Goal: Task Accomplishment & Management: Manage account settings

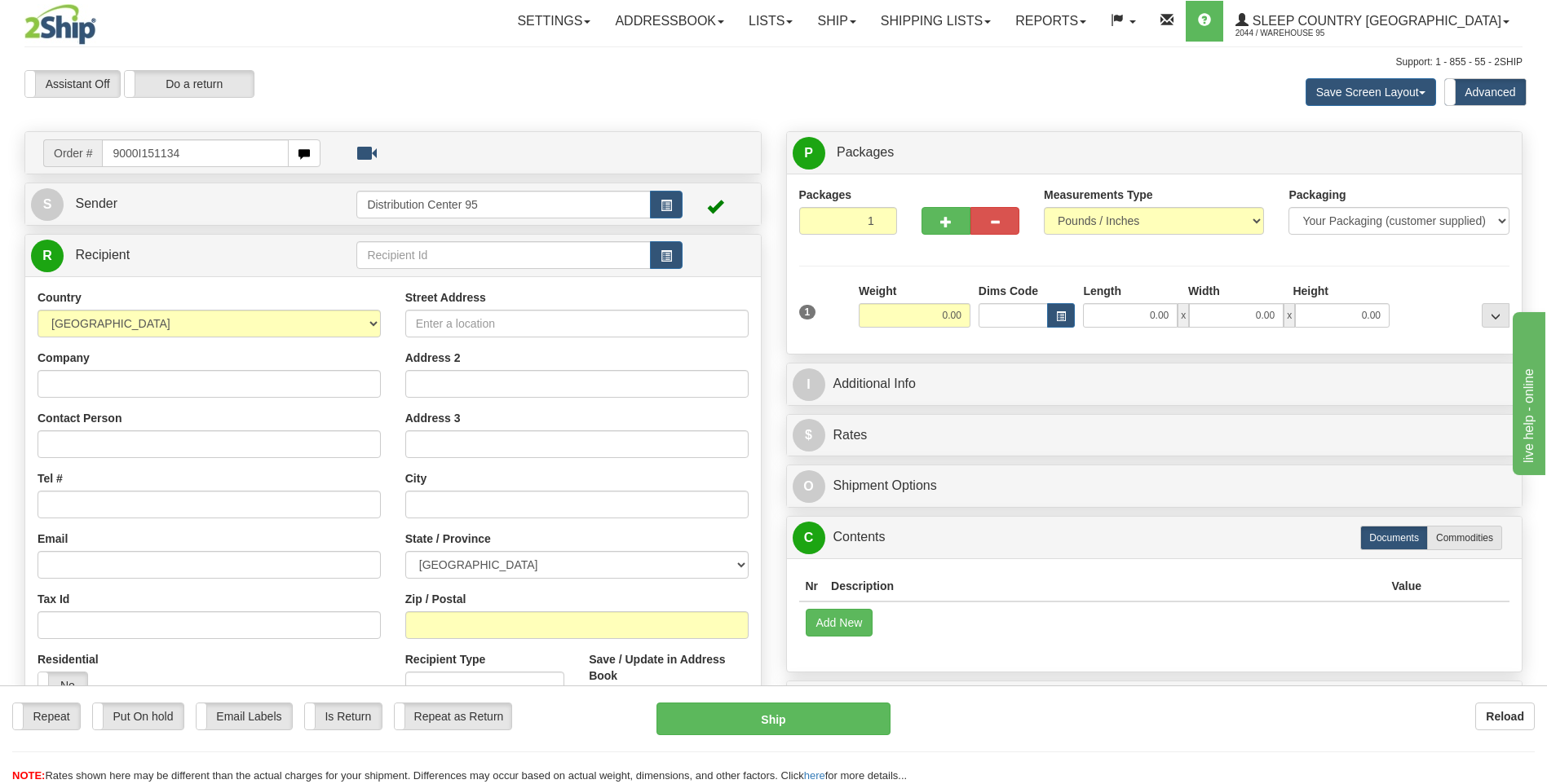
type input "9000I151134"
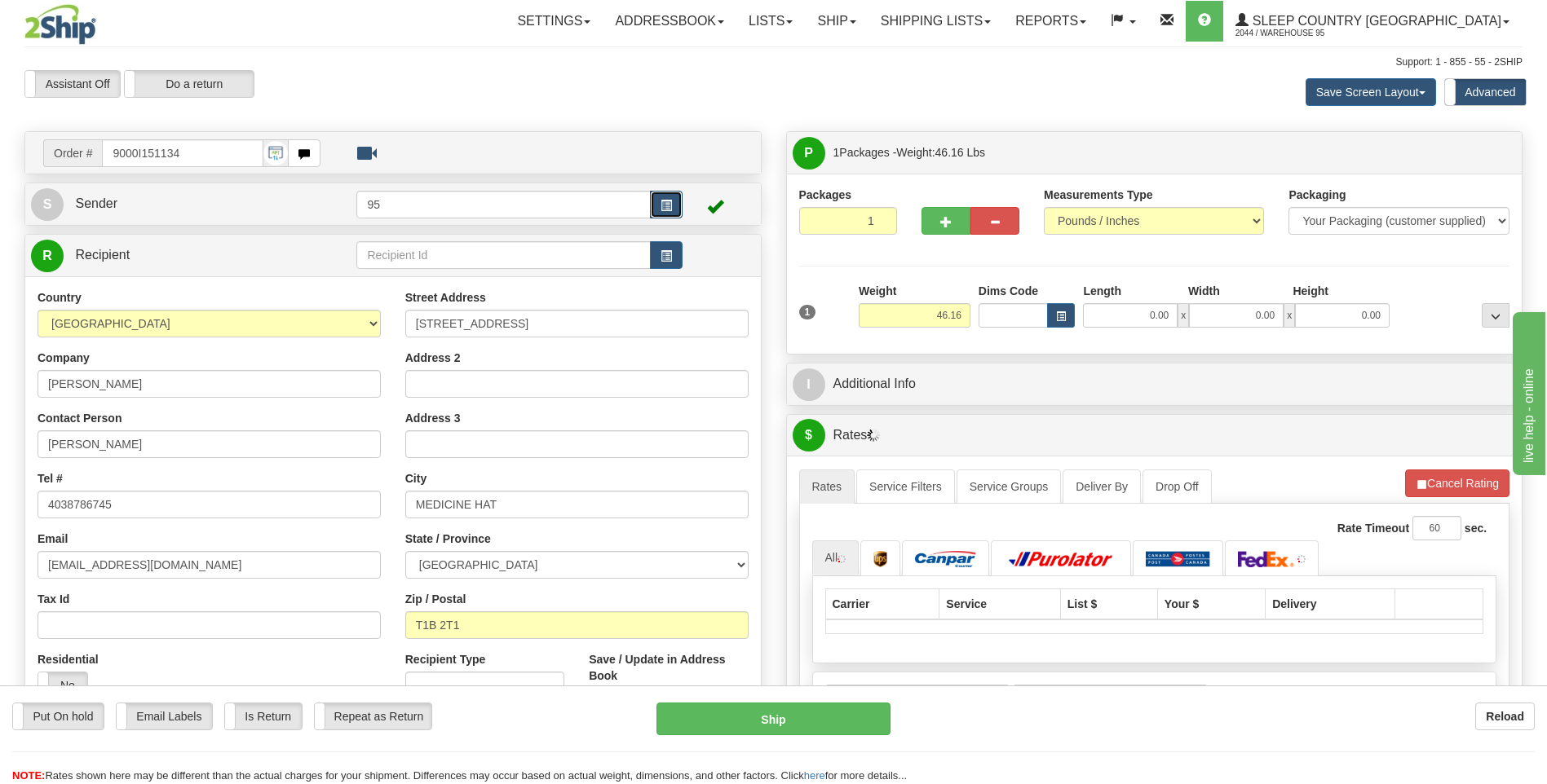
click at [661, 200] on span "button" at bounding box center [666, 206] width 12 height 11
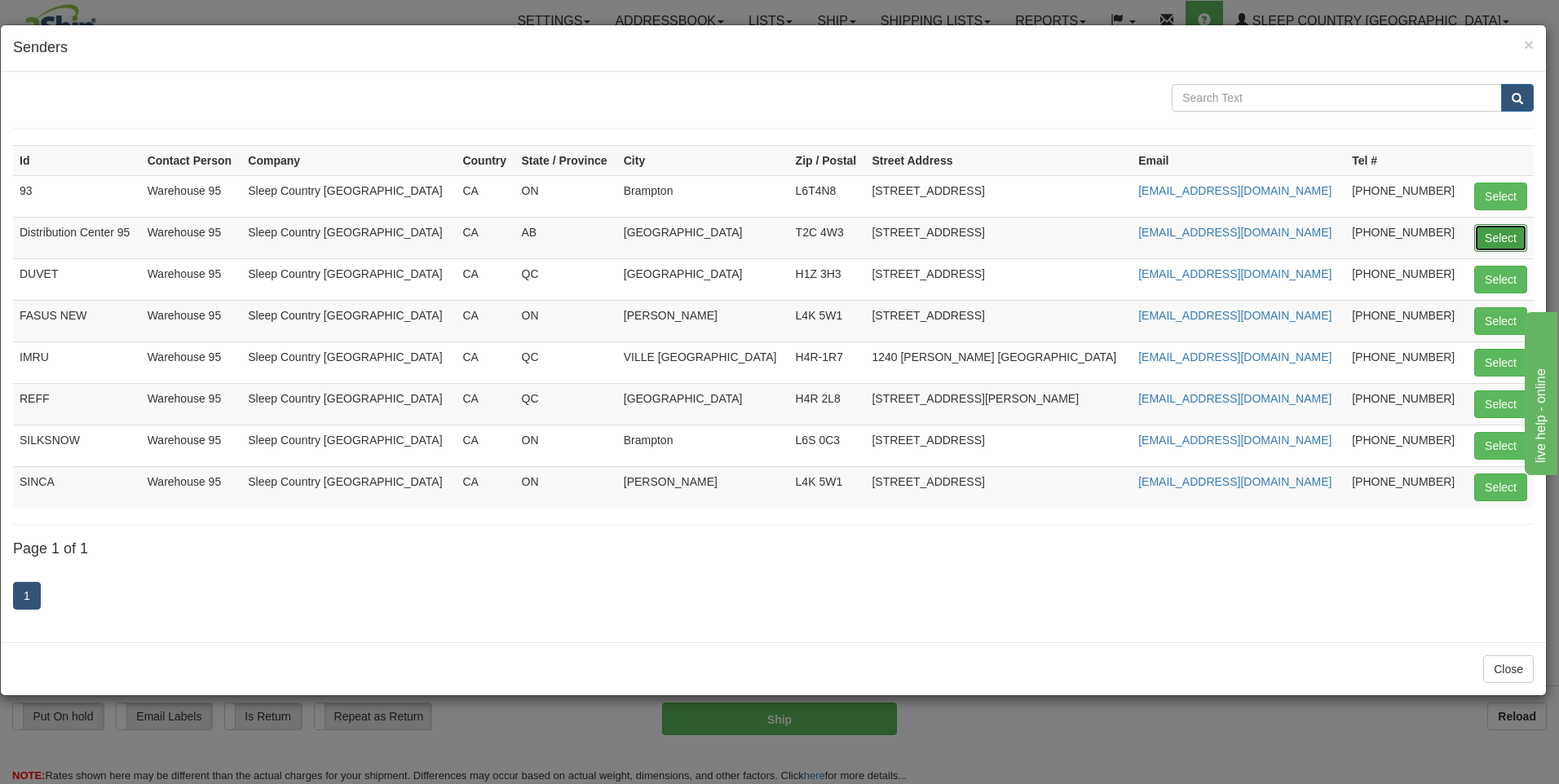
click at [1484, 226] on button "Select" at bounding box center [1501, 237] width 53 height 28
type input "Distribution Center 95"
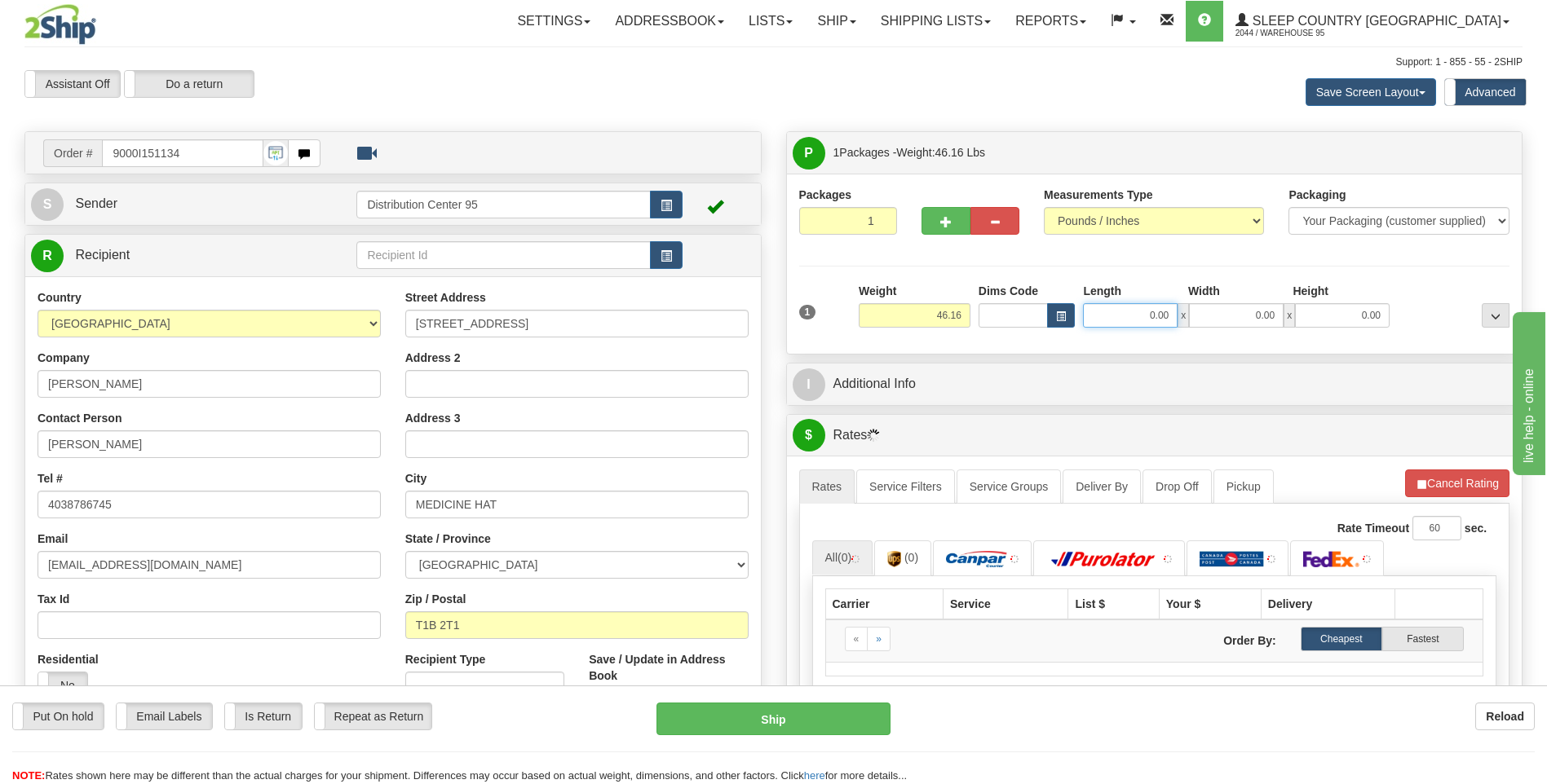
click at [1137, 312] on input "0.00" at bounding box center [1130, 315] width 94 height 24
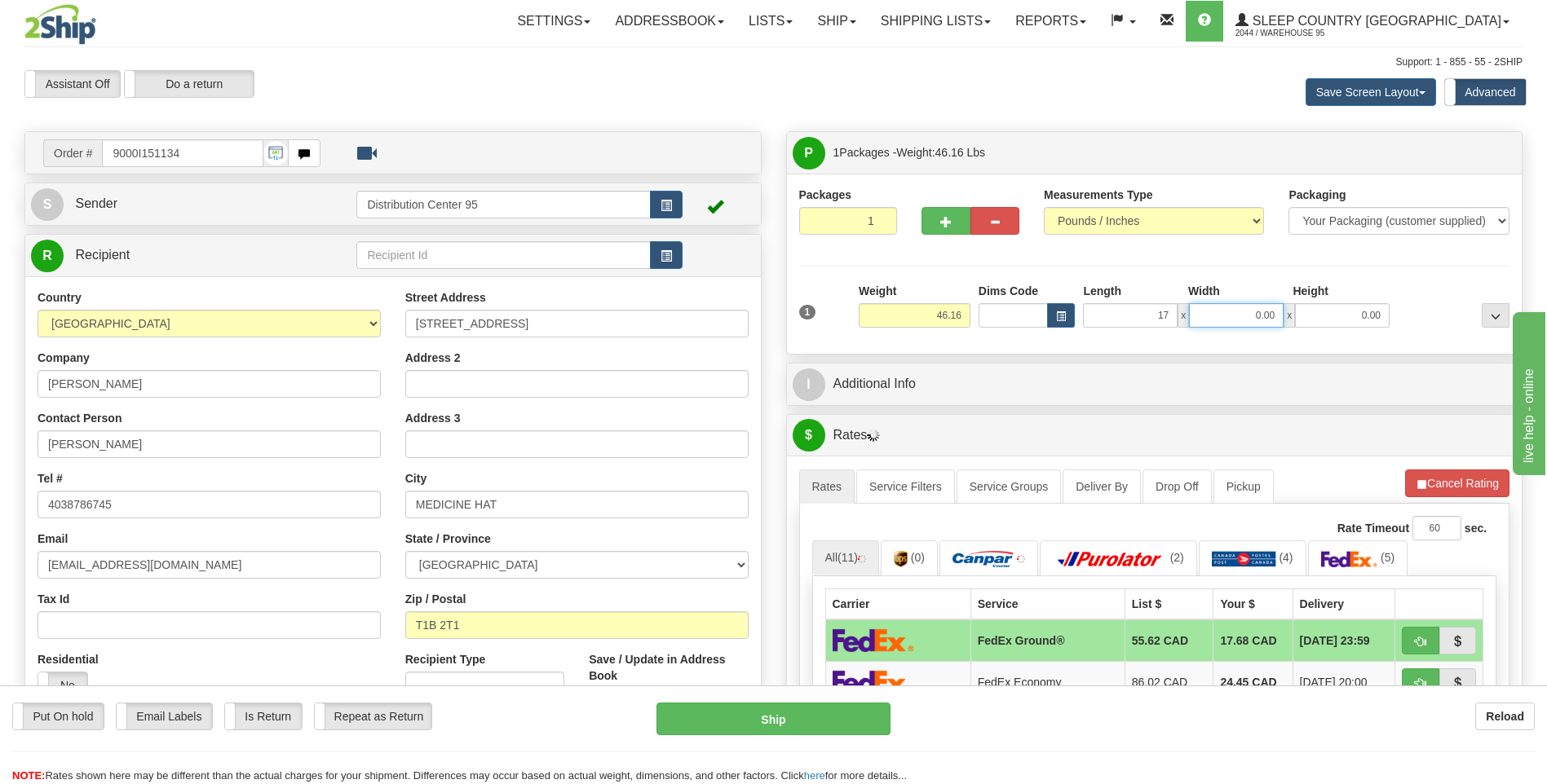
type input "17.00"
click at [1222, 311] on input "0.00" at bounding box center [1236, 315] width 94 height 24
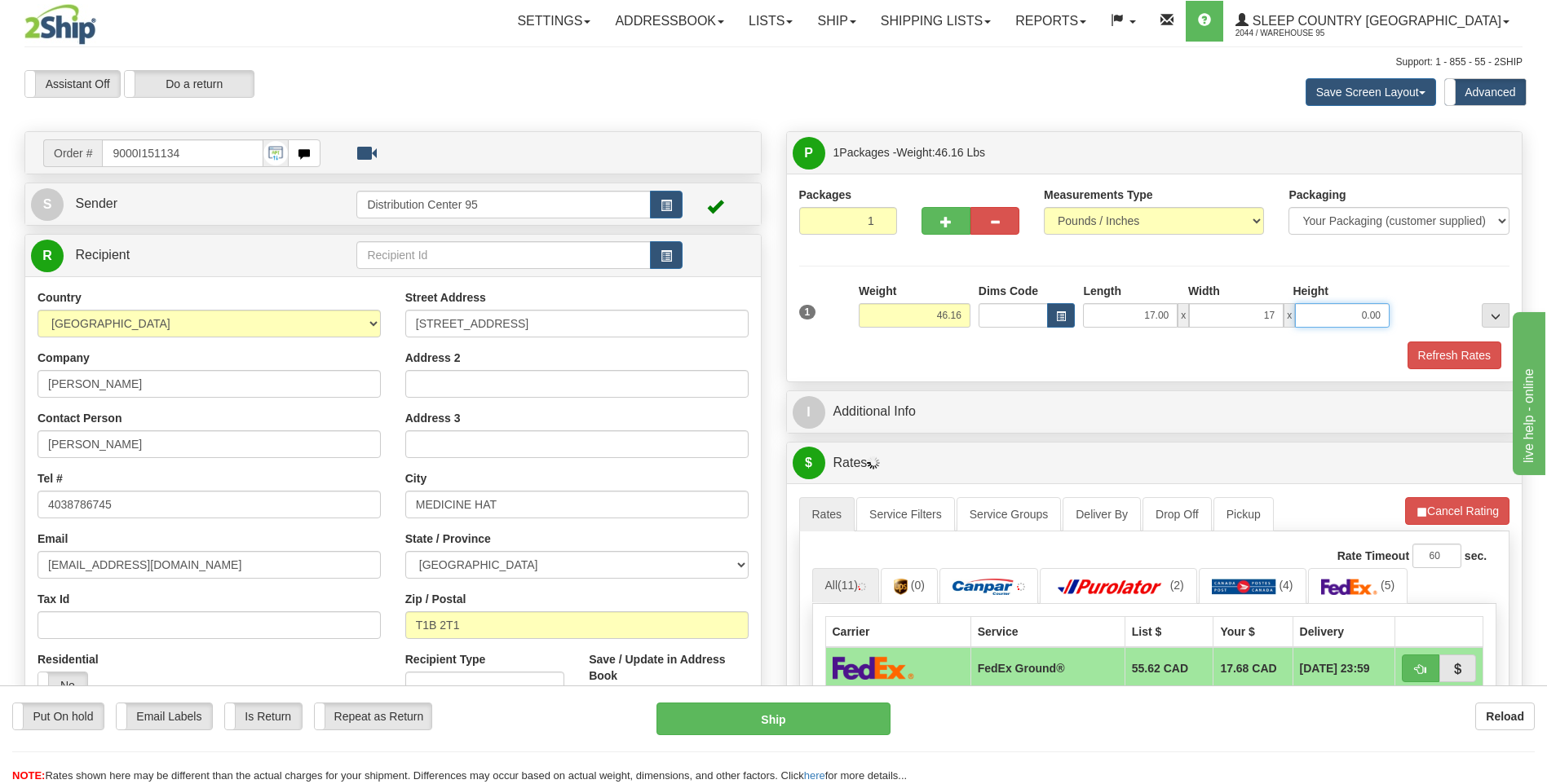
type input "17.00"
click at [1323, 318] on input "0.00" at bounding box center [1342, 315] width 94 height 24
type input "41.00"
click at [1348, 288] on div "Height" at bounding box center [1341, 293] width 105 height 20
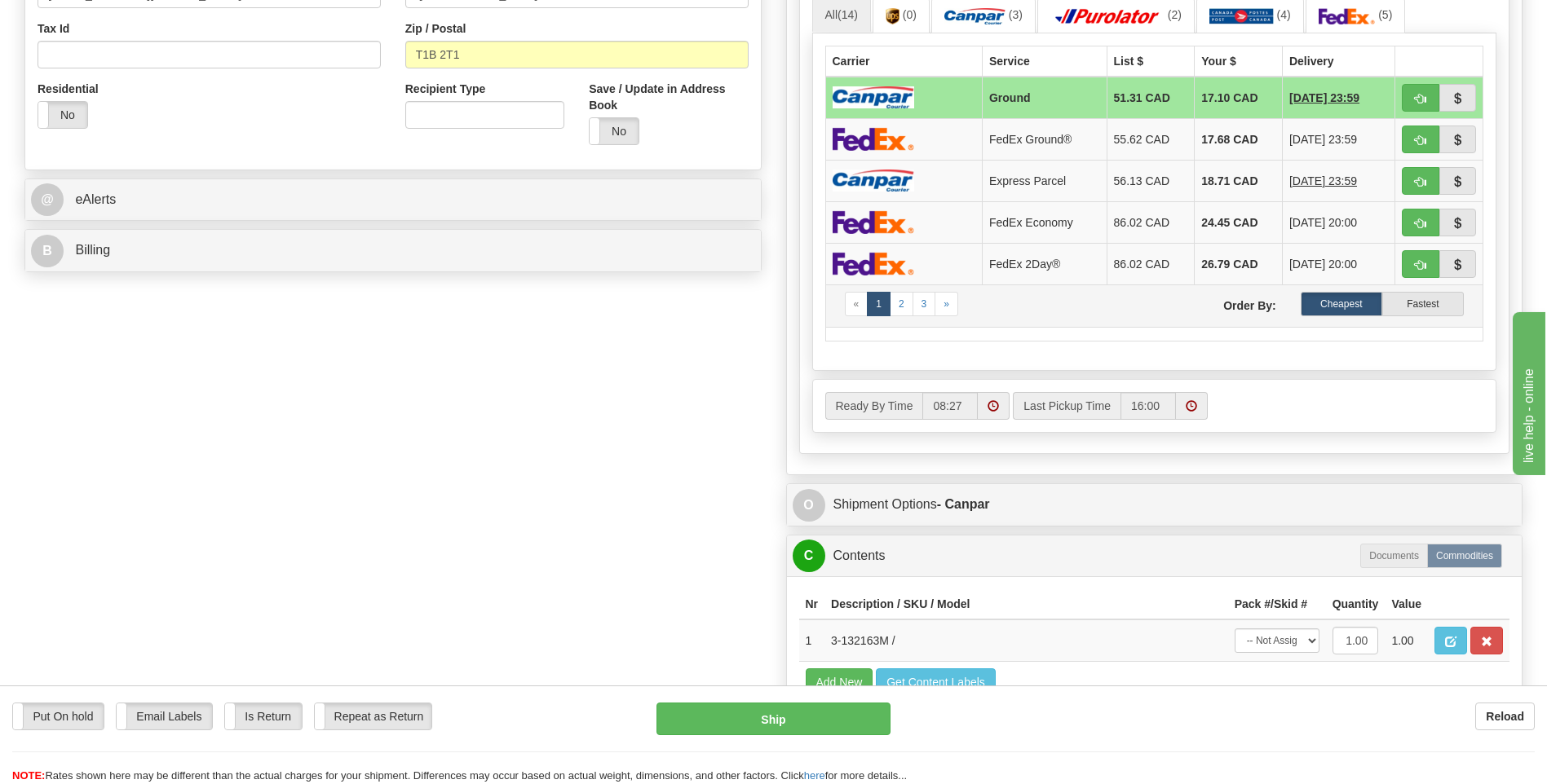
scroll to position [815, 0]
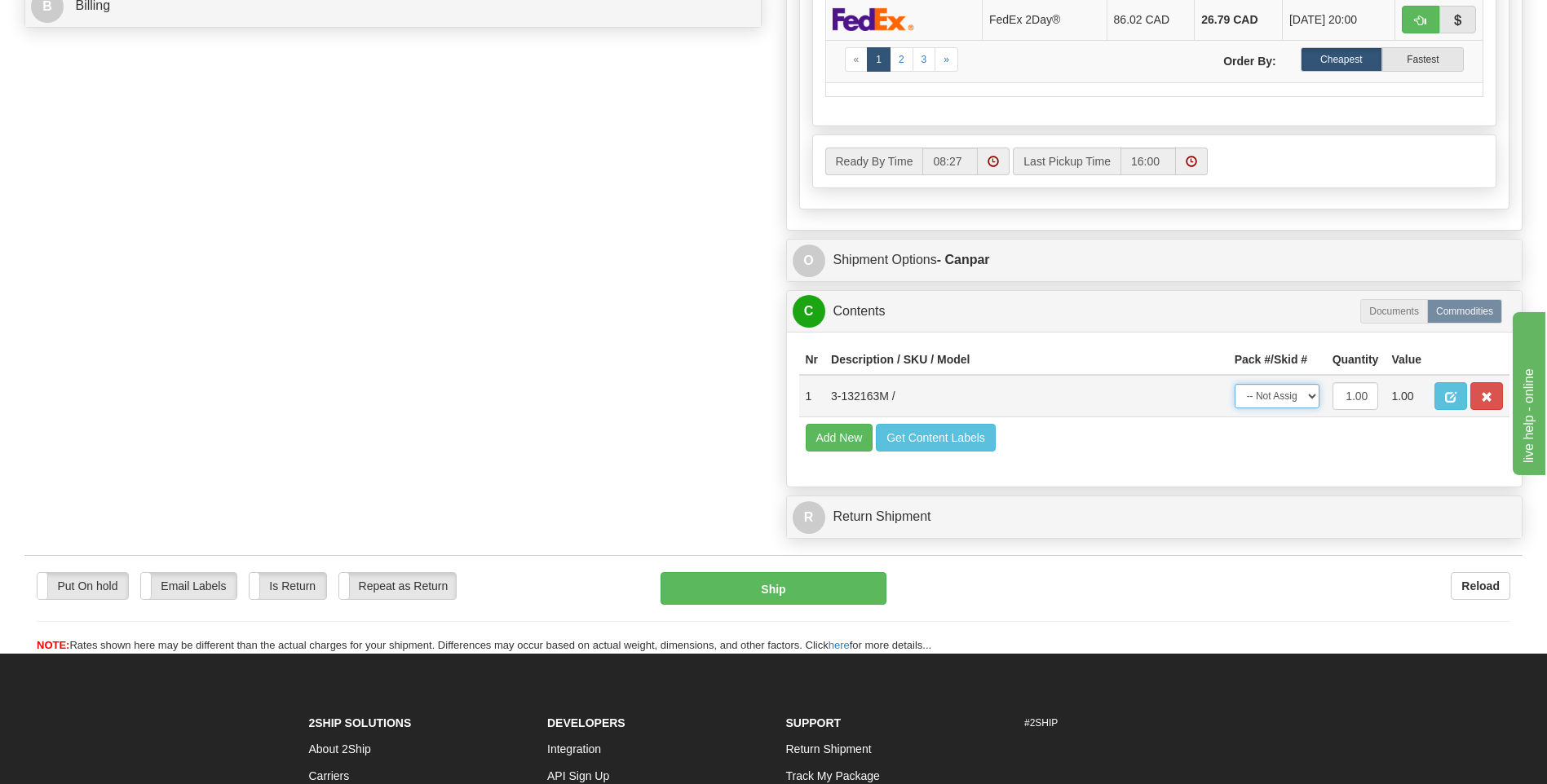
click at [1280, 403] on select "-- Not Assigned -- Package 1" at bounding box center [1277, 396] width 85 height 24
select select "0"
click at [1234, 384] on select "-- Not Assigned -- Package 1" at bounding box center [1277, 396] width 85 height 24
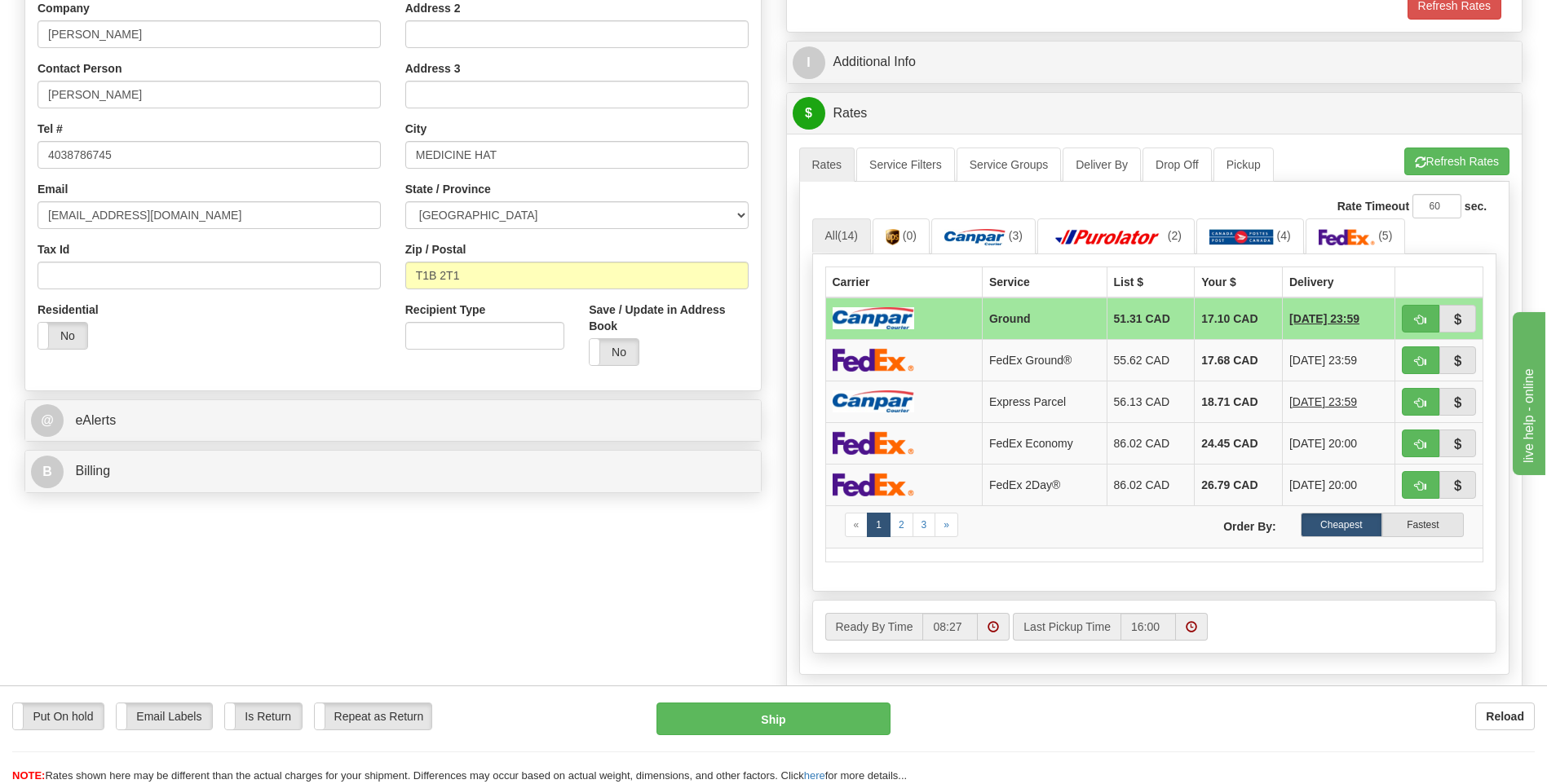
scroll to position [326, 0]
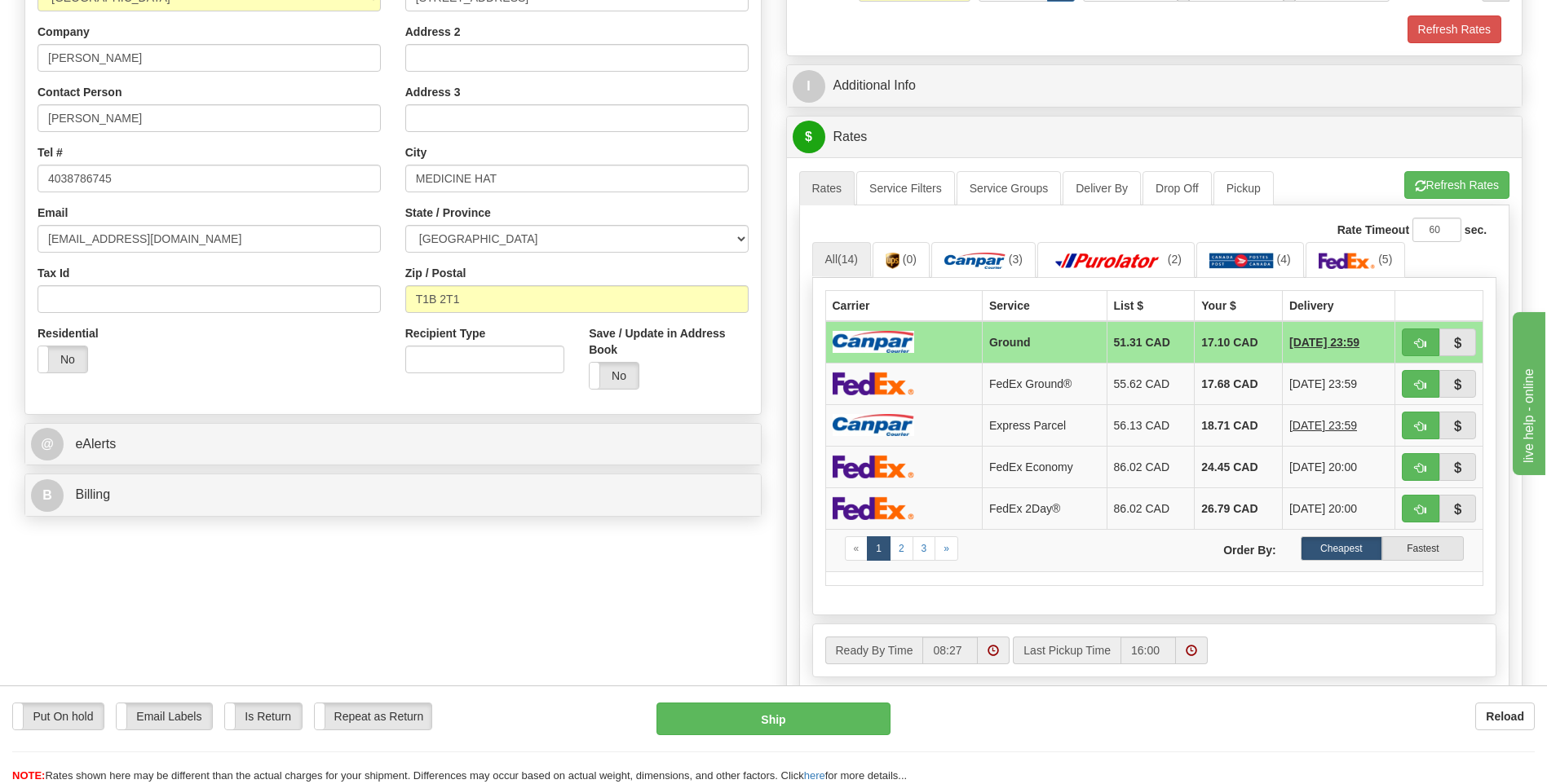
click at [966, 339] on td at bounding box center [903, 342] width 157 height 43
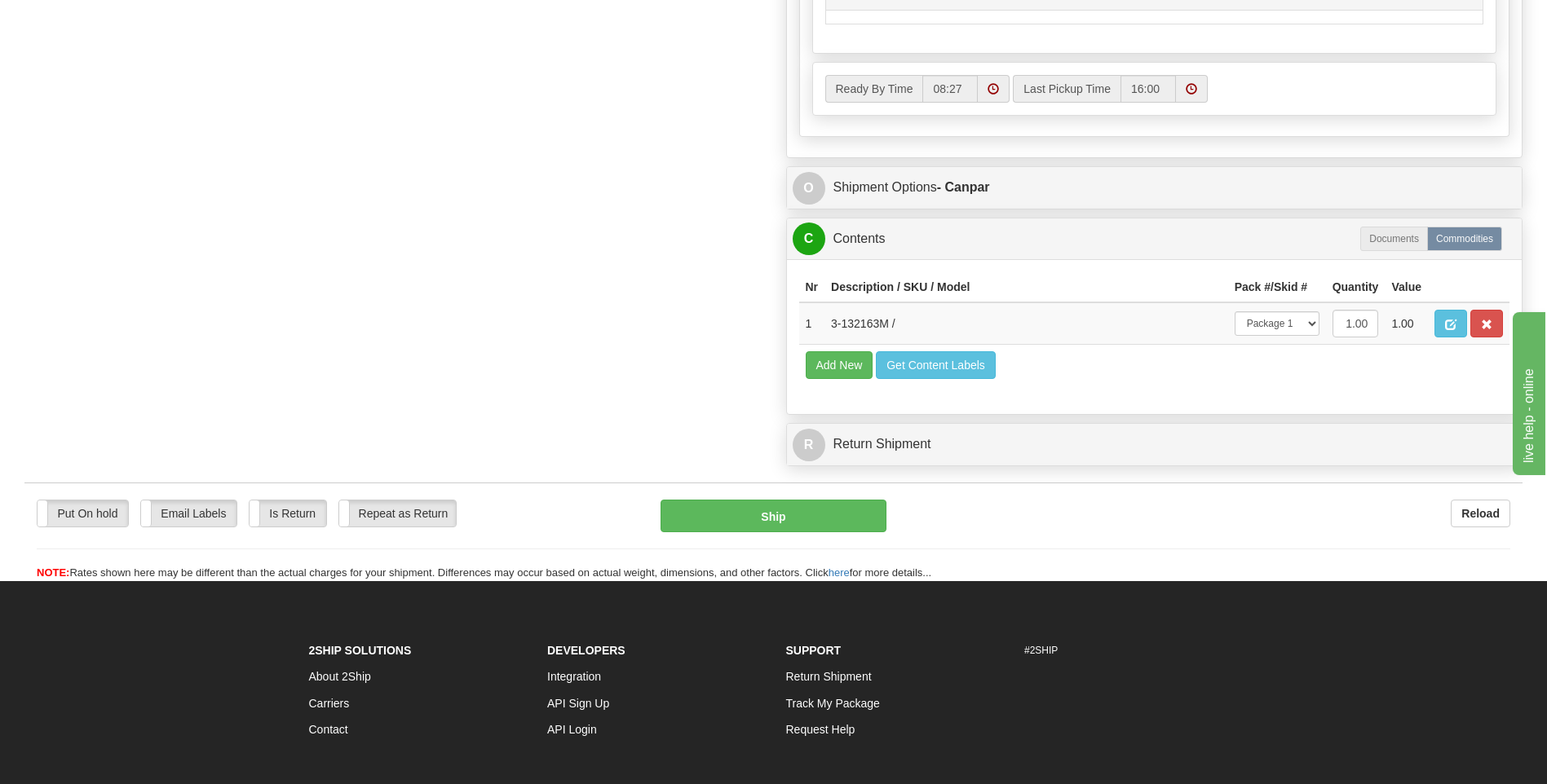
scroll to position [896, 0]
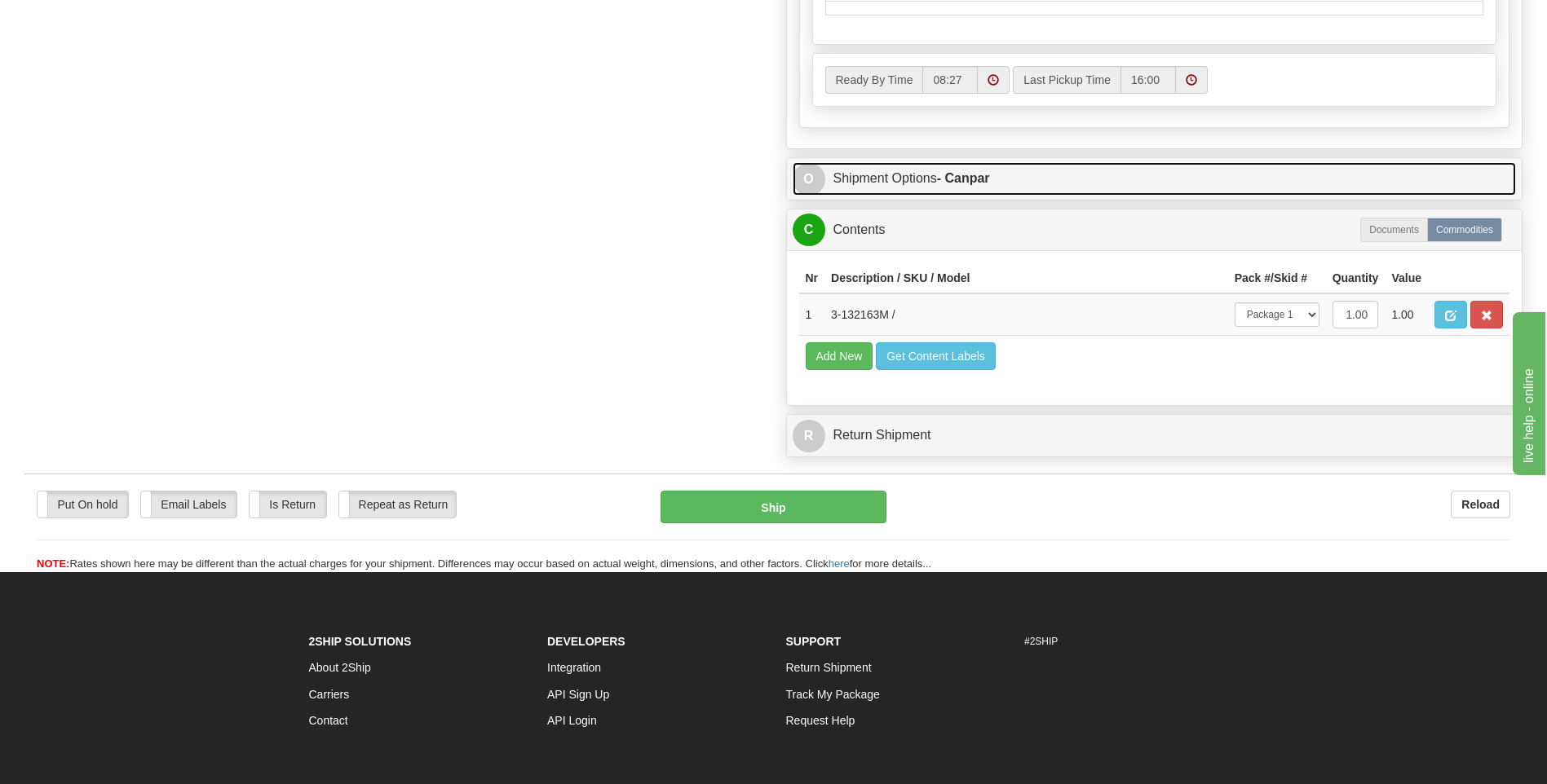
click at [930, 190] on link "O Shipment Options - Canpar" at bounding box center [1154, 179] width 724 height 34
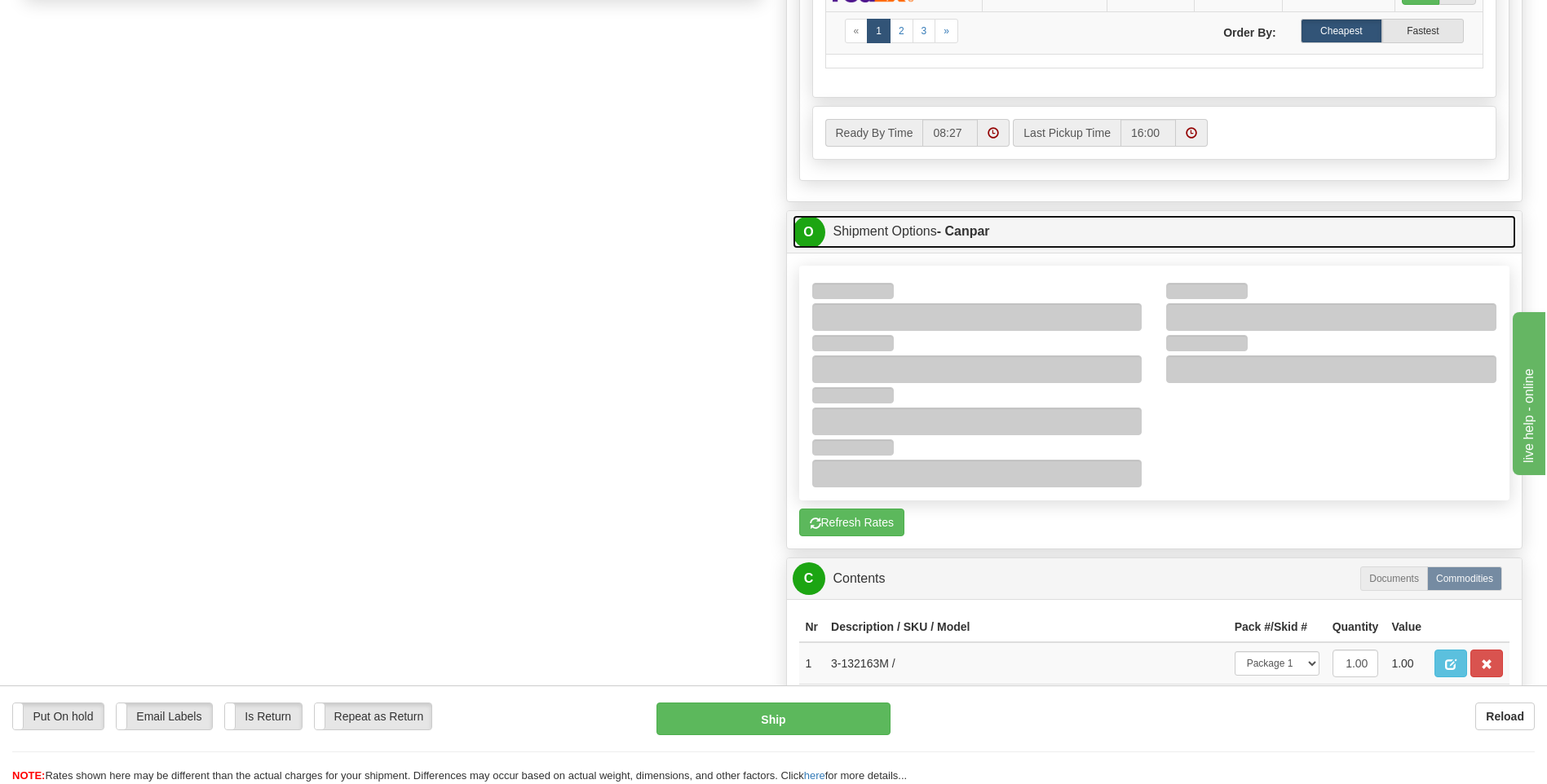
scroll to position [815, 0]
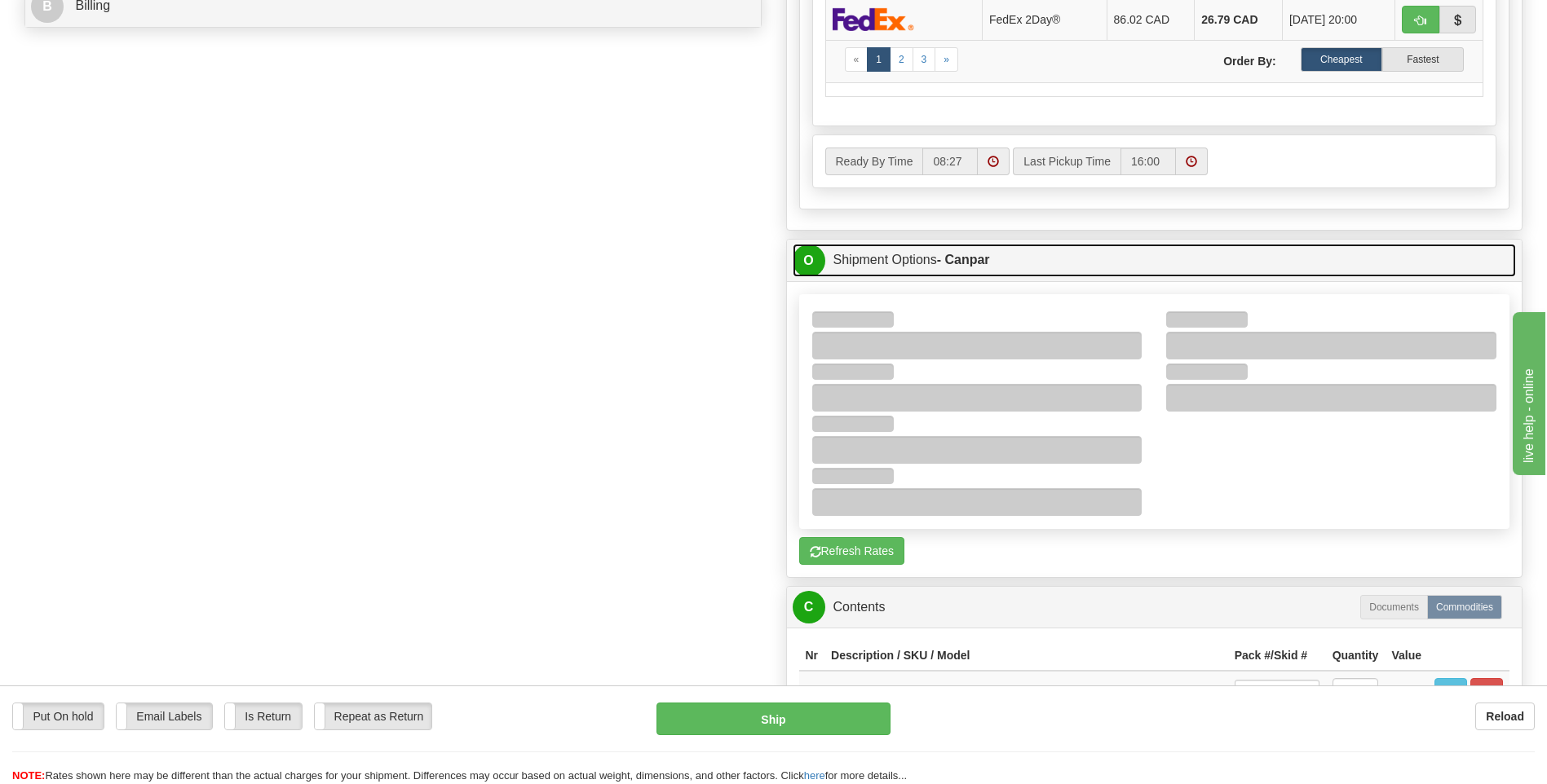
click at [902, 263] on link "O Shipment Options - Canpar" at bounding box center [1154, 260] width 724 height 34
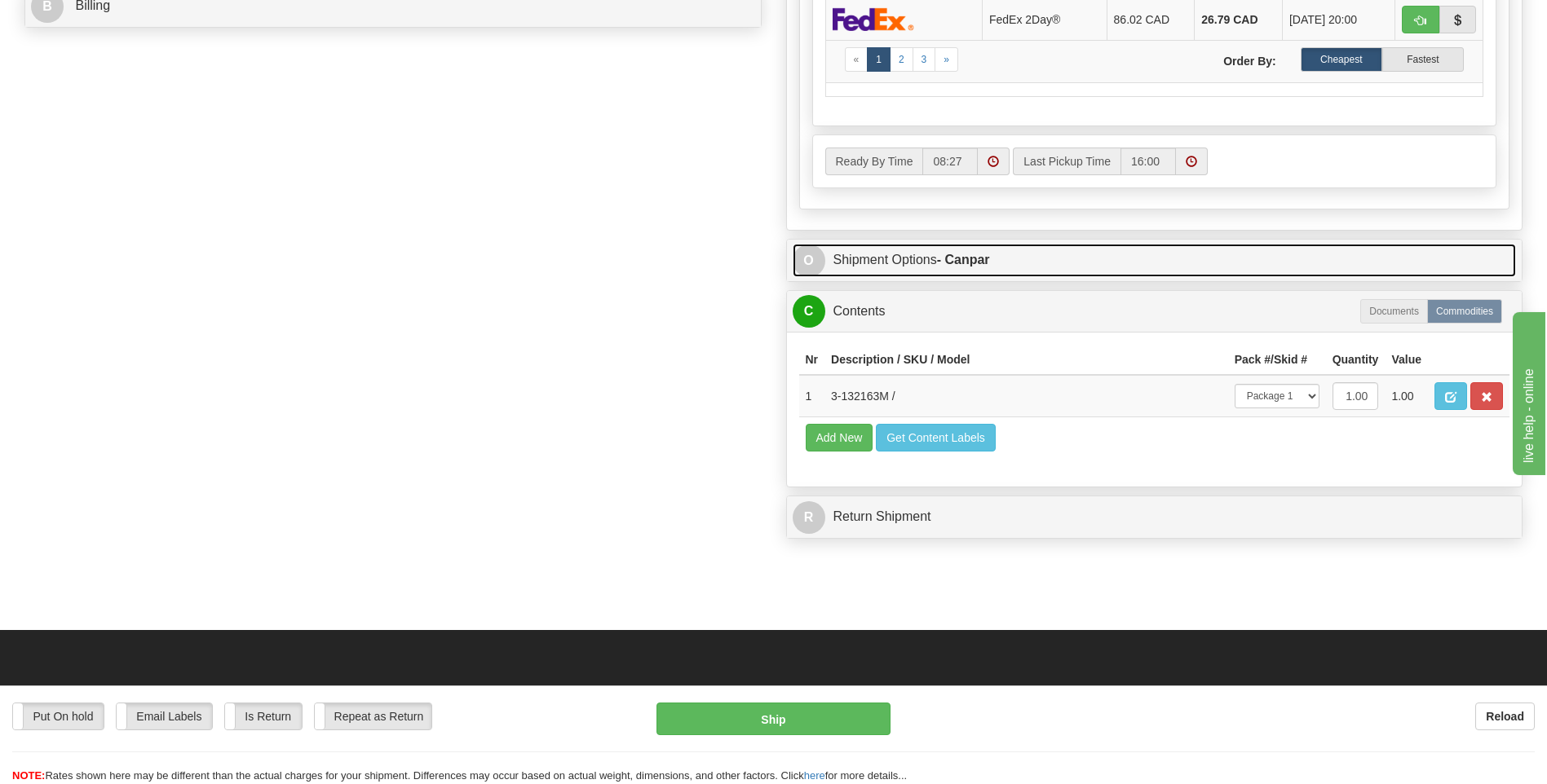
click at [902, 263] on link "O Shipment Options - Canpar" at bounding box center [1154, 260] width 724 height 34
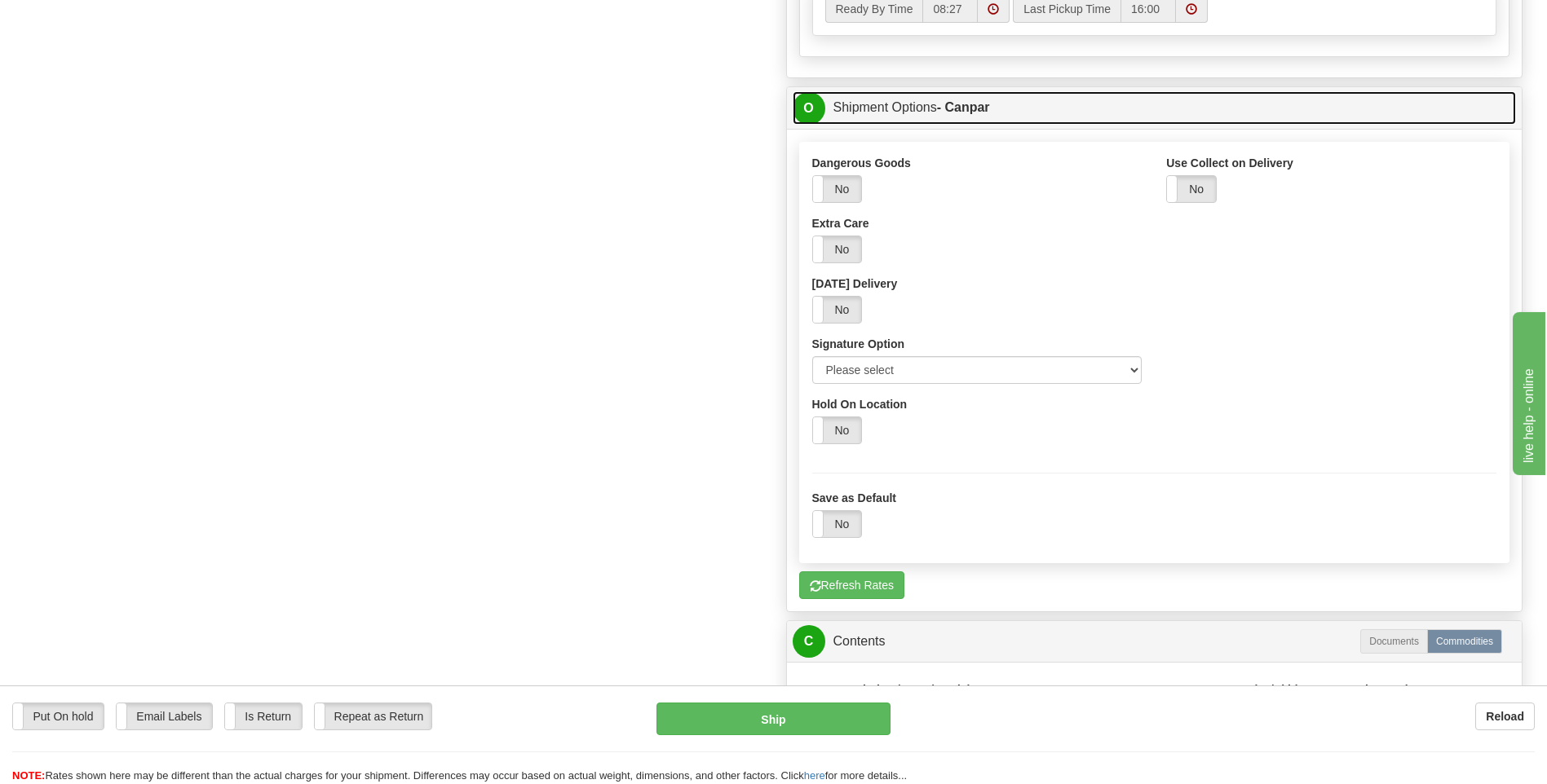
scroll to position [978, 0]
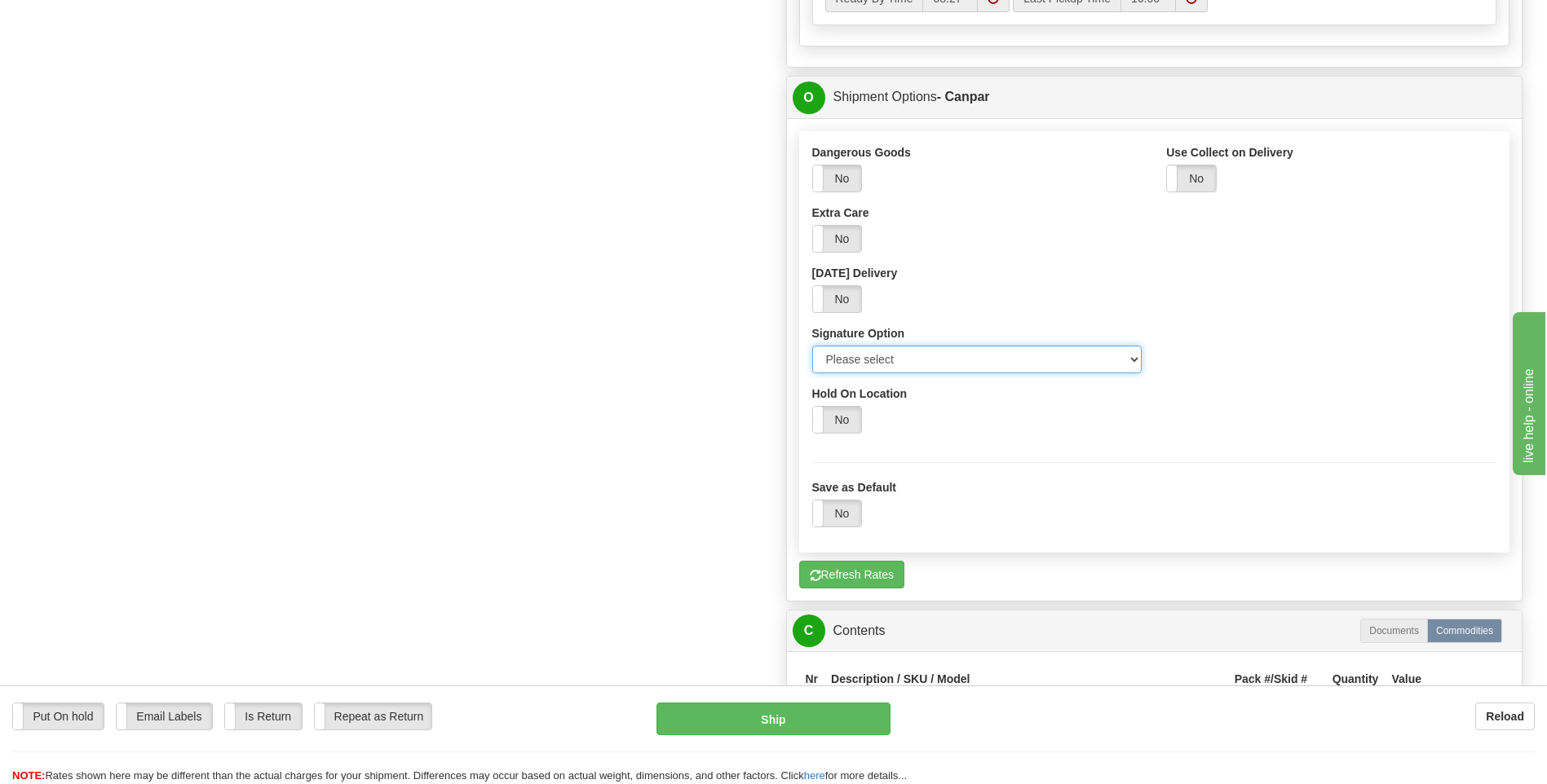
click at [946, 359] on select "Please select No Signature Required Signature Required Adult Signature" at bounding box center [978, 359] width 330 height 28
select select "2"
click at [812, 345] on select "Please select No Signature Required Signature Required Adult Signature" at bounding box center [978, 359] width 330 height 28
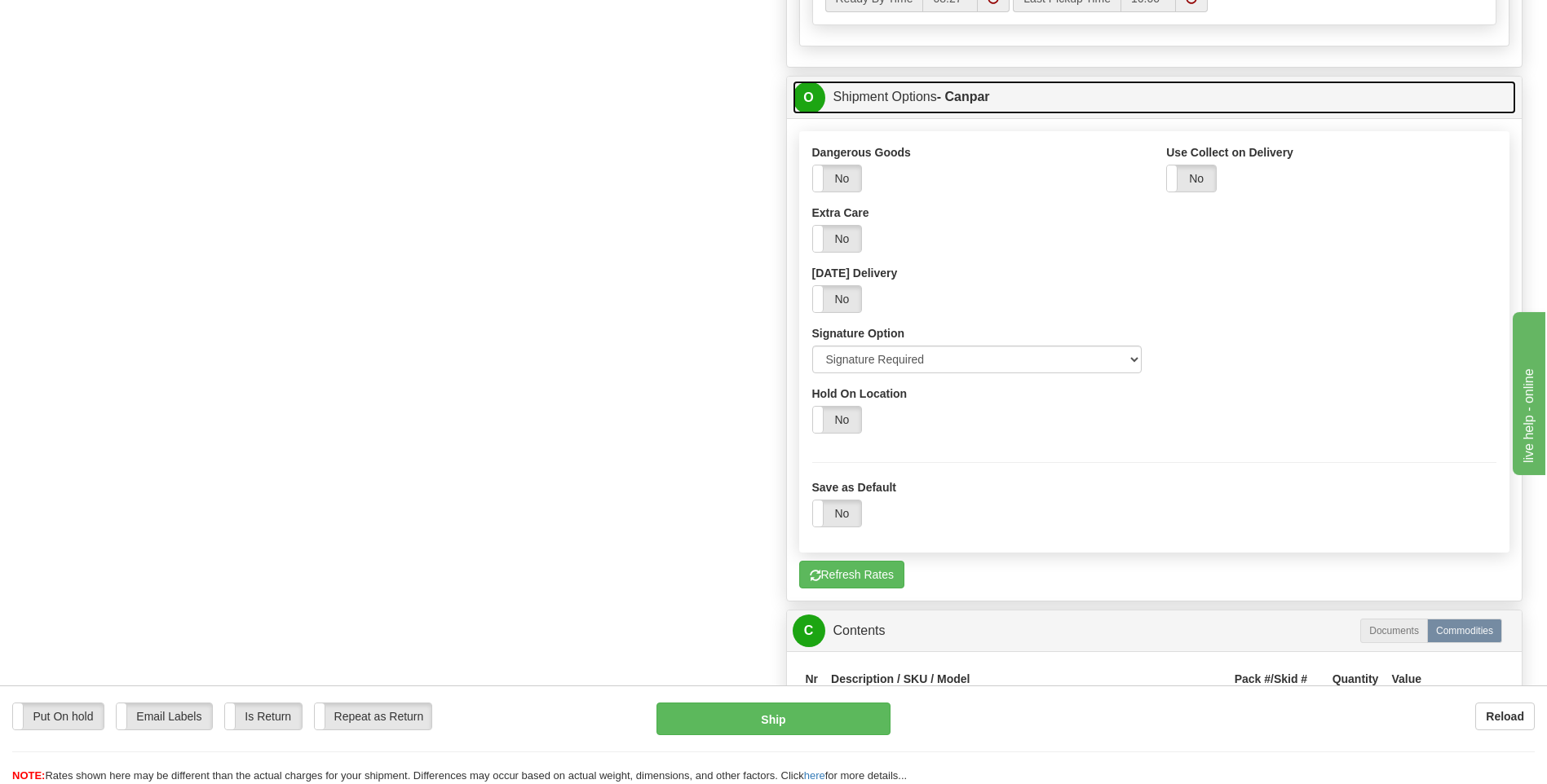
click at [942, 102] on strong "- Canpar" at bounding box center [963, 96] width 53 height 14
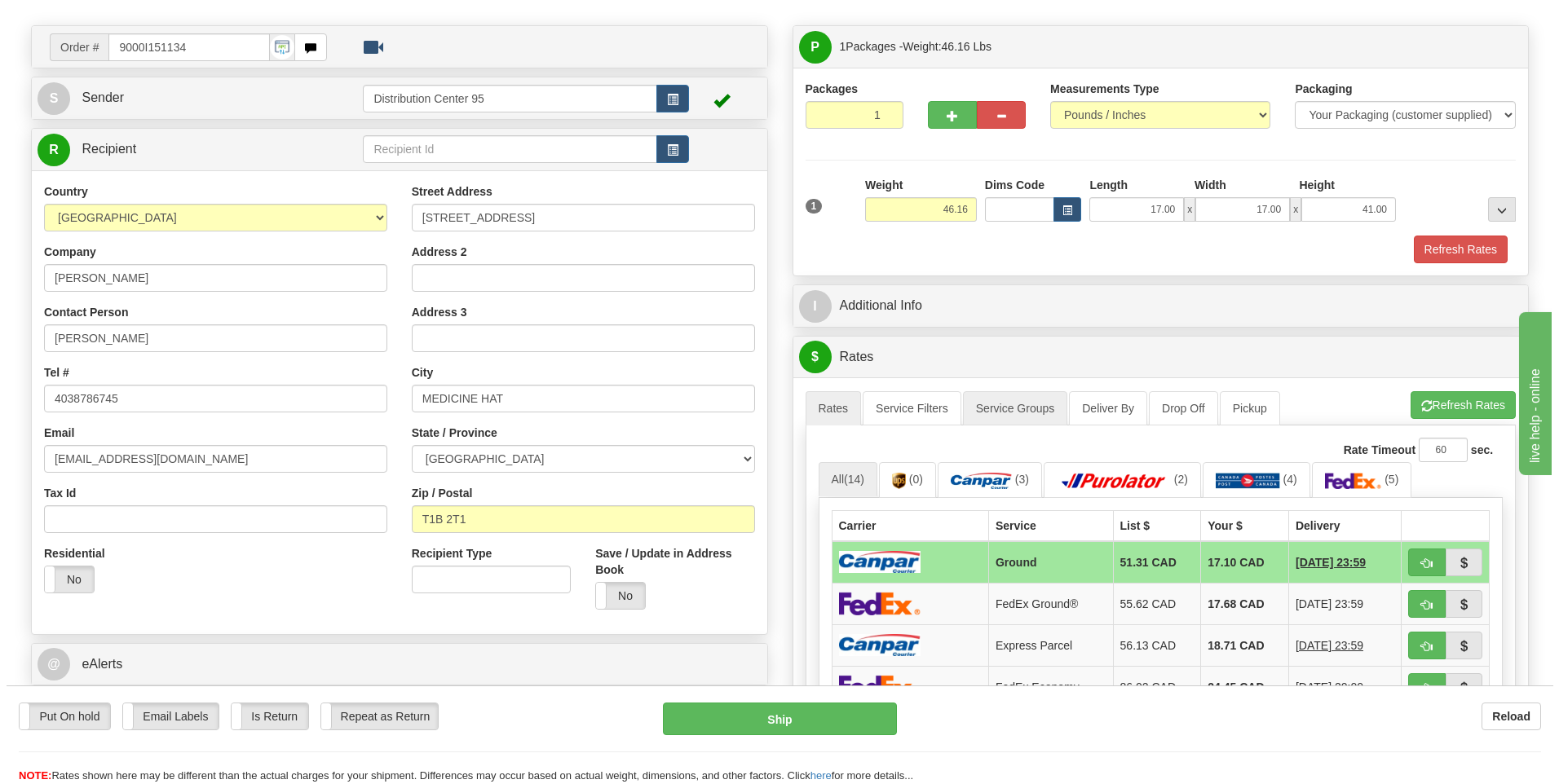
scroll to position [102, 0]
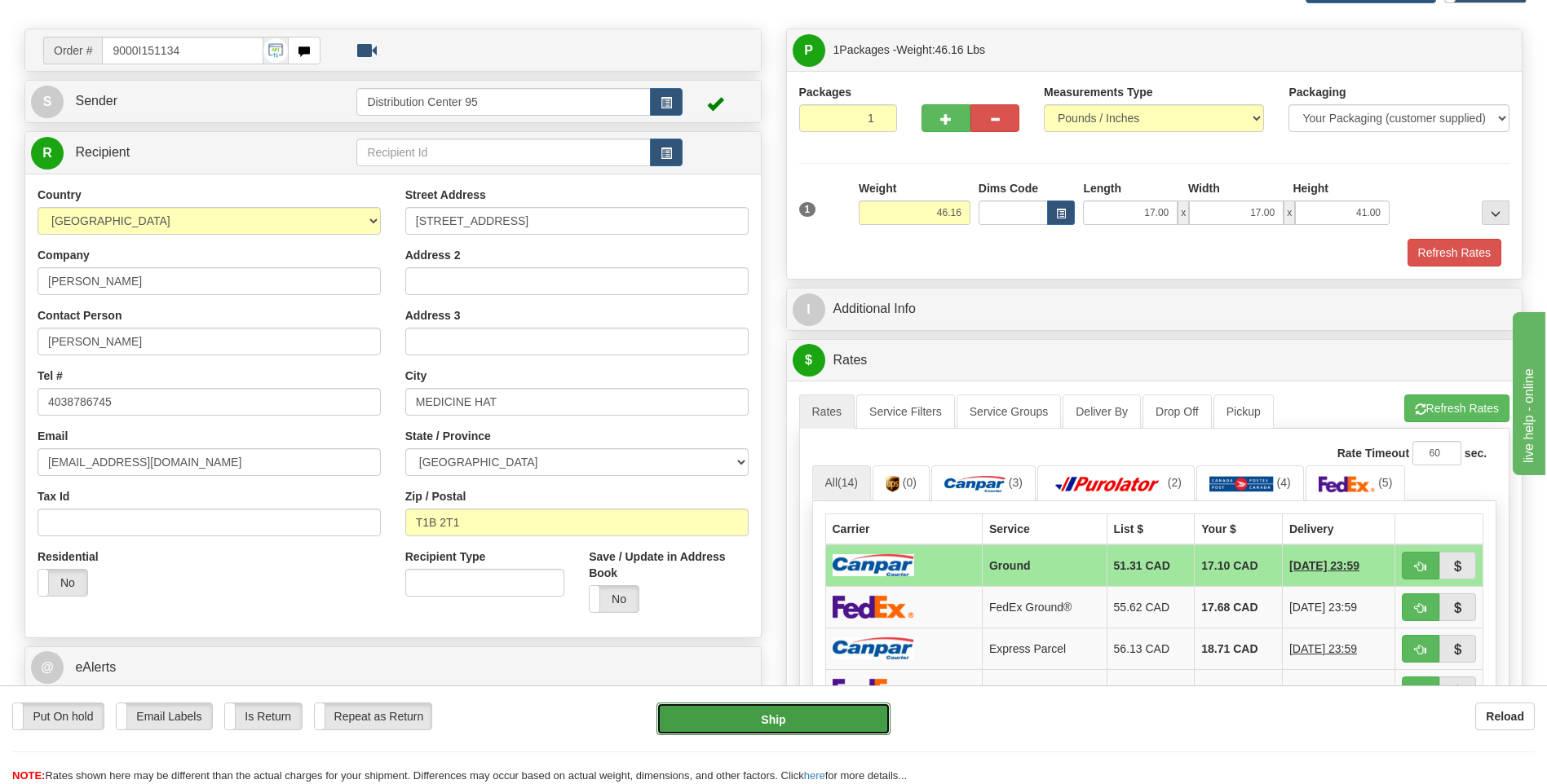
click at [837, 711] on button "Ship" at bounding box center [773, 719] width 233 height 33
type input "1"
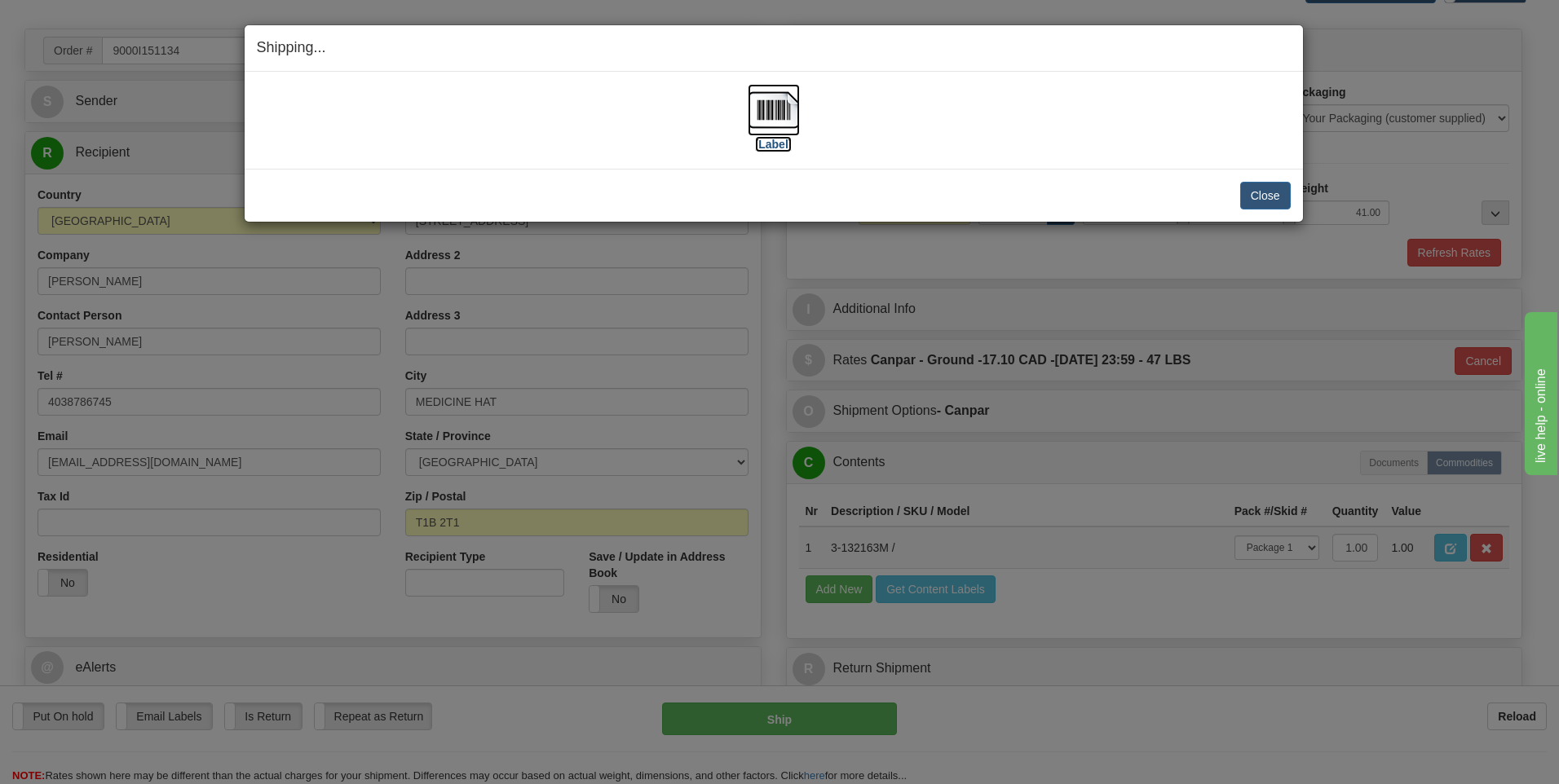
click at [775, 144] on label "[Label]" at bounding box center [774, 144] width 37 height 16
click at [1274, 196] on button "Close" at bounding box center [1266, 196] width 51 height 28
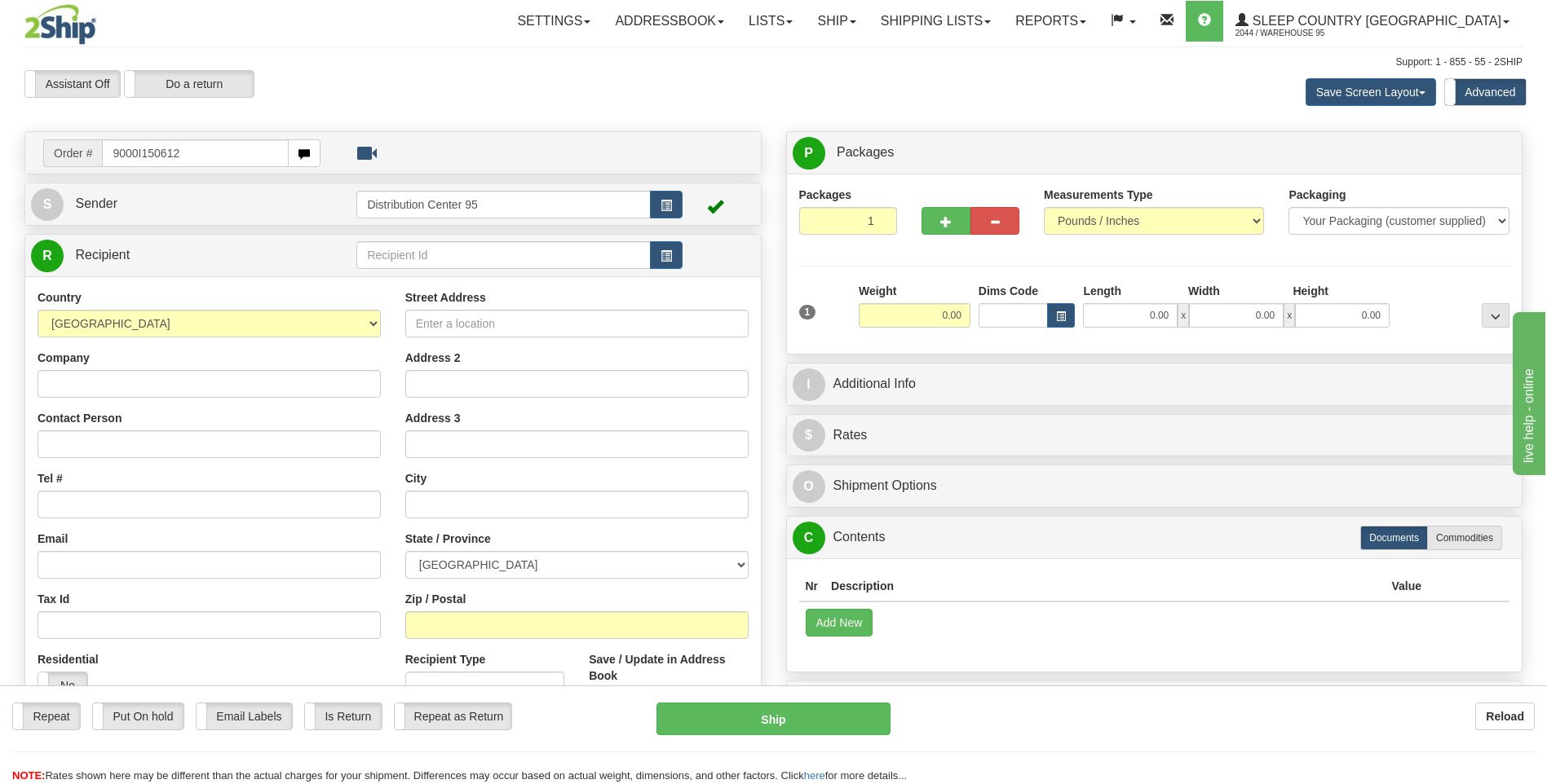
type input "9000I150612"
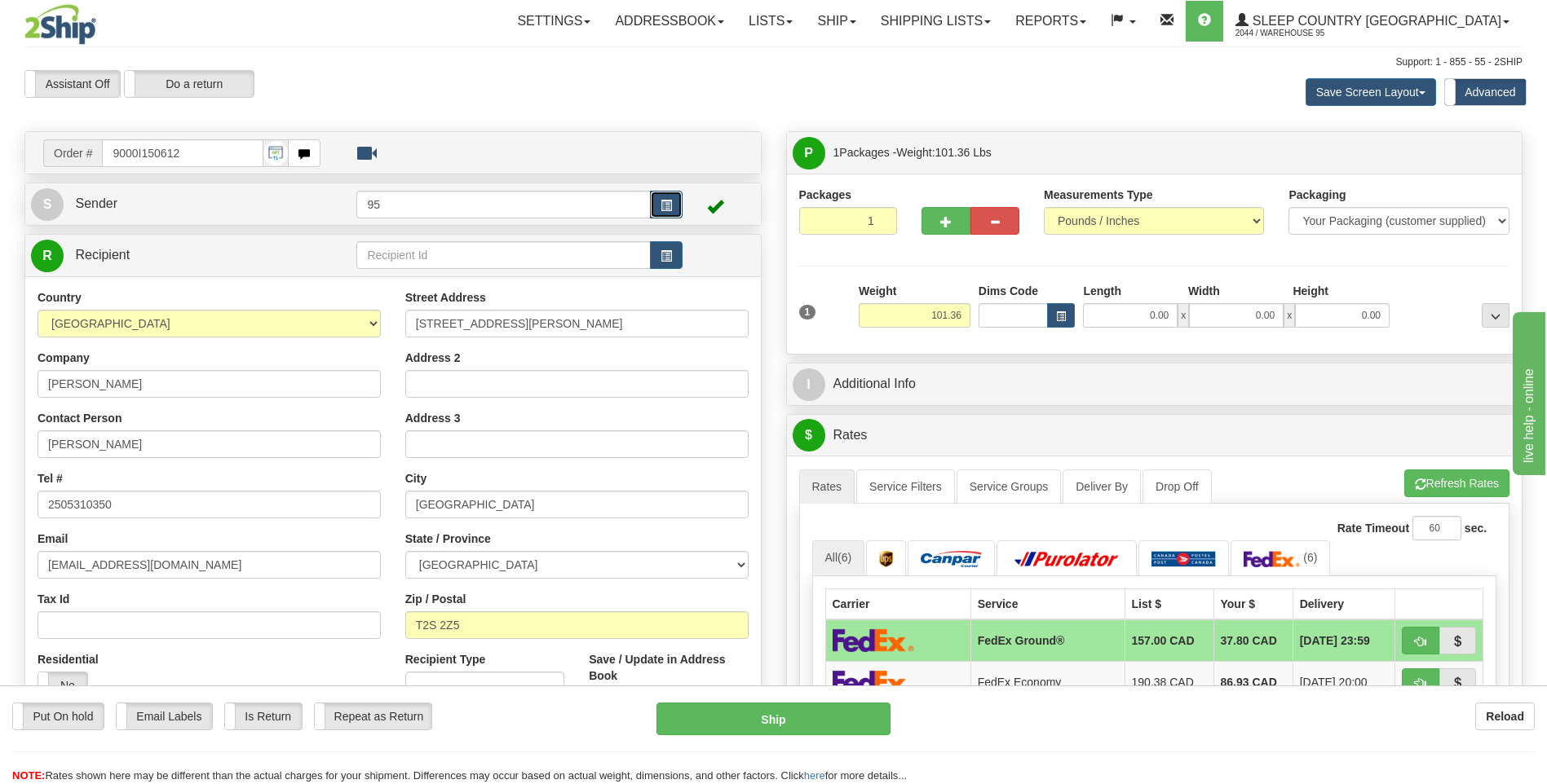
click at [657, 203] on button "button" at bounding box center [666, 204] width 33 height 28
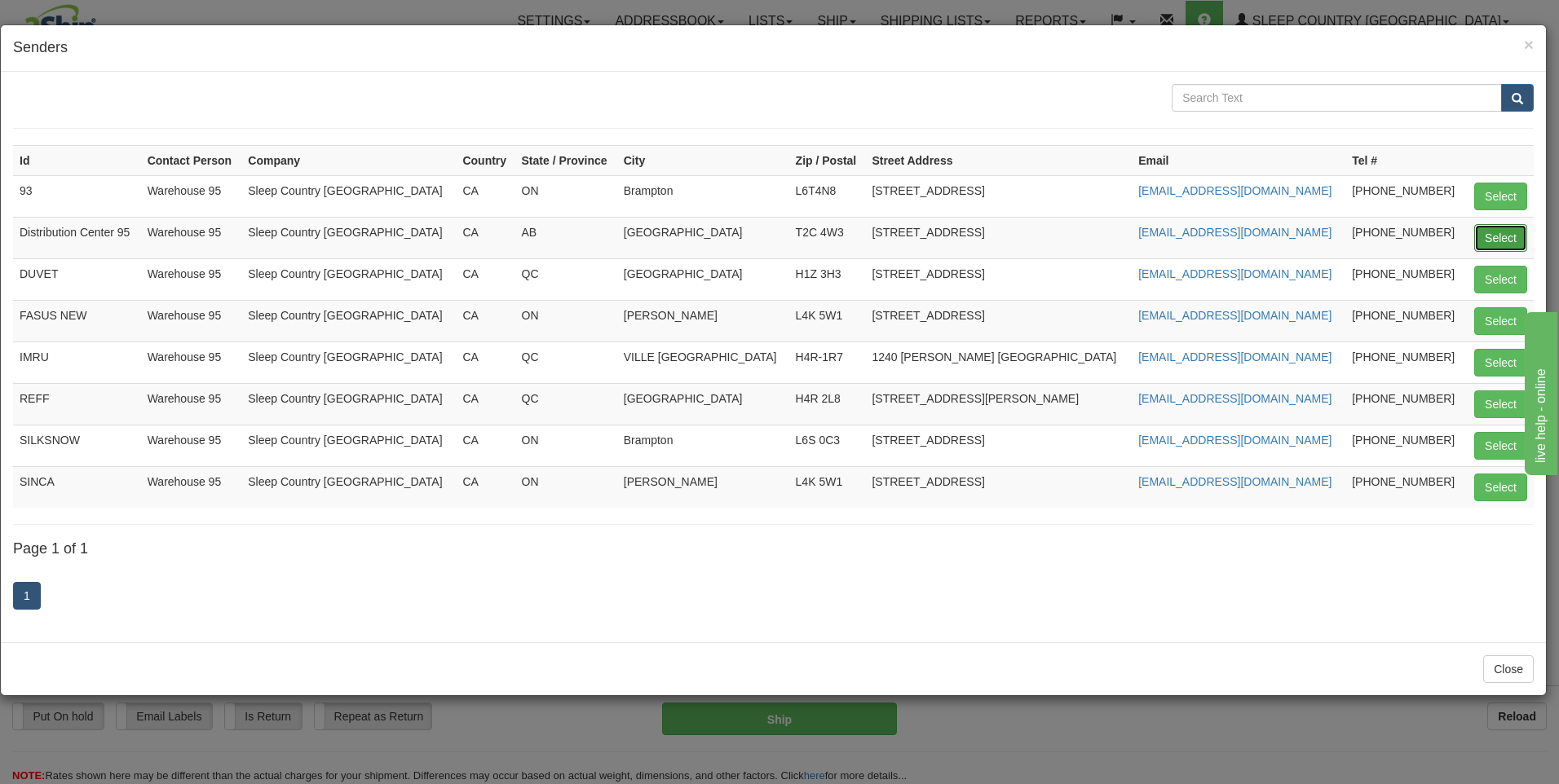
click at [1486, 237] on button "Select" at bounding box center [1501, 237] width 53 height 28
type input "Distribution Center 95"
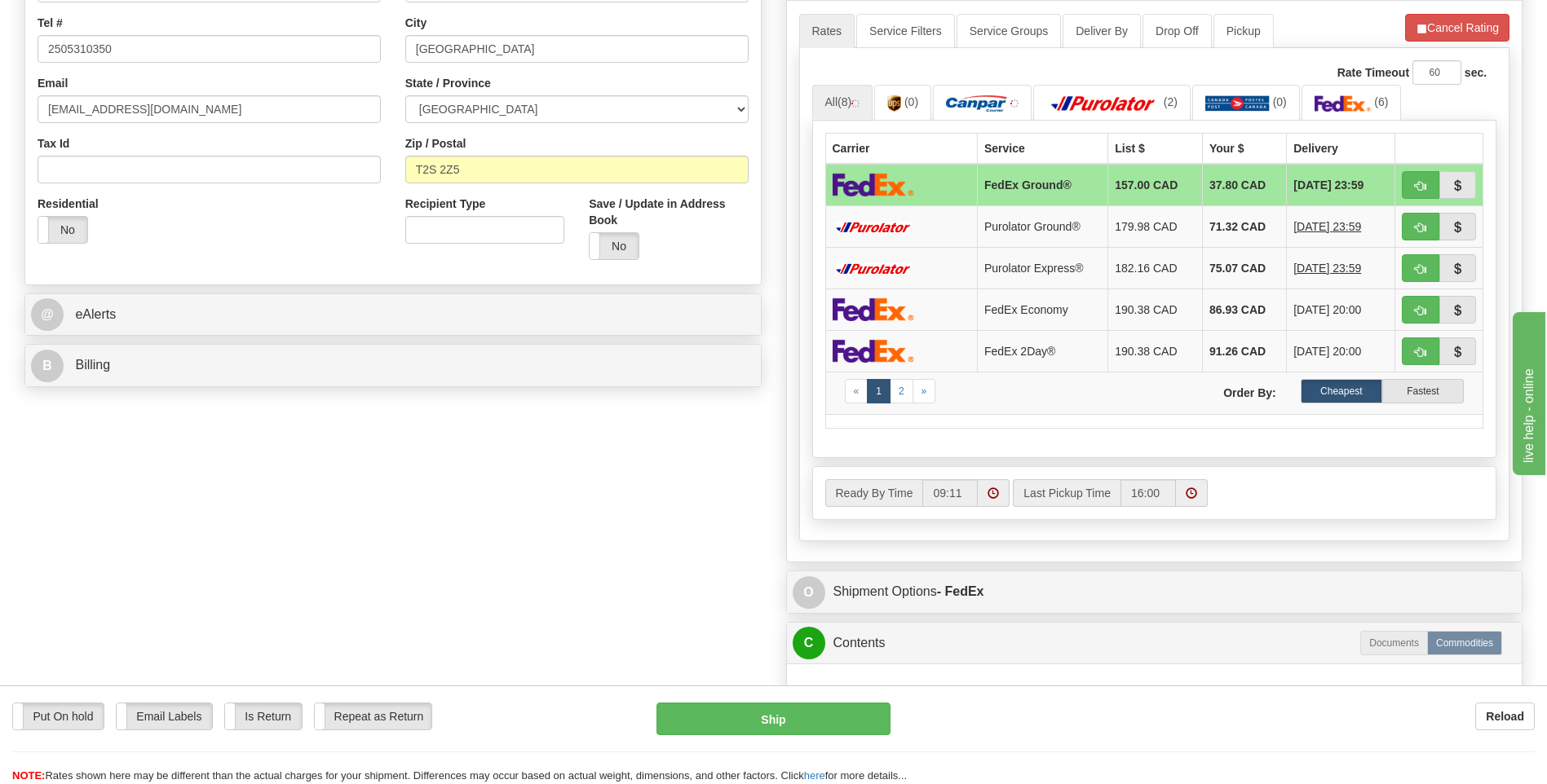
scroll to position [815, 0]
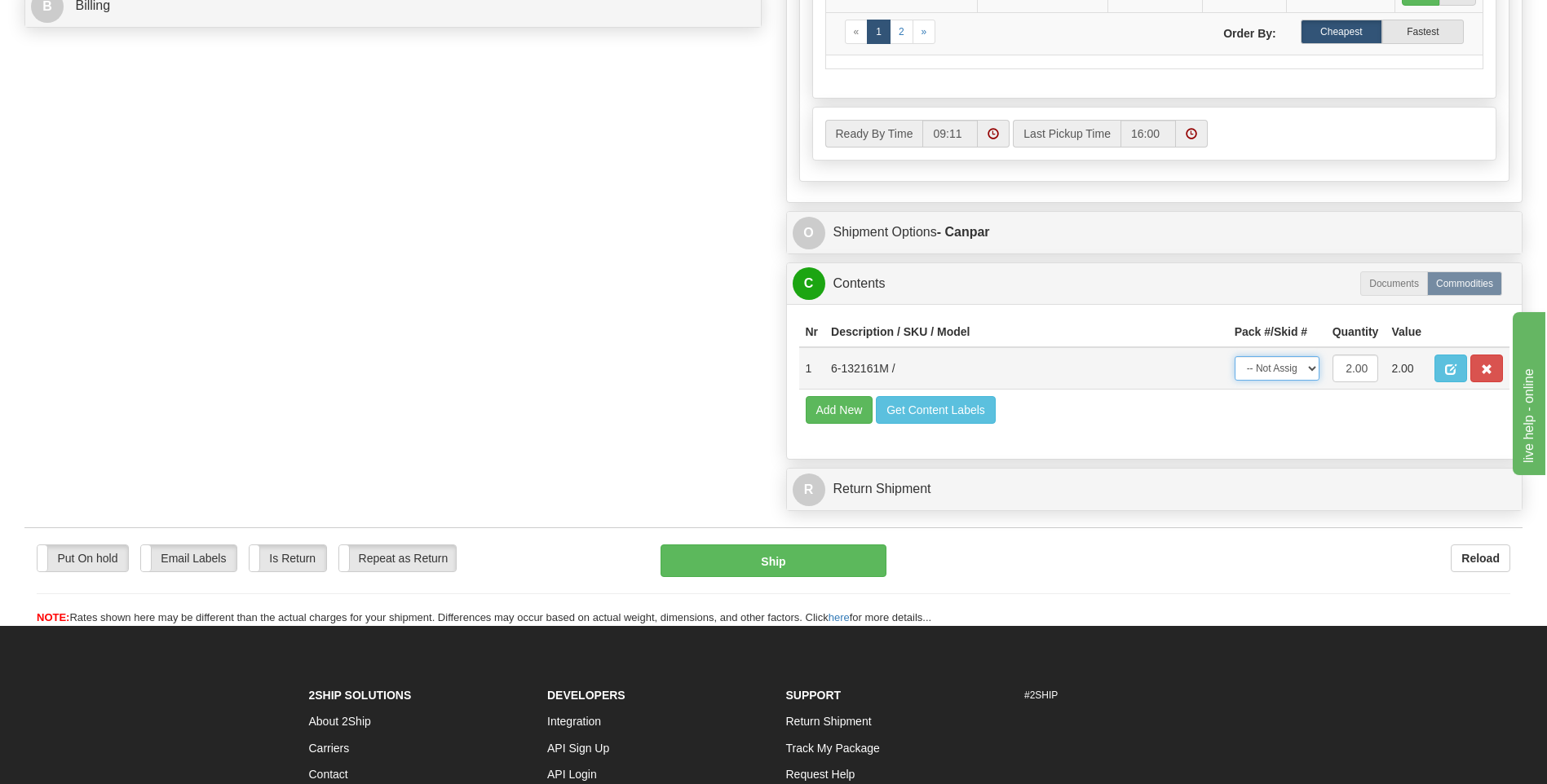
click at [1299, 364] on select "-- Not Assigned -- Package 1" at bounding box center [1277, 368] width 85 height 24
select select "0"
click at [1234, 356] on select "-- Not Assigned -- Package 1" at bounding box center [1277, 368] width 85 height 24
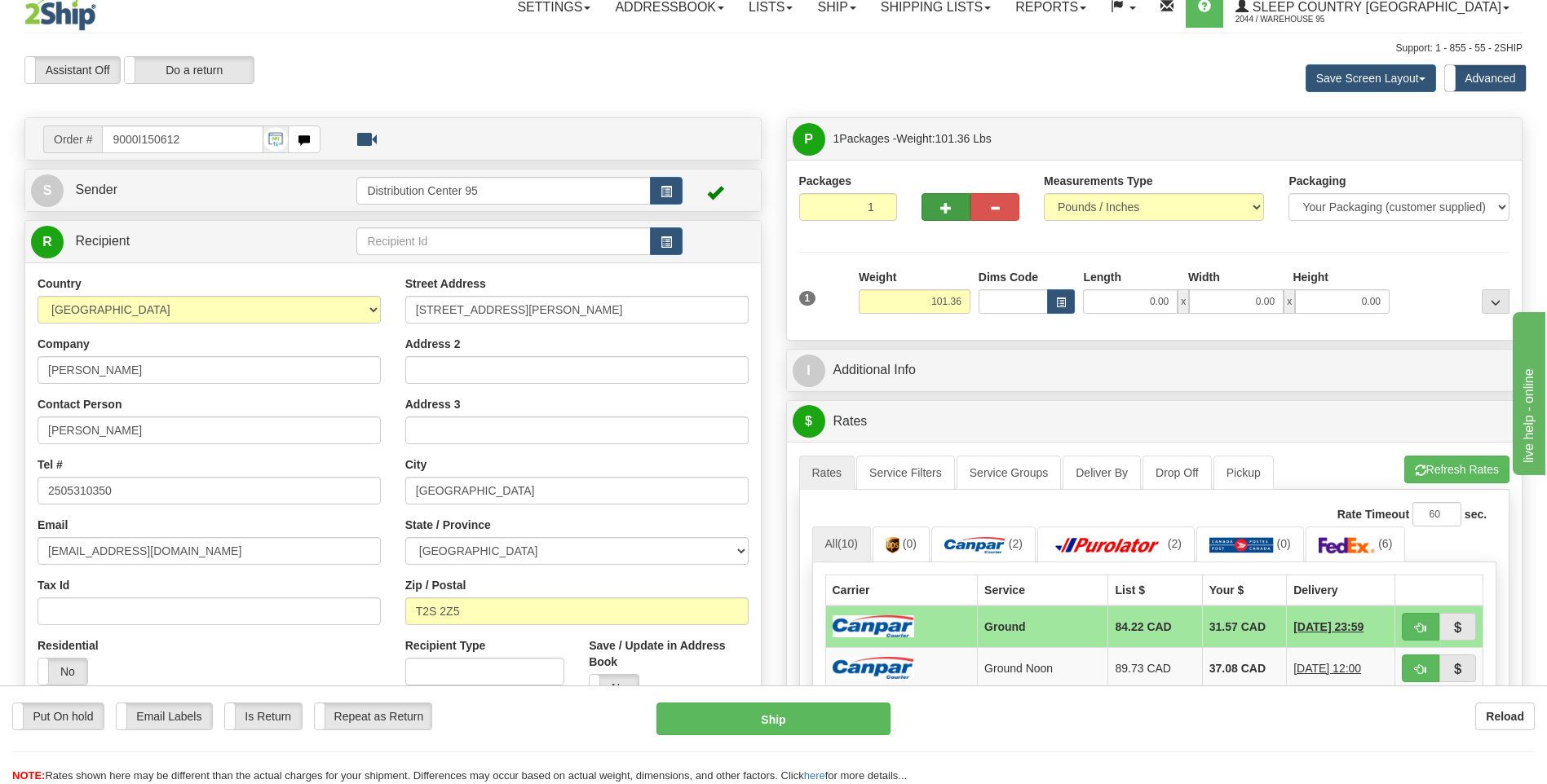
scroll to position [0, 0]
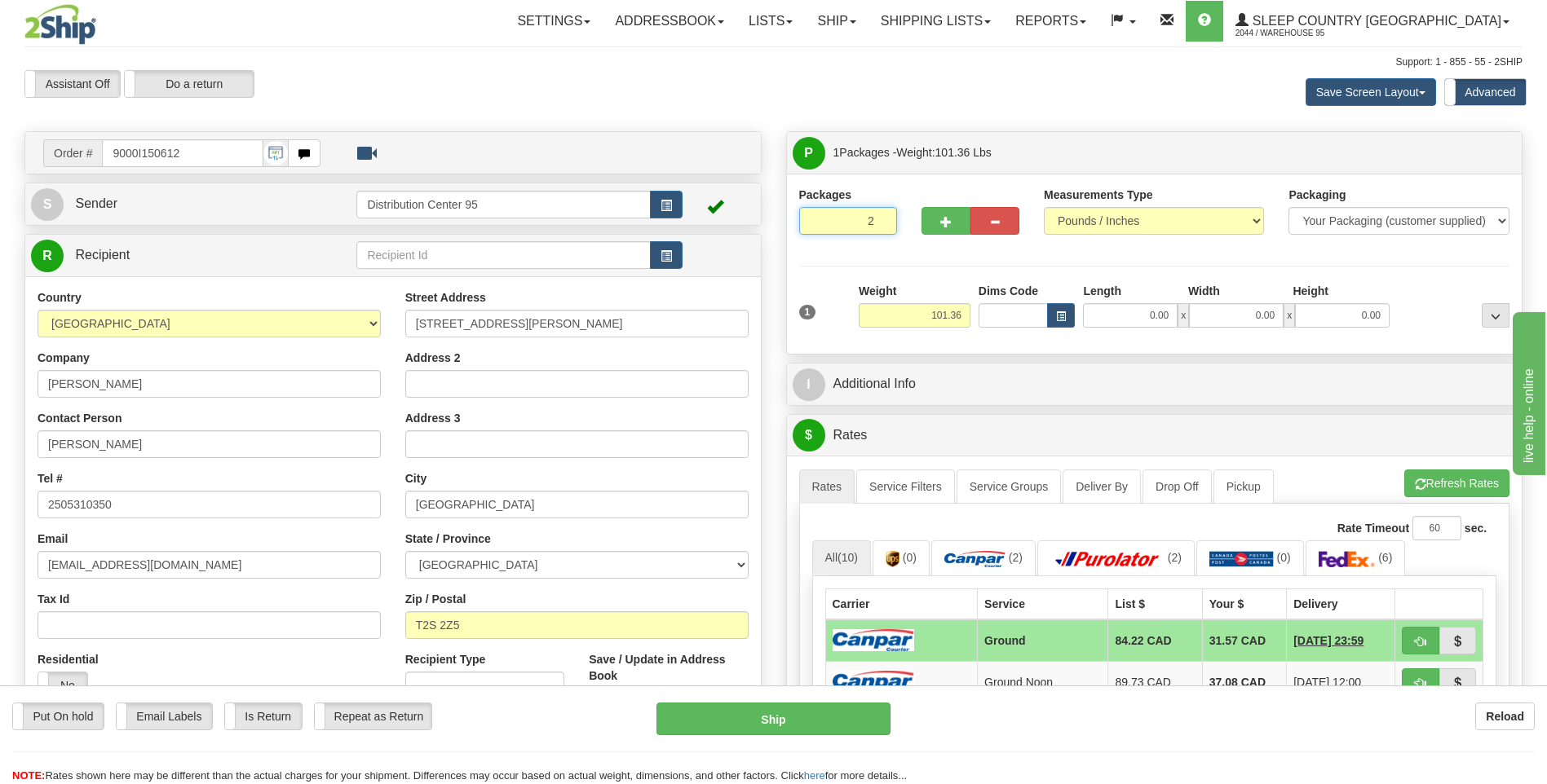
type input "2"
radio input "true"
click at [880, 215] on input "2" at bounding box center [848, 220] width 98 height 28
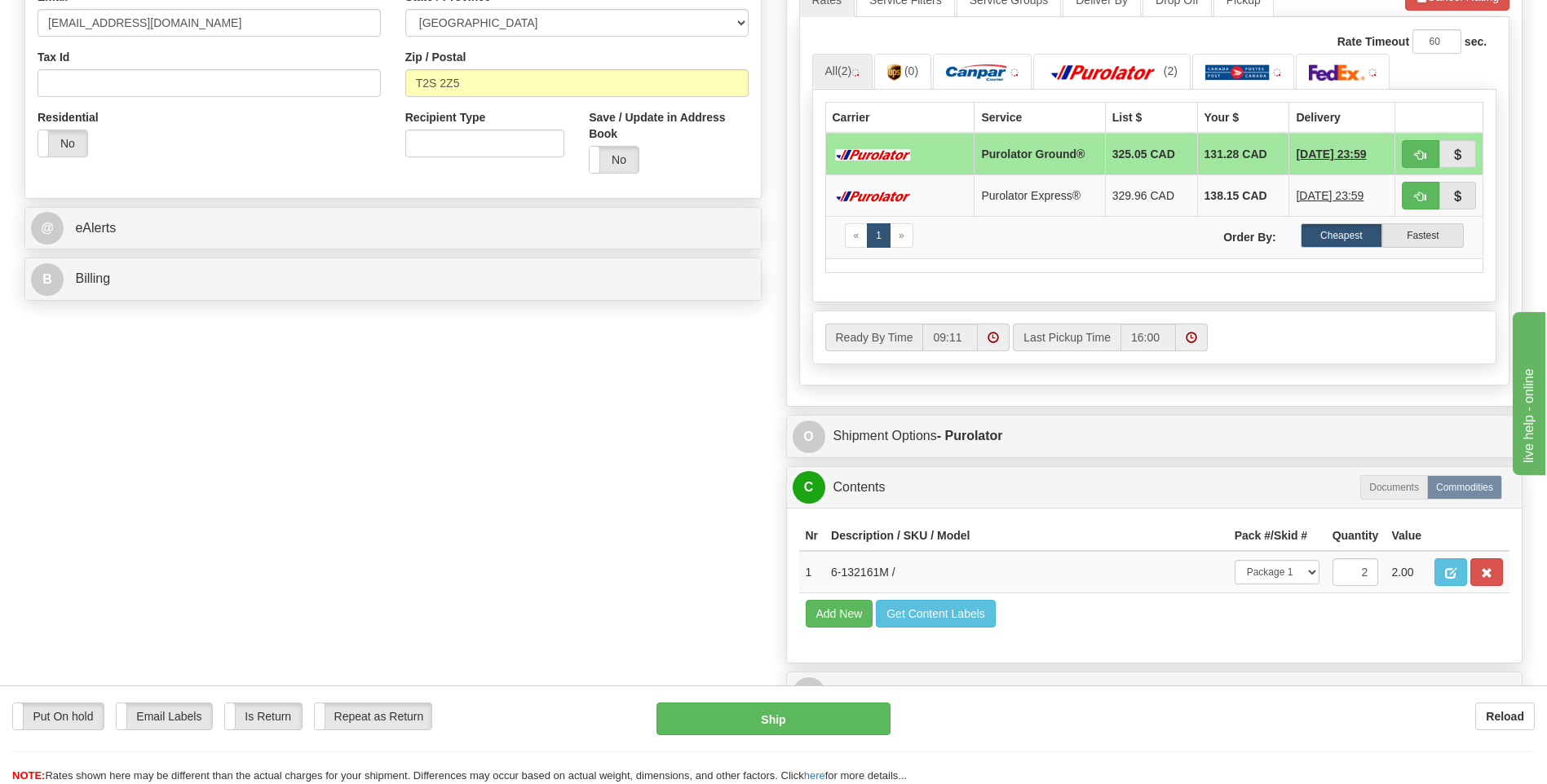
scroll to position [570, 0]
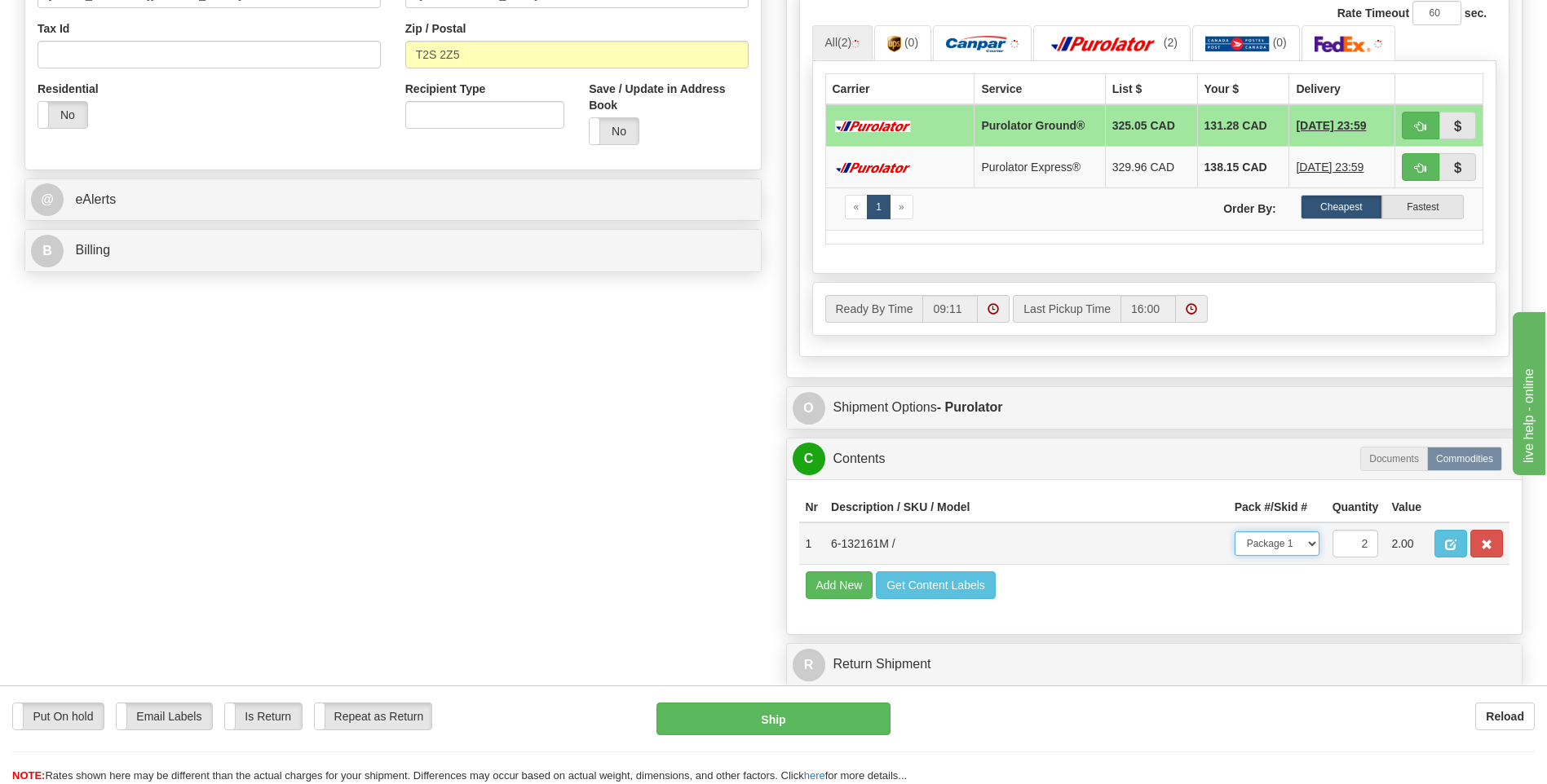
click at [1312, 537] on select "-- Not Assigned -- Package 1 Package 2 Split" at bounding box center [1277, 543] width 85 height 24
select select "SPLIT"
click at [1234, 531] on select "-- Not Assigned -- Package 1 Package 2 Split" at bounding box center [1277, 543] width 85 height 24
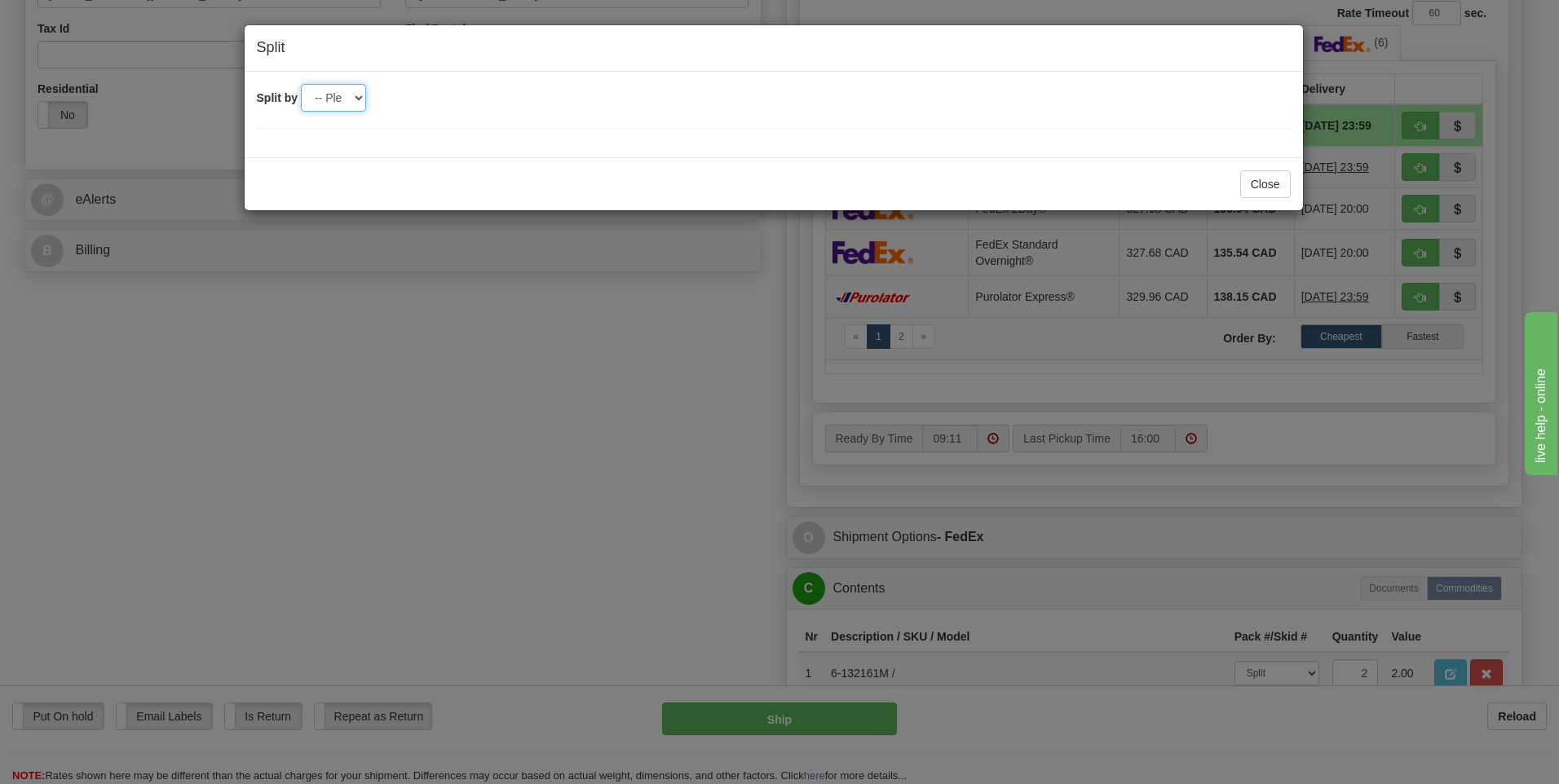
drag, startPoint x: 345, startPoint y: 94, endPoint x: 366, endPoint y: 114, distance: 29.0
click at [345, 94] on select "-- Please select -- 2" at bounding box center [334, 98] width 65 height 28
select select "2"
click at [301, 84] on select "-- Please select -- 2" at bounding box center [334, 98] width 65 height 28
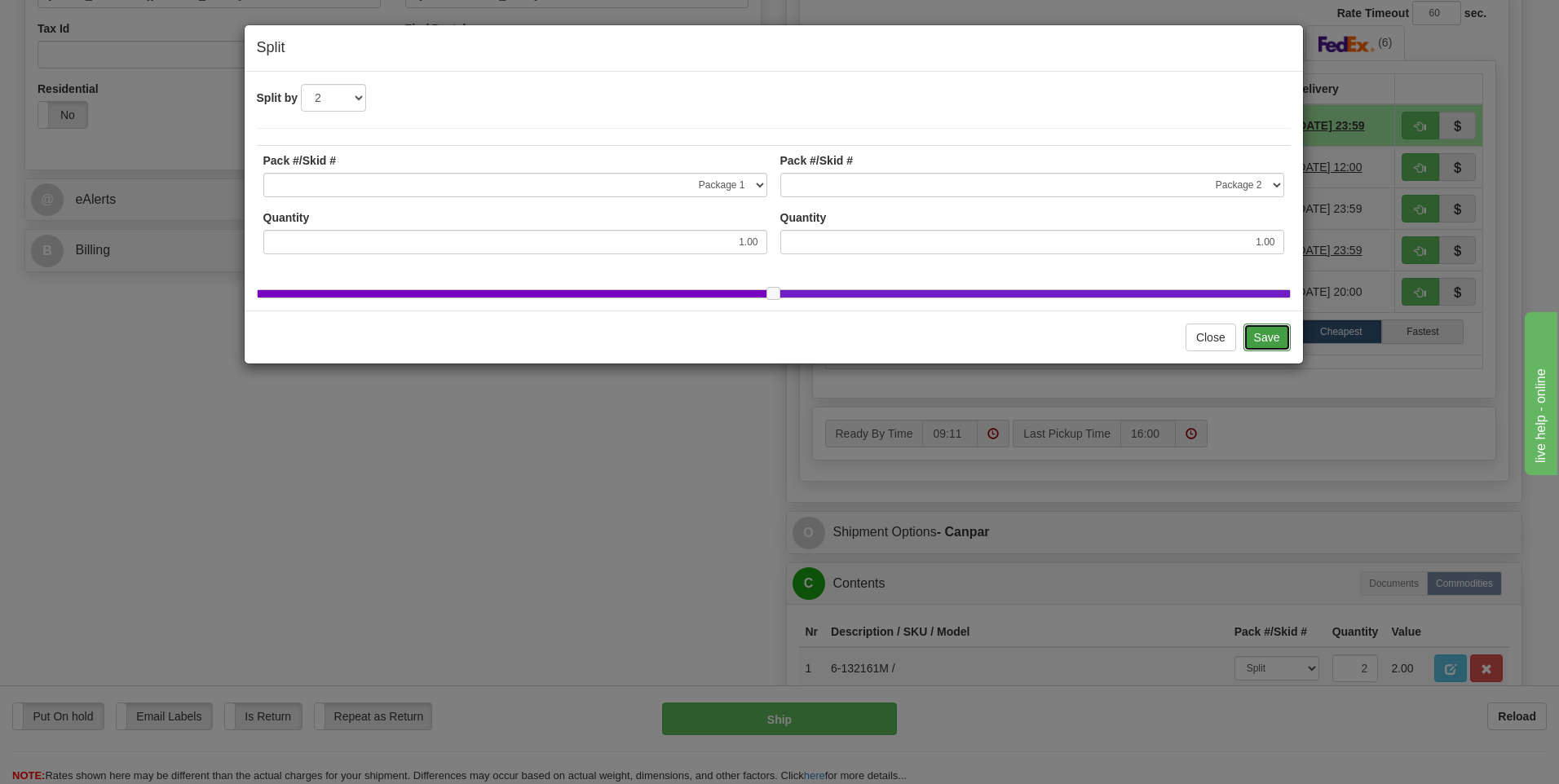
click at [1280, 341] on button "Save" at bounding box center [1267, 337] width 47 height 28
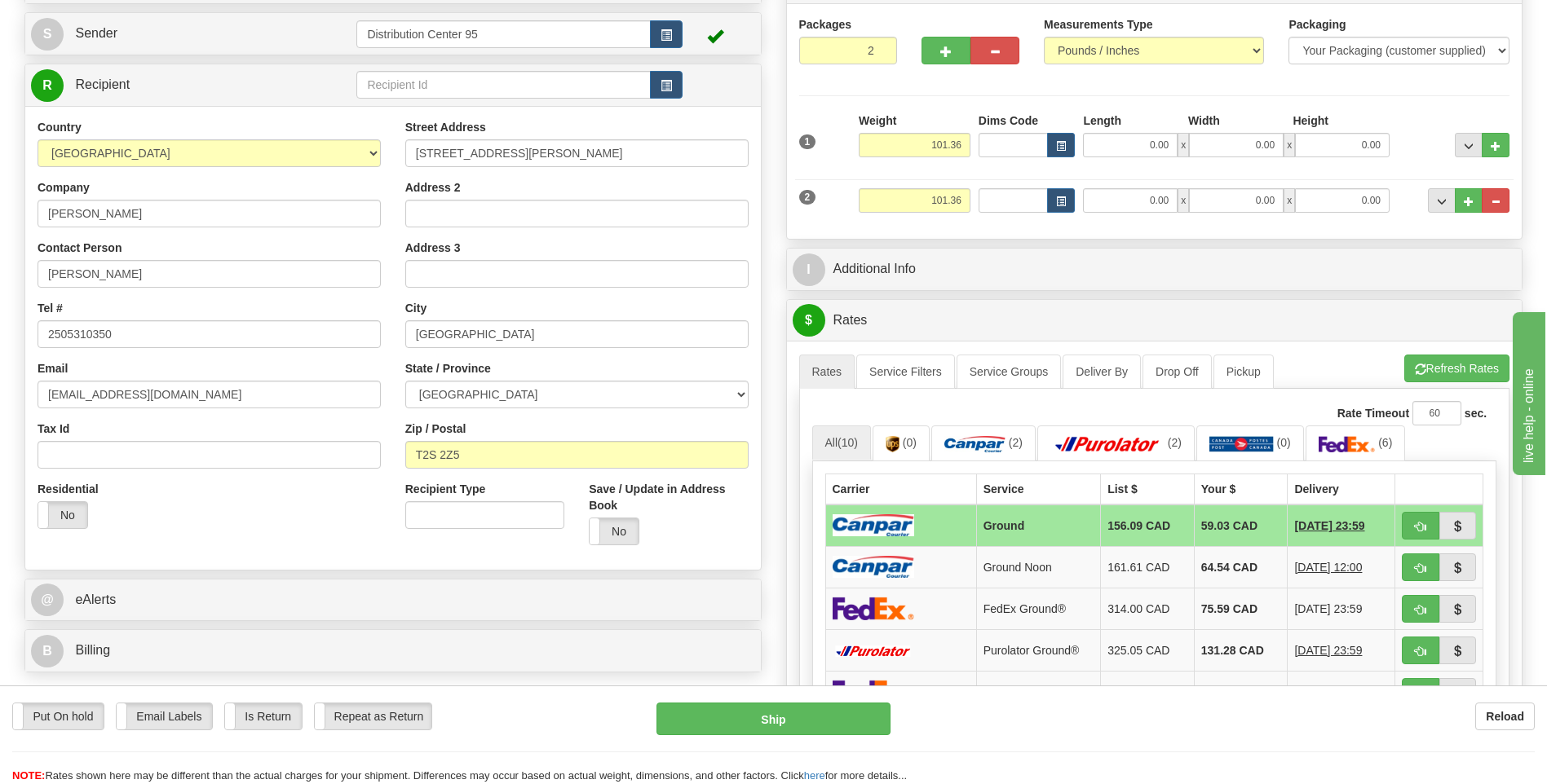
scroll to position [163, 0]
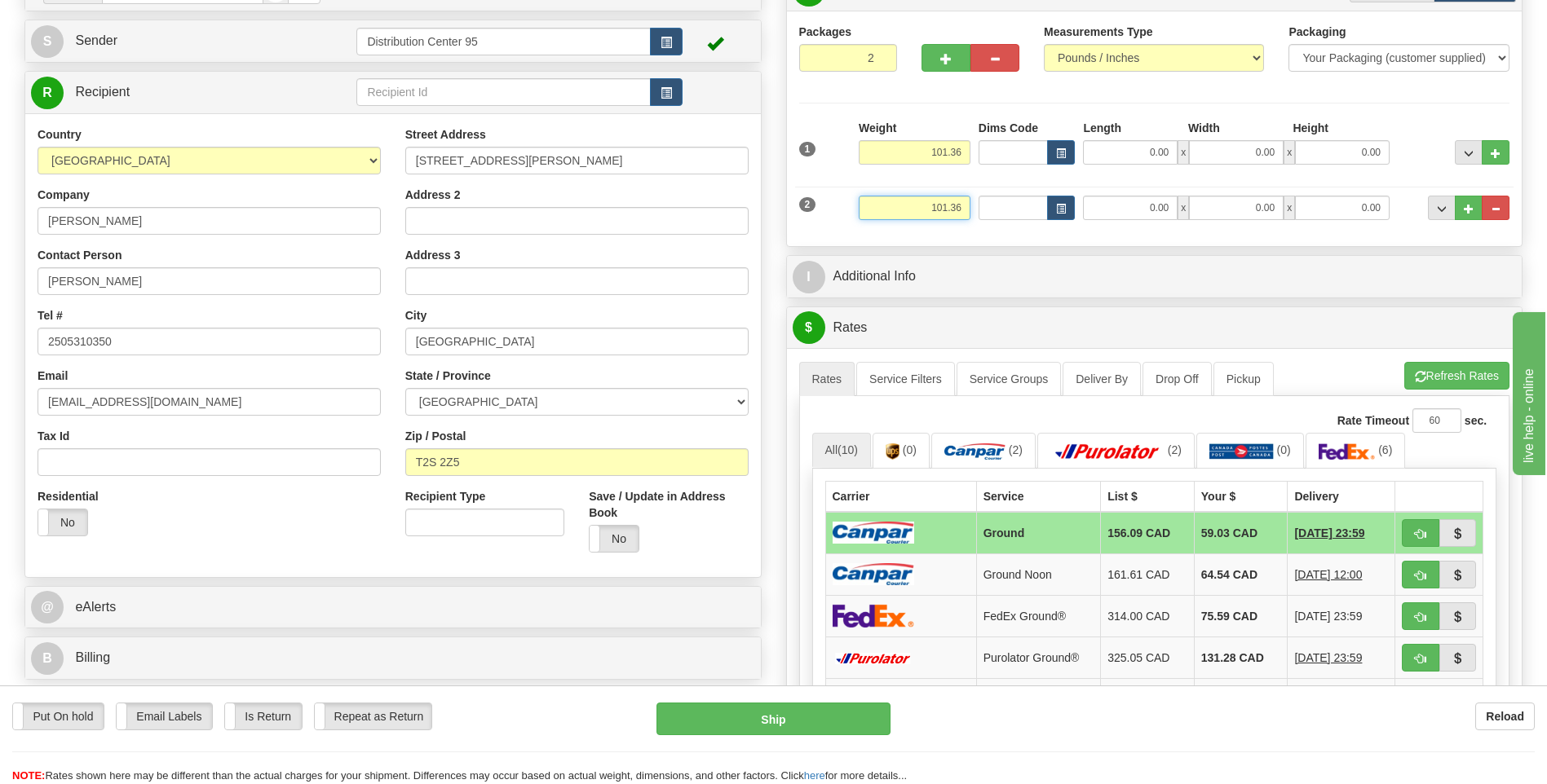
click at [967, 206] on input "101.36" at bounding box center [914, 208] width 112 height 24
type input "1"
type input "50.00"
click at [966, 150] on input "101.36" at bounding box center [914, 152] width 112 height 24
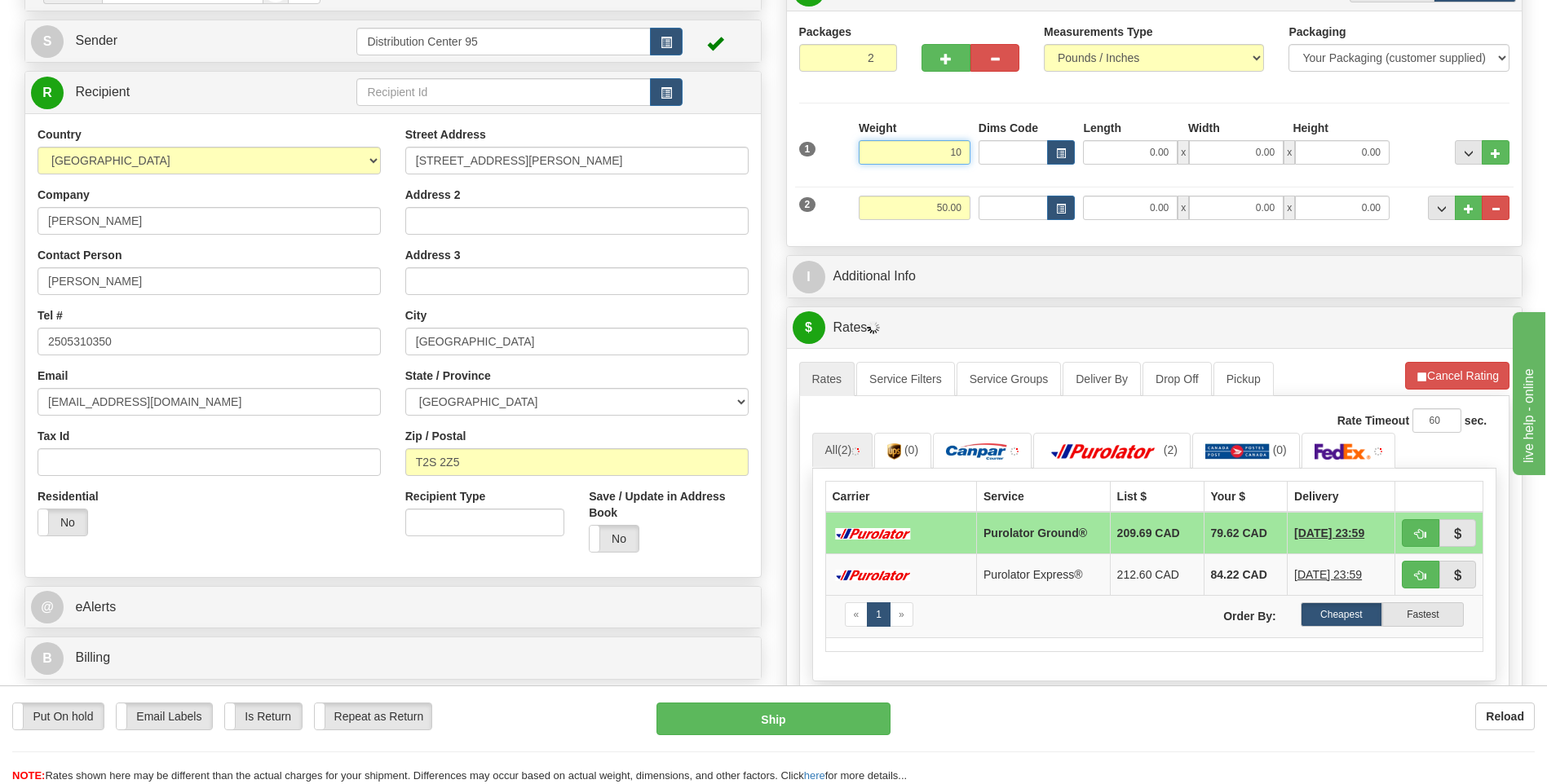
type input "1"
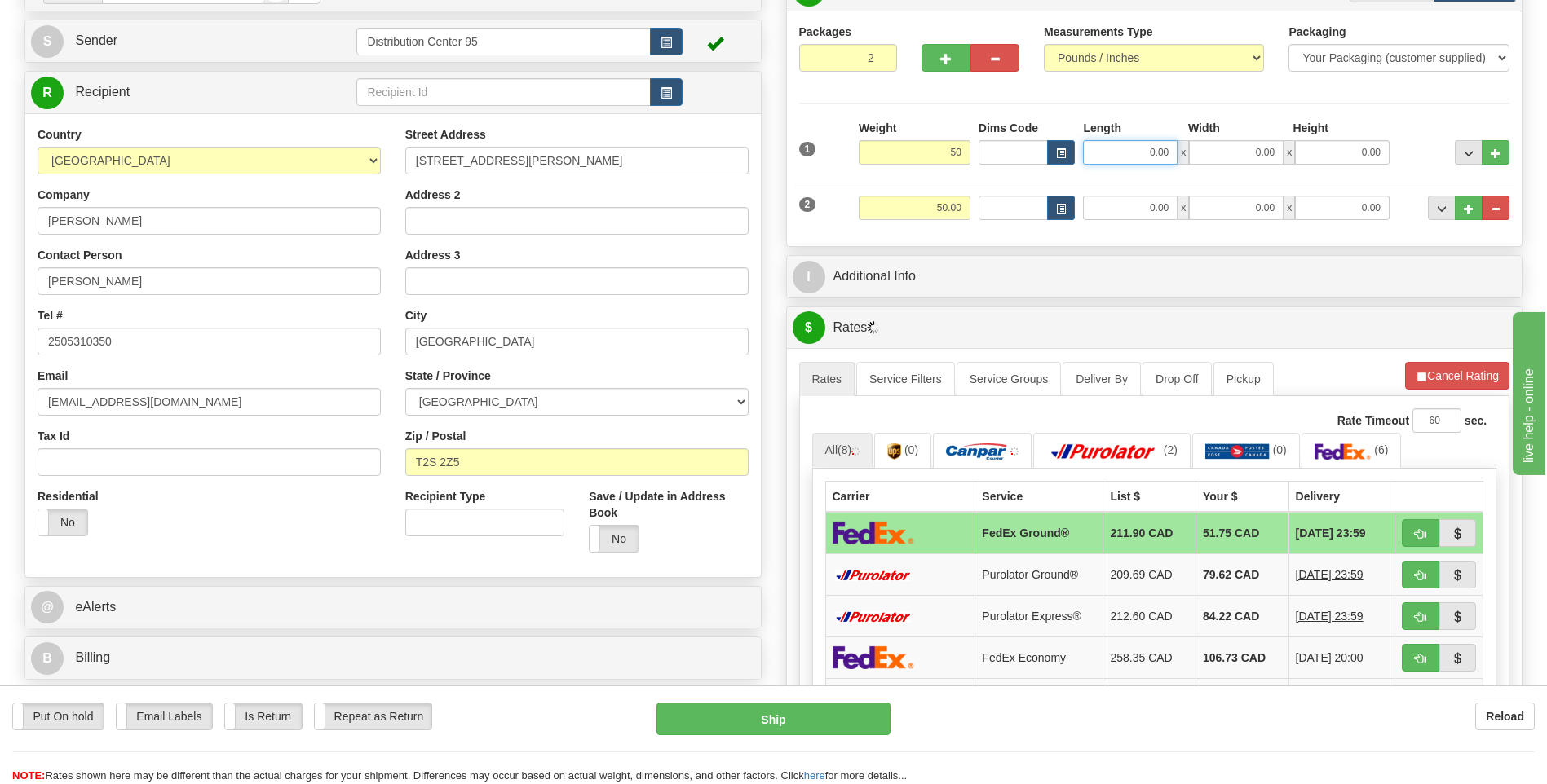
type input "50.00"
click at [1138, 149] on input "0.00" at bounding box center [1130, 152] width 94 height 24
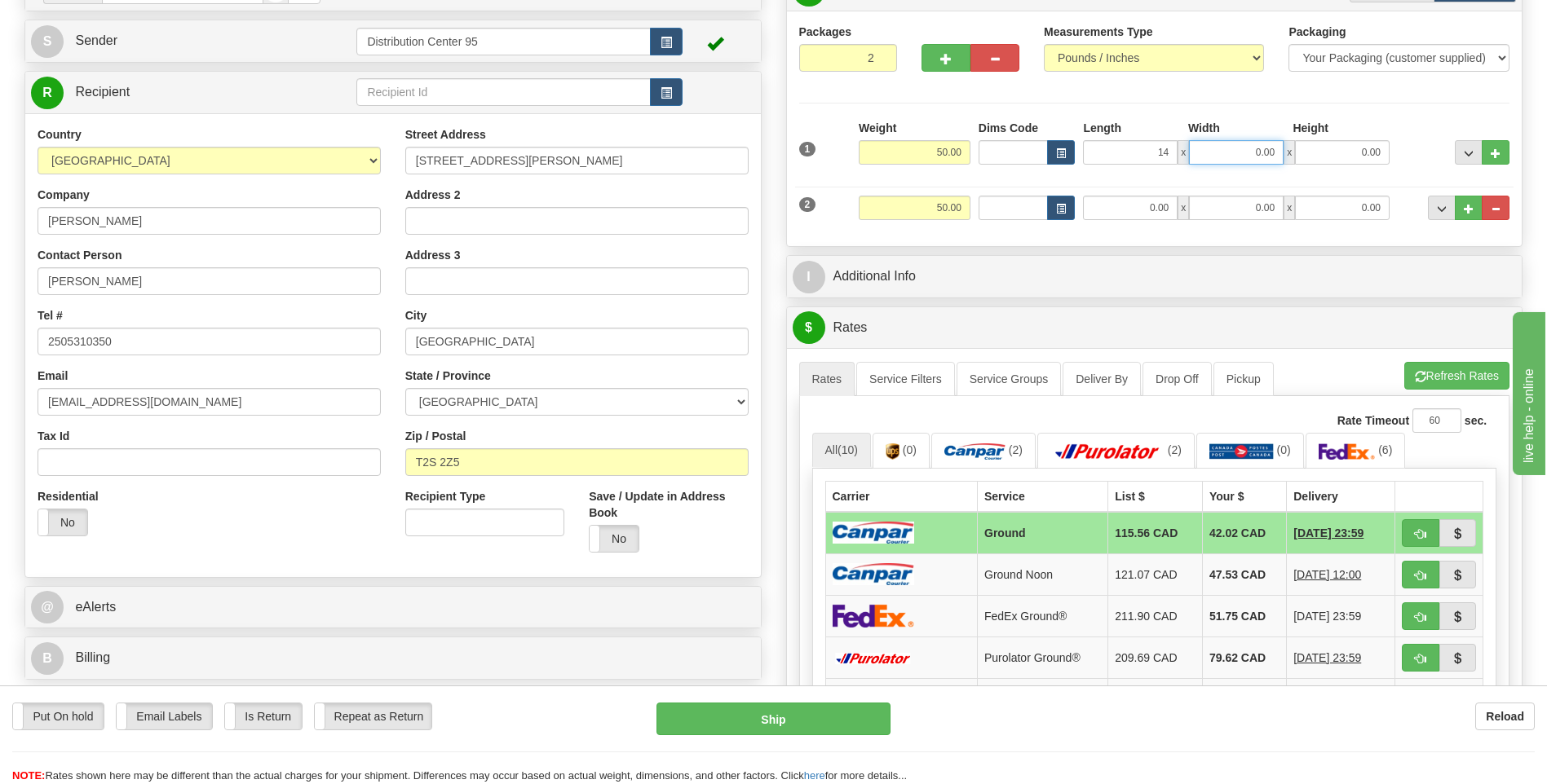
type input "14.00"
click at [1236, 150] on input "0.00" at bounding box center [1236, 152] width 94 height 24
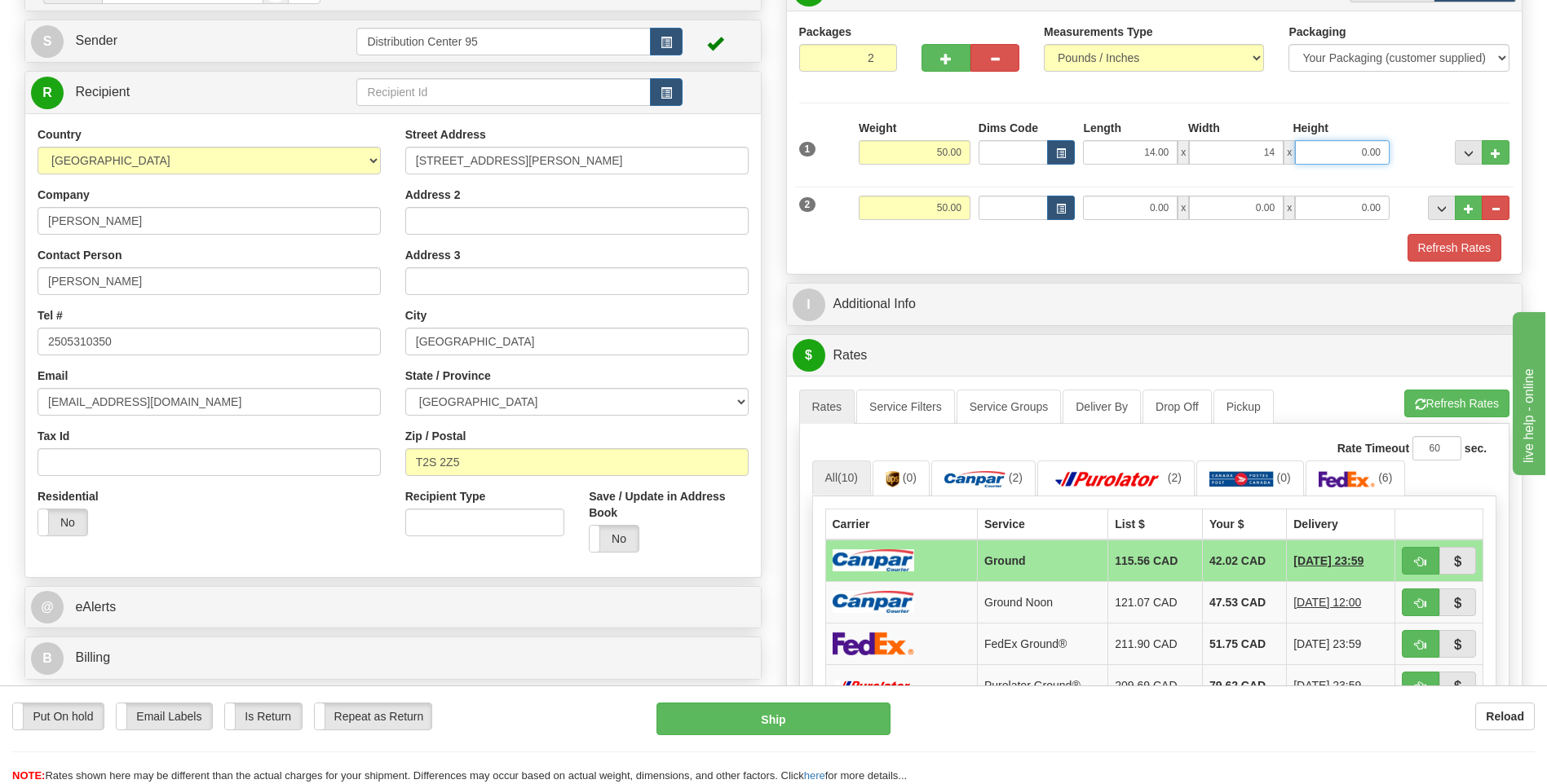
type input "14.00"
click at [1347, 147] on input "0.00" at bounding box center [1342, 152] width 94 height 24
type input "4"
type input "39.00"
click at [1369, 211] on input "0.00" at bounding box center [1342, 208] width 94 height 24
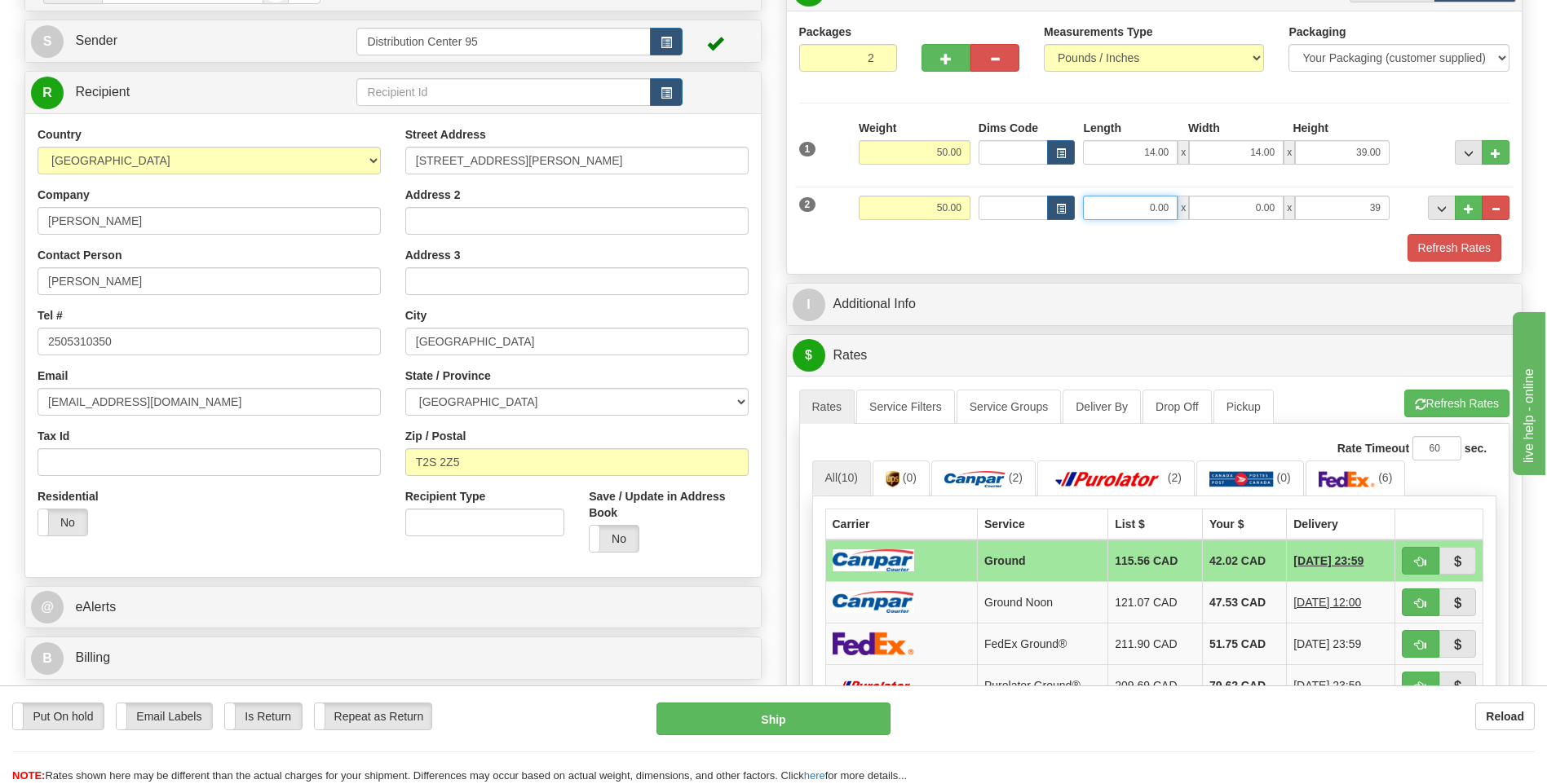
type input "39.00"
click at [1123, 200] on input "0.00" at bounding box center [1130, 208] width 94 height 24
type input "14.00"
click at [1238, 221] on div "2 Weight 50.00 Dims Code Length Width Height" at bounding box center [1154, 206] width 719 height 54
click at [1238, 215] on input "0.00" at bounding box center [1236, 208] width 94 height 24
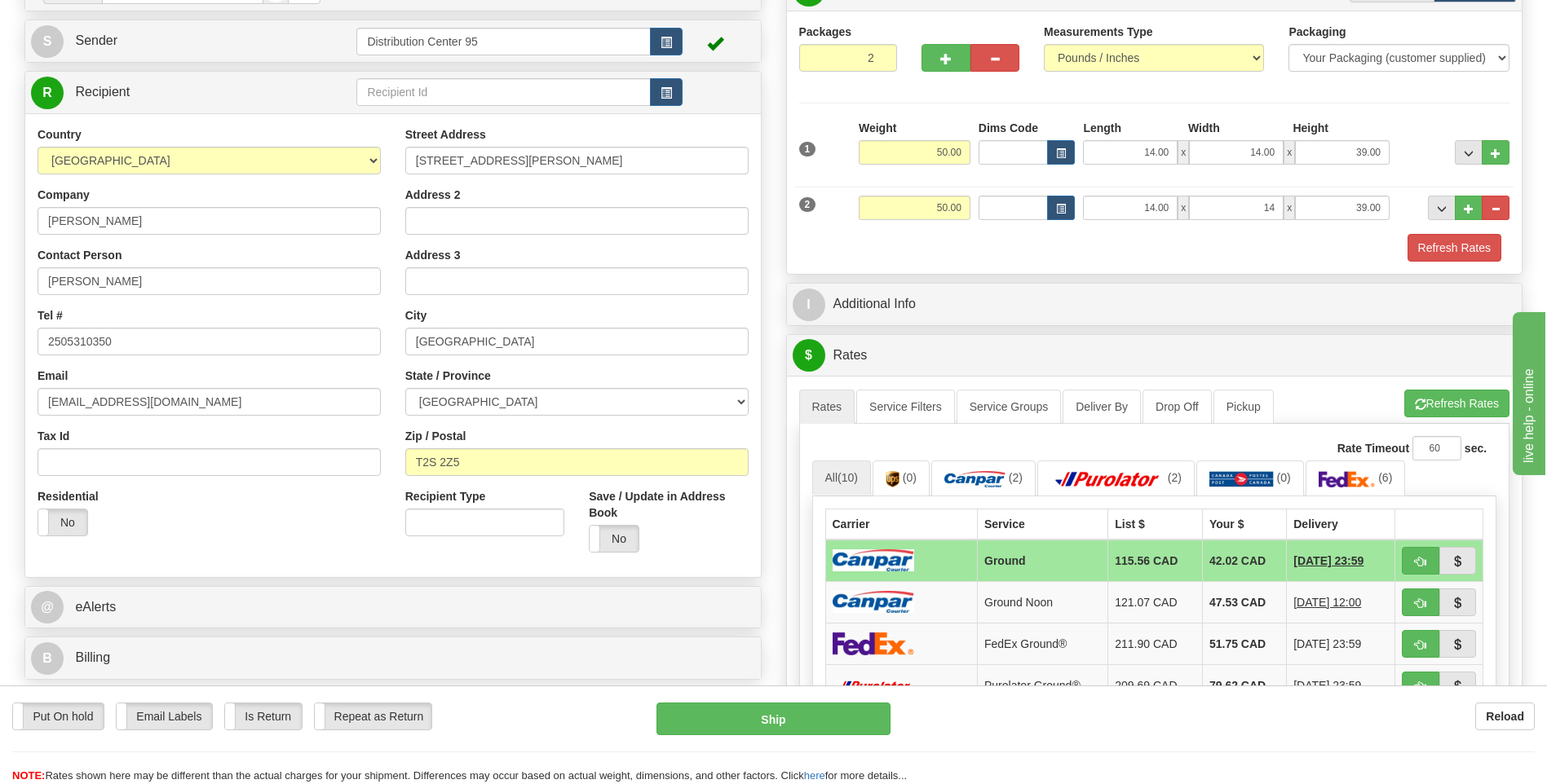
type input "14.00"
click at [1289, 230] on div "2 Weight 50.00 Dims Code Length Width Height" at bounding box center [1154, 206] width 719 height 54
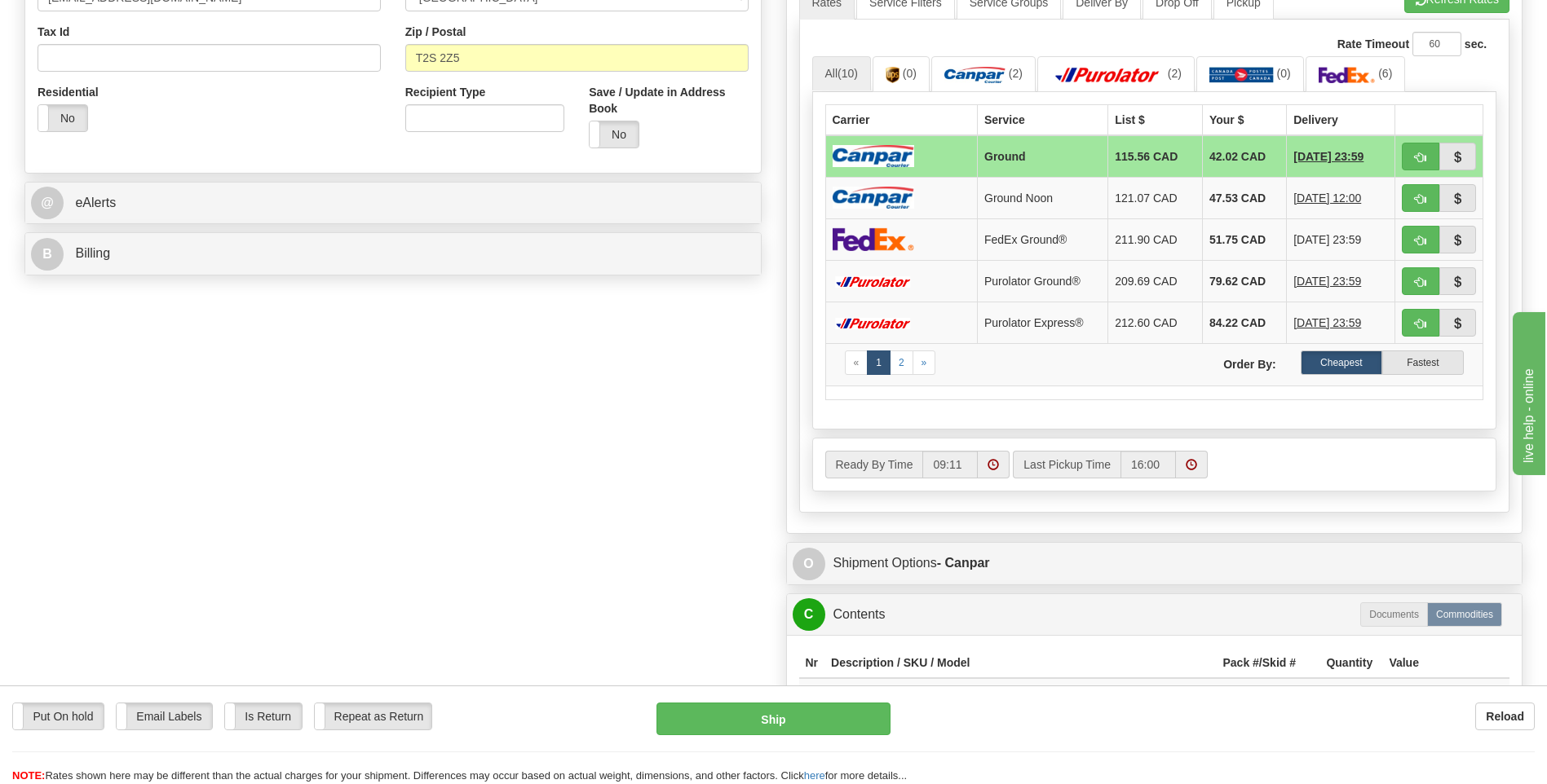
scroll to position [570, 0]
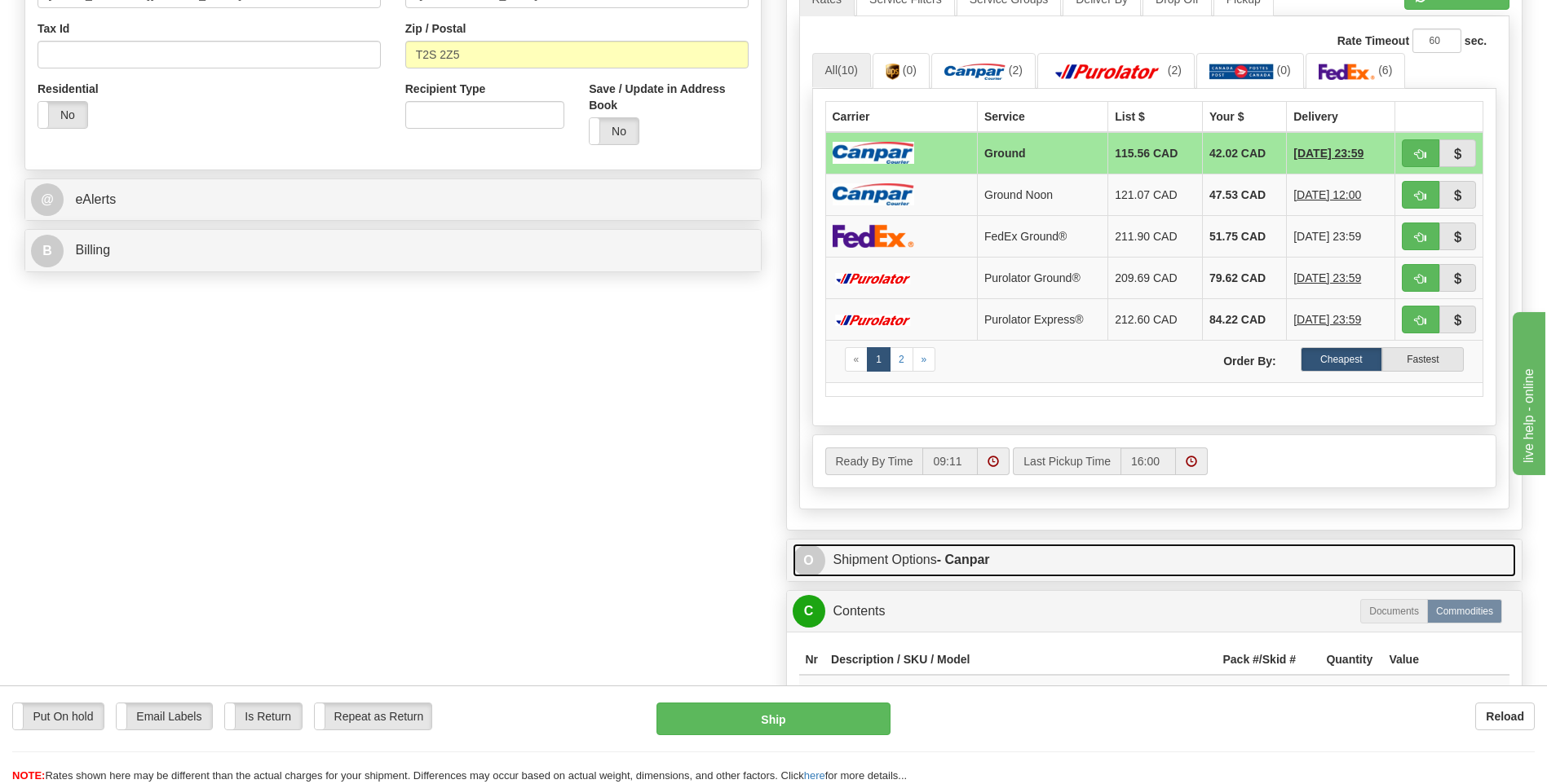
click at [929, 557] on link "O Shipment Options - Canpar" at bounding box center [1154, 560] width 724 height 34
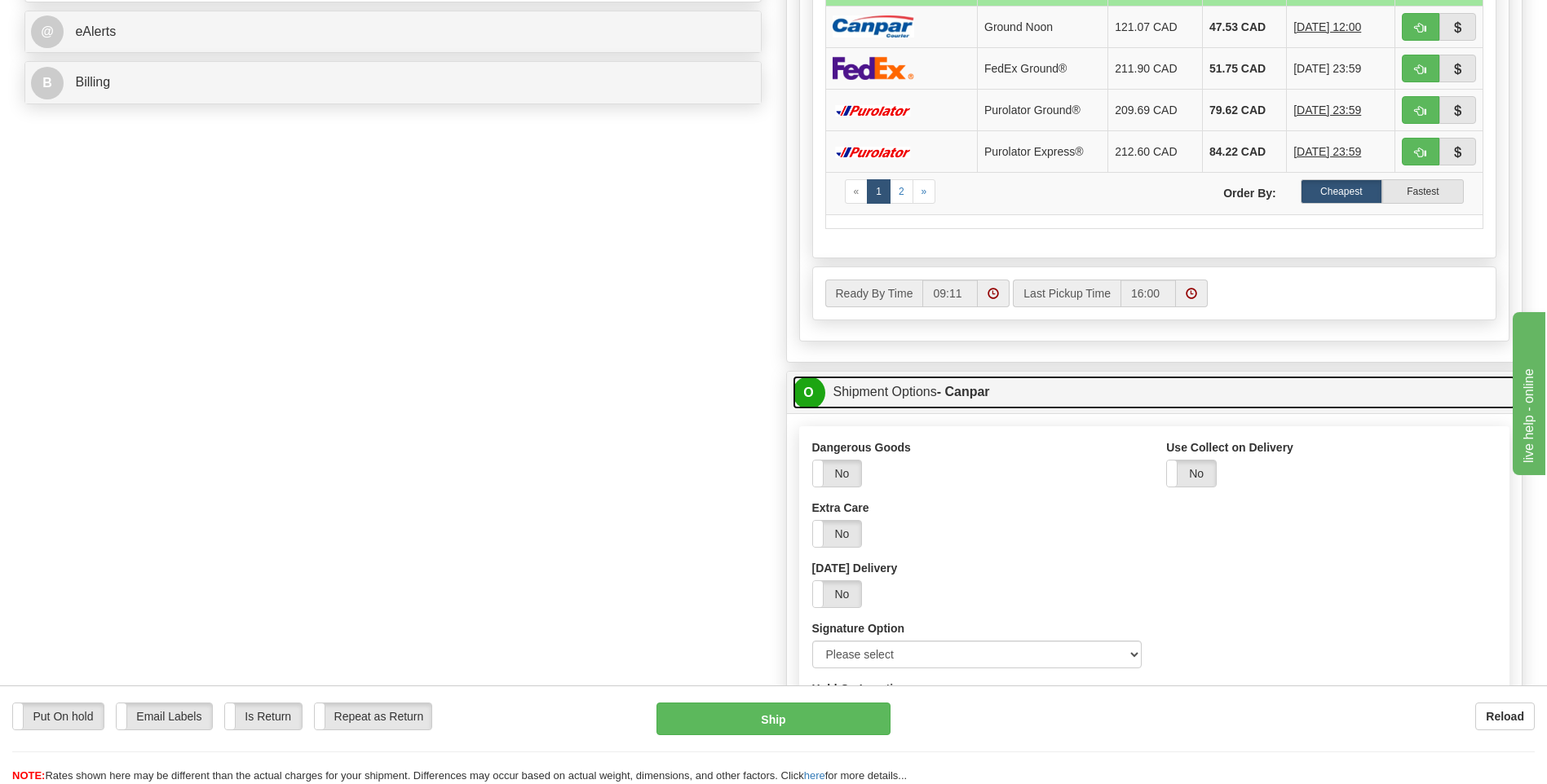
scroll to position [896, 0]
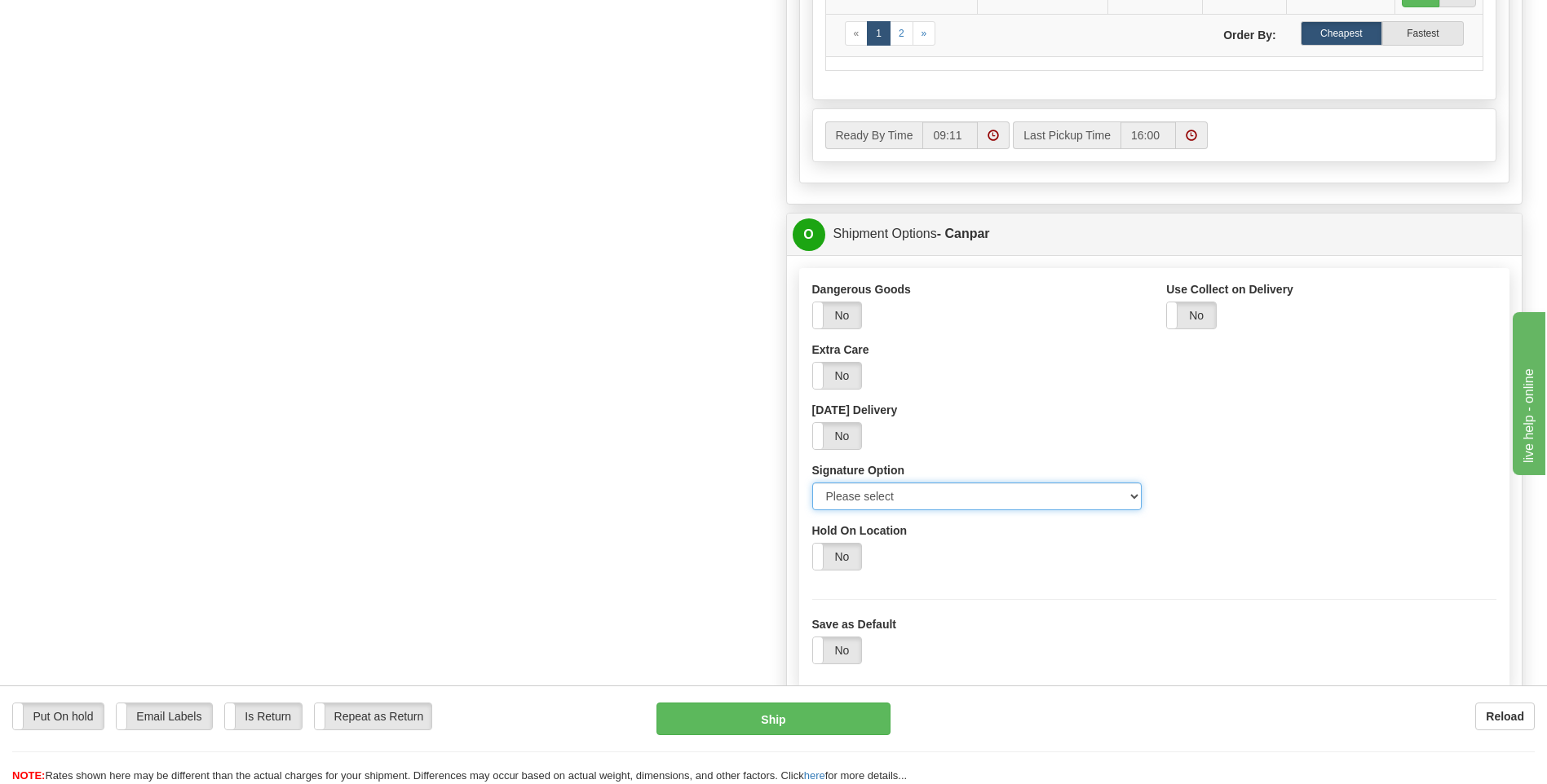
click at [889, 502] on select "Please select No Signature Required Signature Required Adult Signature" at bounding box center [978, 496] width 330 height 28
select select "2"
click at [812, 482] on select "Please select No Signature Required Signature Required Adult Signature" at bounding box center [978, 496] width 330 height 28
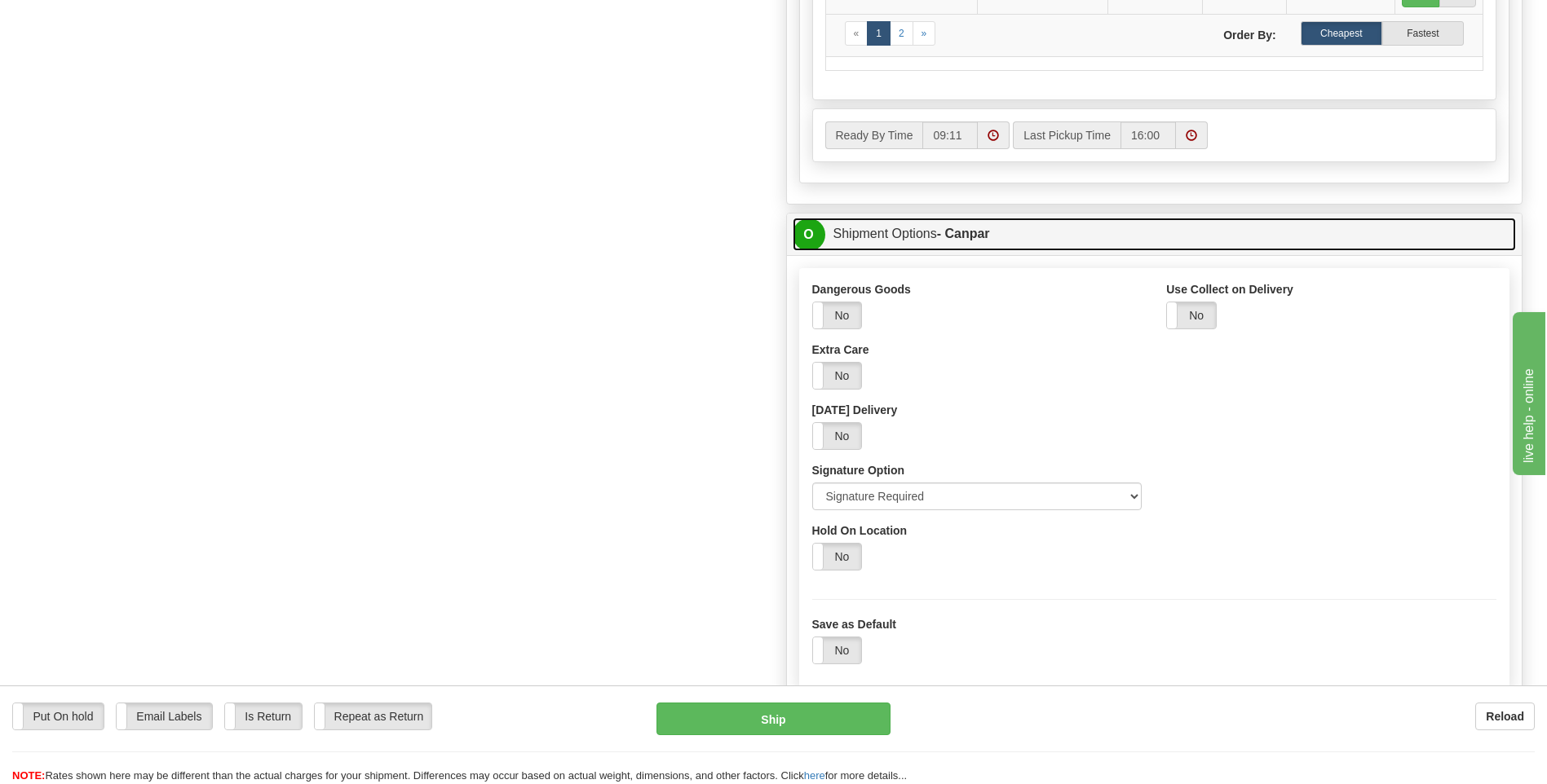
click at [898, 227] on link "O Shipment Options - Canpar" at bounding box center [1154, 234] width 724 height 34
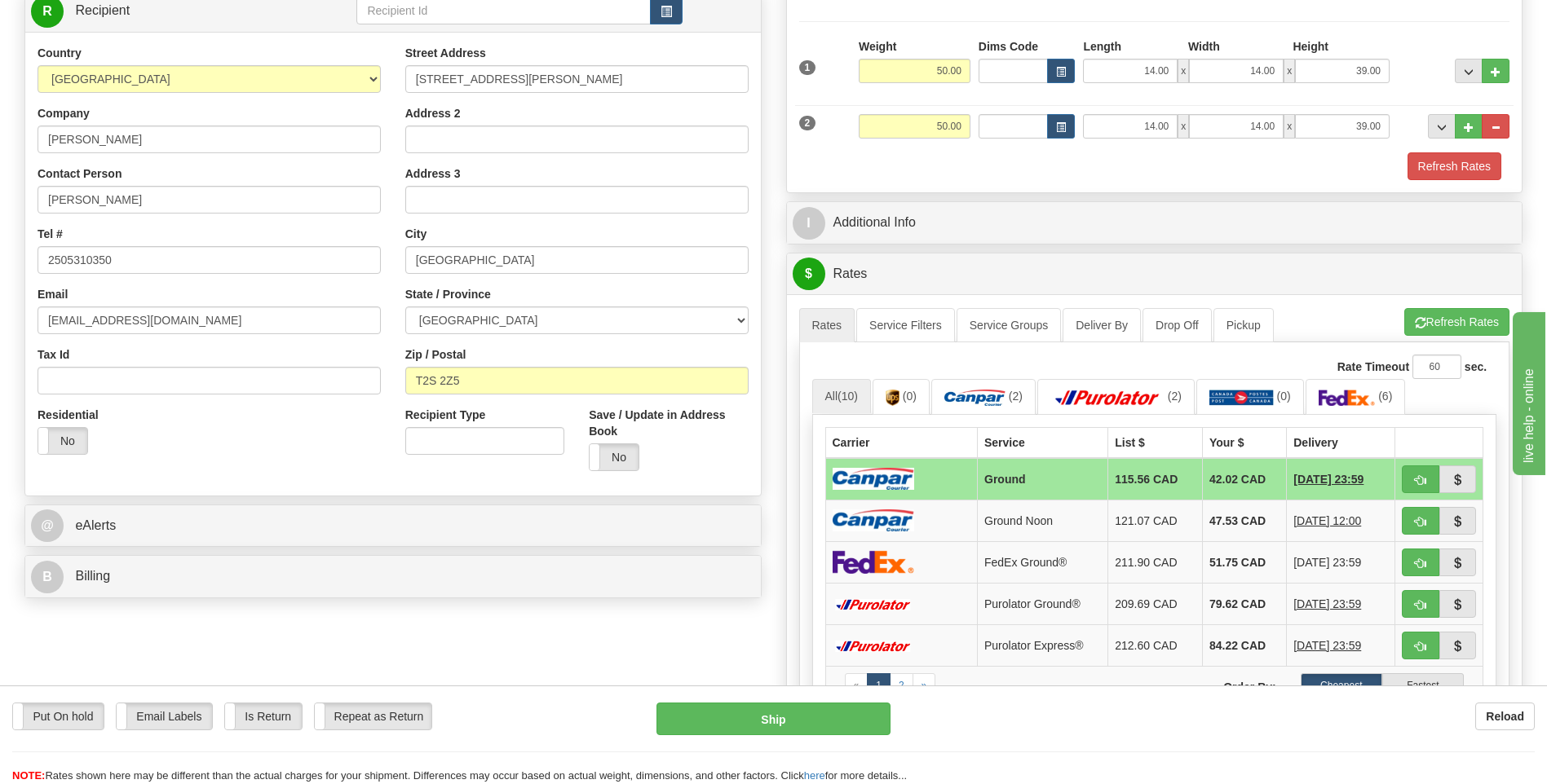
scroll to position [163, 0]
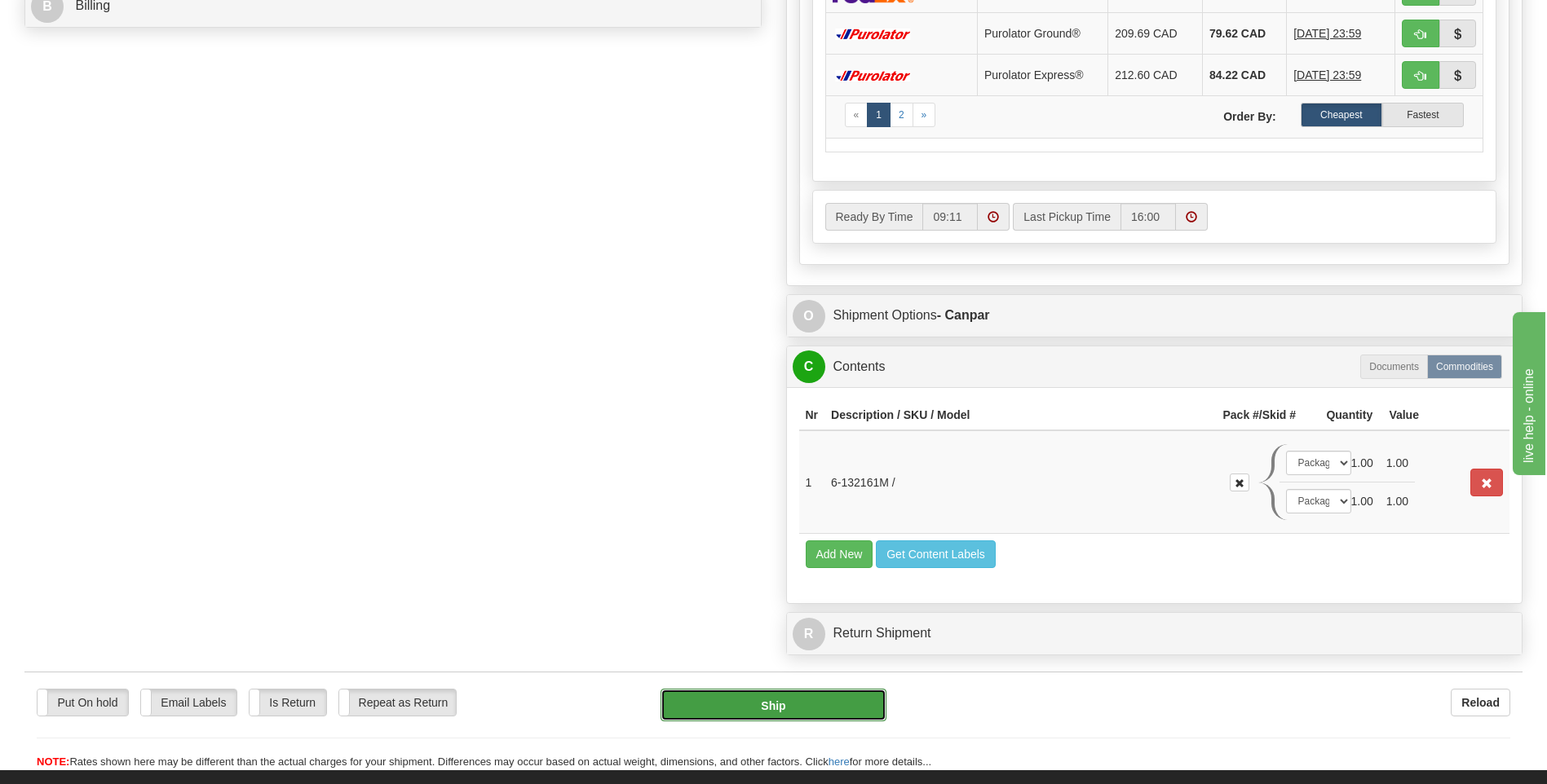
click at [819, 700] on button "Ship" at bounding box center [773, 705] width 225 height 33
type input "1"
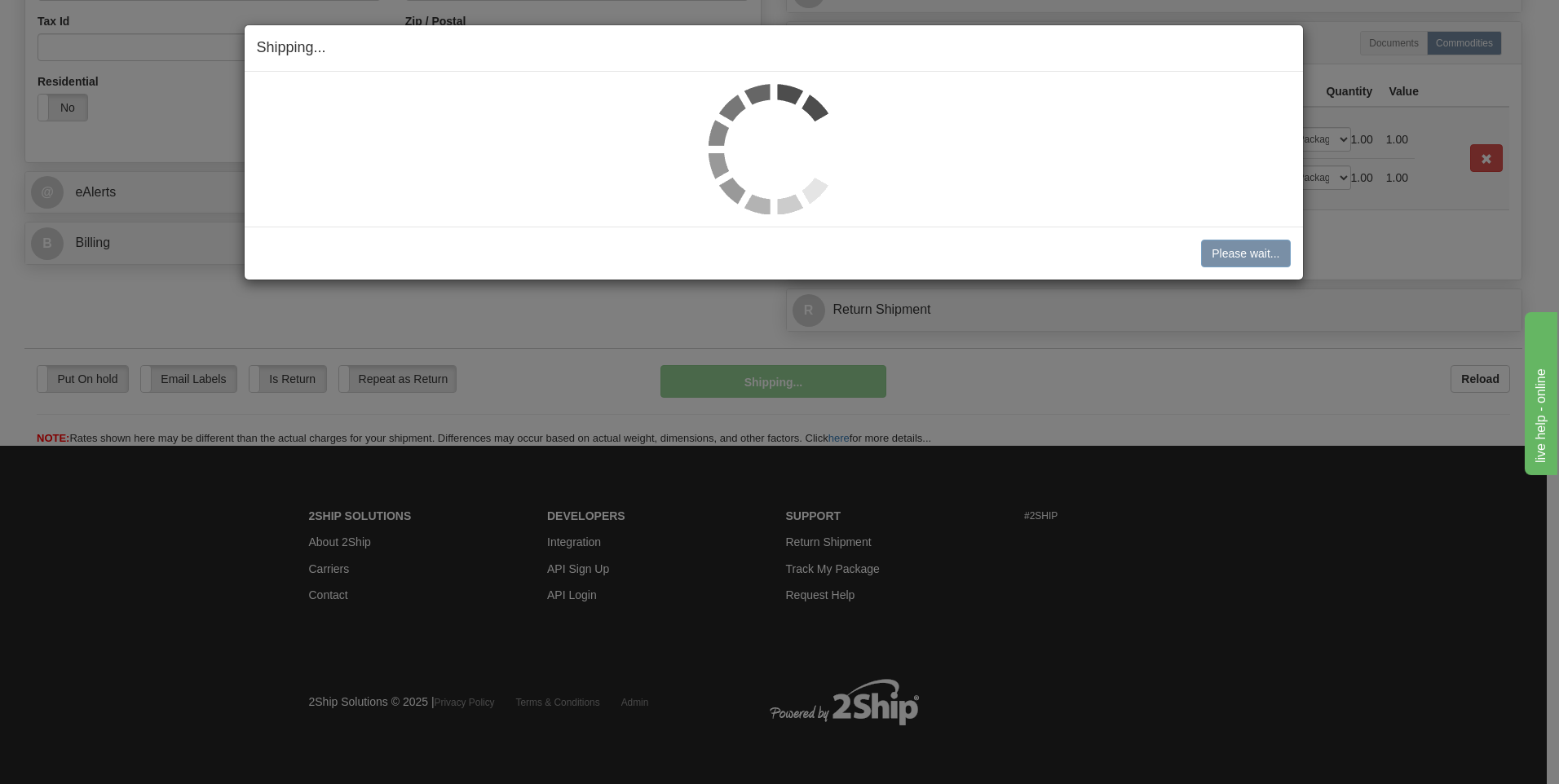
scroll to position [578, 0]
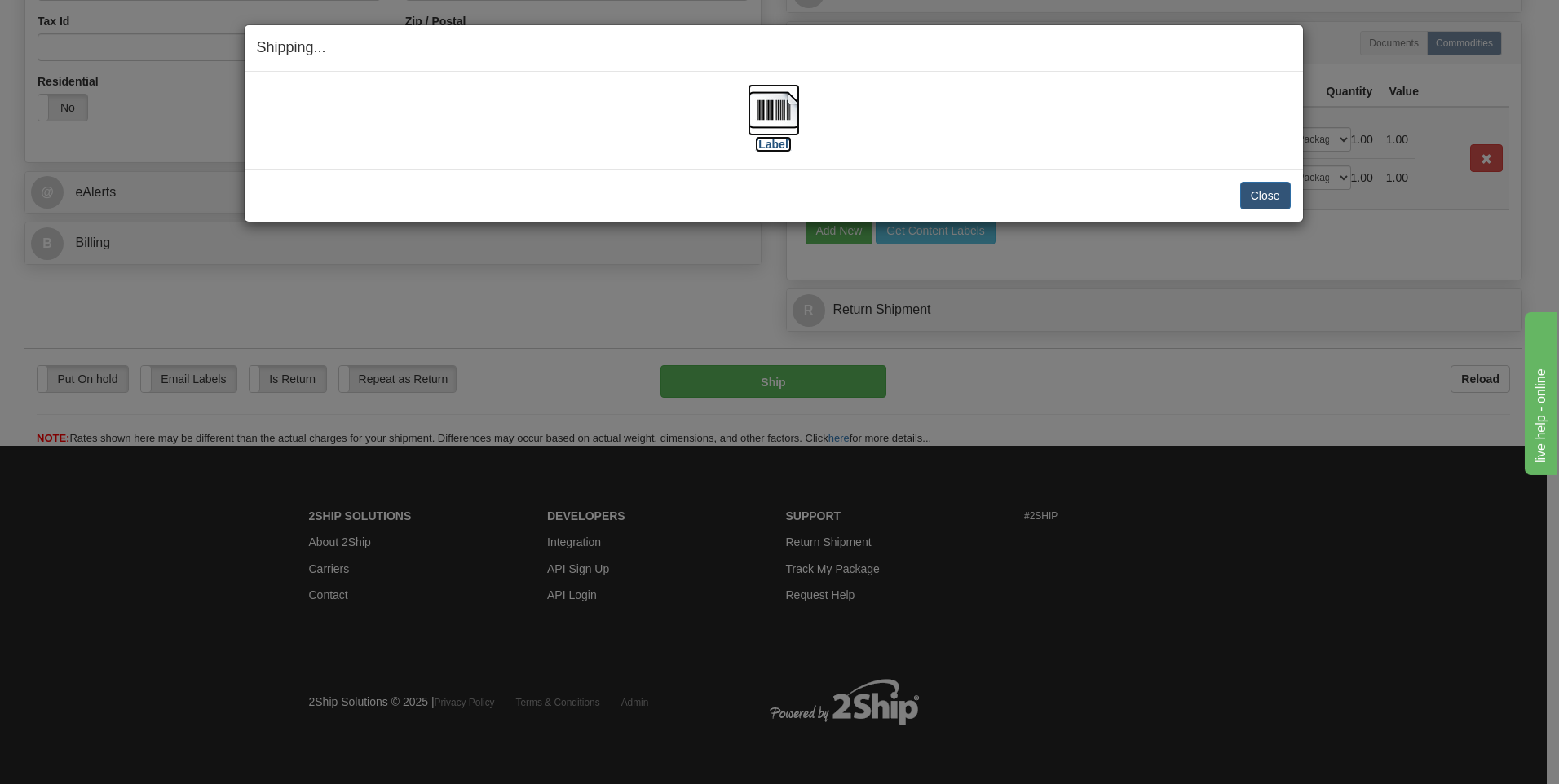
click at [777, 147] on label "[Label]" at bounding box center [774, 144] width 37 height 16
click at [1271, 192] on button "Close" at bounding box center [1266, 196] width 51 height 28
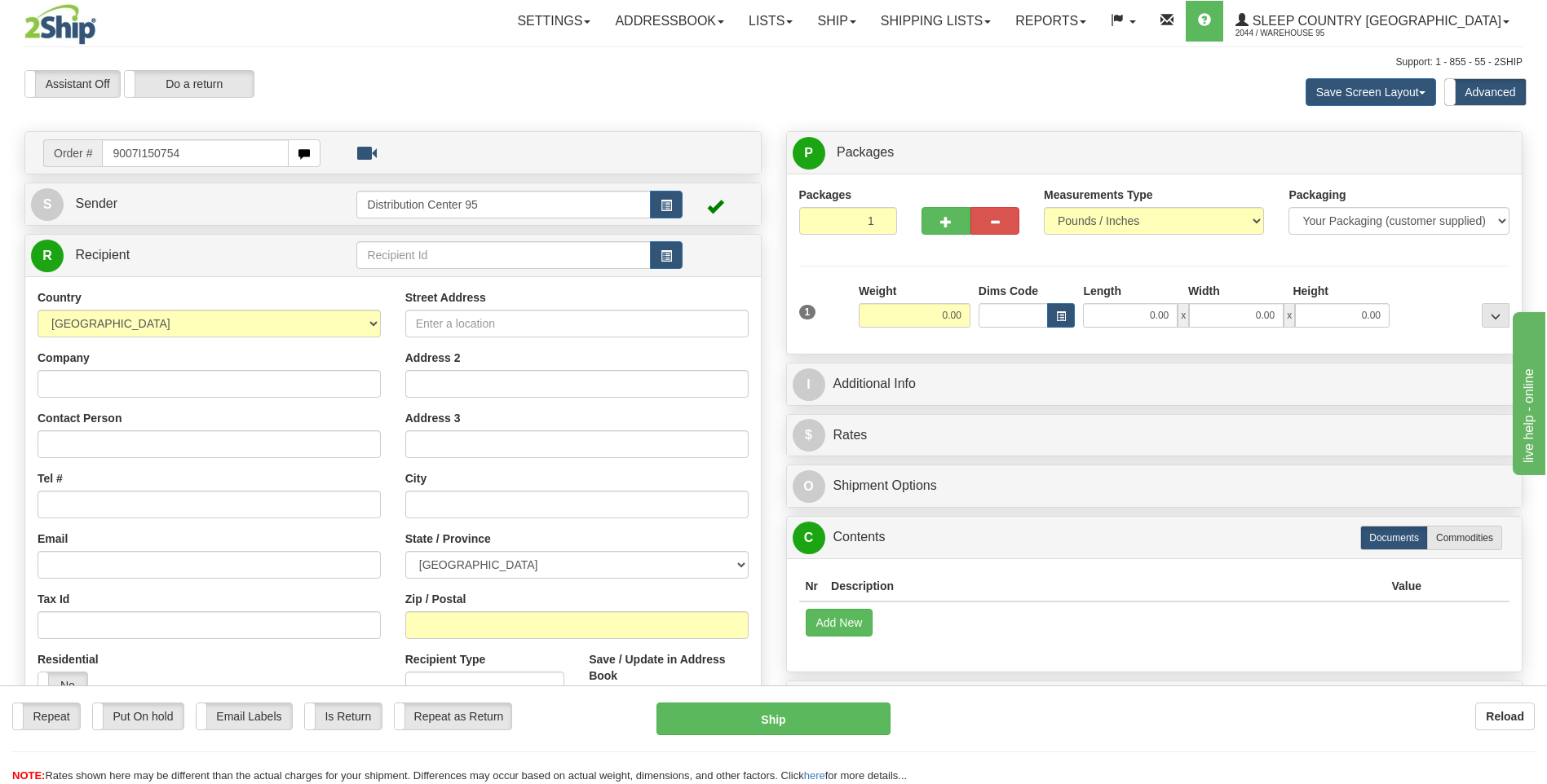
type input "9007I150754"
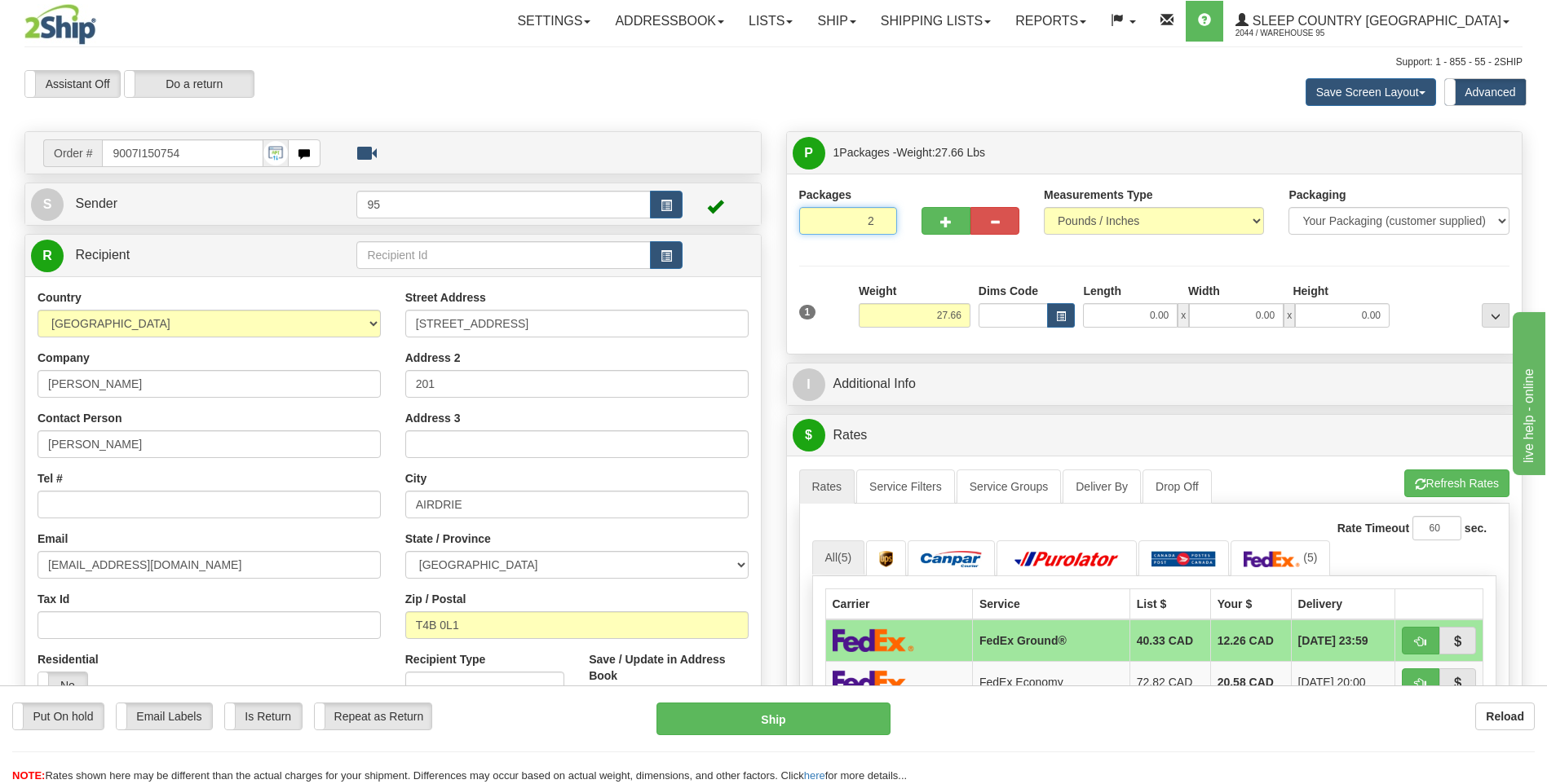
type input "2"
radio input "true"
click at [882, 218] on input "2" at bounding box center [848, 220] width 98 height 28
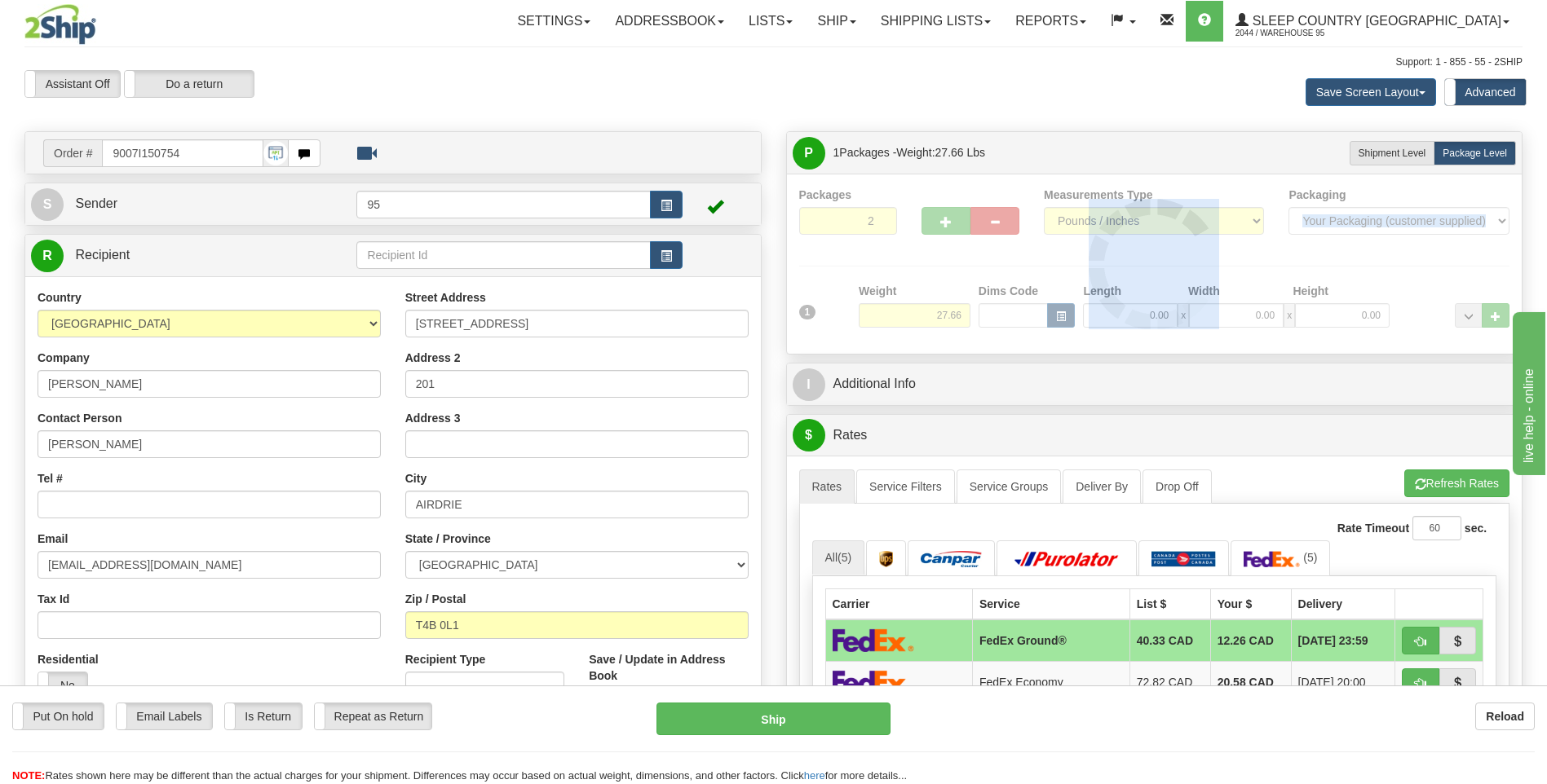
click at [882, 218] on div at bounding box center [1154, 264] width 711 height 155
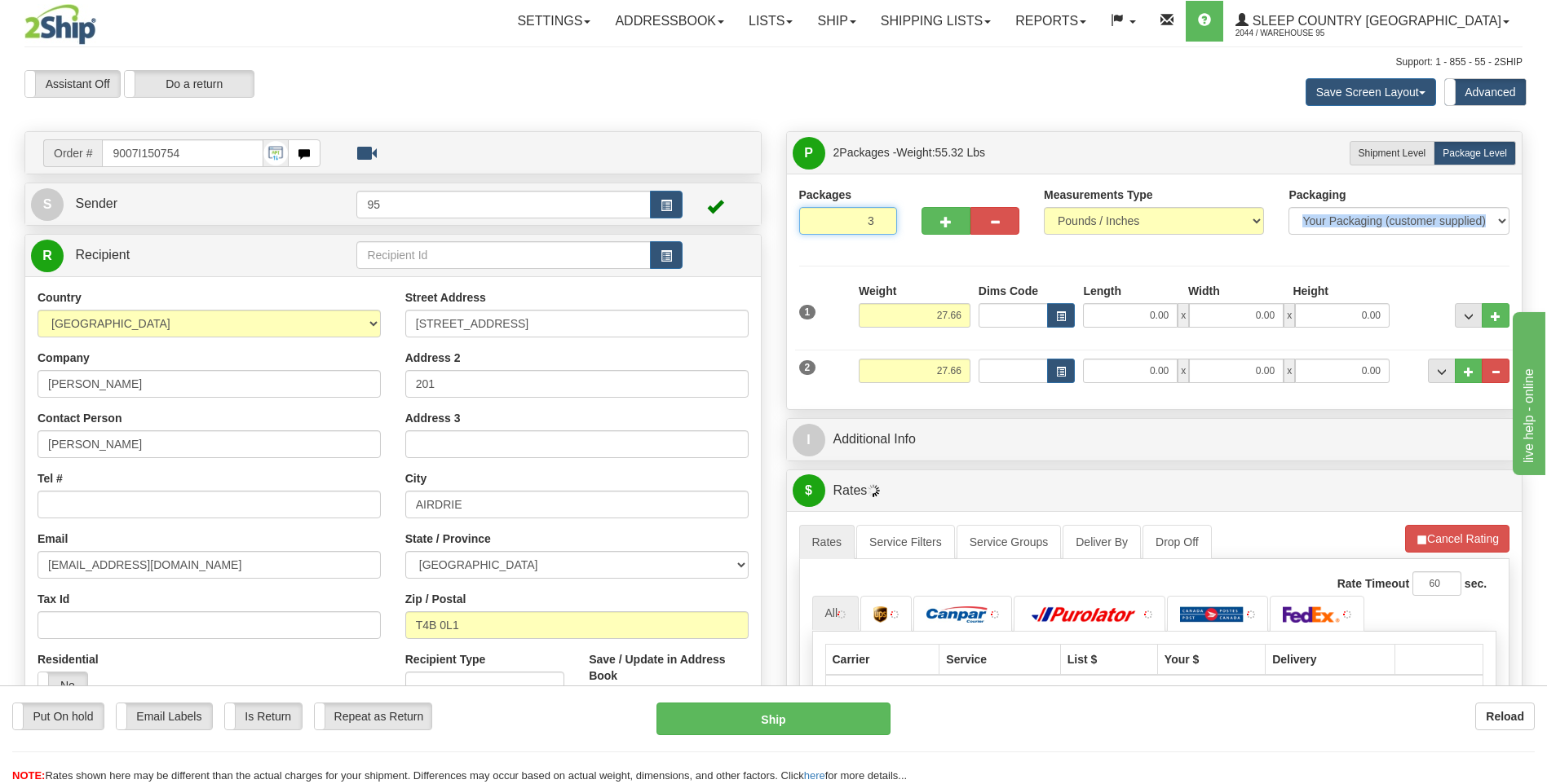
type input "3"
click at [882, 218] on input "3" at bounding box center [848, 220] width 98 height 28
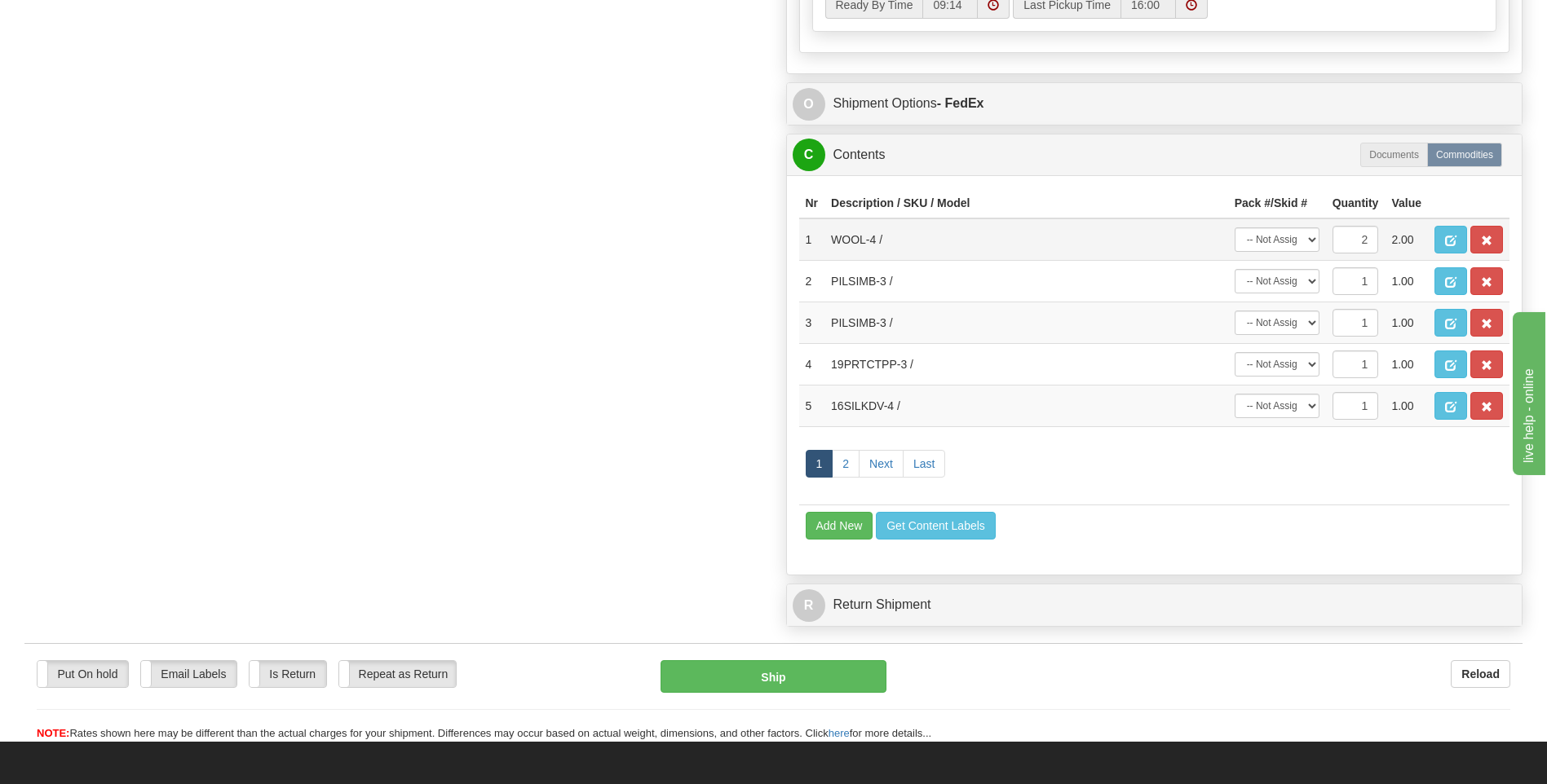
scroll to position [1064, 0]
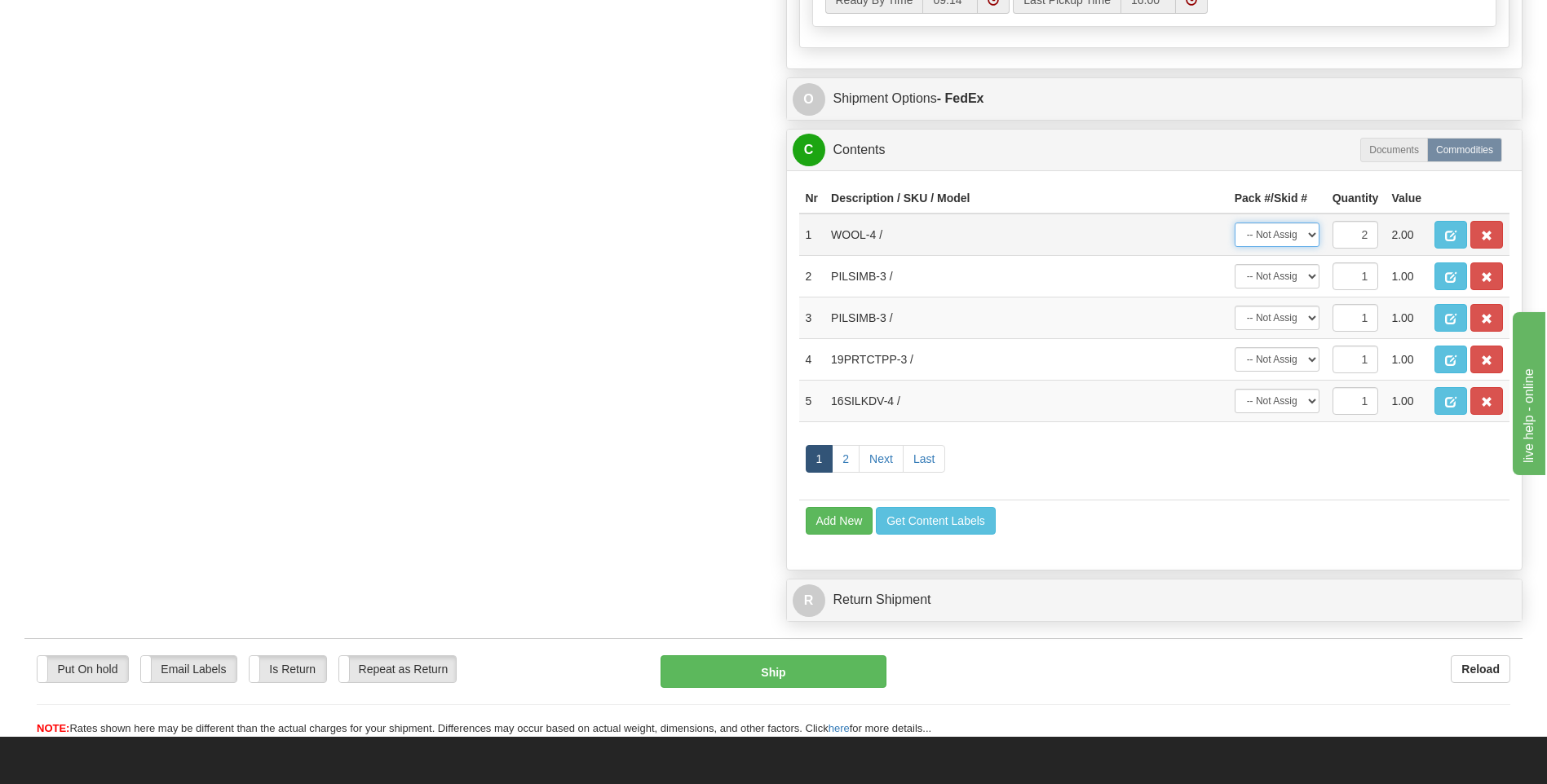
click at [1266, 236] on select "-- Not Assigned -- Package 1 Package 2 Package 3 Split" at bounding box center [1277, 234] width 85 height 24
select select "0"
click at [1234, 222] on select "-- Not Assigned -- Package 1 Package 2 Package 3 Split" at bounding box center [1277, 234] width 85 height 24
click at [1278, 273] on select "-- Not Assigned -- Package 1 Package 2 Package 3" at bounding box center [1277, 276] width 85 height 24
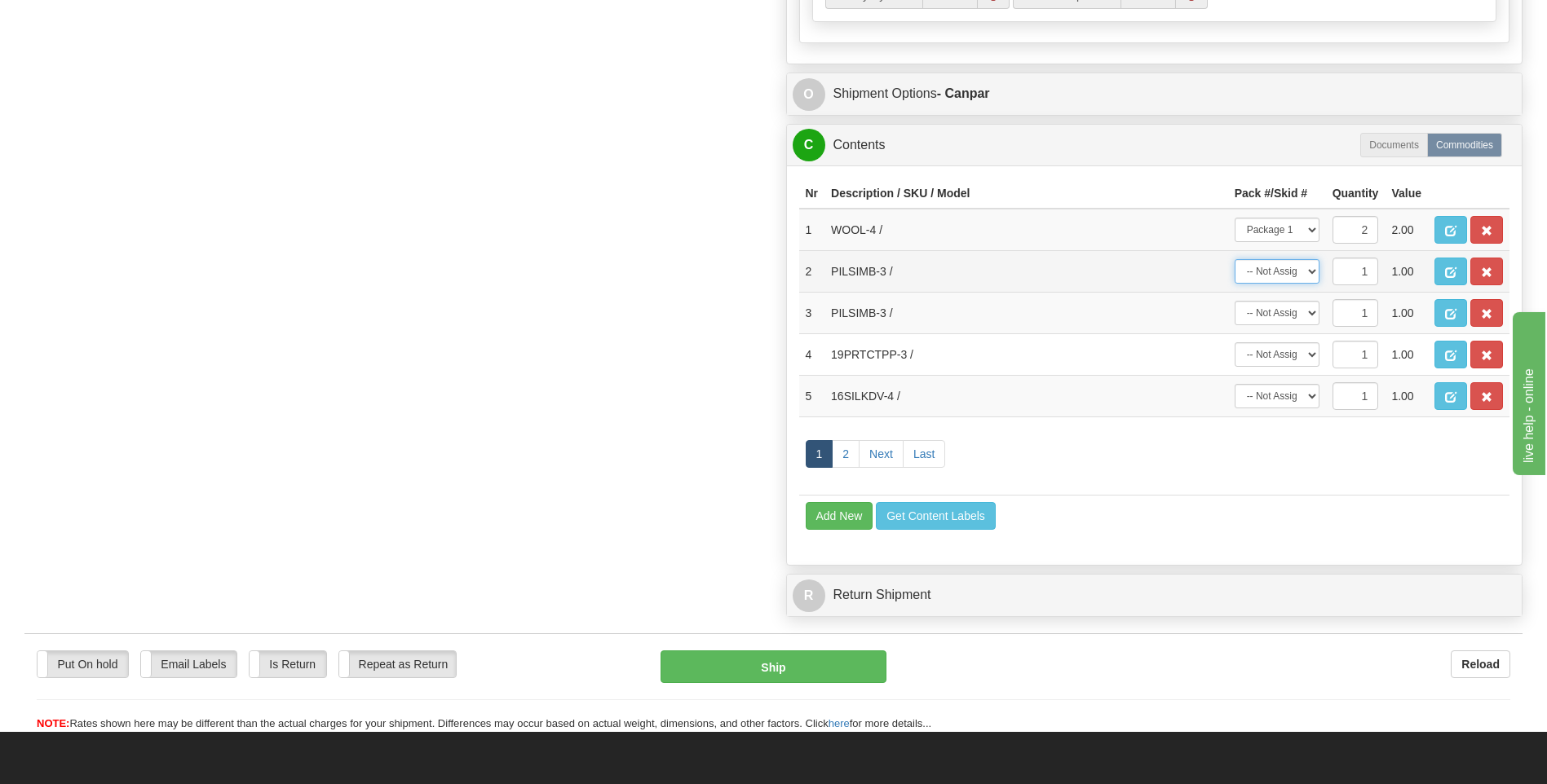
scroll to position [1060, 0]
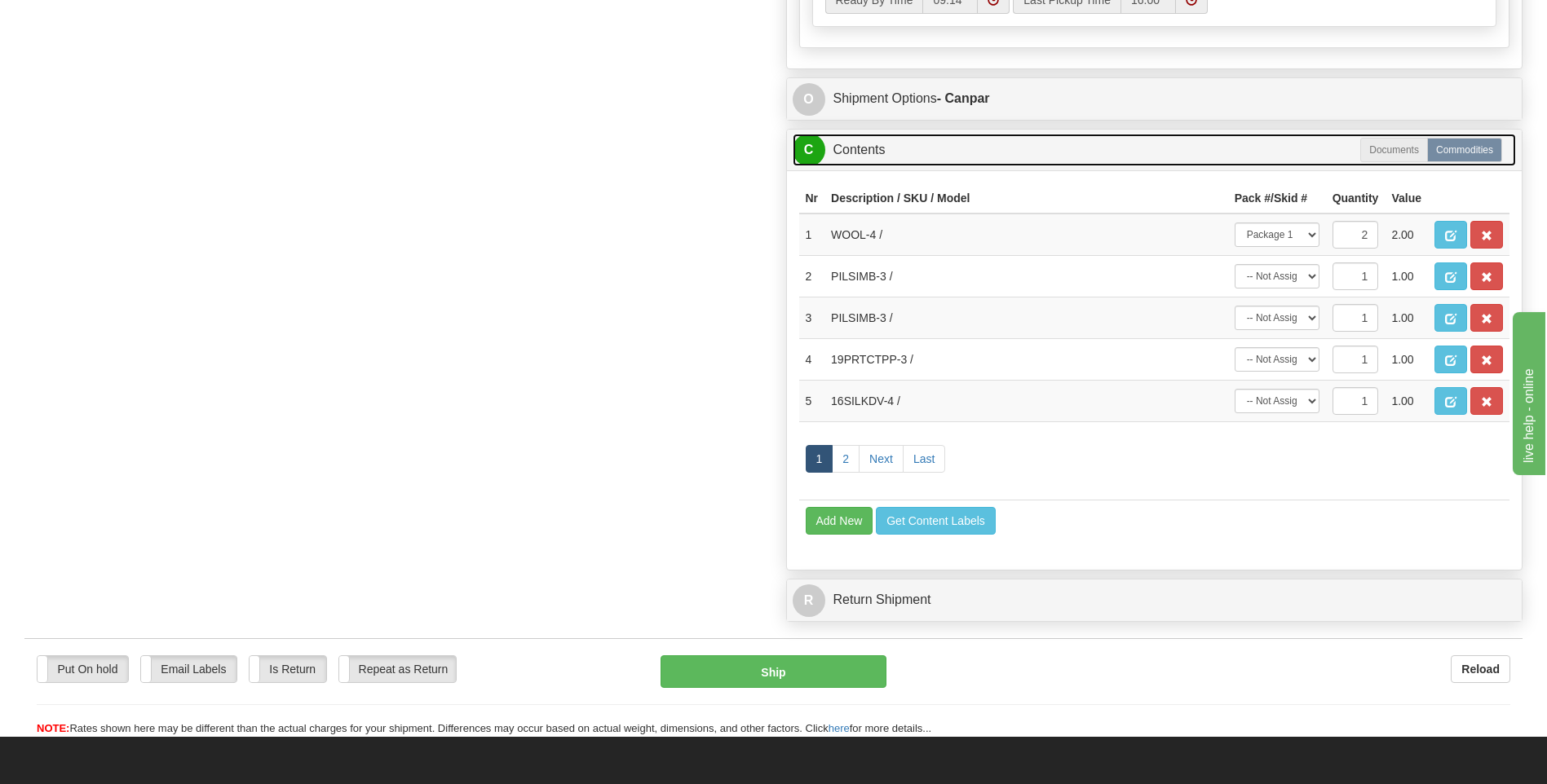
click at [1180, 145] on link "C Contents" at bounding box center [1154, 150] width 724 height 34
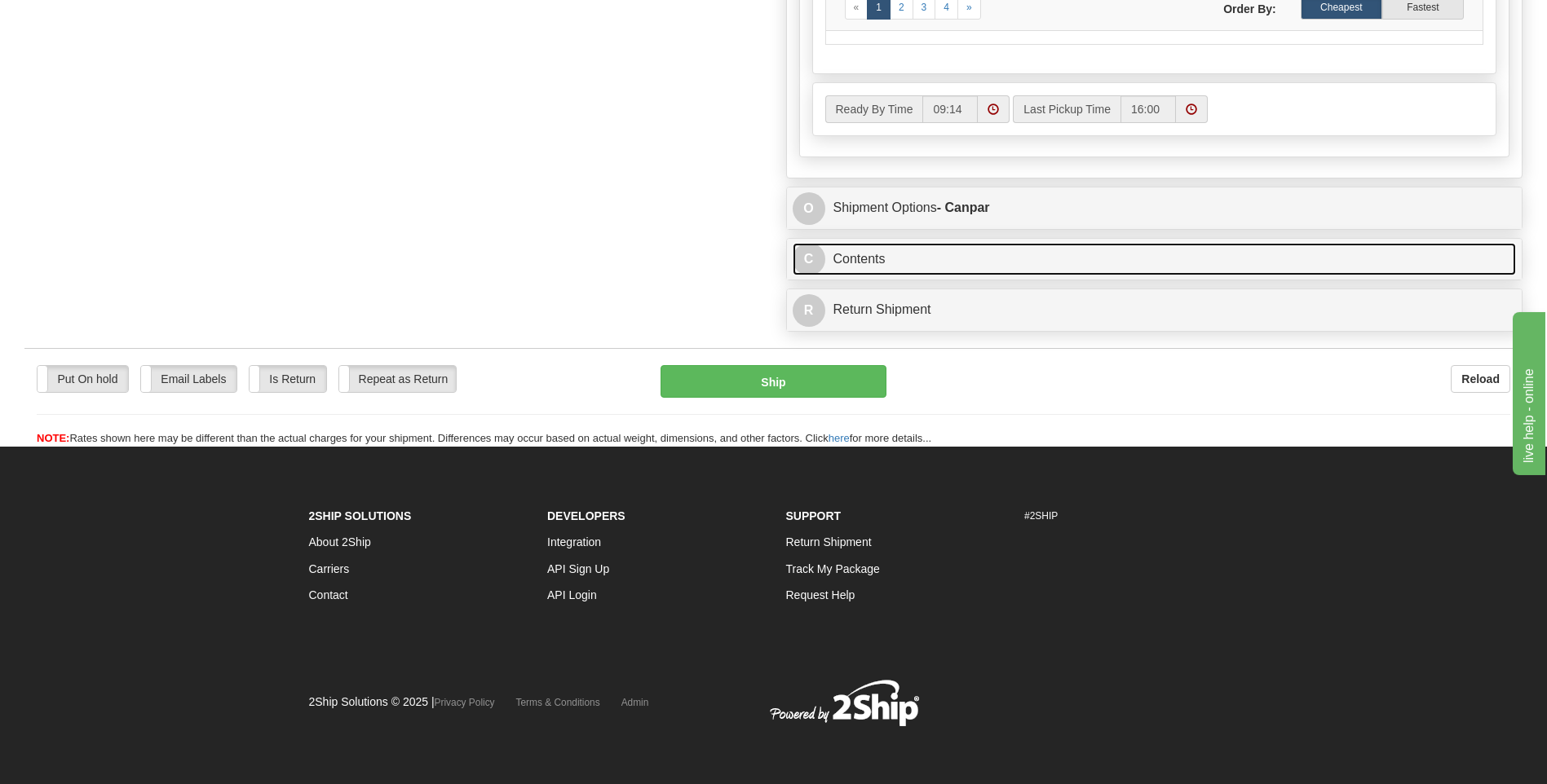
scroll to position [951, 0]
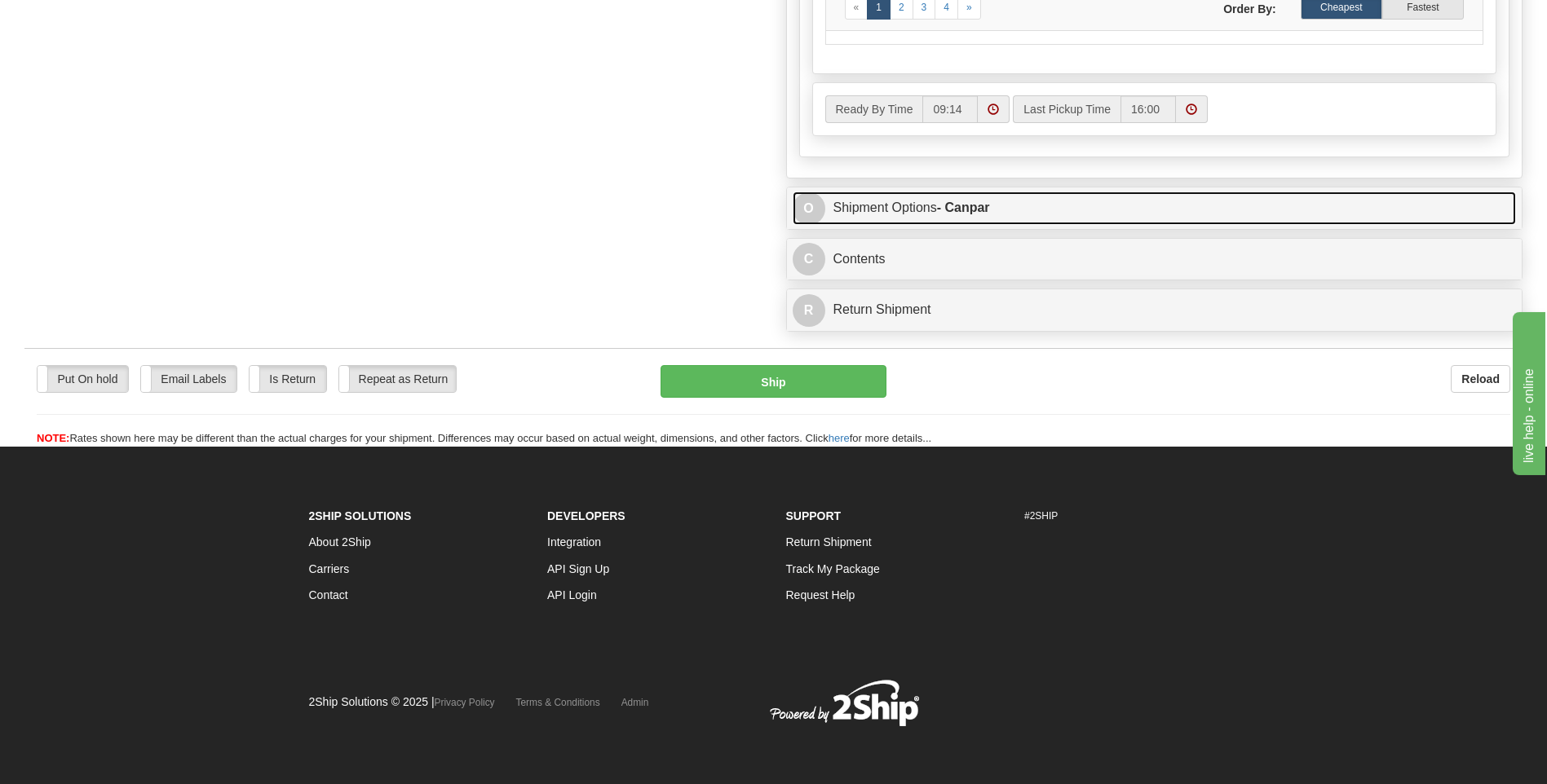
click at [1075, 200] on link "O Shipment Options - Canpar" at bounding box center [1154, 208] width 724 height 34
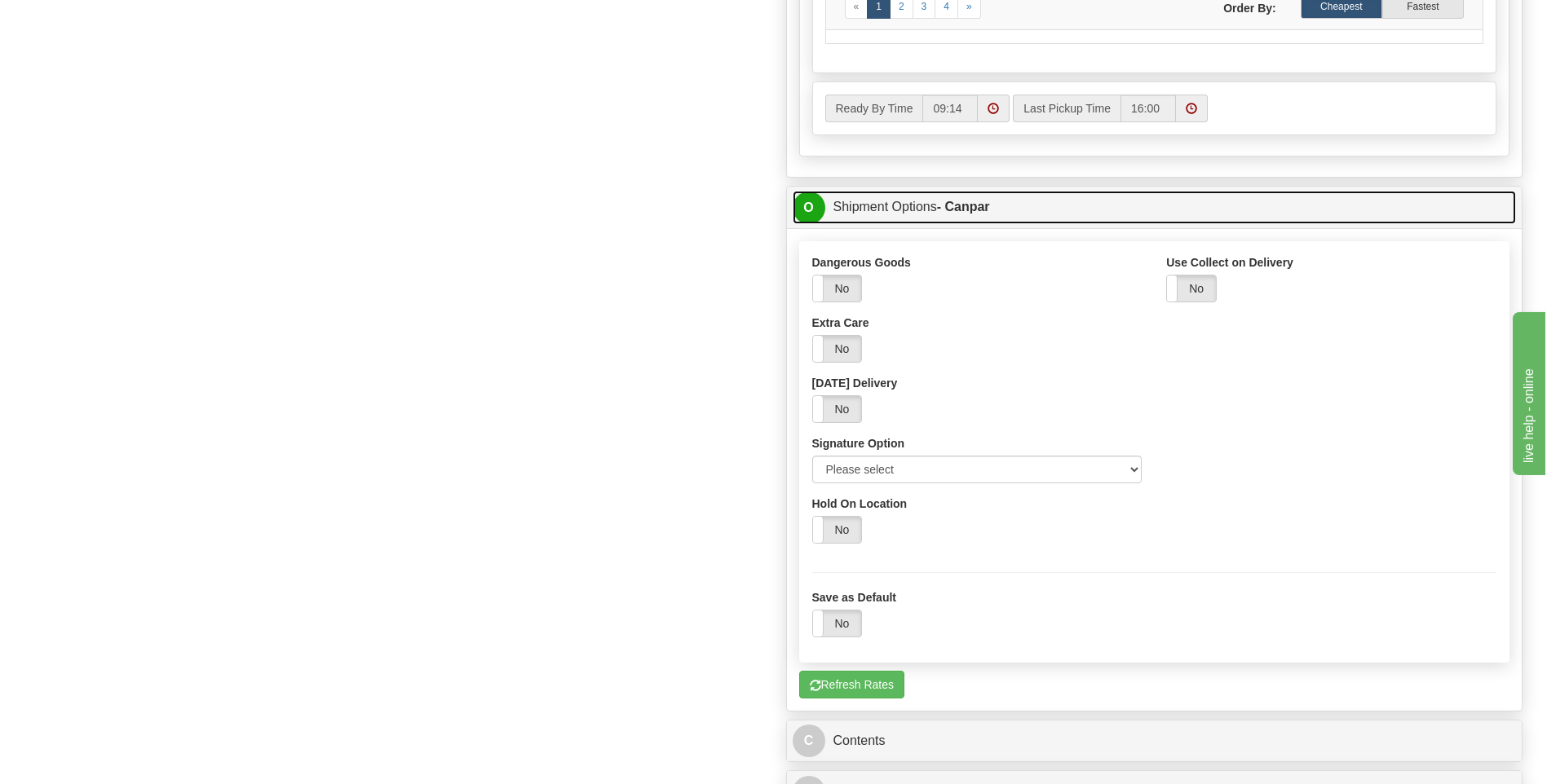
click at [956, 214] on link "O Shipment Options - Canpar" at bounding box center [1154, 207] width 724 height 34
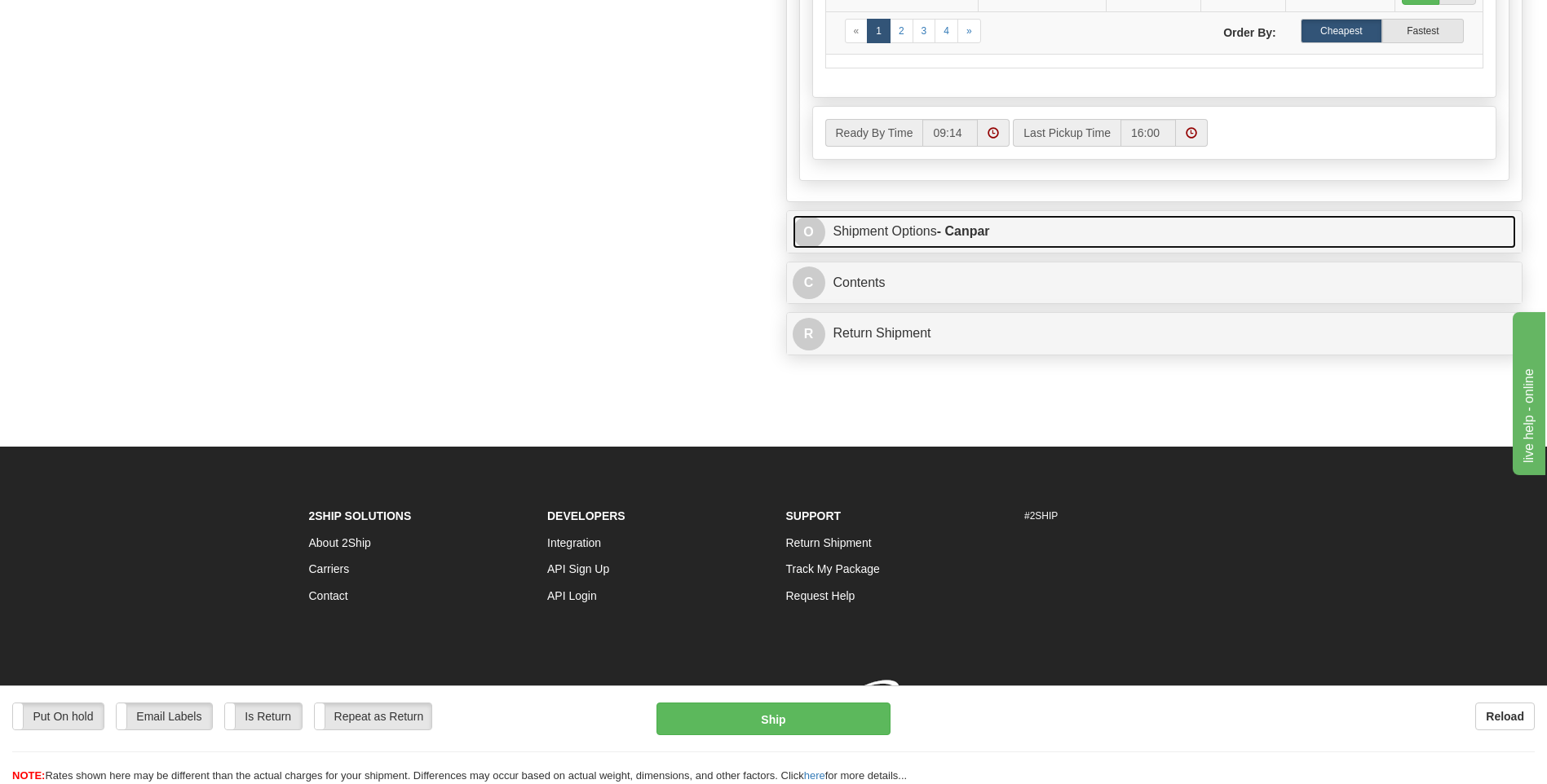
scroll to position [934, 0]
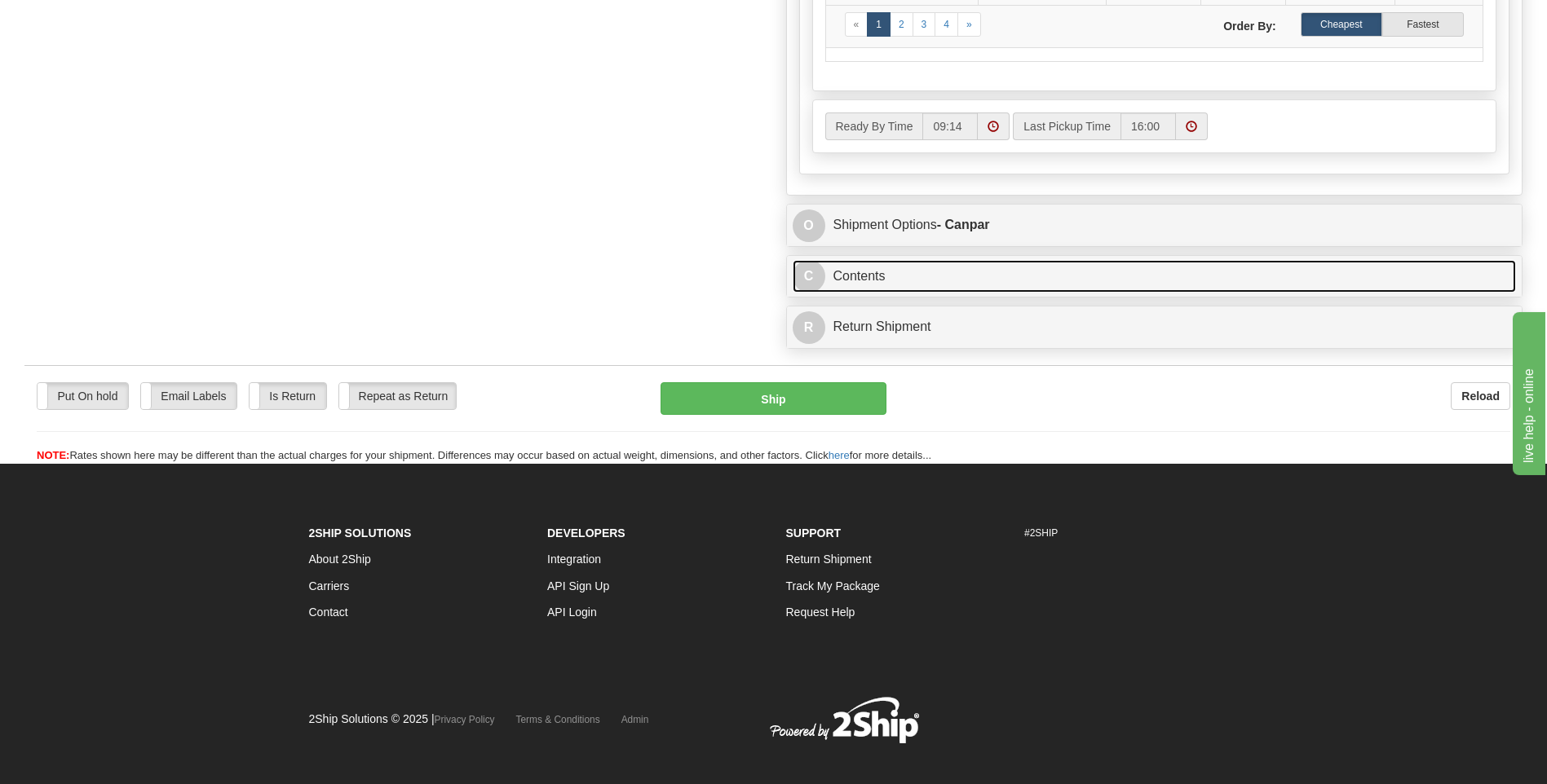
click at [952, 276] on link "C Contents" at bounding box center [1154, 276] width 724 height 34
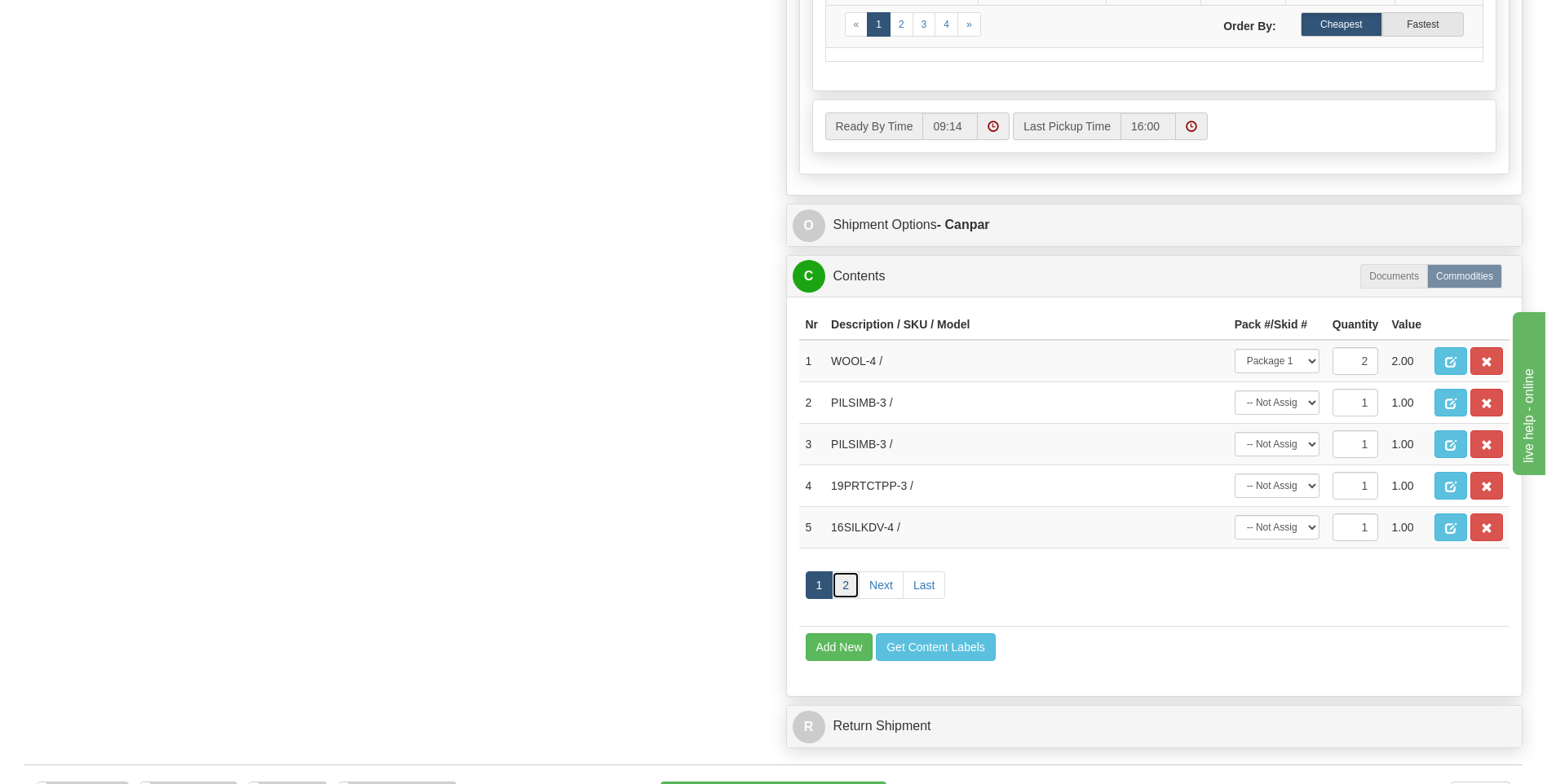
click at [853, 577] on link "2" at bounding box center [845, 585] width 28 height 28
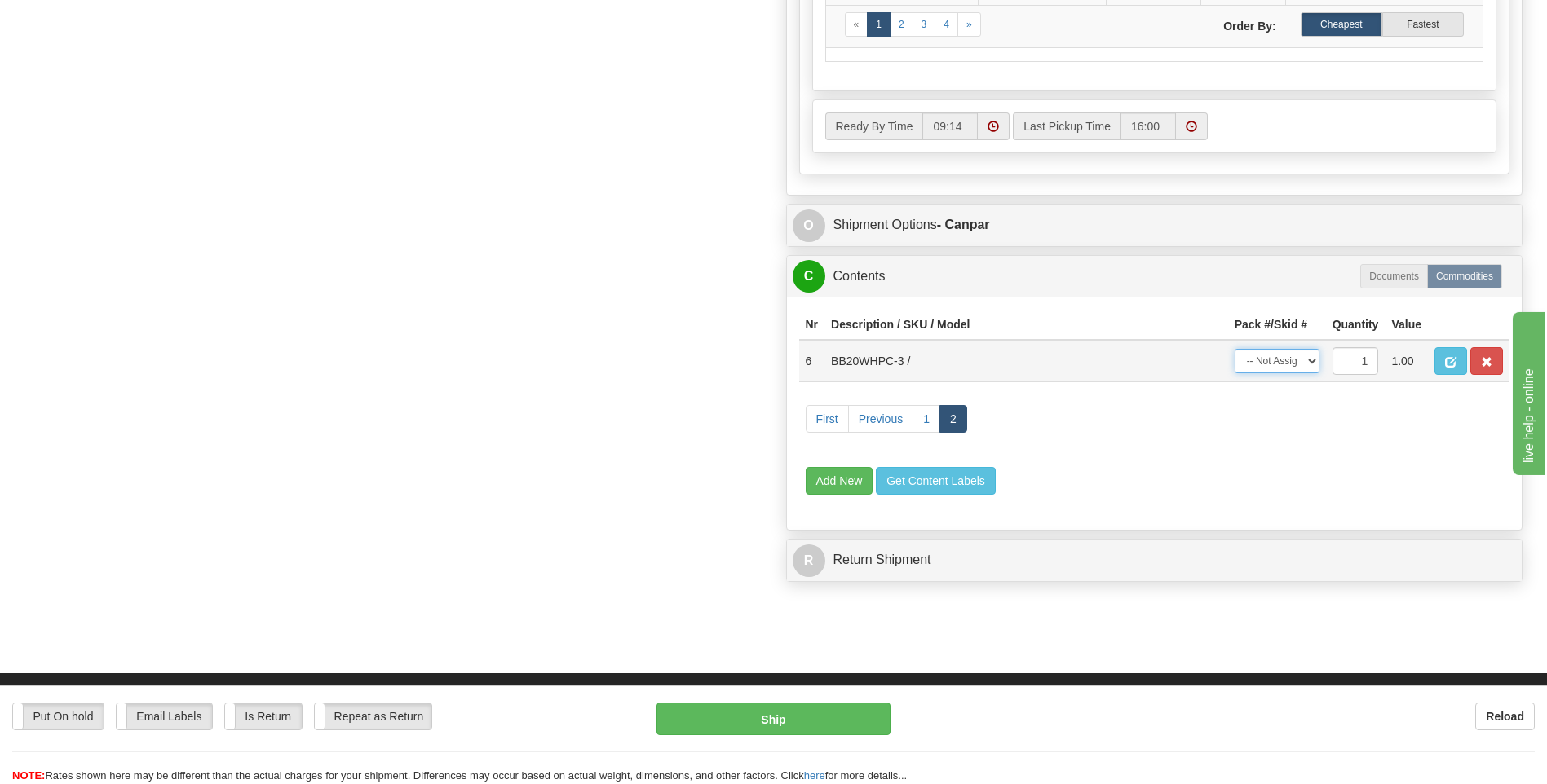
click at [1279, 353] on select "-- Not Assigned -- Package 1 Package 2 Package 3" at bounding box center [1277, 361] width 85 height 24
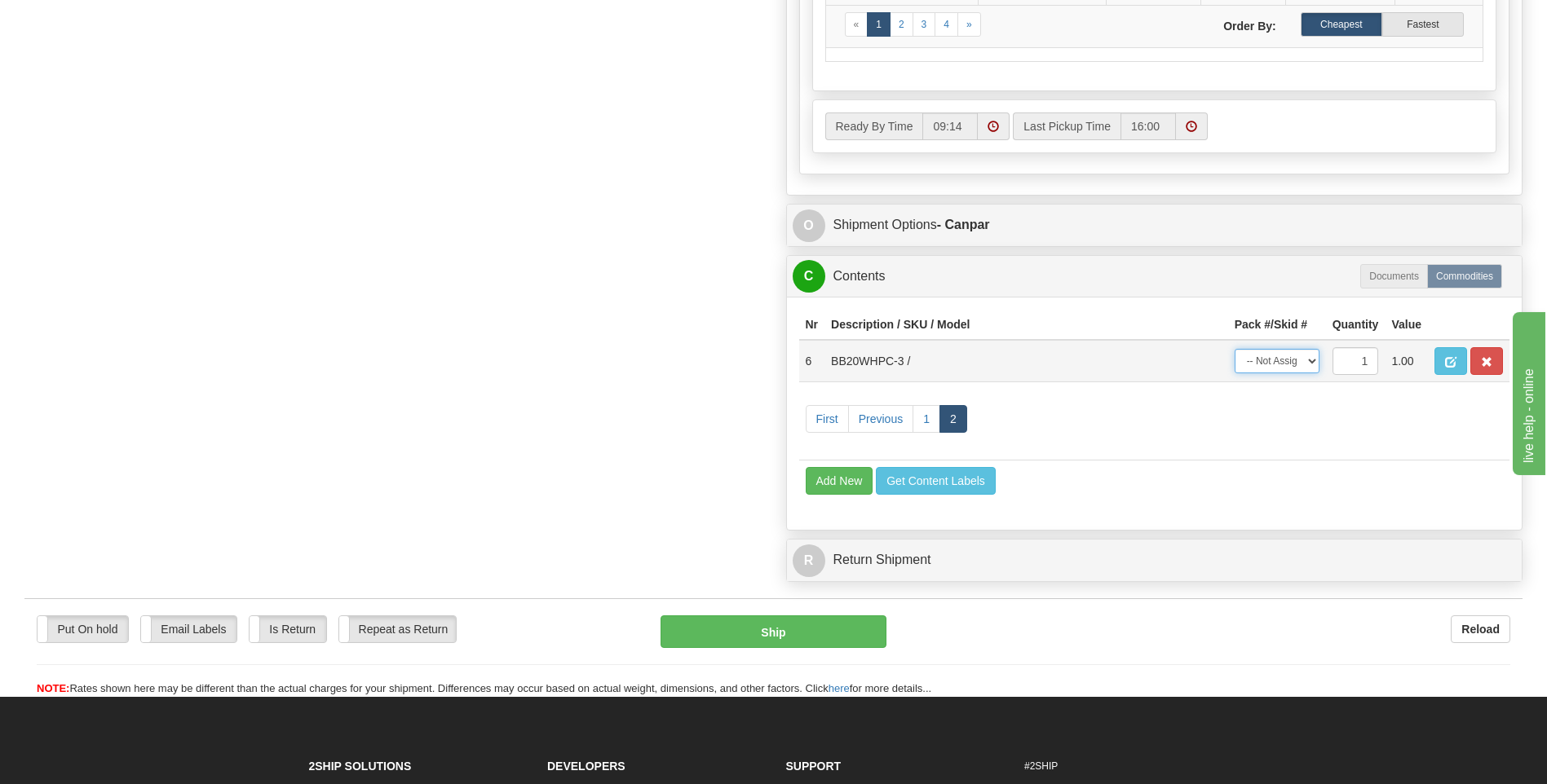
select select "0"
click at [1234, 349] on select "-- Not Assigned -- Package 1 Package 2 Package 3" at bounding box center [1277, 361] width 85 height 24
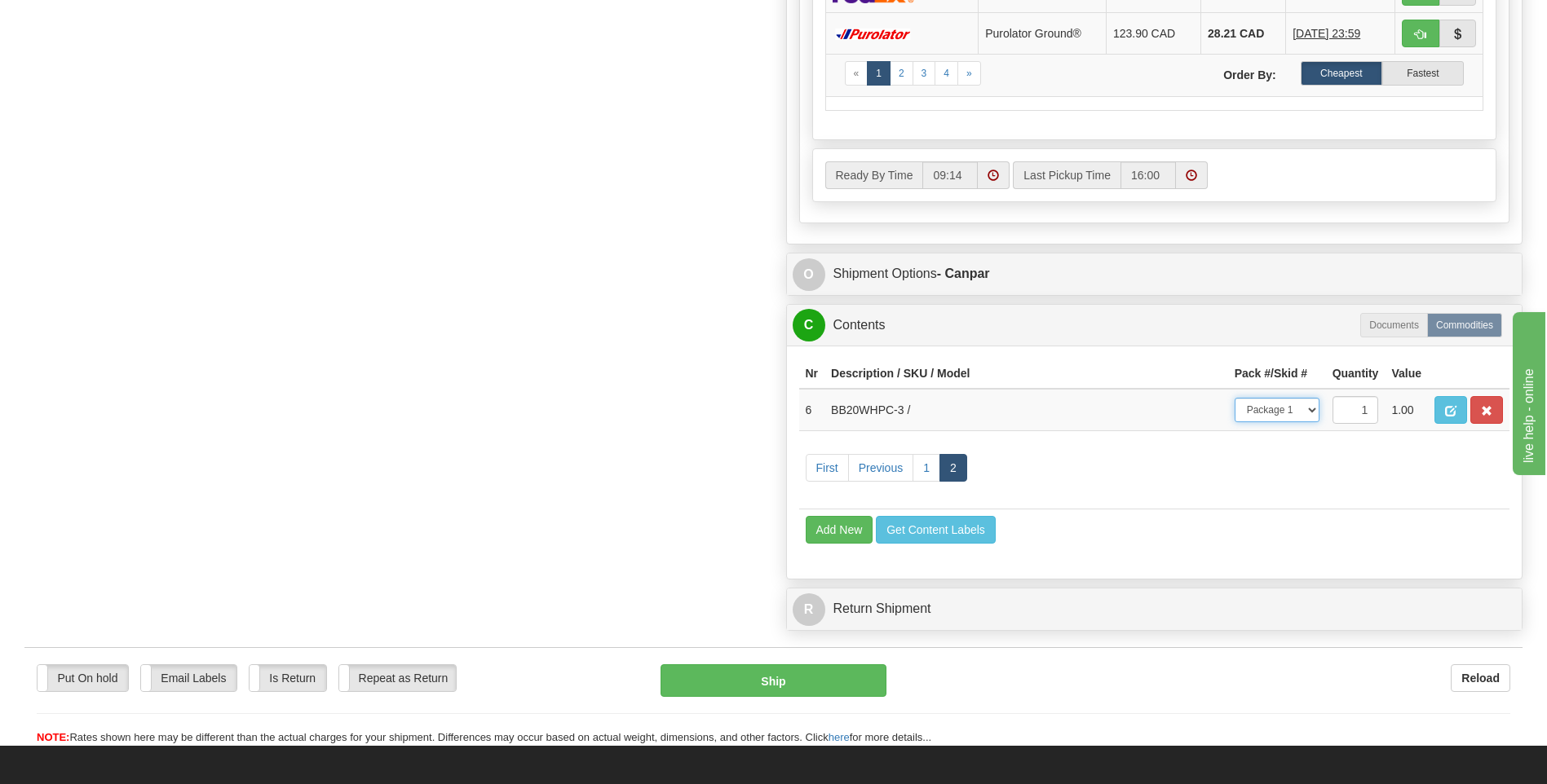
scroll to position [858, 0]
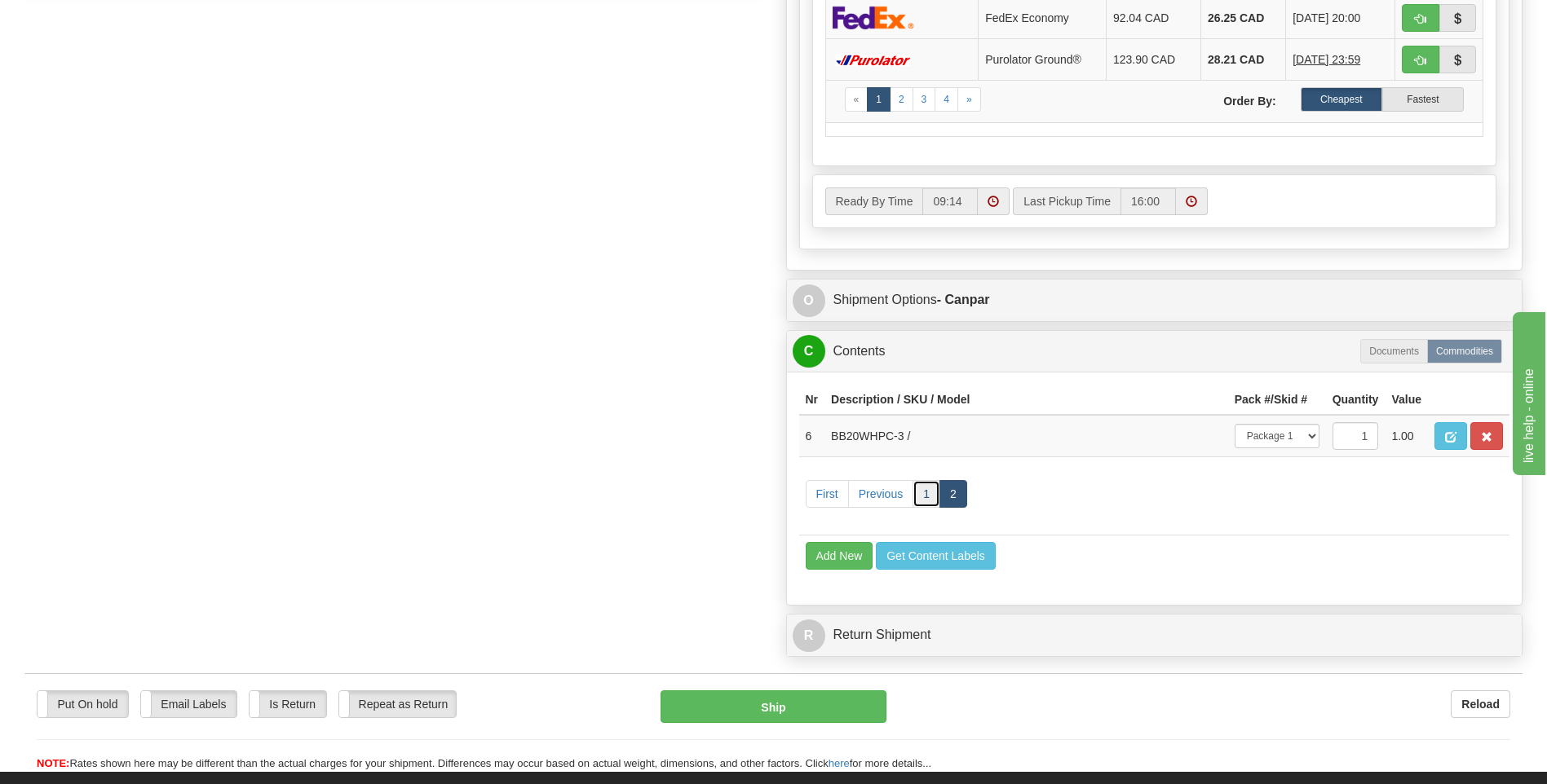
click at [923, 488] on link "1" at bounding box center [926, 494] width 28 height 28
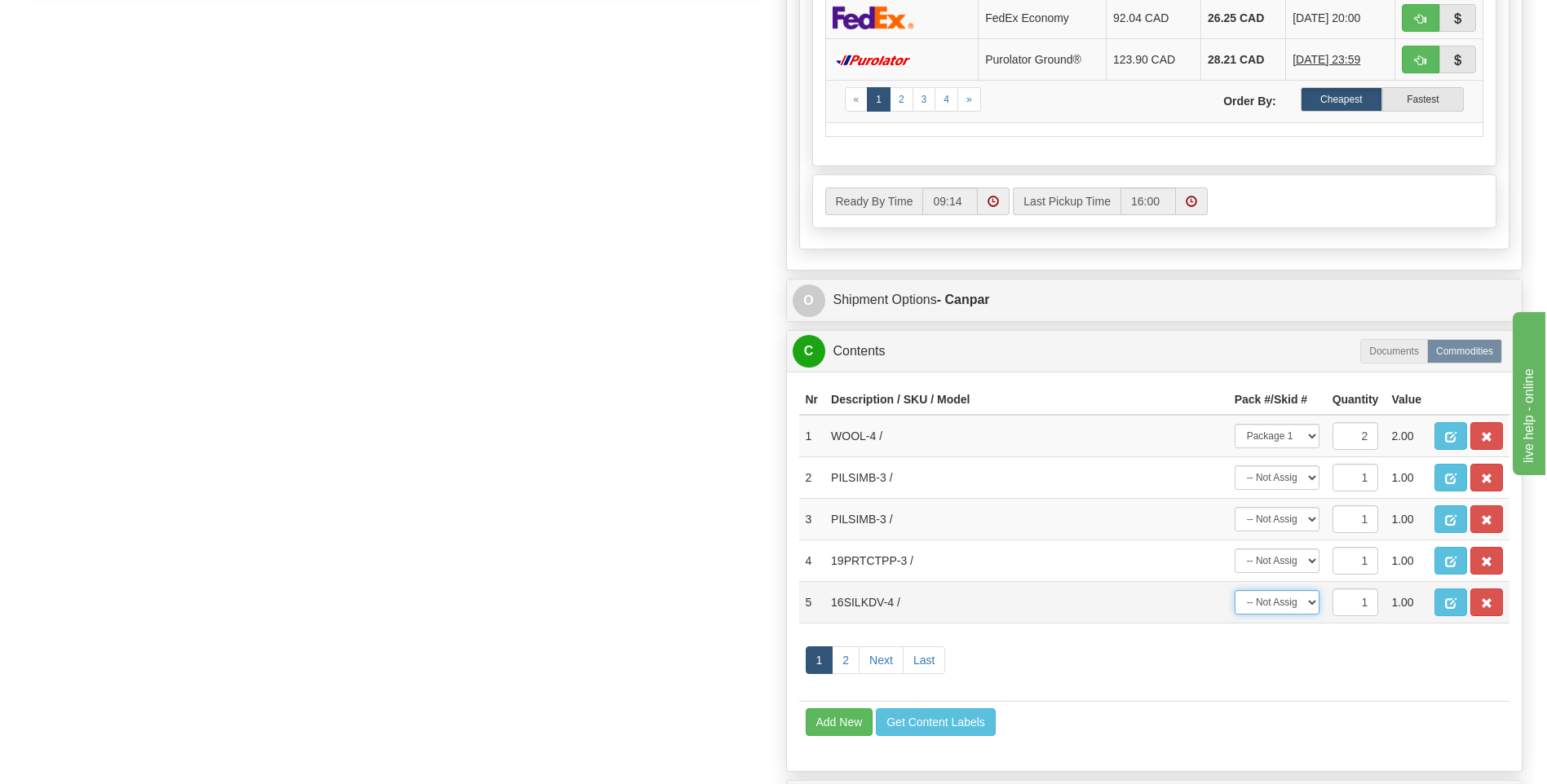
click at [1286, 605] on select "-- Not Assigned -- Package 1 Package 2 Package 3" at bounding box center [1277, 602] width 85 height 24
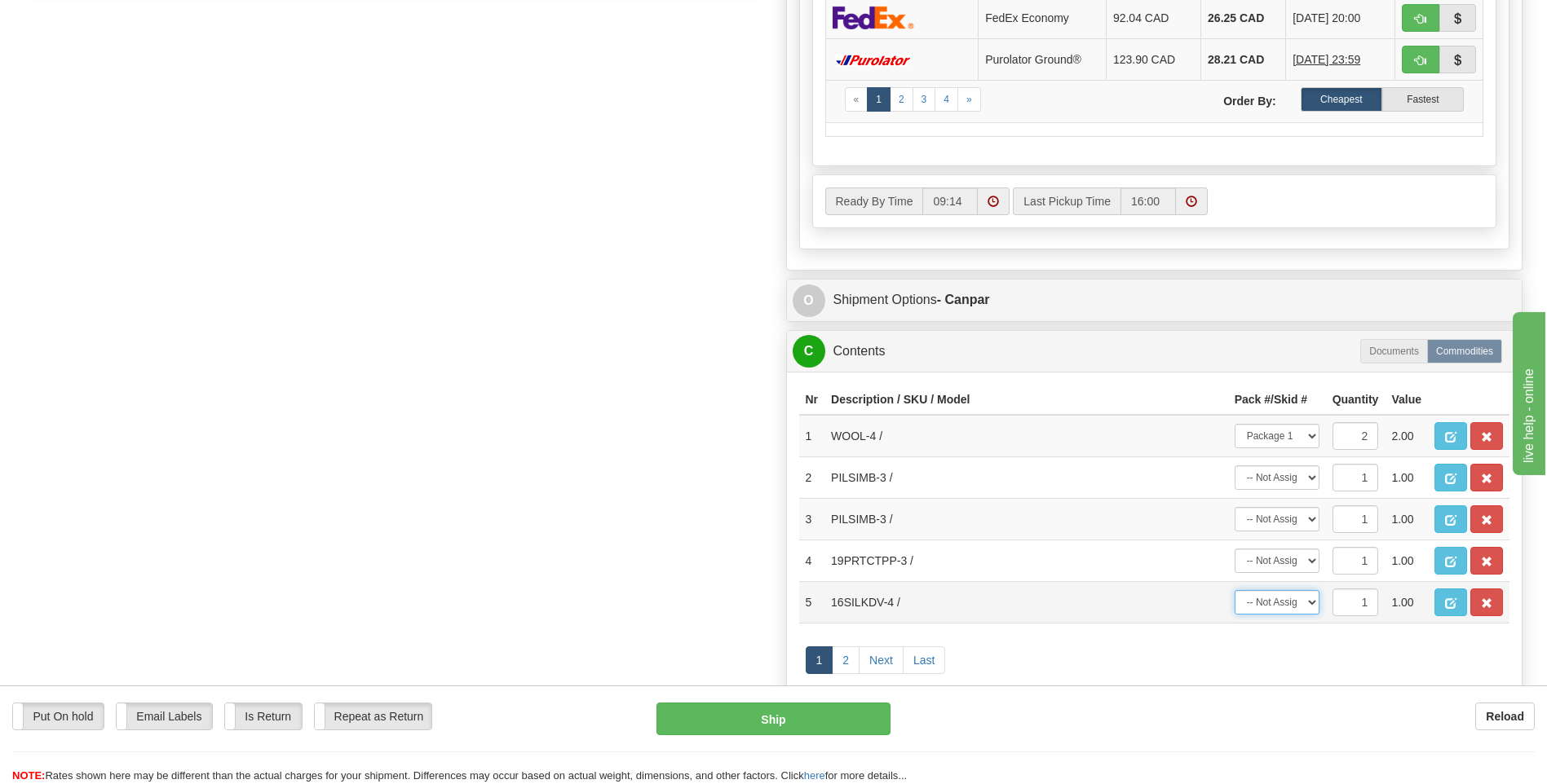
select select "1"
click at [1234, 590] on select "-- Not Assigned -- Package 1 Package 2 Package 3" at bounding box center [1277, 602] width 85 height 24
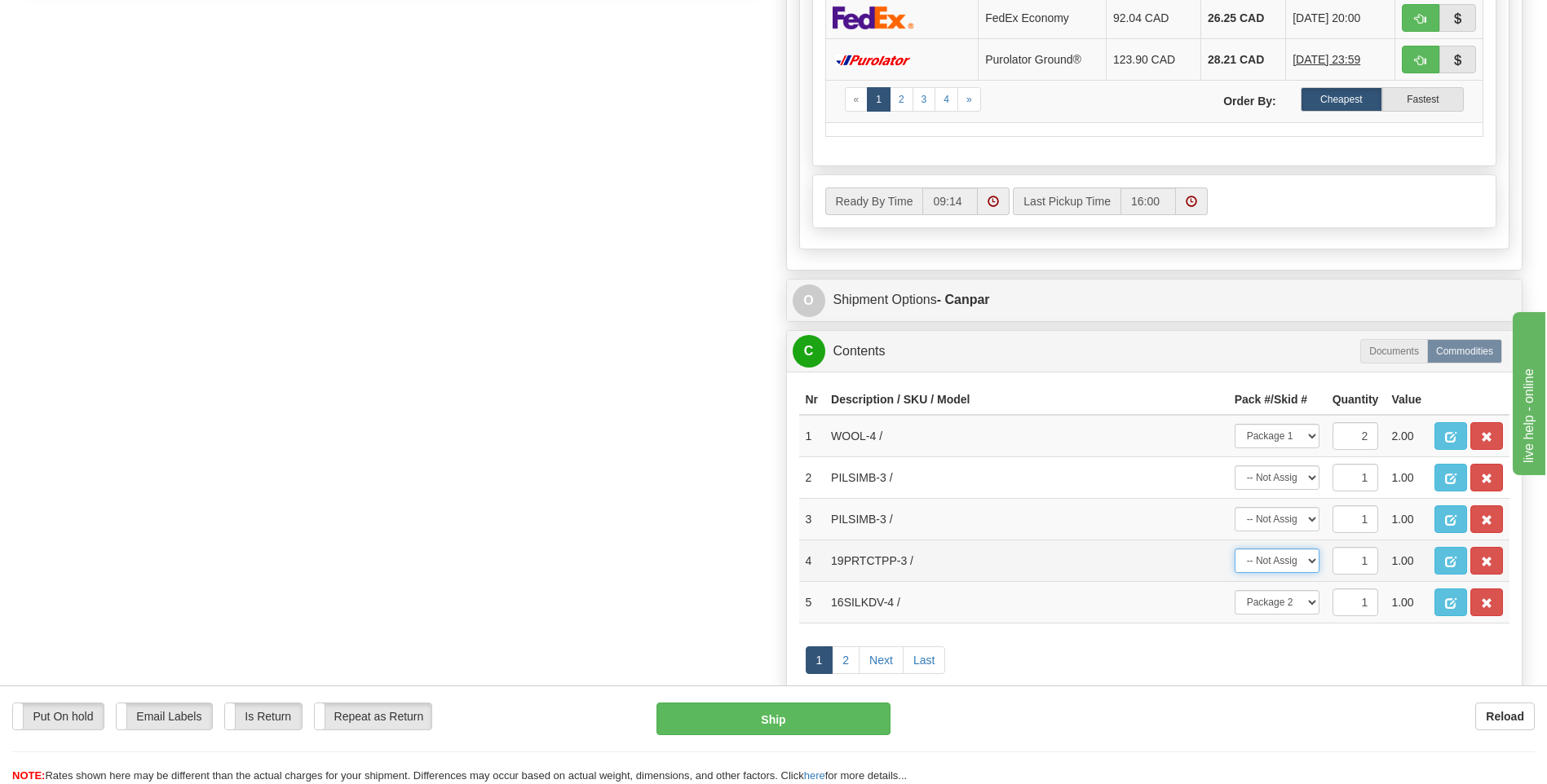
click at [1272, 560] on select "-- Not Assigned -- Package 1 Package 2 Package 3" at bounding box center [1277, 560] width 85 height 24
select select "2"
click at [1234, 548] on select "-- Not Assigned -- Package 1 Package 2 Package 3" at bounding box center [1277, 560] width 85 height 24
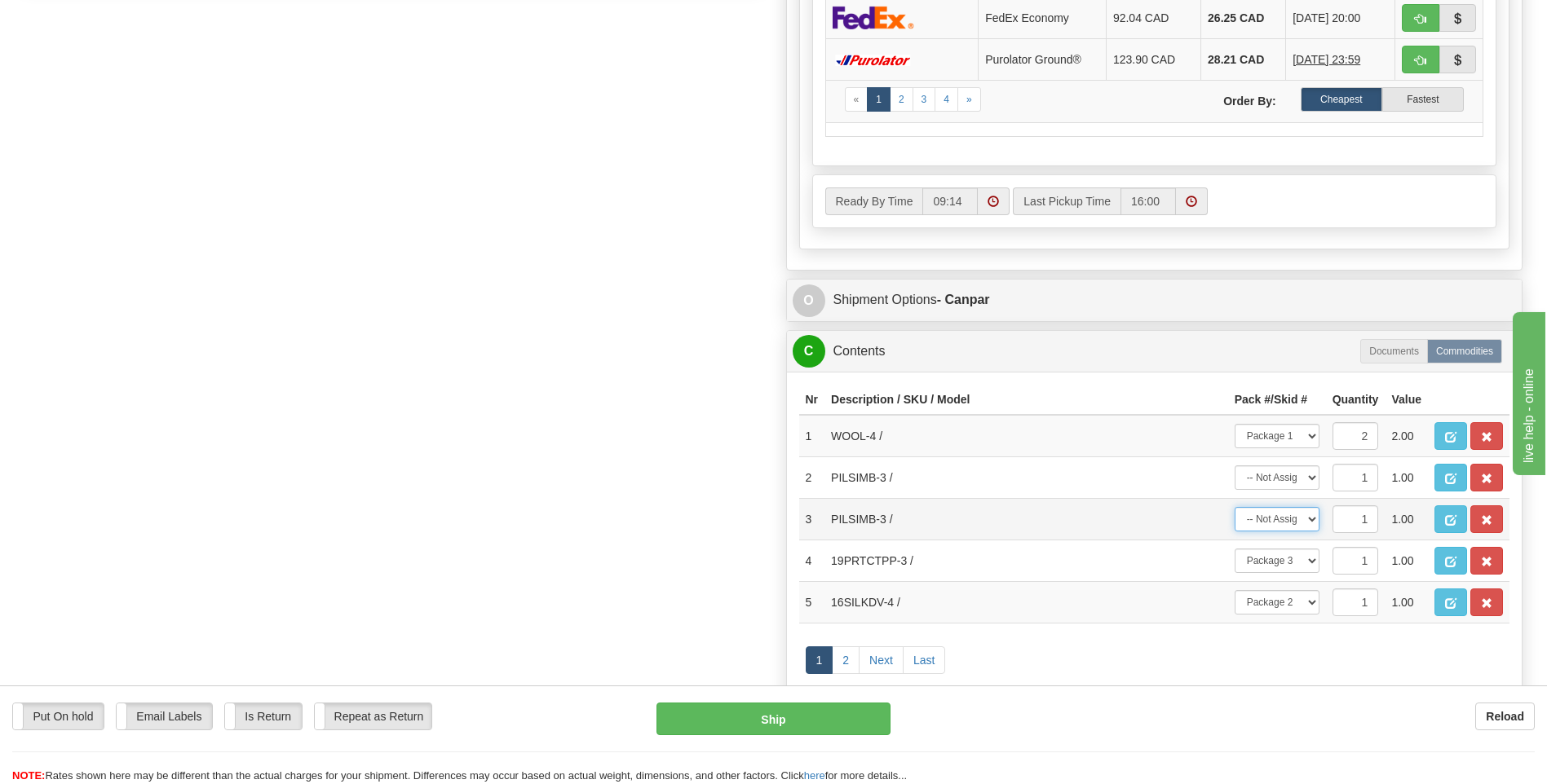
click at [1266, 517] on select "-- Not Assigned -- Package 1 Package 2 Package 3" at bounding box center [1277, 518] width 85 height 24
select select "2"
click at [1234, 507] on select "-- Not Assigned -- Package 1 Package 2 Package 3" at bounding box center [1277, 518] width 85 height 24
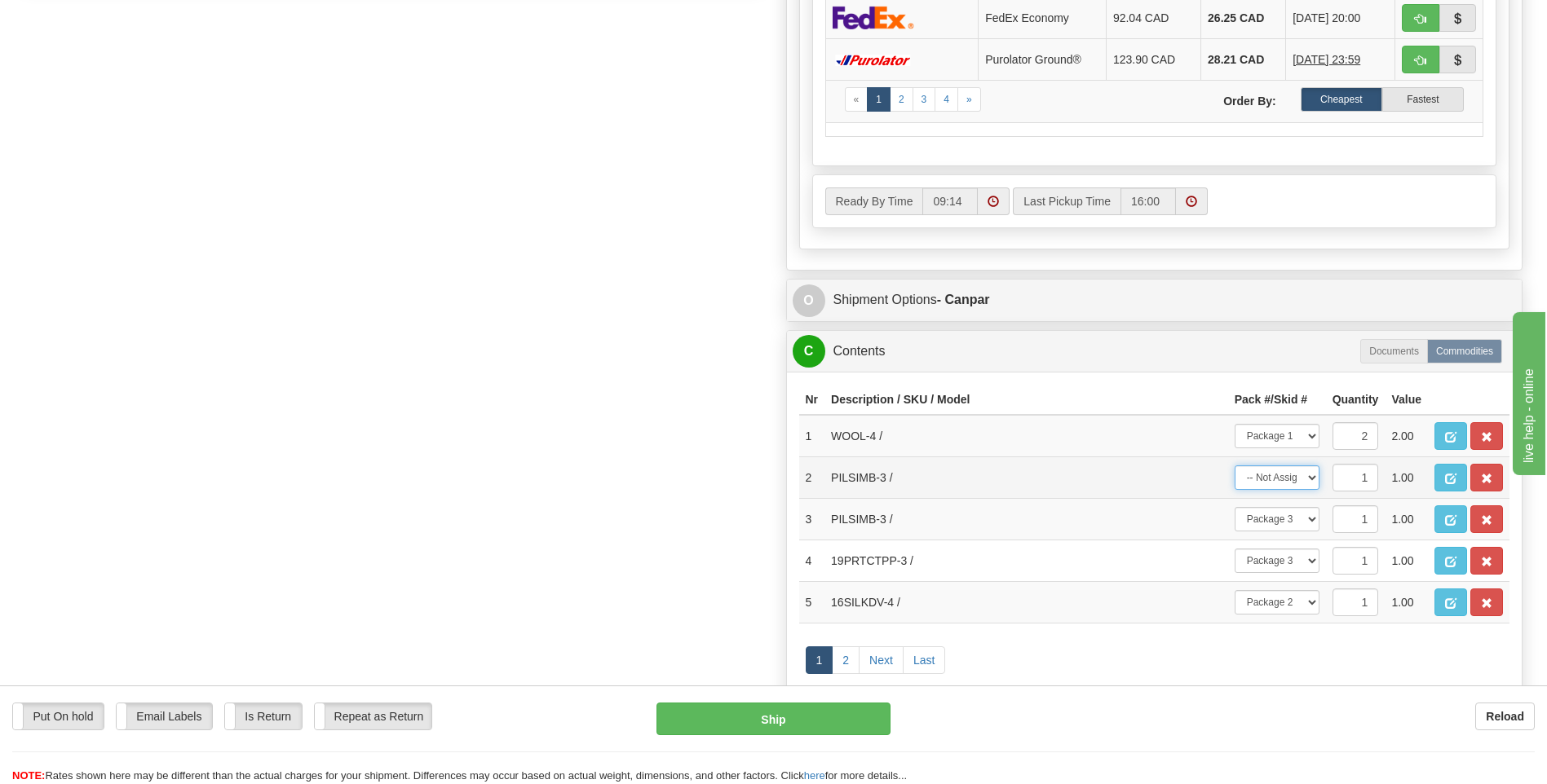
click at [1275, 479] on select "-- Not Assigned -- Package 1 Package 2 Package 3" at bounding box center [1277, 477] width 85 height 24
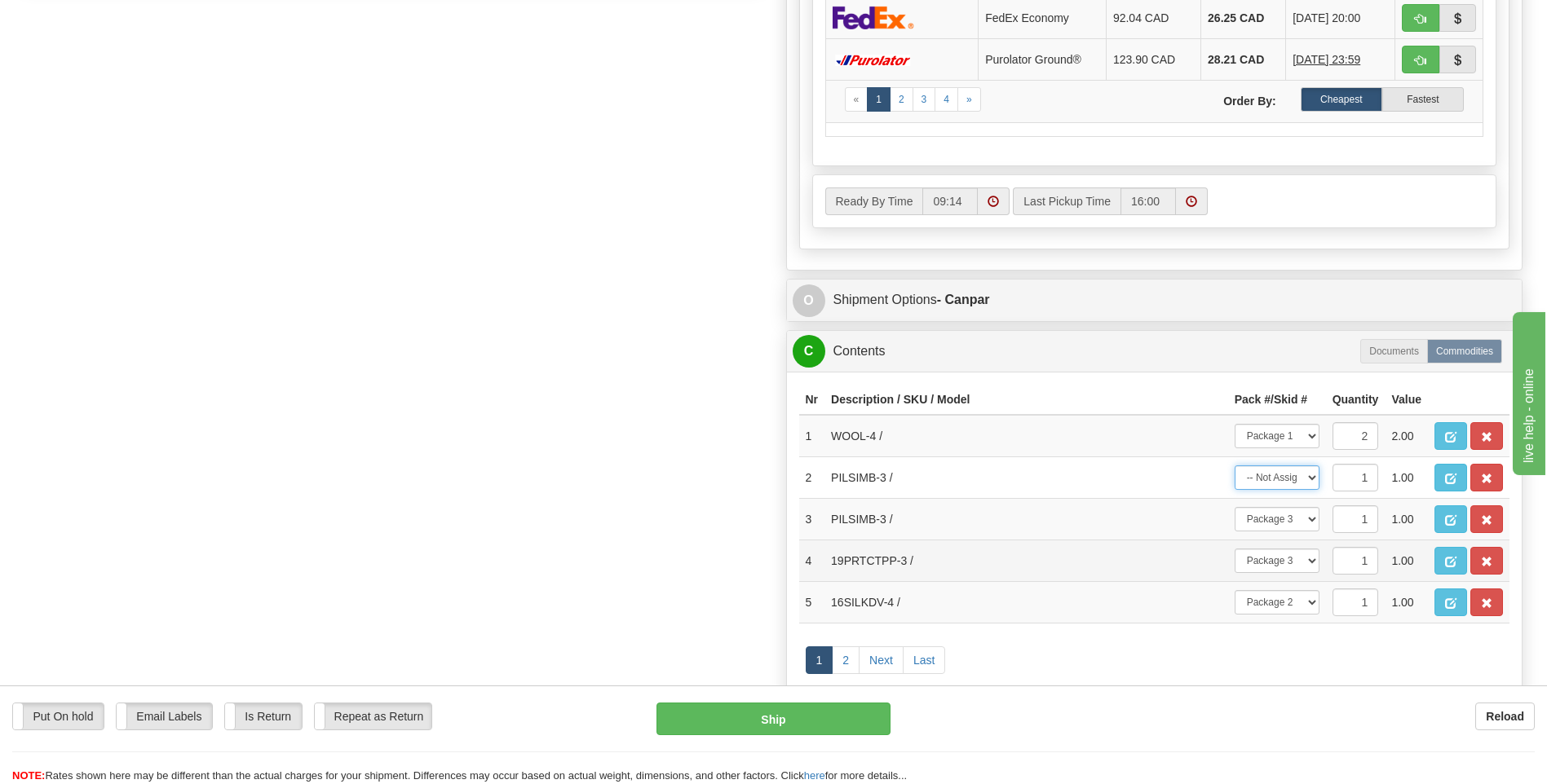
select select "2"
click at [1234, 465] on select "-- Not Assigned -- Package 1 Package 2 Package 3" at bounding box center [1277, 477] width 85 height 24
click at [633, 585] on div "Order # 9007I150754 S Sender 95" at bounding box center [773, 52] width 1523 height 1558
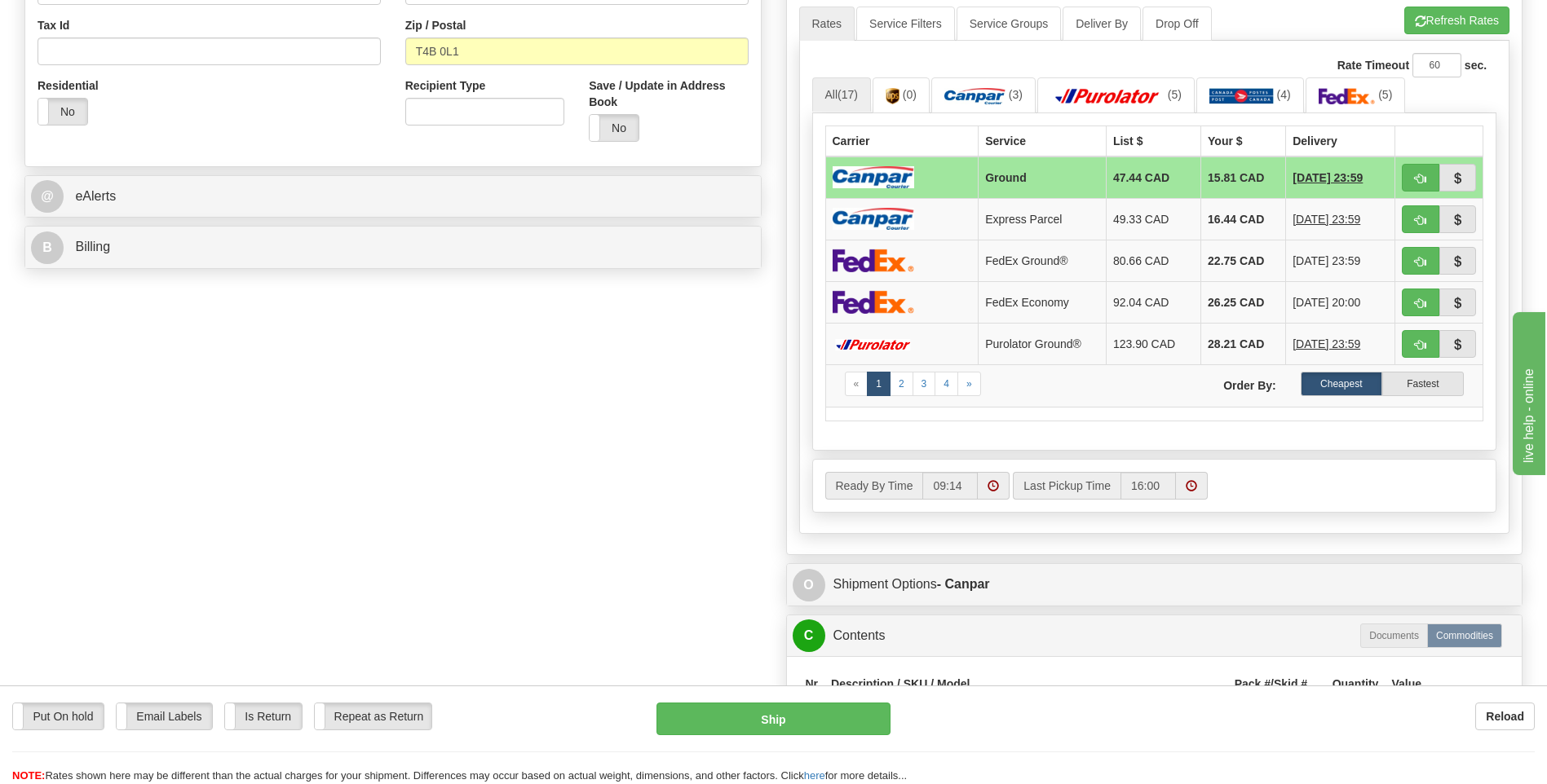
scroll to position [614, 0]
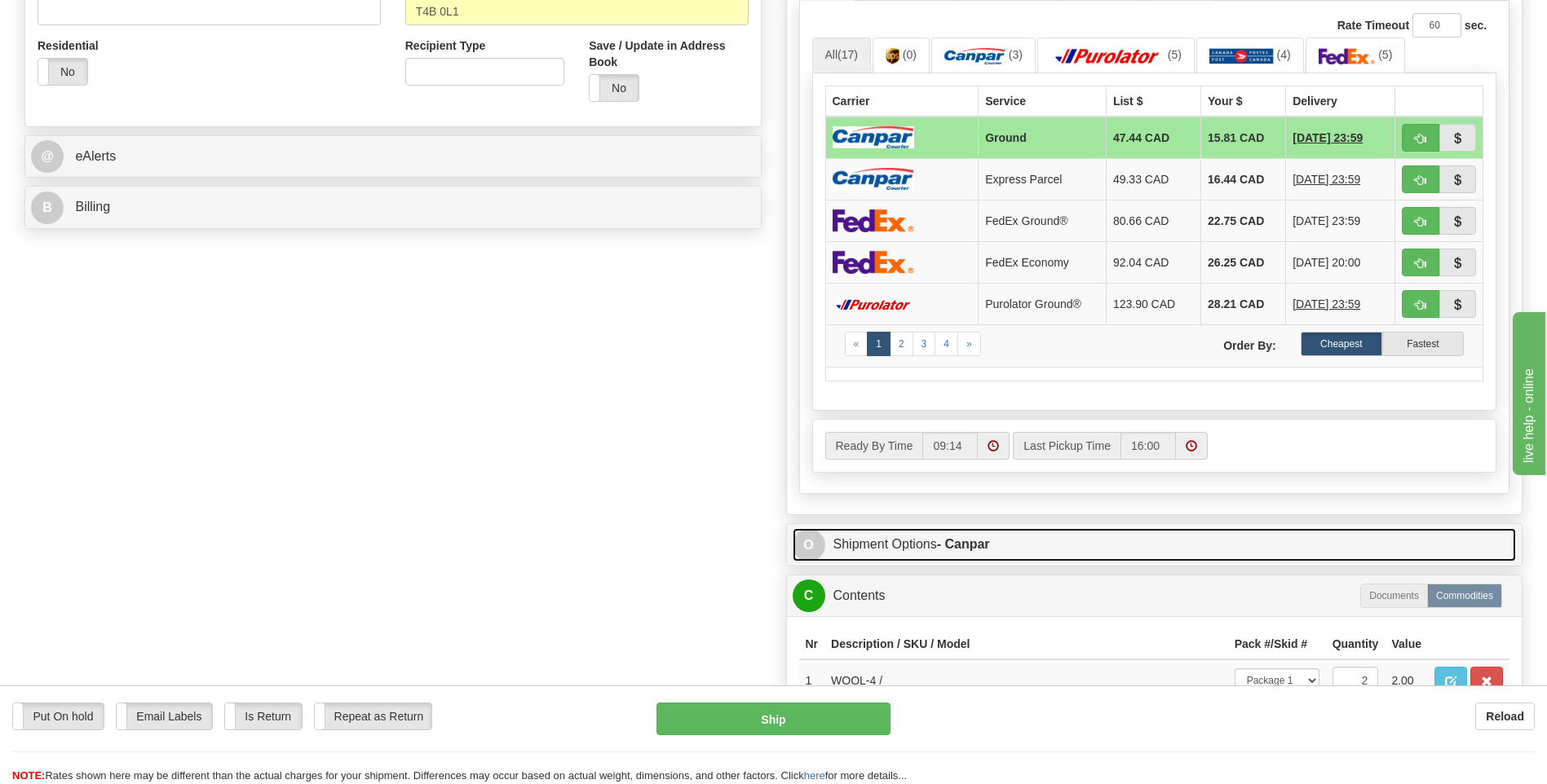
click at [1000, 532] on link "O Shipment Options - Canpar" at bounding box center [1154, 545] width 724 height 34
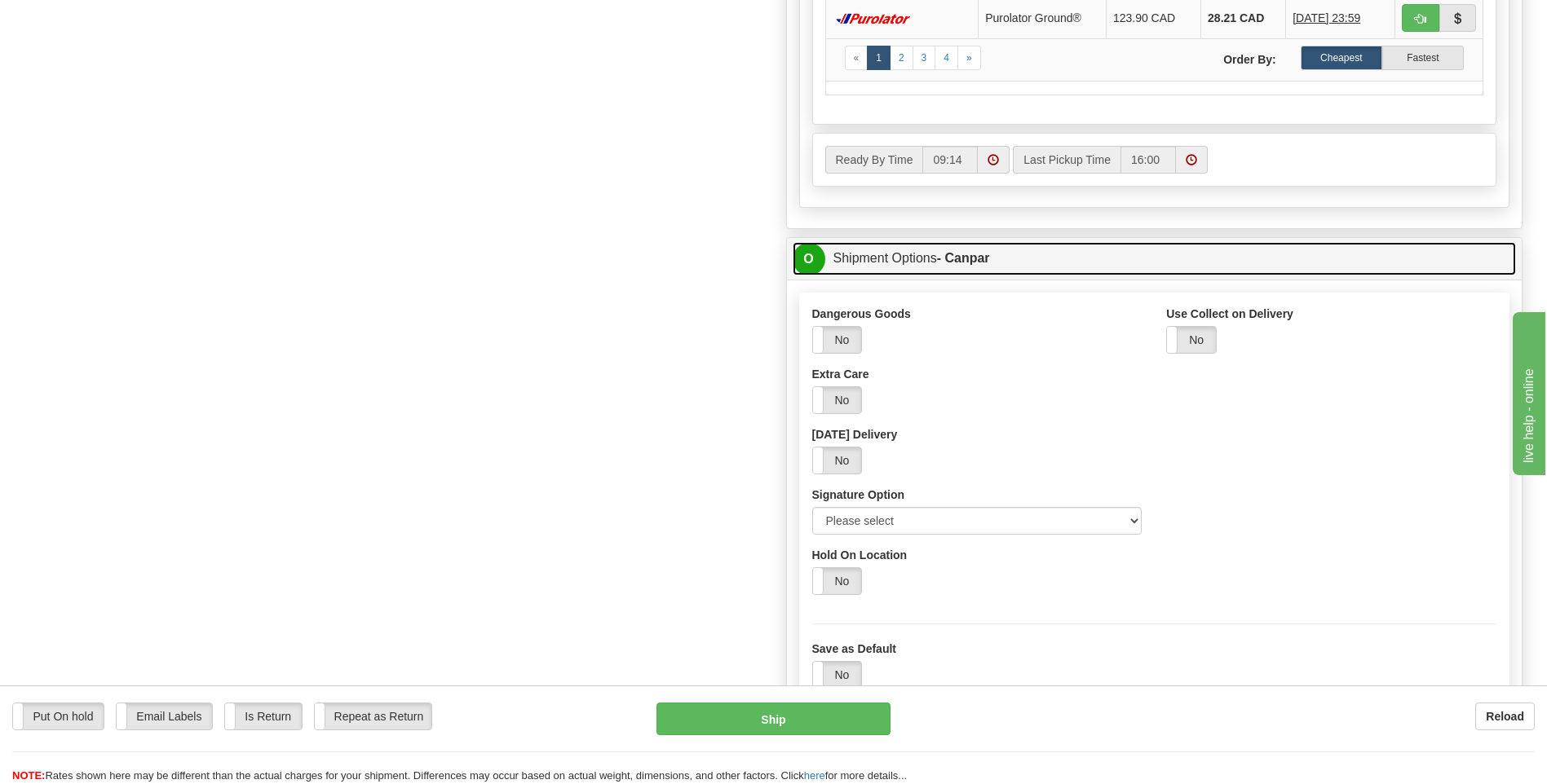
scroll to position [1103, 0]
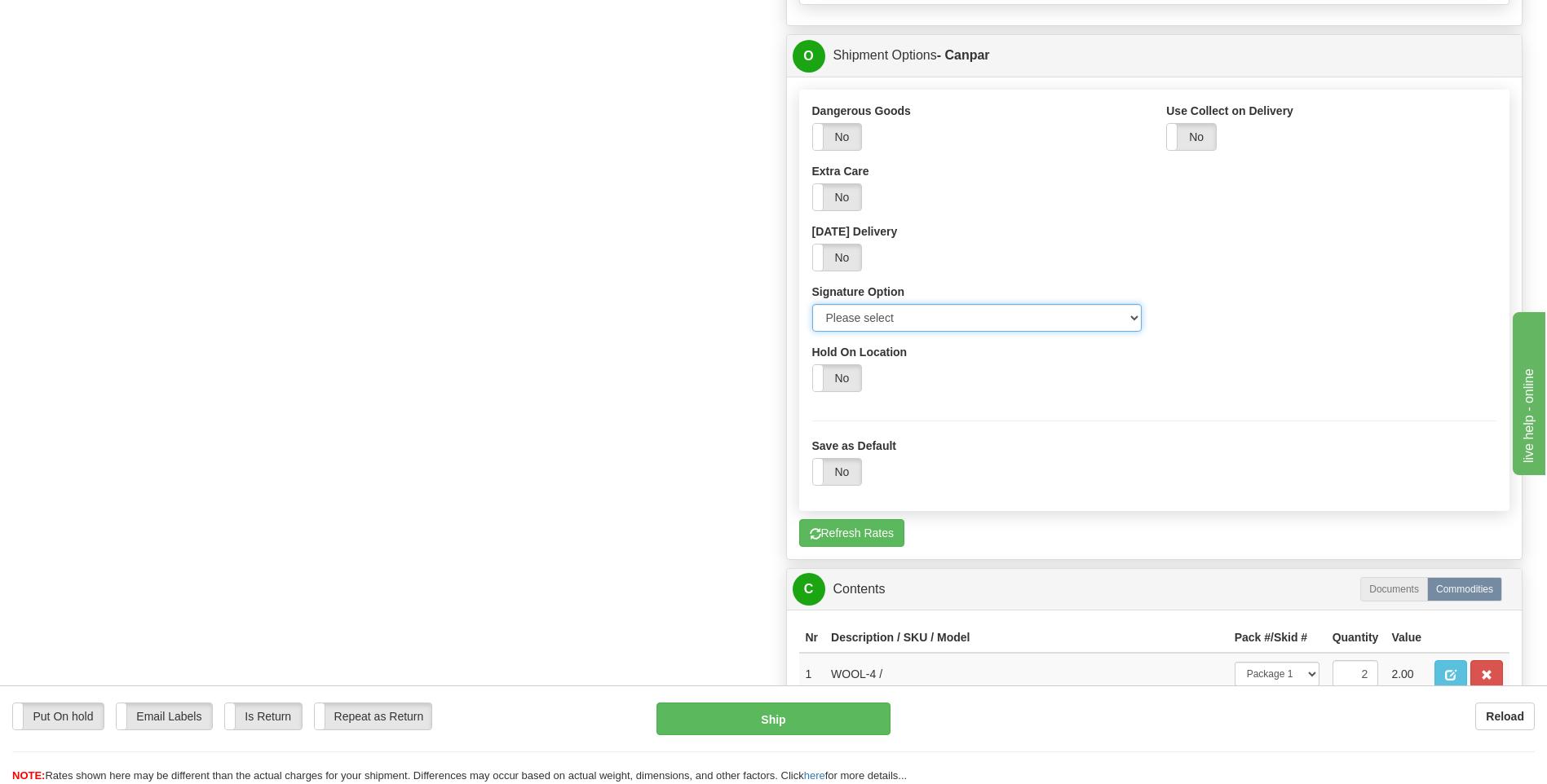
click at [947, 323] on select "Please select No Signature Required Signature Required Adult Signature" at bounding box center [978, 317] width 330 height 28
select select "2"
click at [812, 304] on select "Please select No Signature Required Signature Required Adult Signature" at bounding box center [978, 317] width 330 height 28
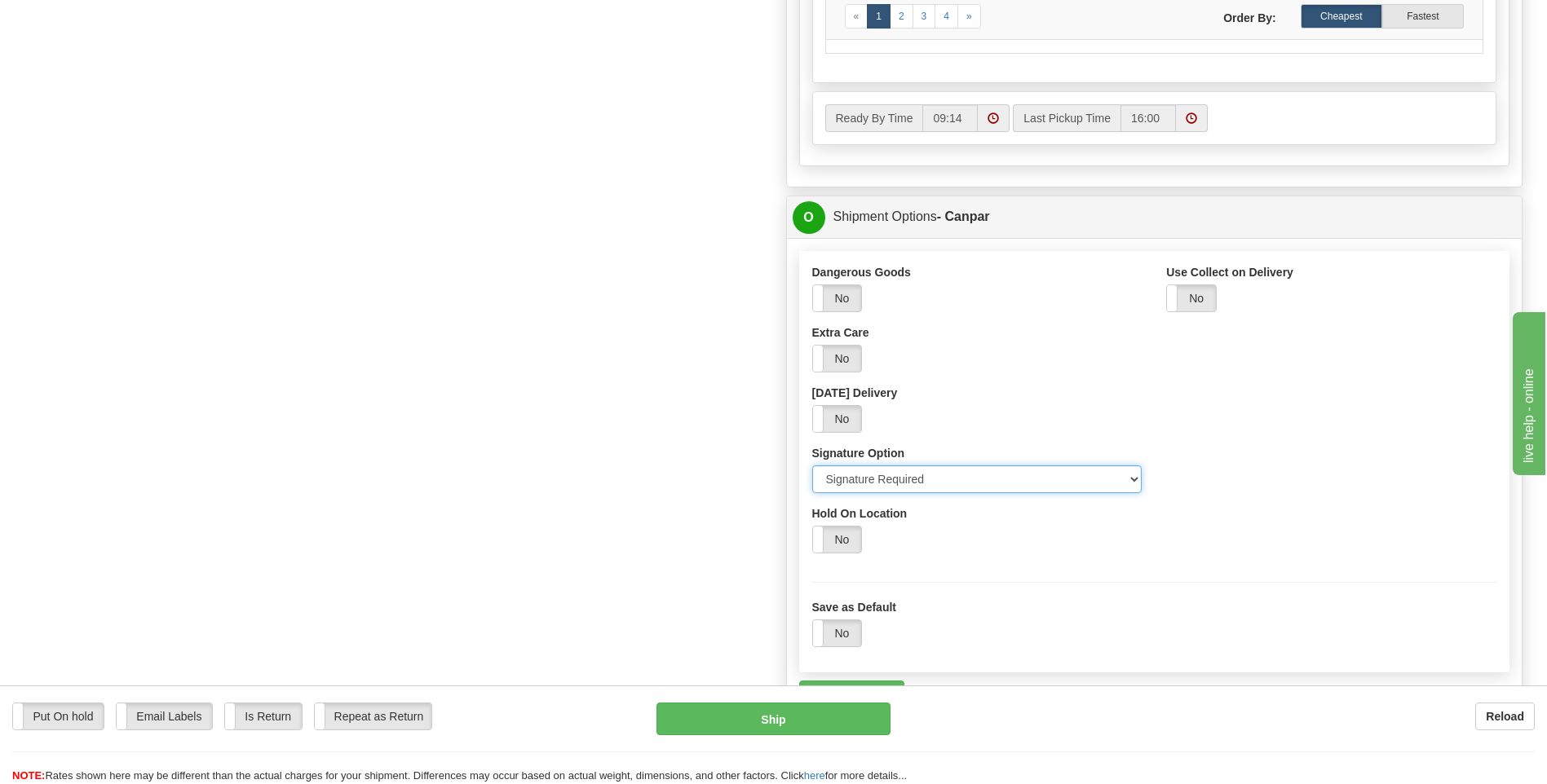
scroll to position [858, 0]
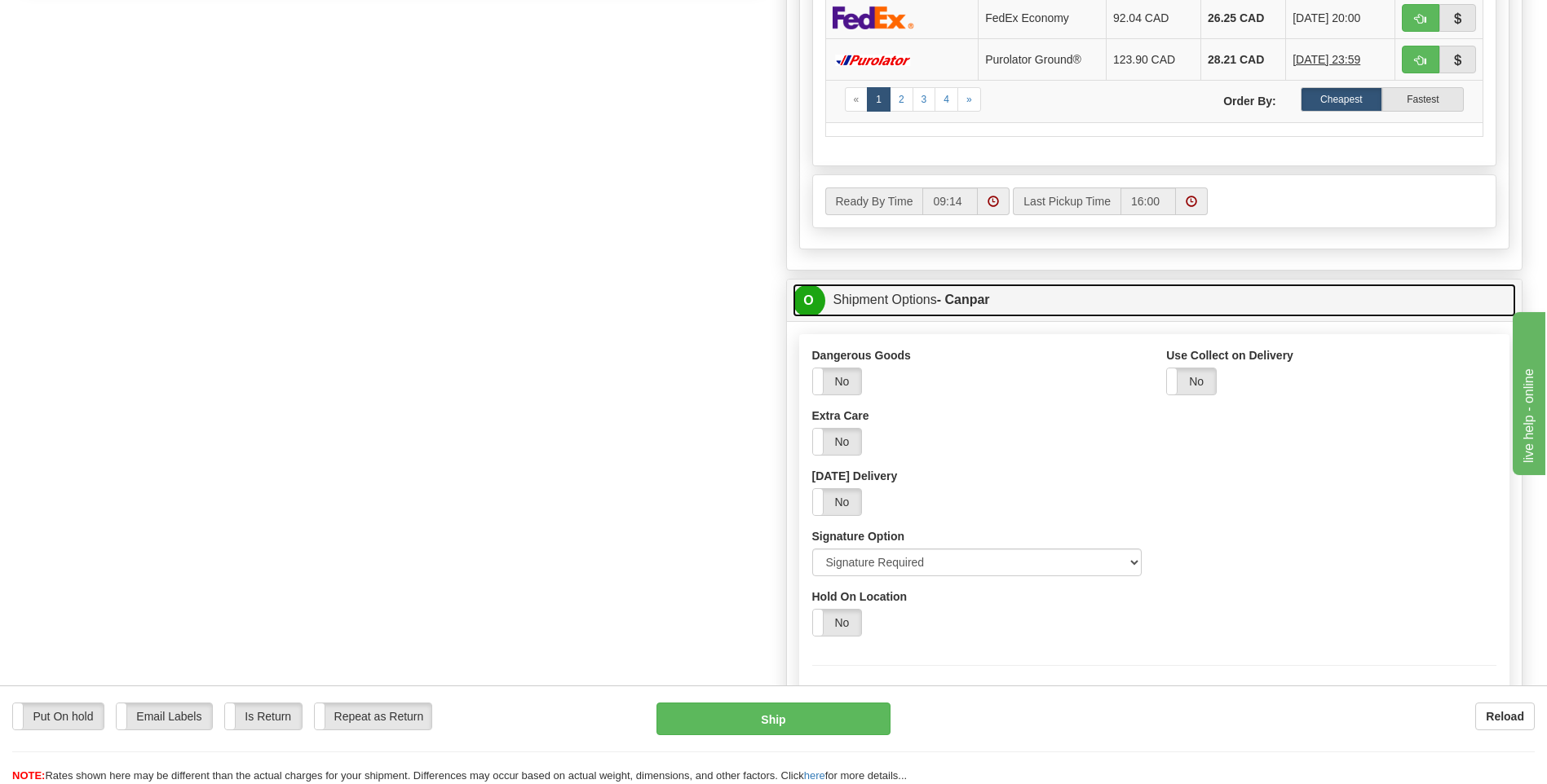
click at [917, 308] on link "O Shipment Options - Canpar" at bounding box center [1154, 300] width 724 height 34
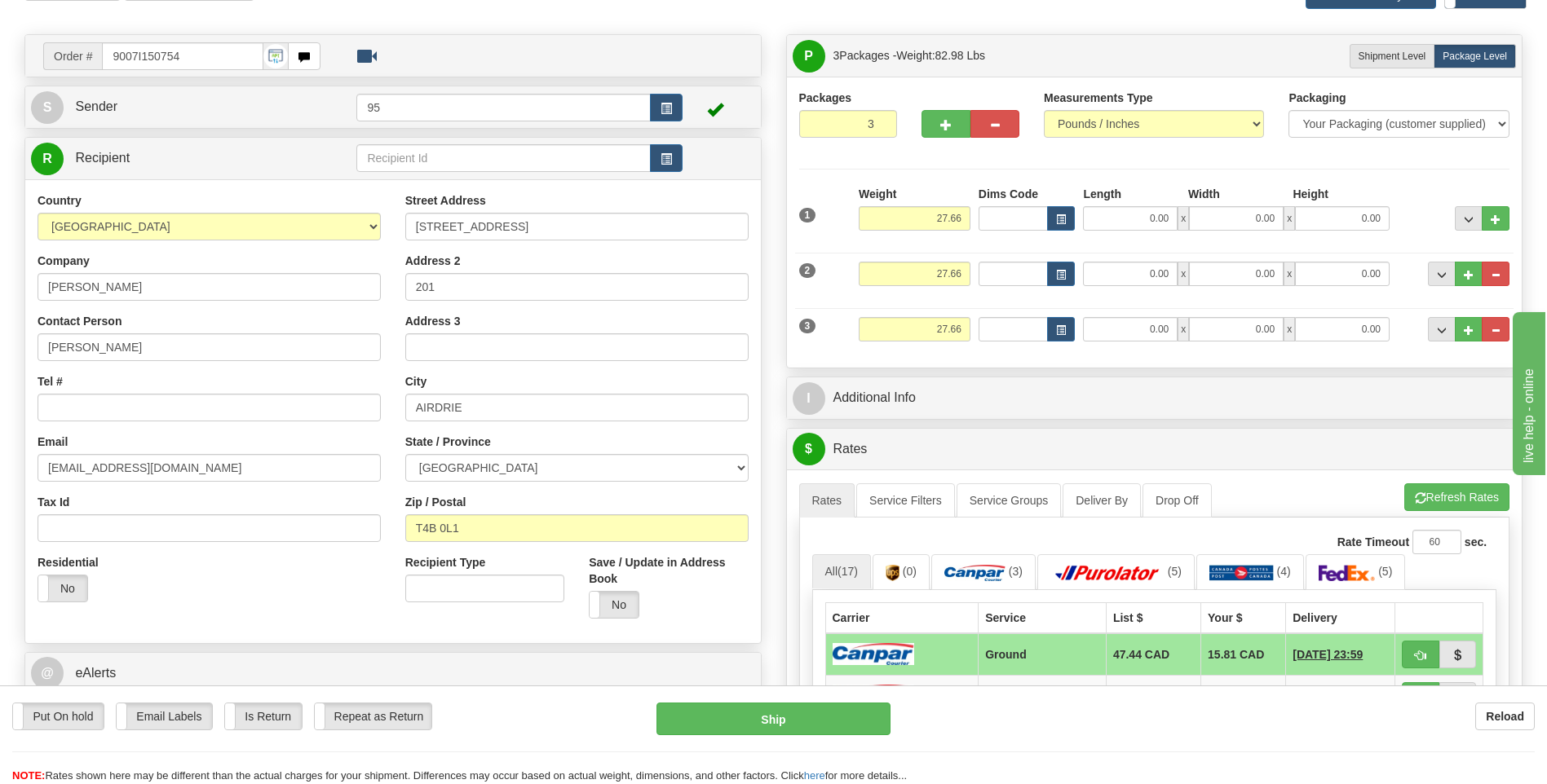
scroll to position [0, 0]
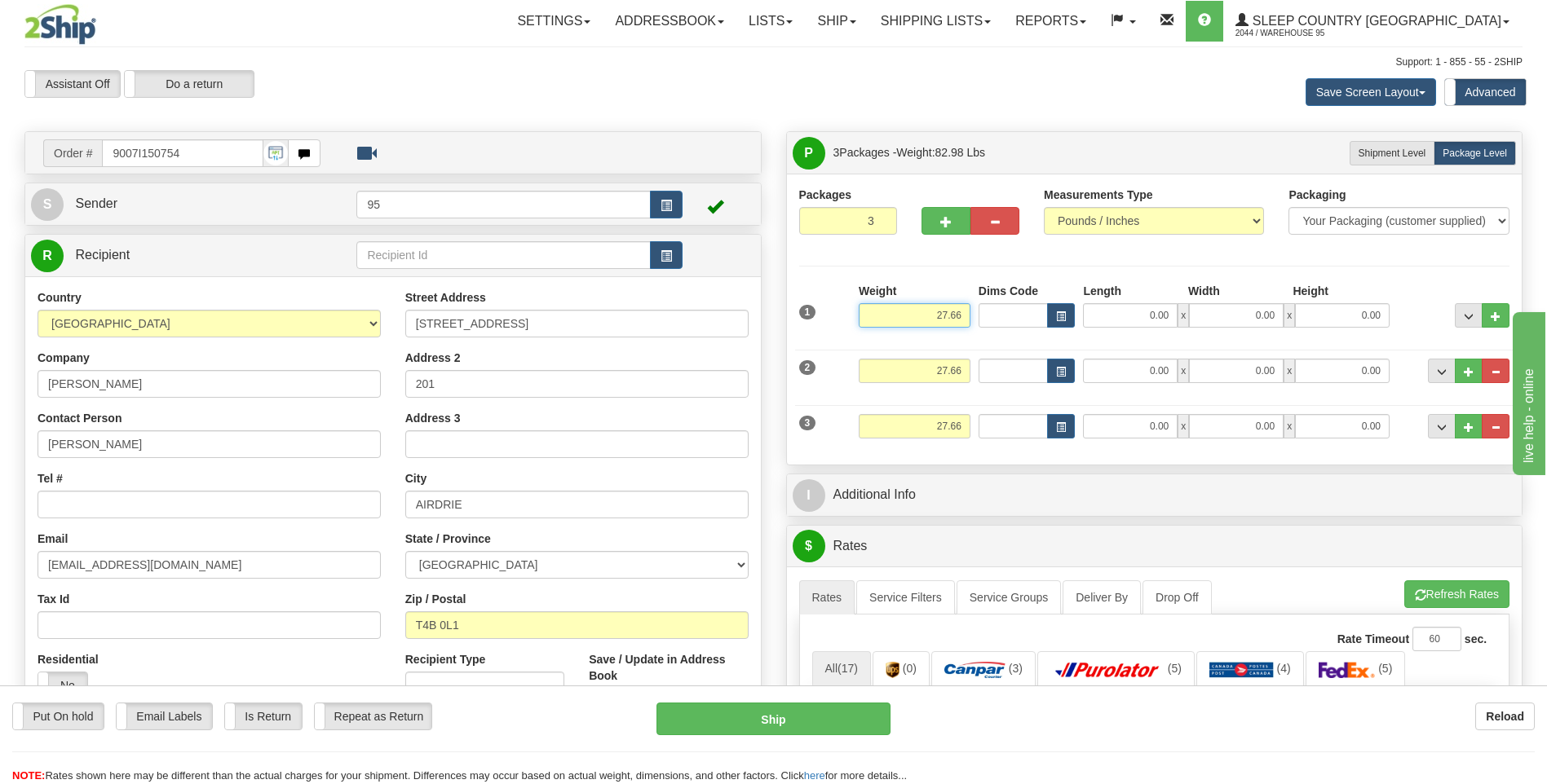
click at [960, 318] on input "27.66" at bounding box center [914, 315] width 112 height 24
type input "2"
click at [963, 360] on input "27.66" at bounding box center [914, 371] width 112 height 24
type input "10.00"
type input "2"
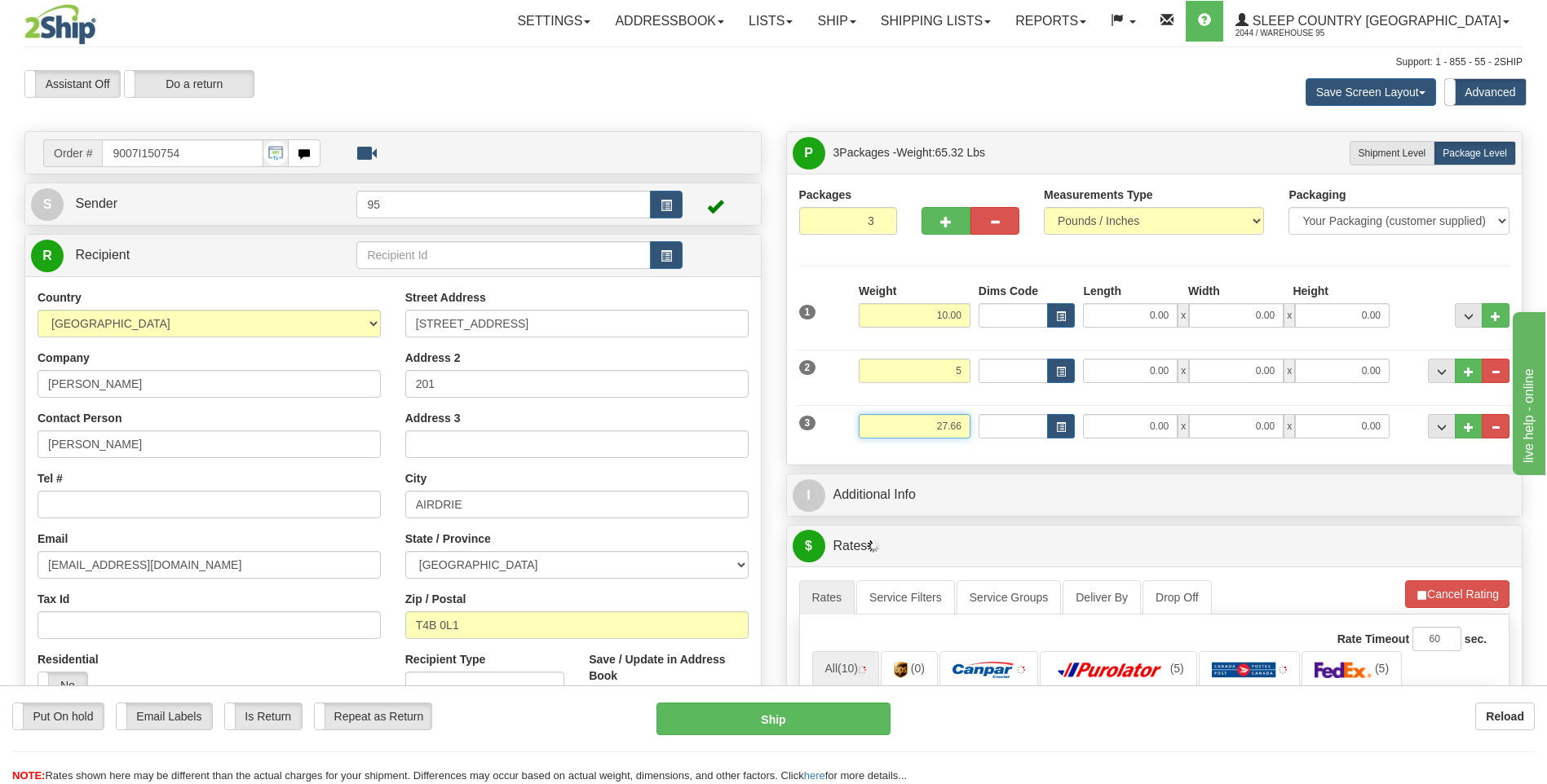
type input "5.00"
click at [963, 421] on input "27.66" at bounding box center [914, 426] width 112 height 24
type input "2"
type input "10.00"
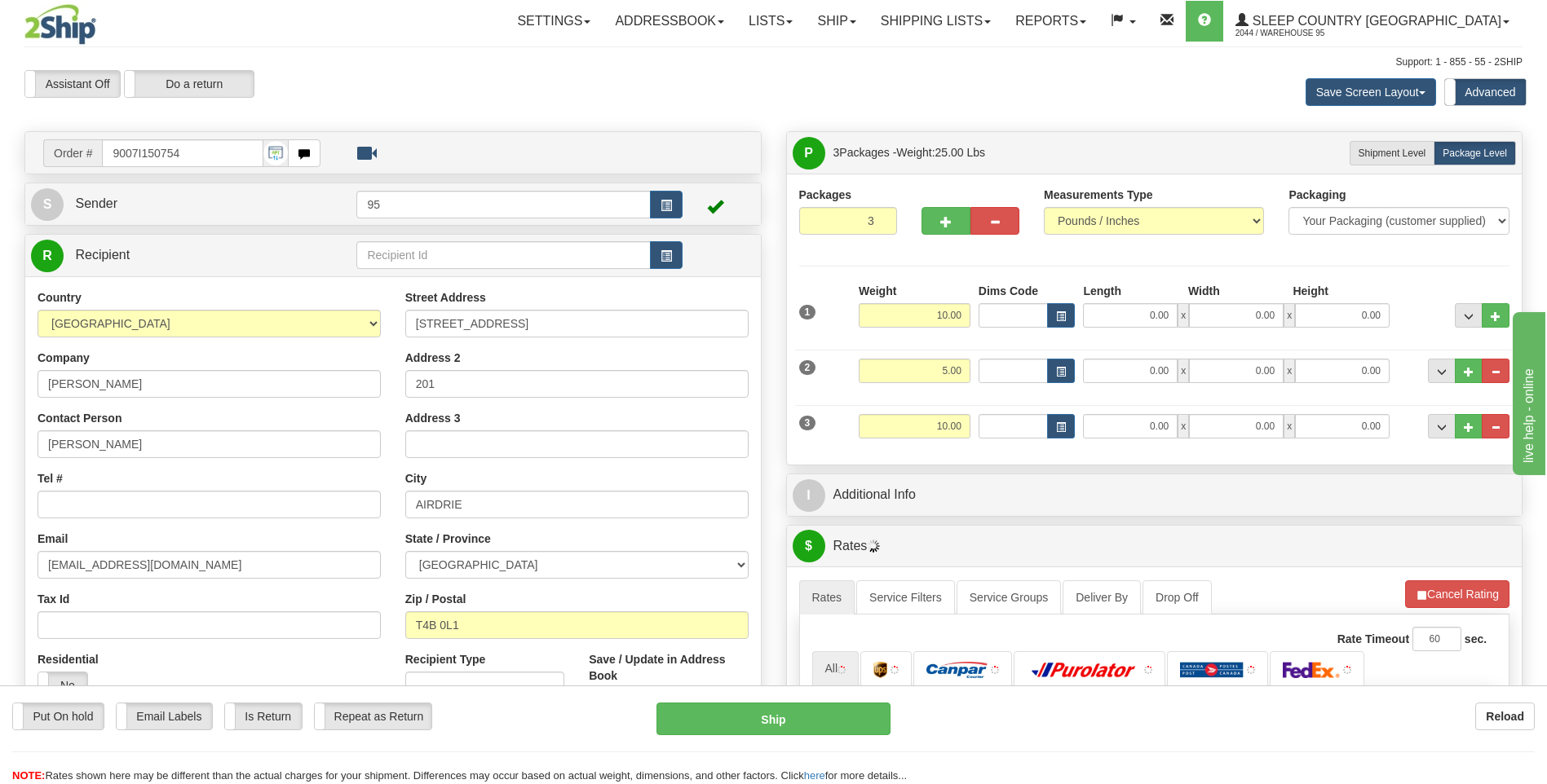
click at [836, 337] on div "1 Weight 10.00 Dims Code x x" at bounding box center [1154, 312] width 719 height 58
click at [675, 205] on button "button" at bounding box center [666, 204] width 33 height 28
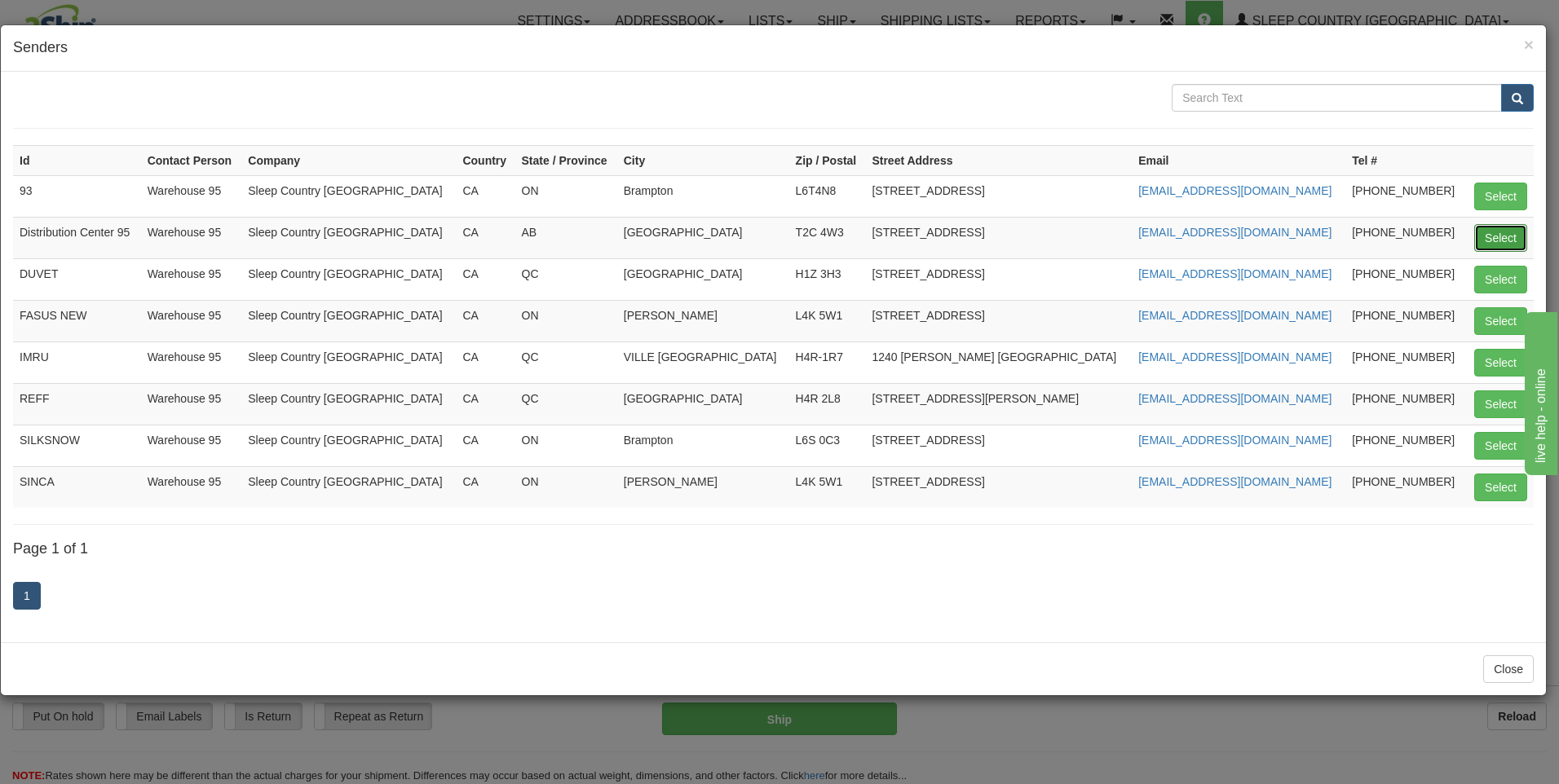
click at [1487, 238] on button "Select" at bounding box center [1501, 237] width 53 height 28
type input "Distribution Center 95"
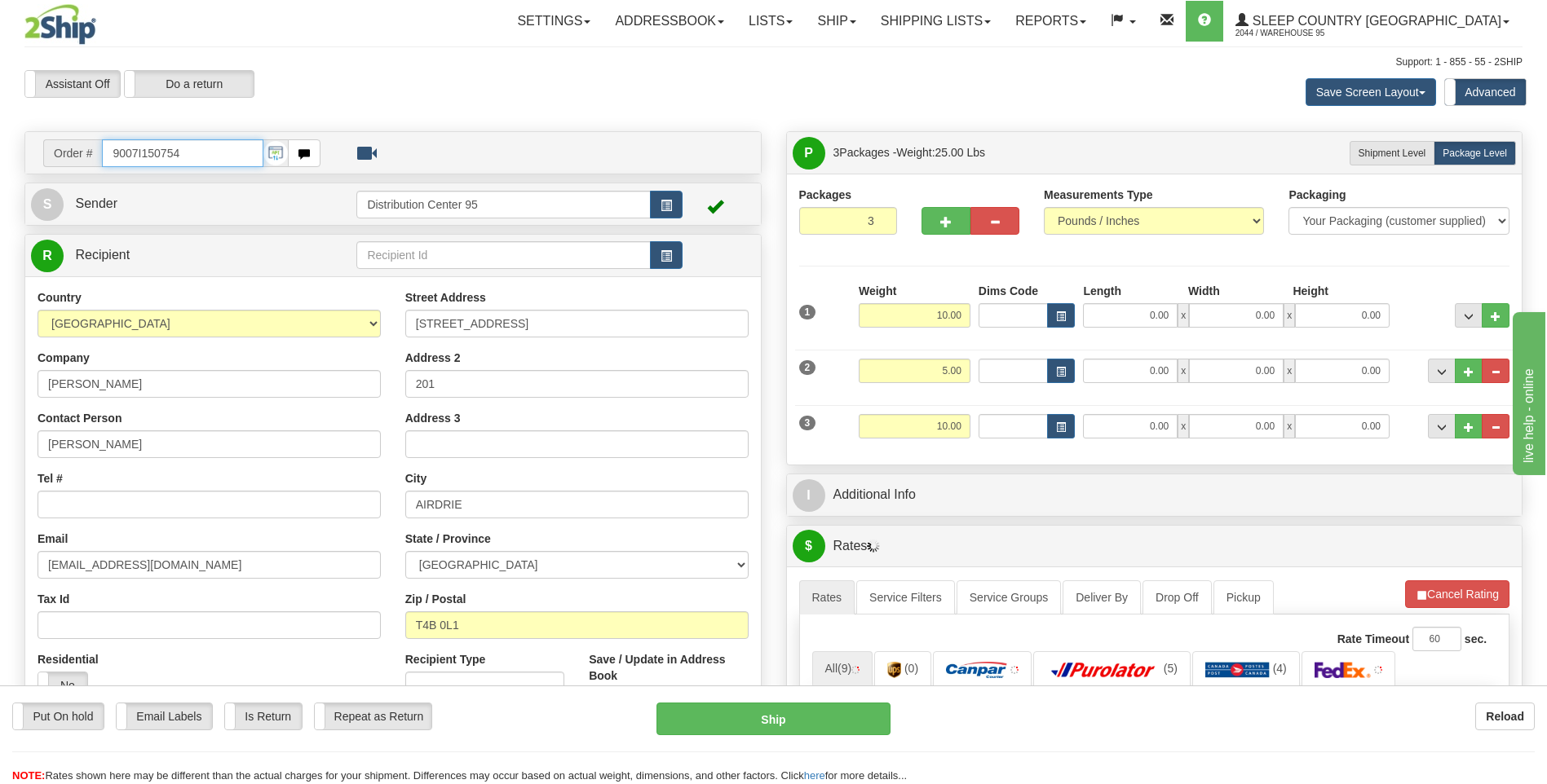
drag, startPoint x: 182, startPoint y: 150, endPoint x: 90, endPoint y: 150, distance: 92.0
click at [90, 150] on div "Order # 9007I150754" at bounding box center [182, 153] width 277 height 28
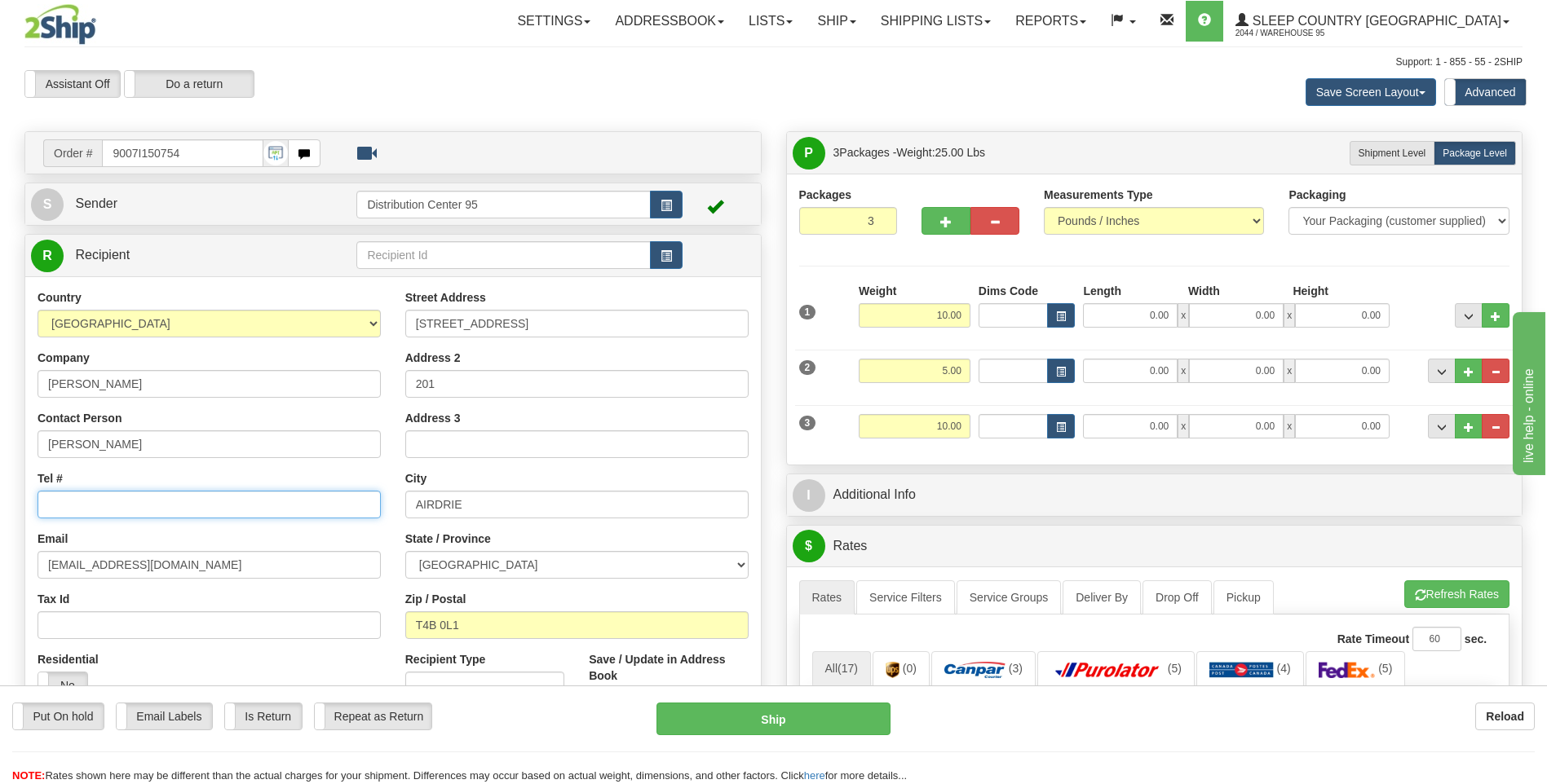
click at [109, 504] on input "Tel #" at bounding box center [209, 504] width 344 height 28
paste input "613 449-3249"
type input "613 449-3249"
click at [202, 151] on input "9007I150754" at bounding box center [181, 153] width 161 height 28
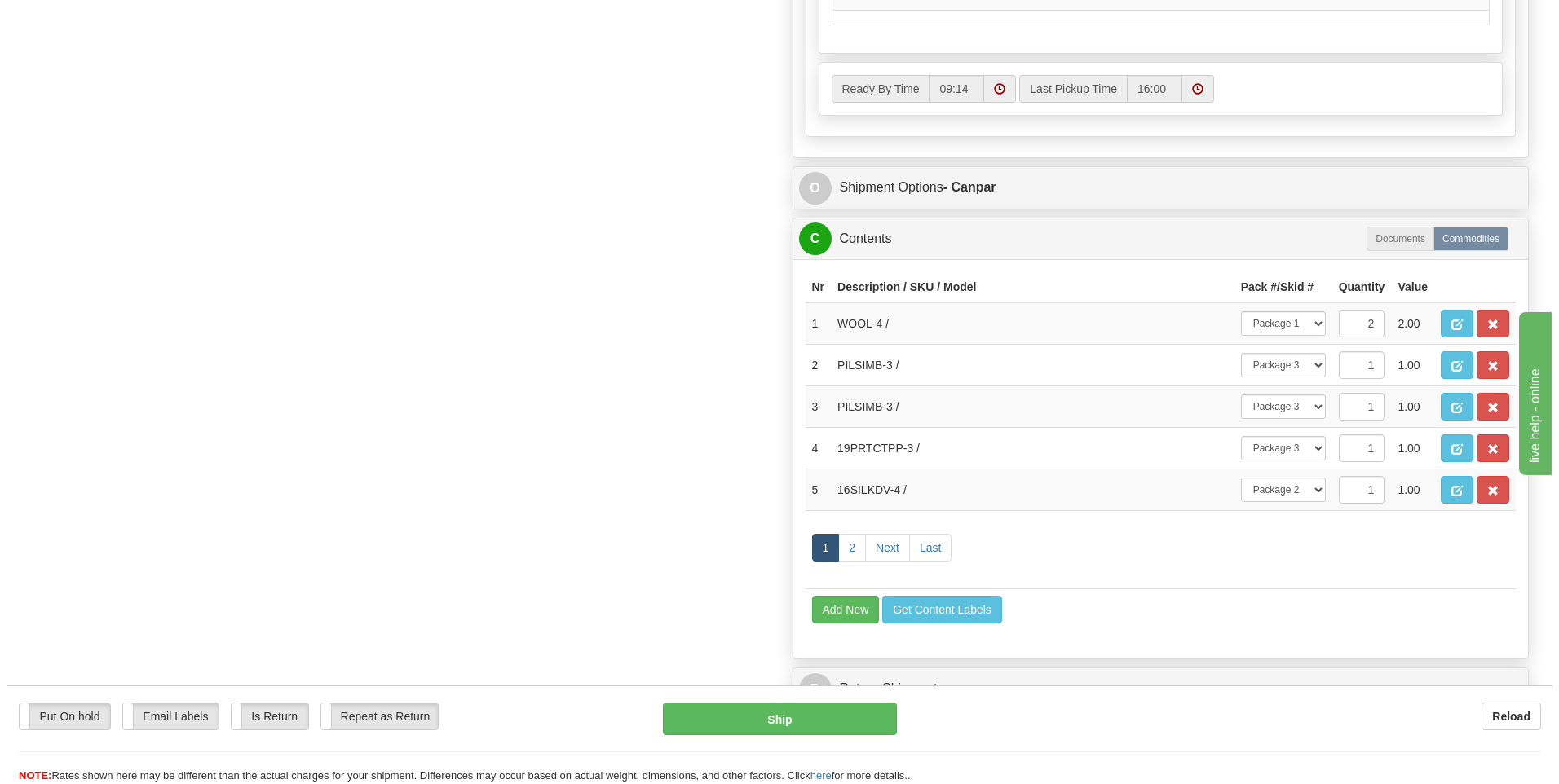
scroll to position [978, 0]
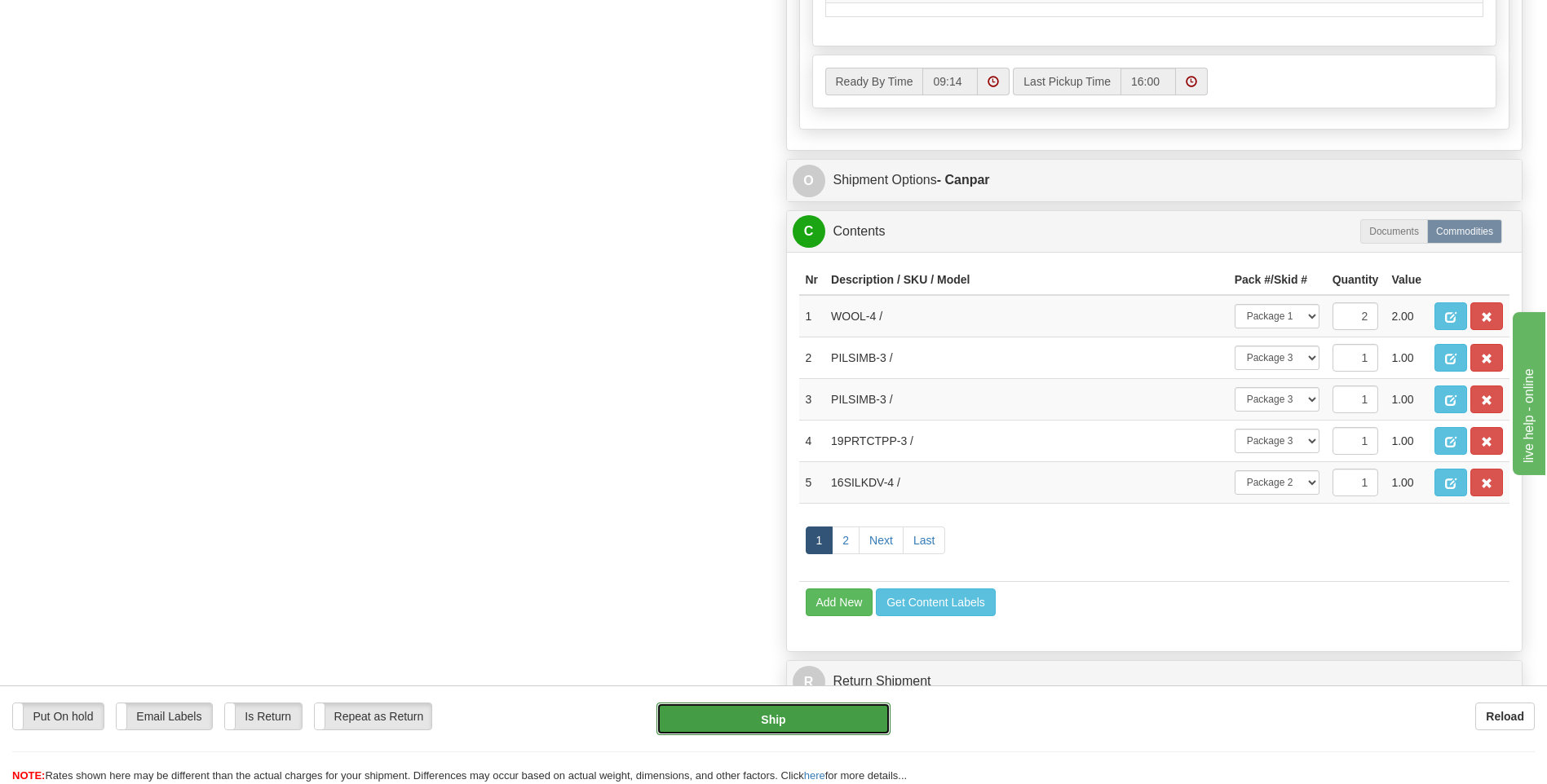
click at [807, 717] on button "Ship" at bounding box center [773, 719] width 233 height 33
type input "1"
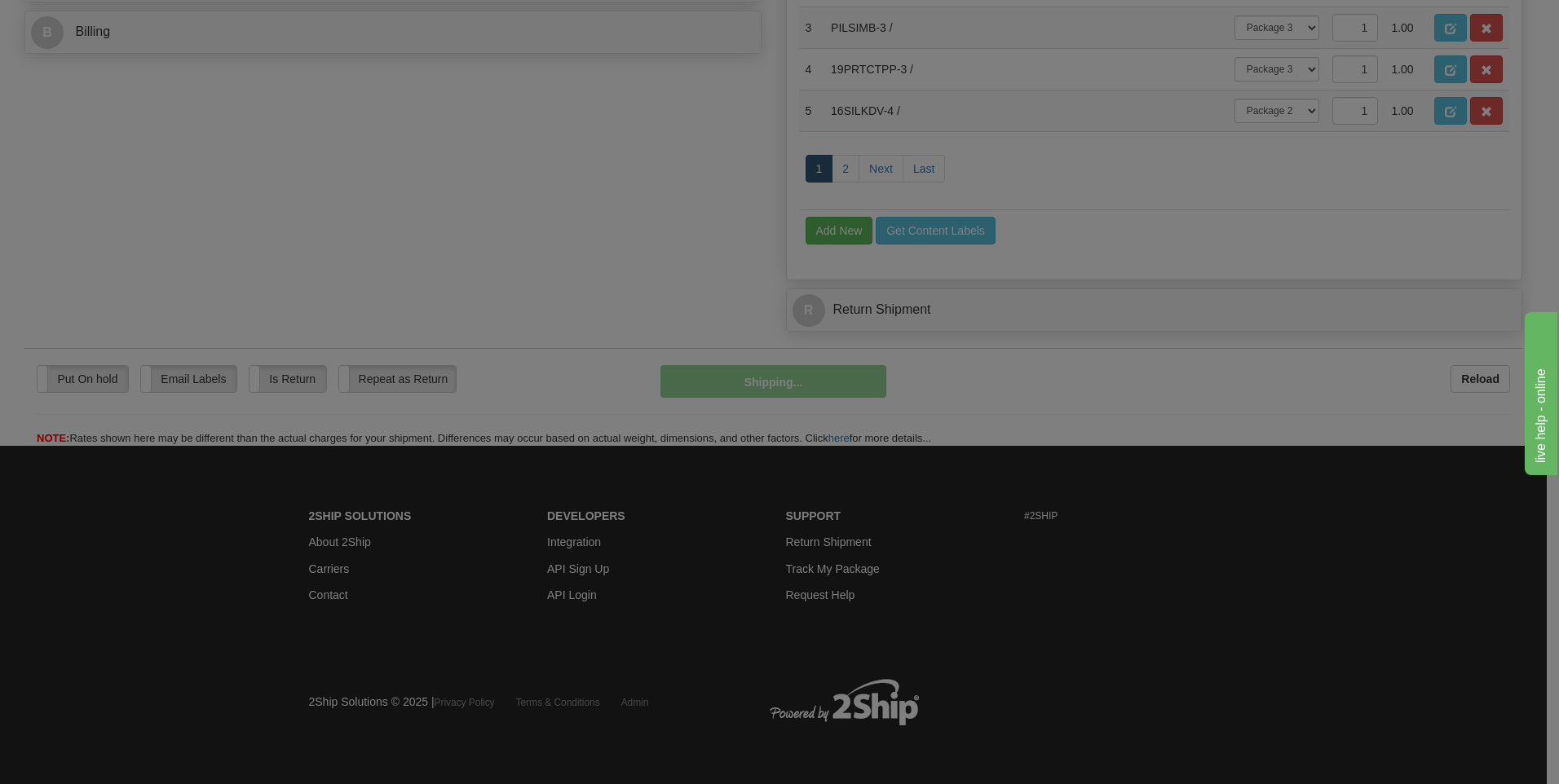
scroll to position [765, 0]
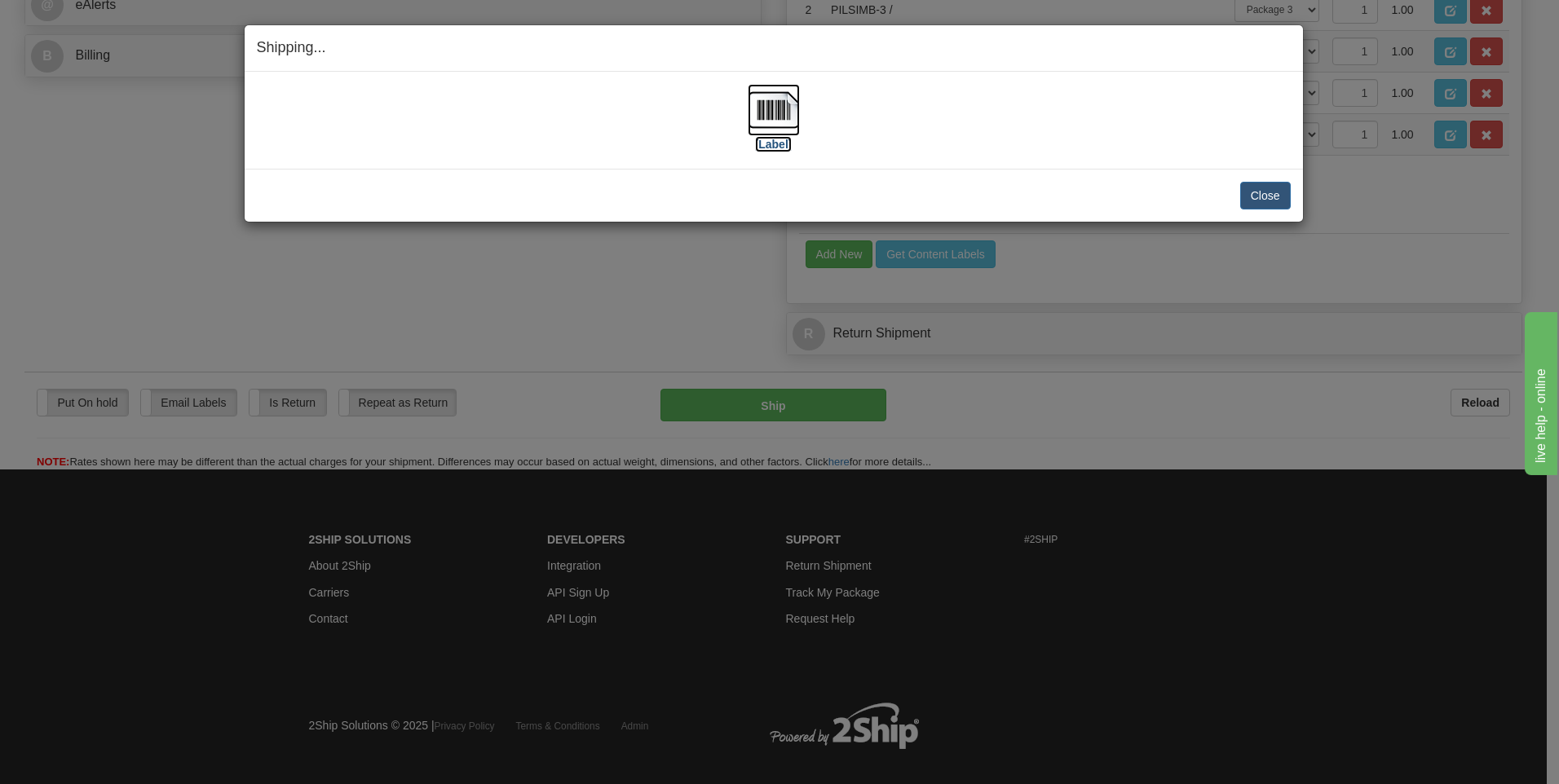
click at [765, 139] on label "[Label]" at bounding box center [774, 144] width 37 height 16
click at [1266, 189] on button "Close" at bounding box center [1266, 196] width 51 height 28
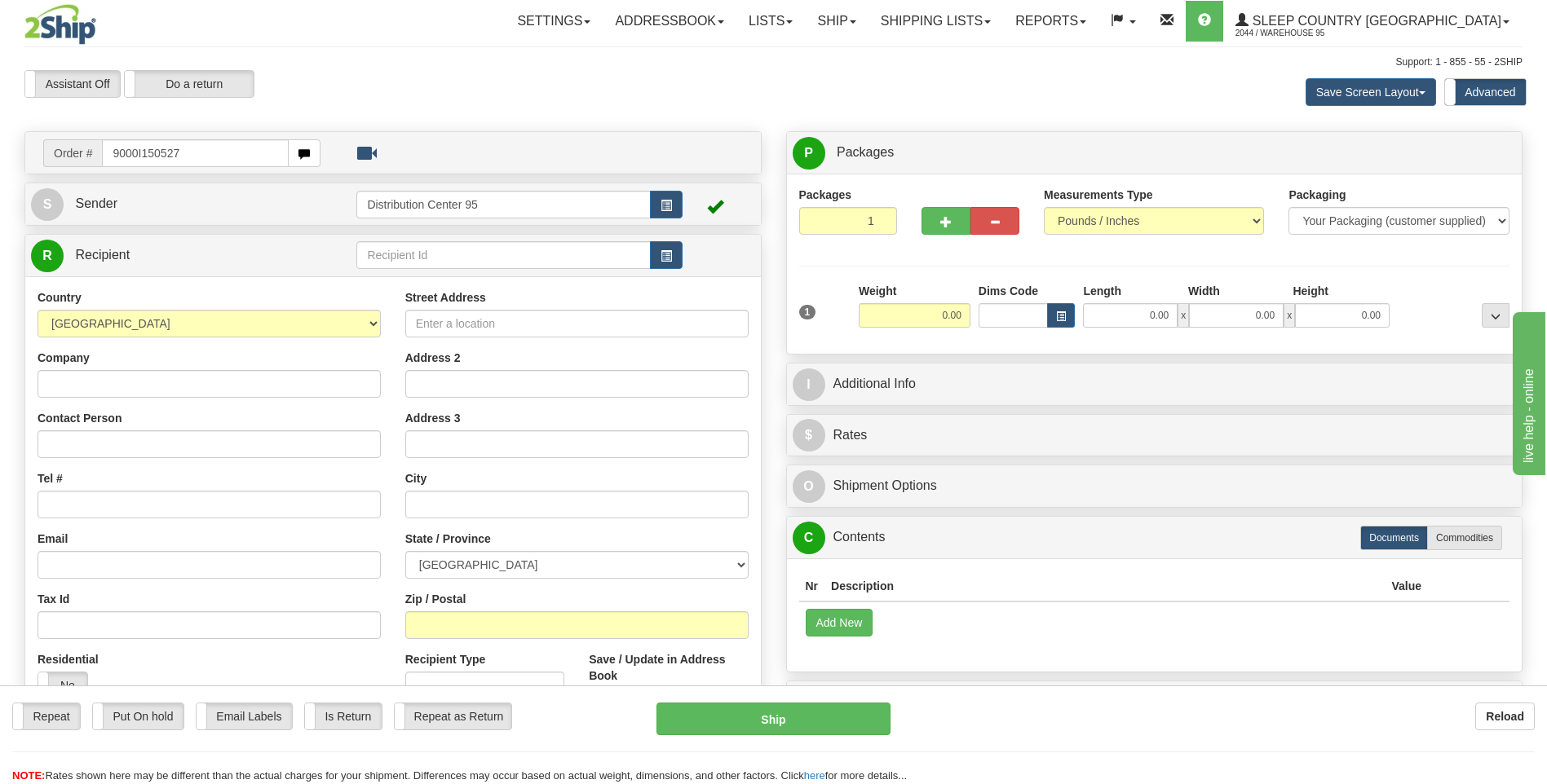
type input "9000I150527"
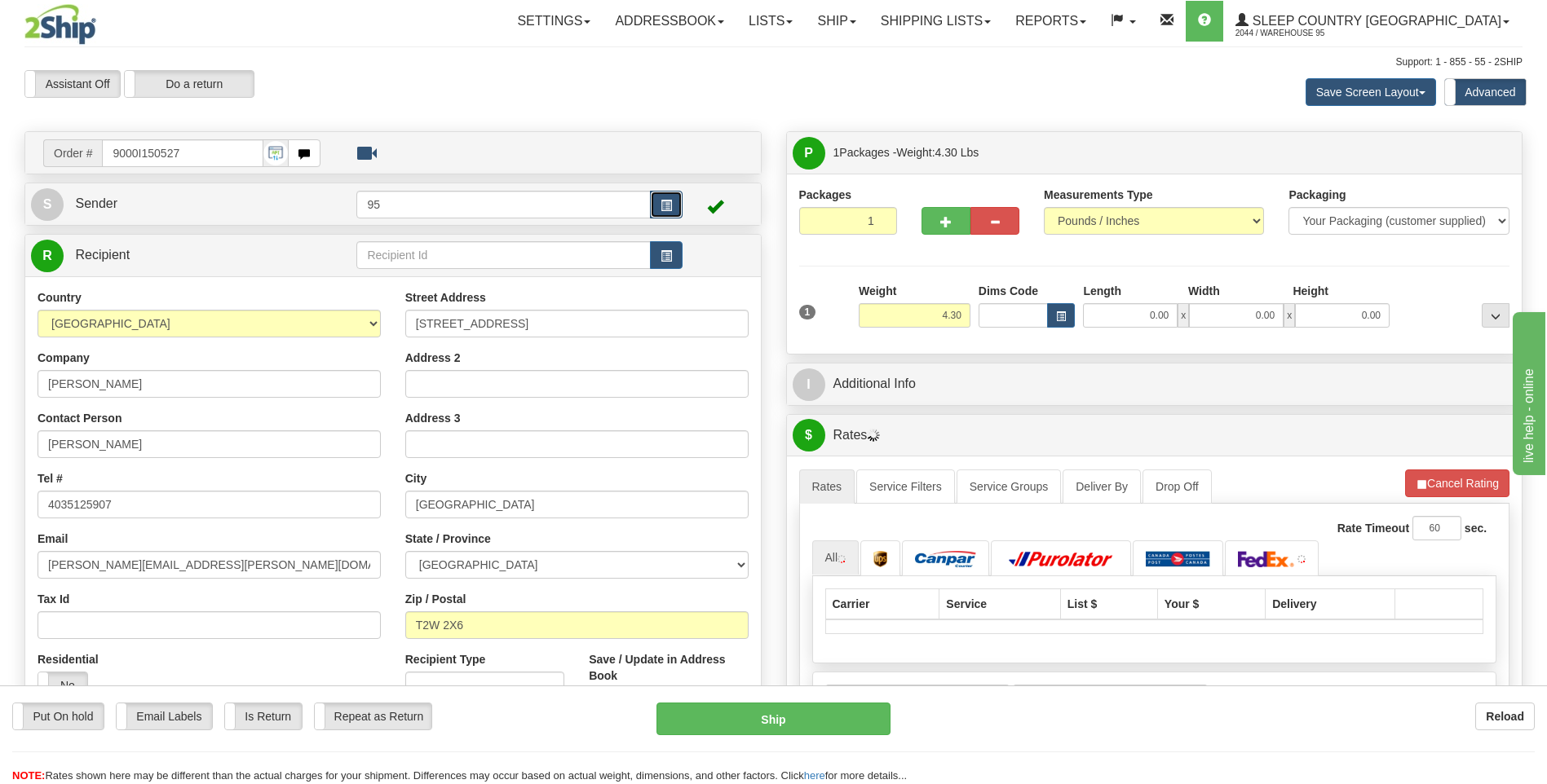
click at [682, 194] on button "button" at bounding box center [666, 204] width 33 height 28
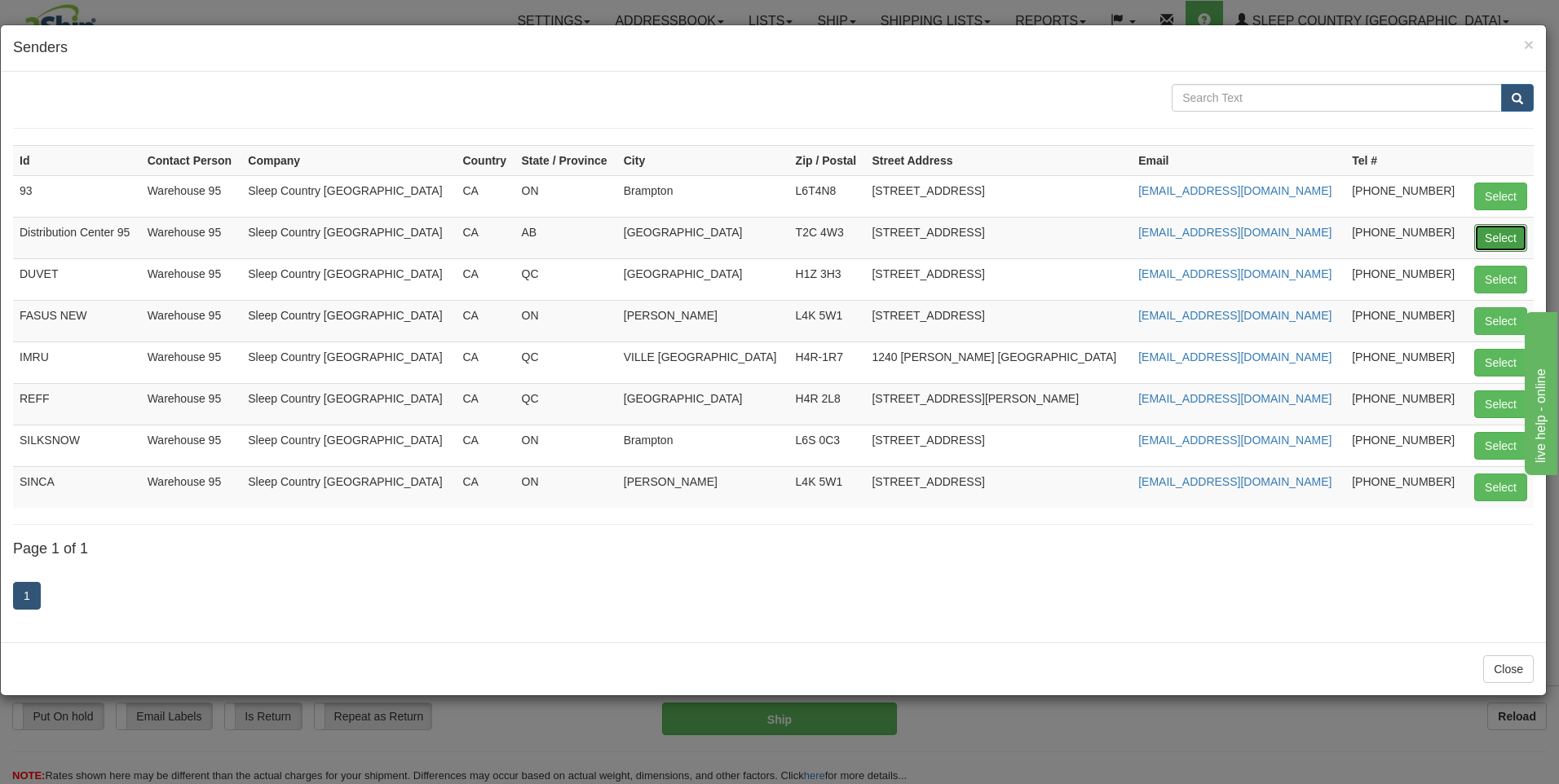
click at [1487, 237] on button "Select" at bounding box center [1501, 237] width 53 height 28
type input "Distribution Center 95"
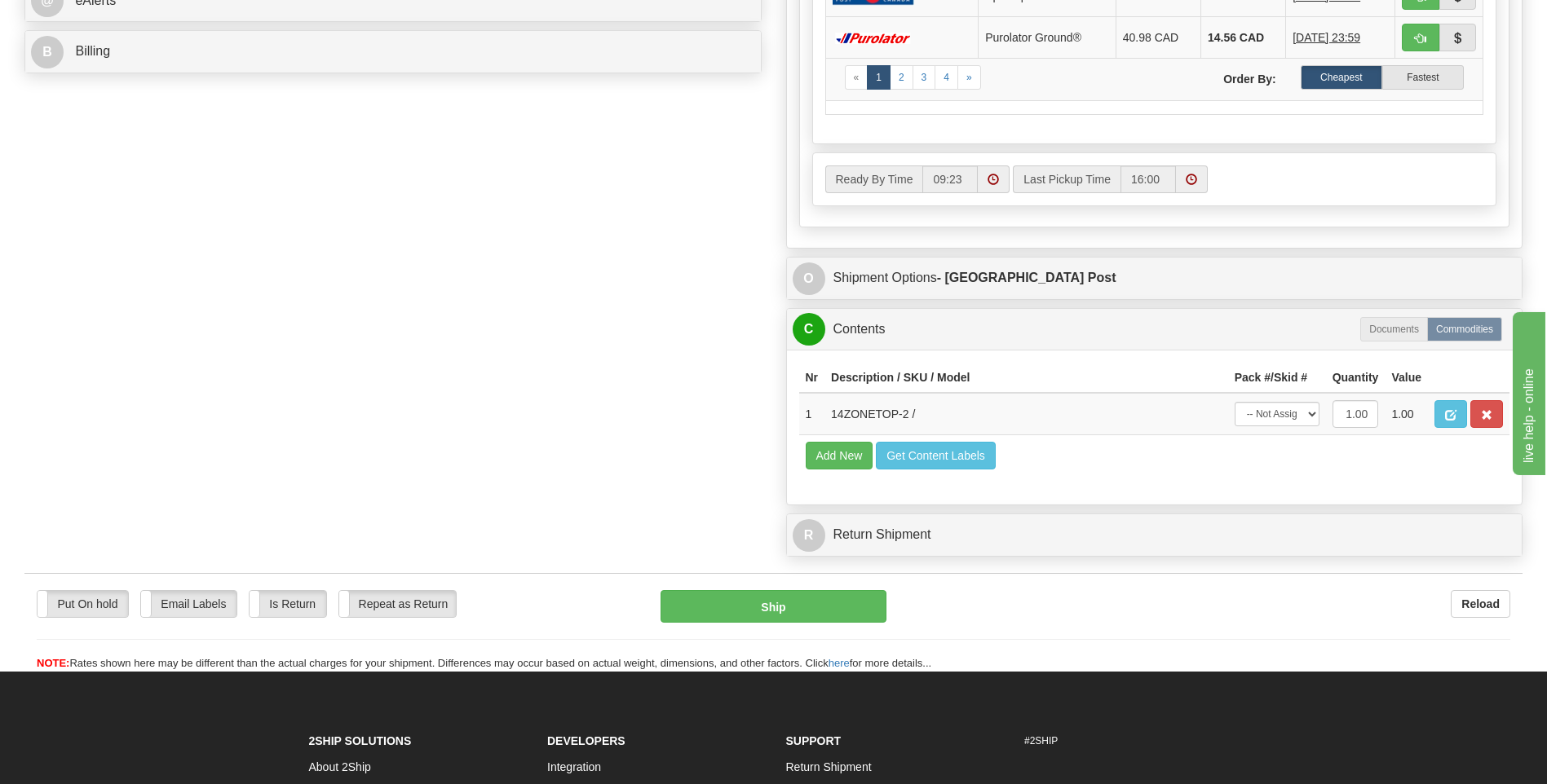
scroll to position [896, 0]
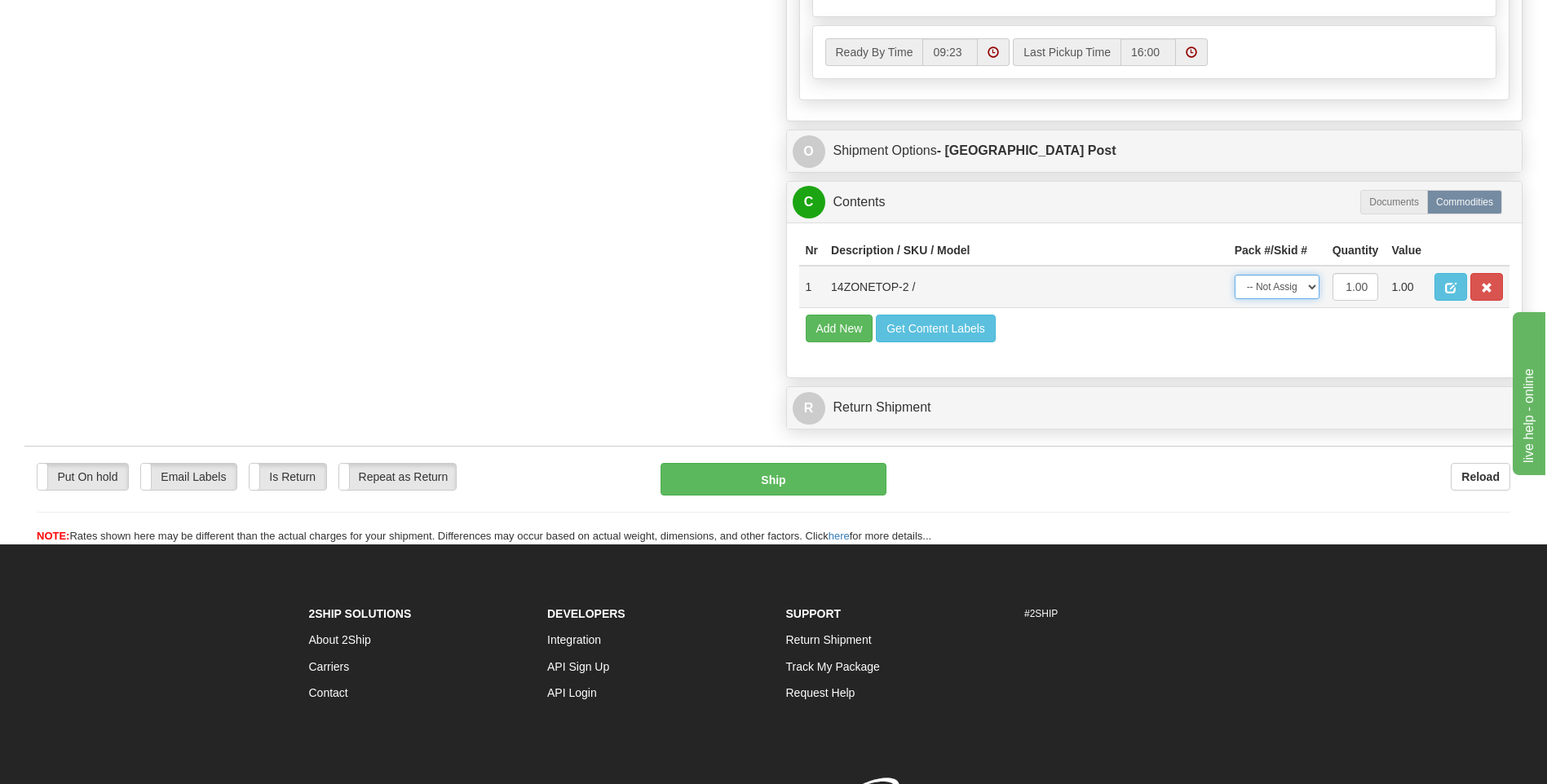
click at [1250, 289] on select "-- Not Assigned -- Package 1" at bounding box center [1277, 286] width 85 height 24
select select "0"
click at [1234, 275] on select "-- Not Assigned -- Package 1" at bounding box center [1277, 286] width 85 height 24
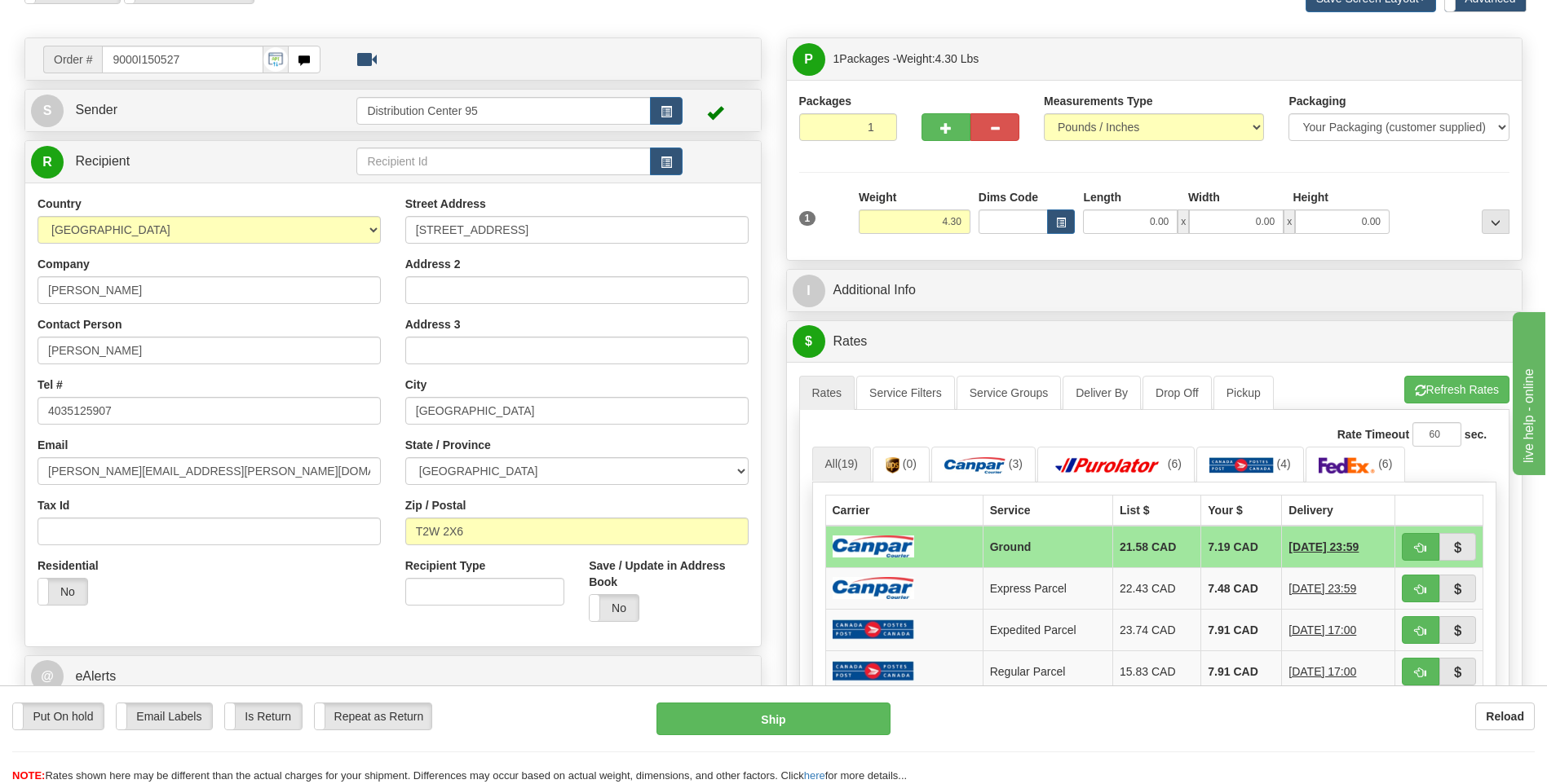
scroll to position [0, 0]
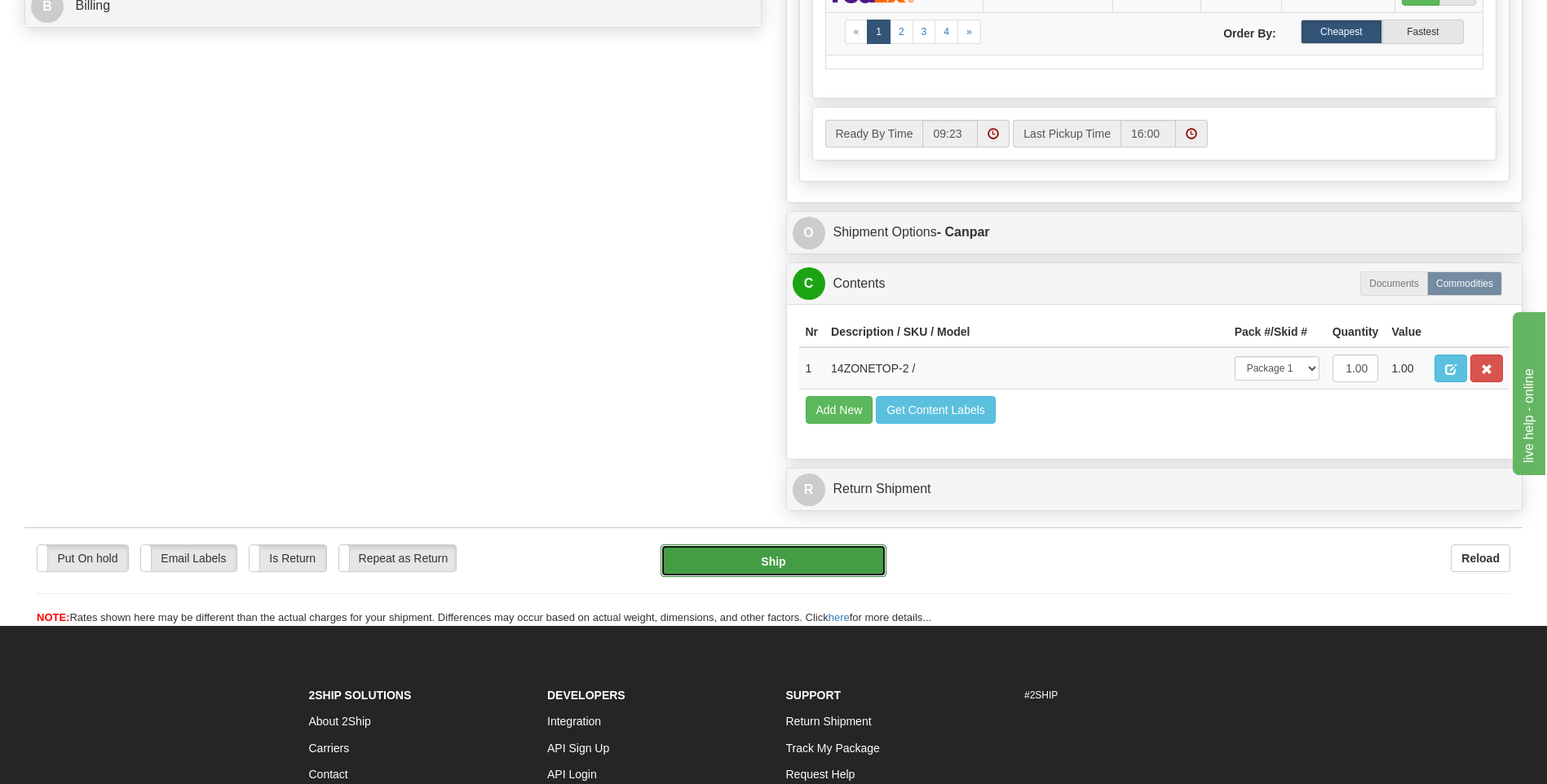
click at [856, 559] on button "Ship" at bounding box center [773, 561] width 225 height 33
type input "1"
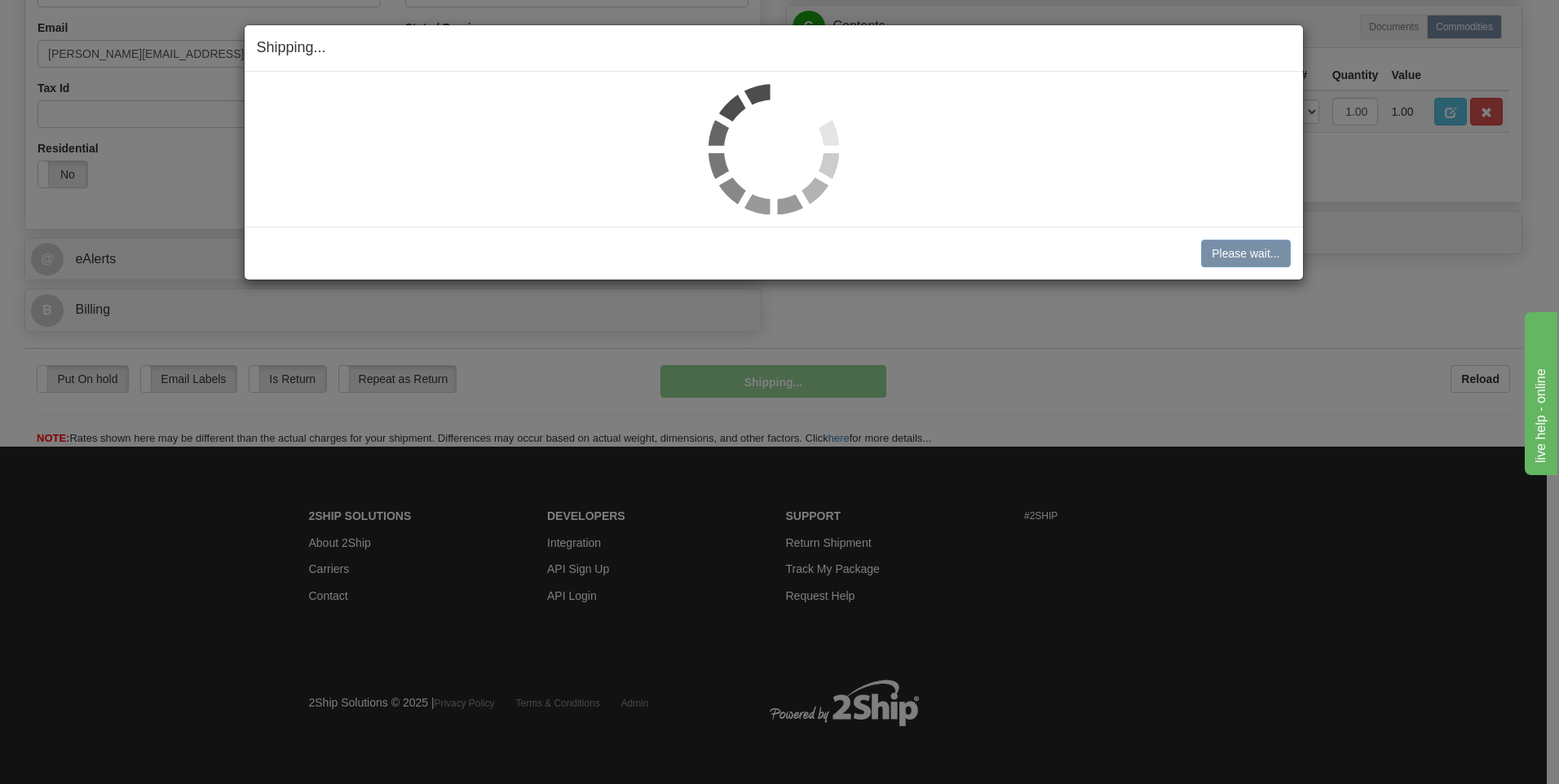
scroll to position [512, 0]
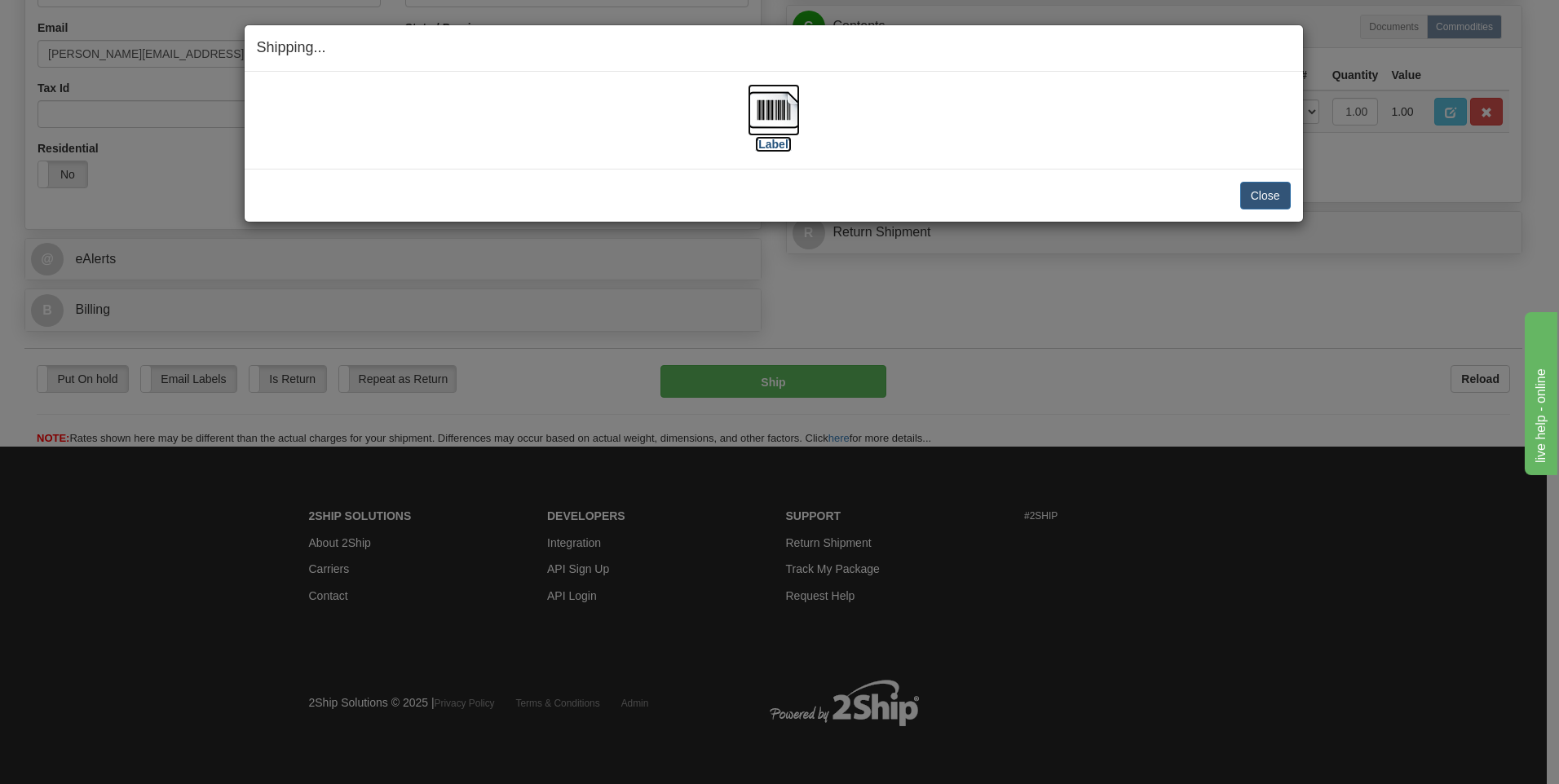
click at [763, 139] on label "[Label]" at bounding box center [774, 144] width 37 height 16
click at [1273, 189] on button "Close" at bounding box center [1266, 196] width 51 height 28
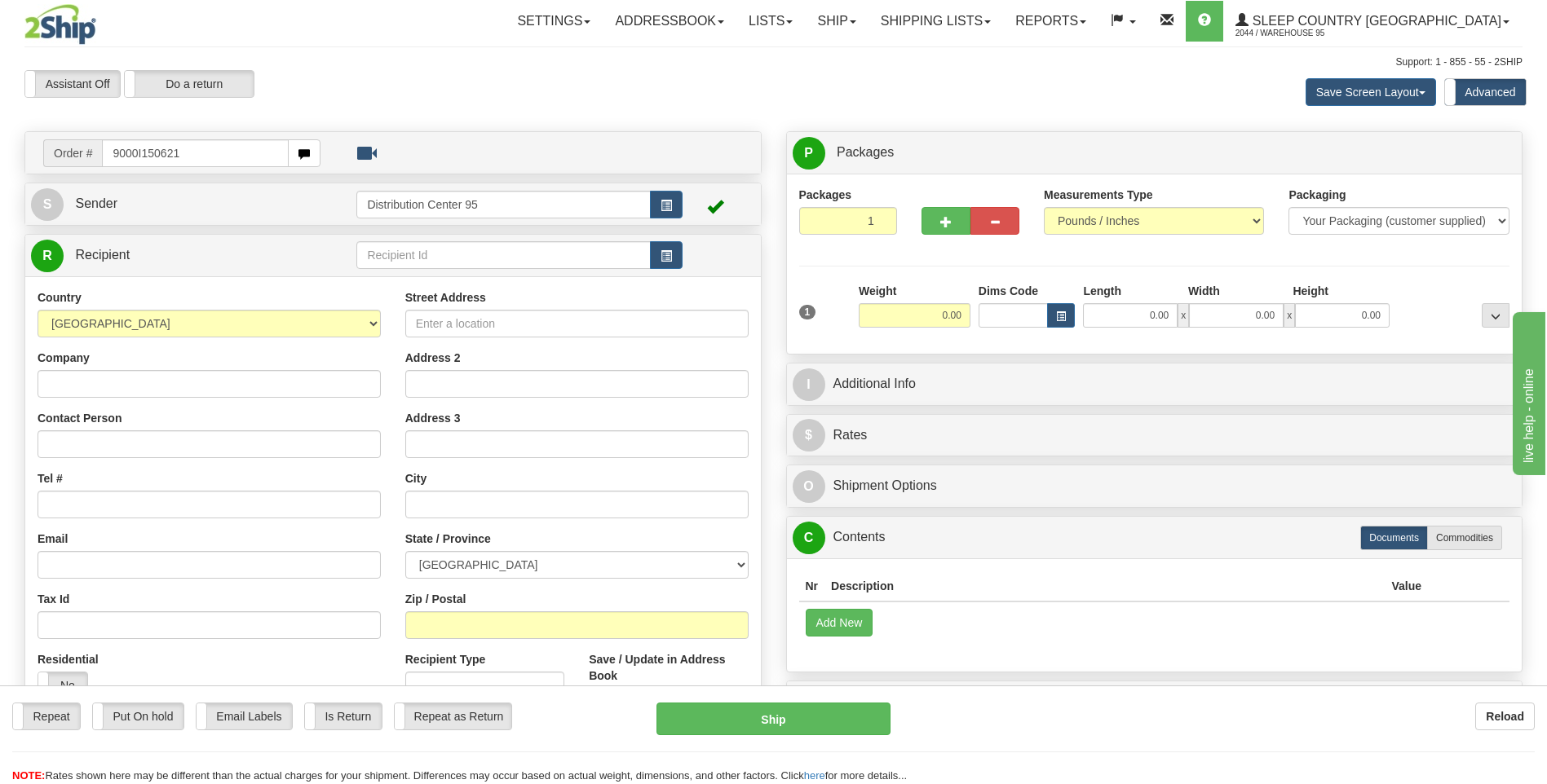
type input "9000I150621"
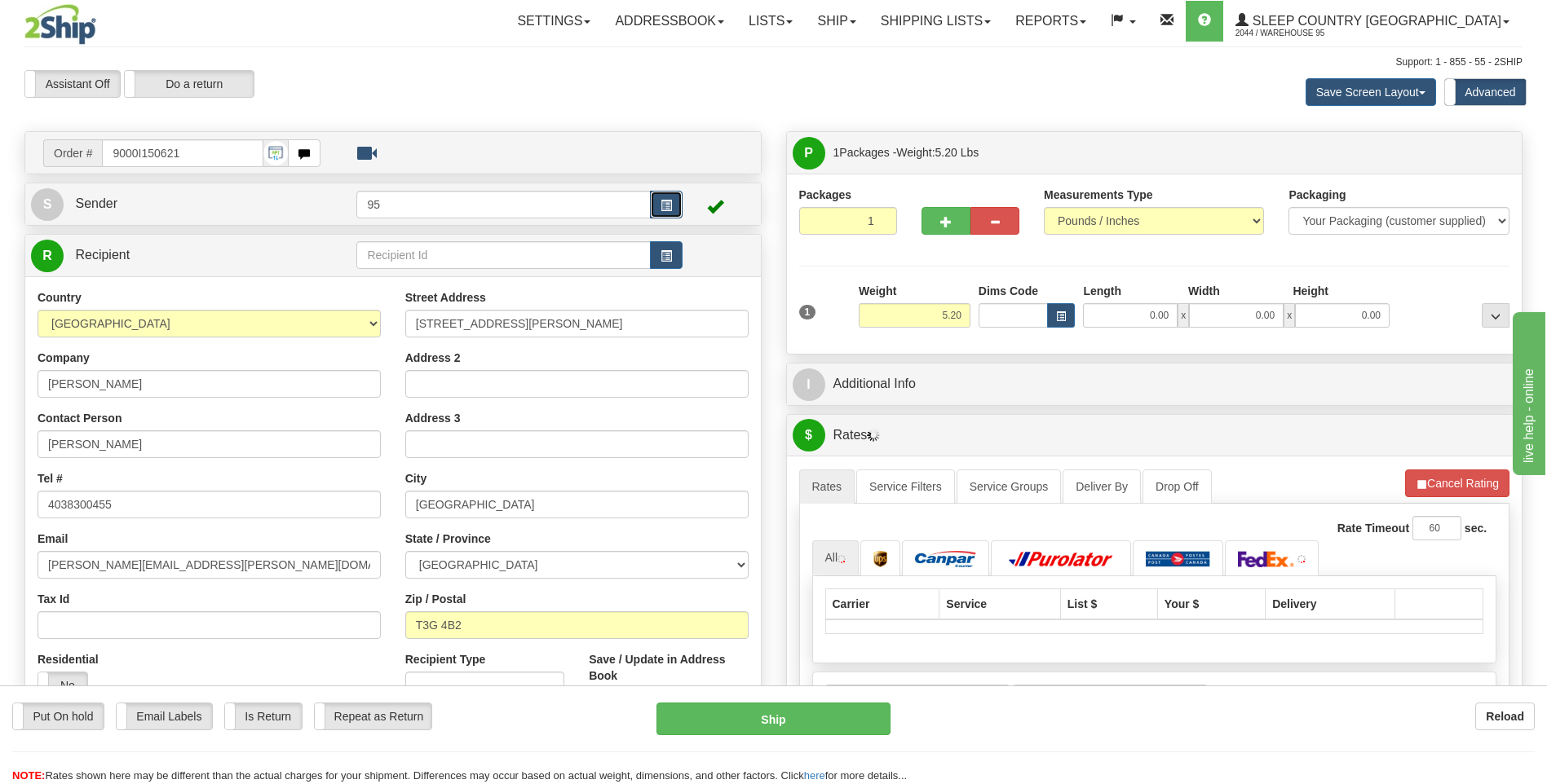
click at [673, 211] on button "button" at bounding box center [666, 204] width 33 height 28
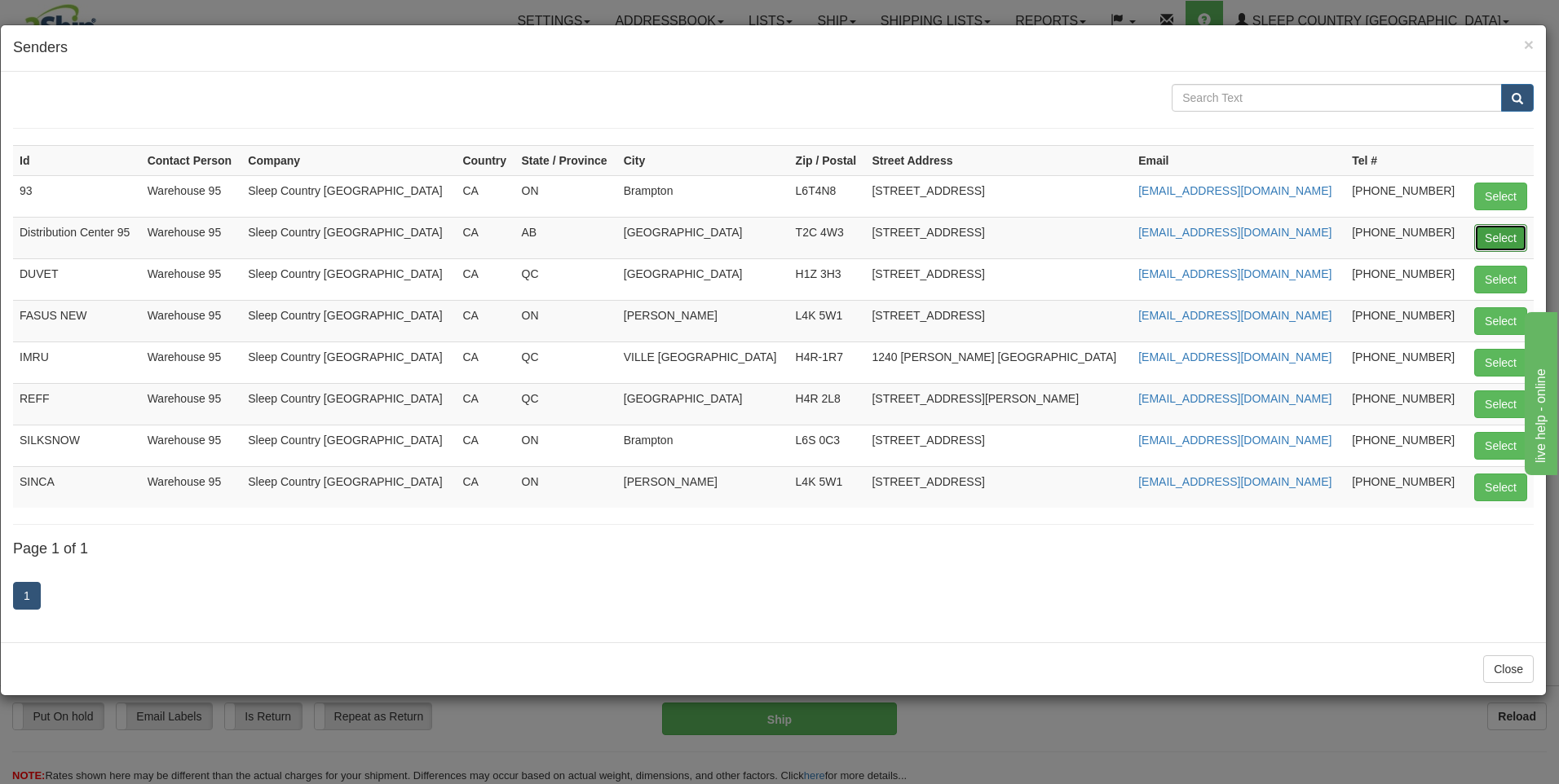
click at [1522, 240] on button "Select" at bounding box center [1501, 237] width 53 height 28
type input "Distribution Center 95"
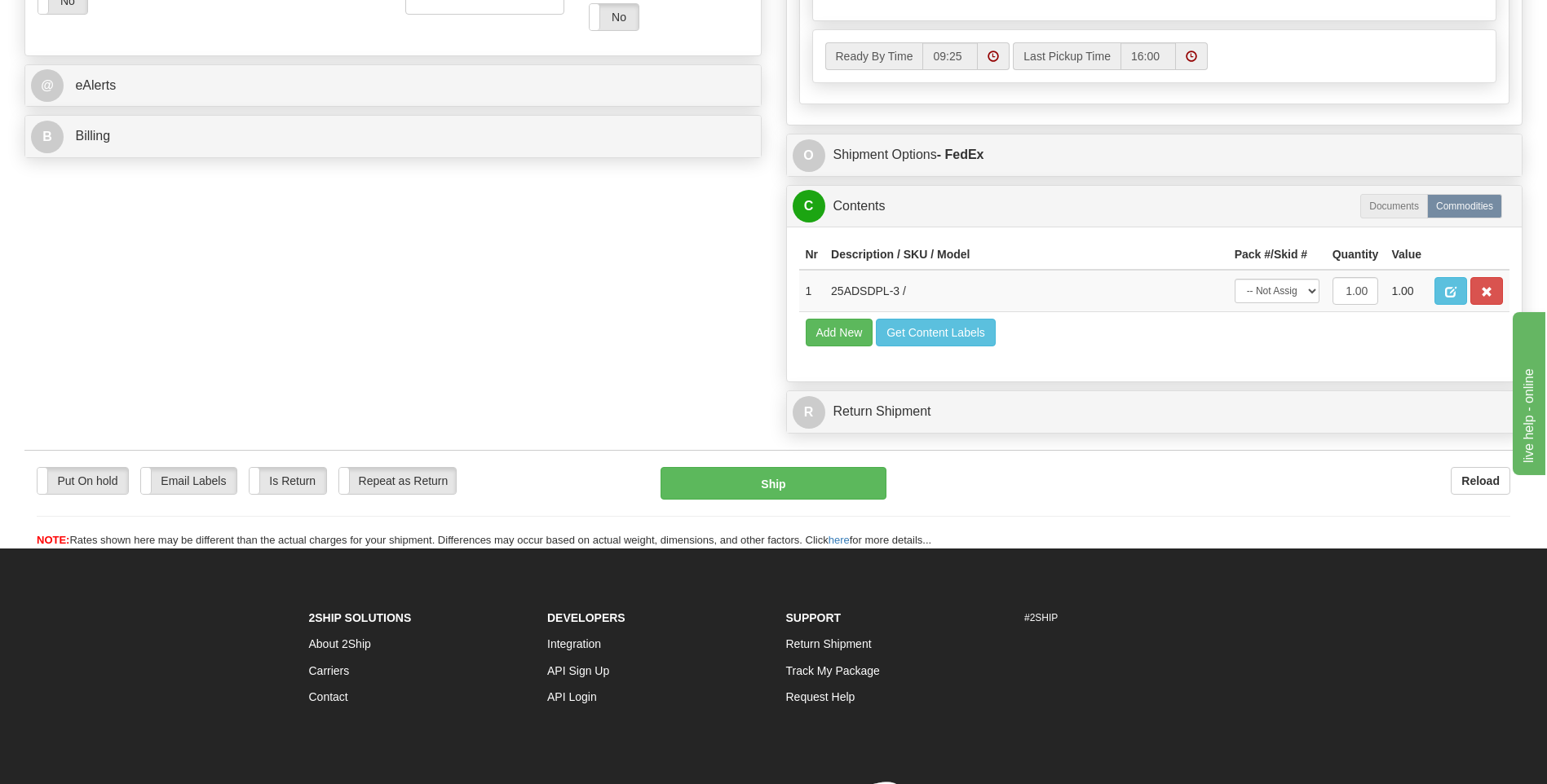
scroll to position [733, 0]
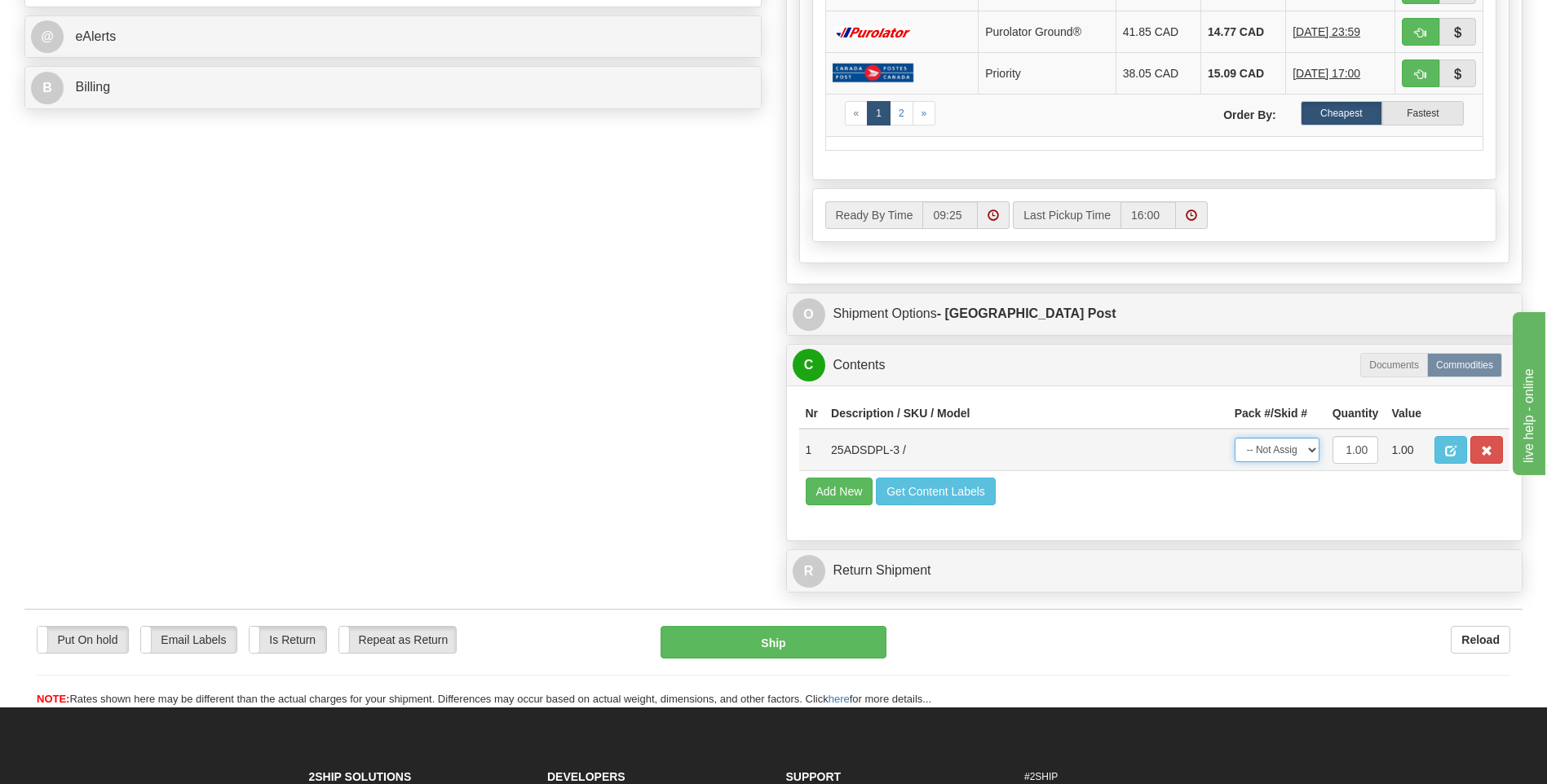
drag, startPoint x: 1286, startPoint y: 449, endPoint x: 1282, endPoint y: 460, distance: 11.7
click at [1286, 449] on select "-- Not Assigned -- Package 1" at bounding box center [1277, 450] width 85 height 24
select select "0"
click at [1234, 438] on select "-- Not Assigned -- Package 1" at bounding box center [1277, 450] width 85 height 24
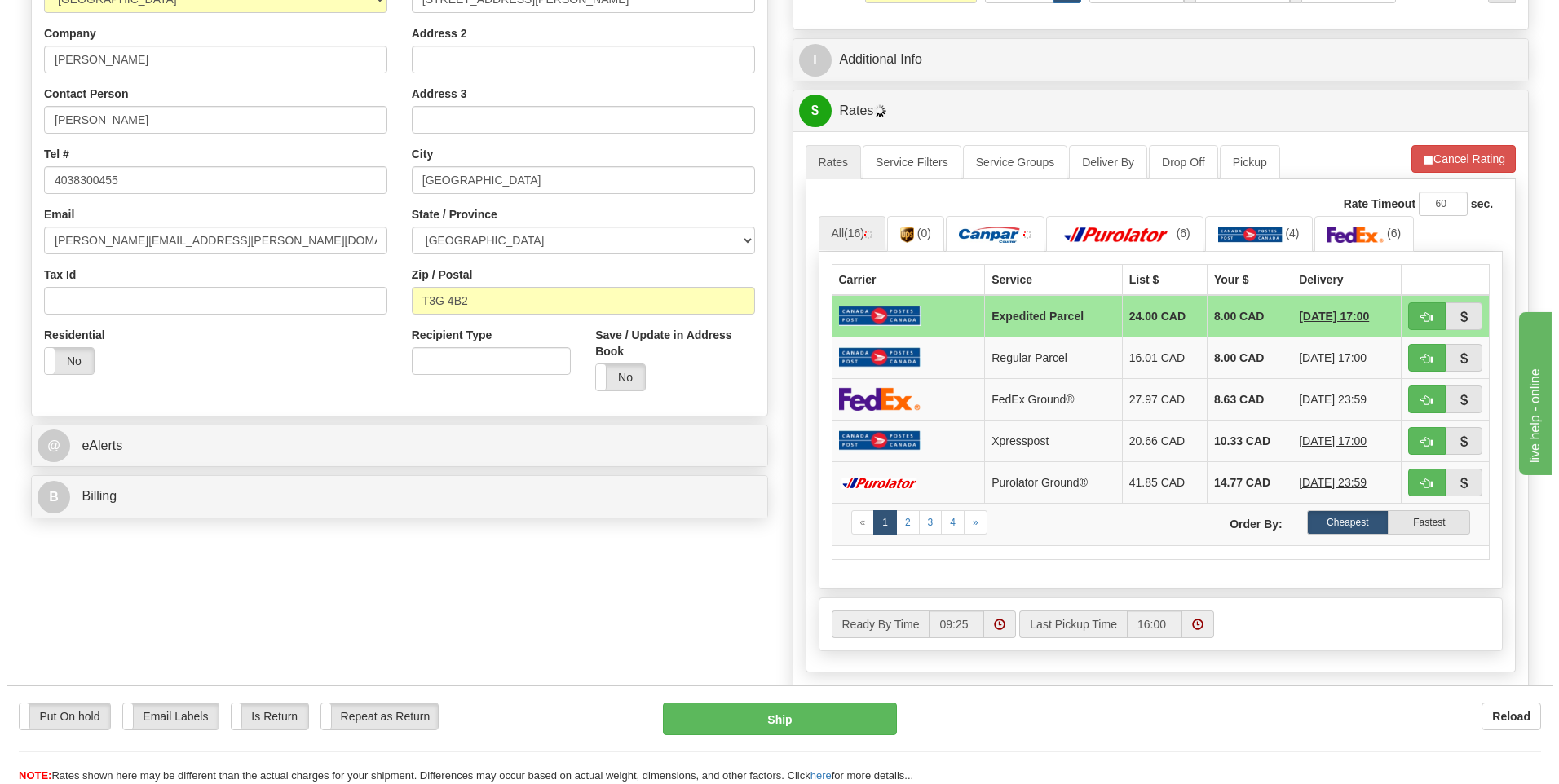
scroll to position [570, 0]
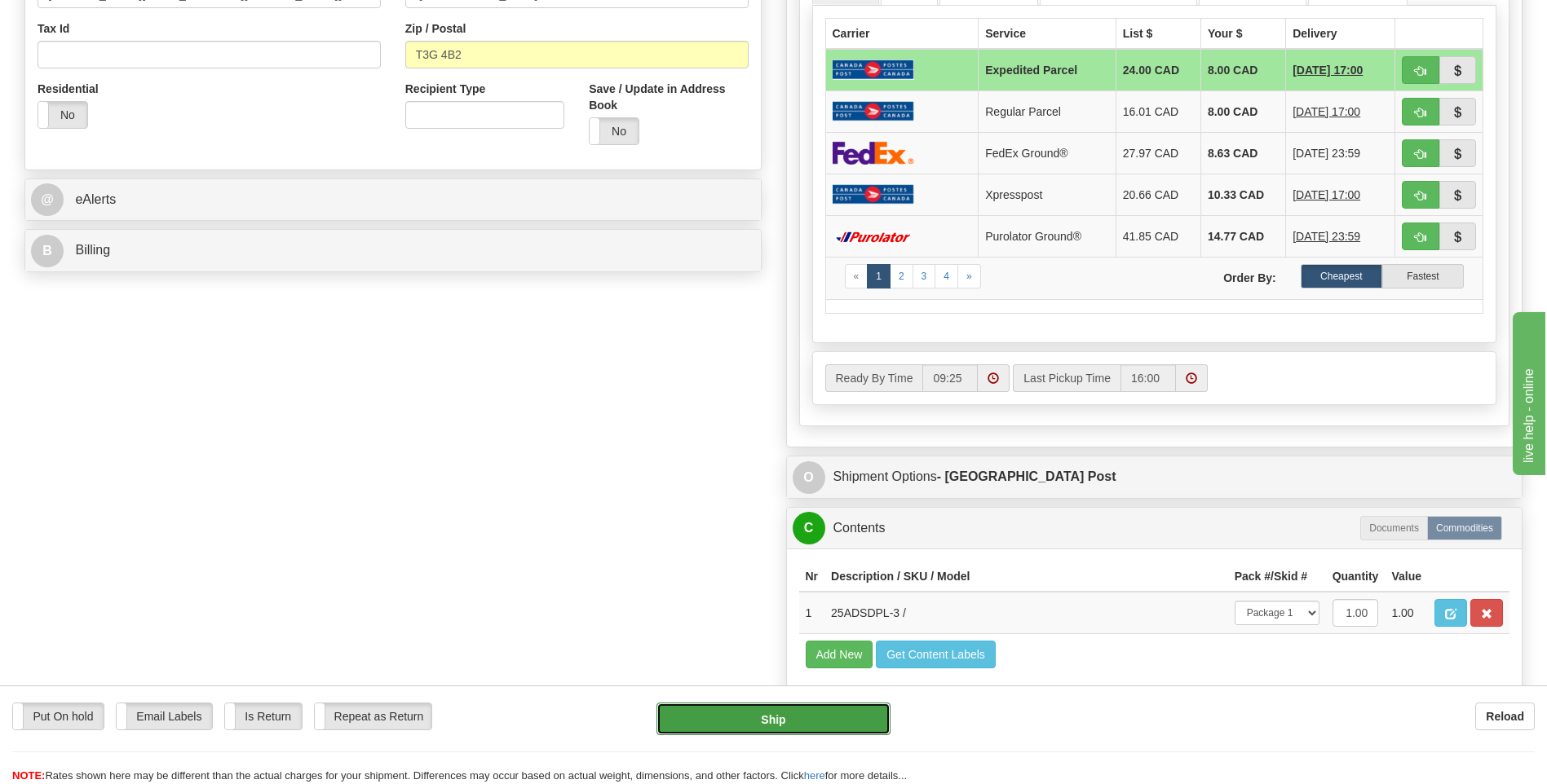
click at [807, 721] on button "Ship" at bounding box center [773, 719] width 233 height 33
type input "DOM.EP"
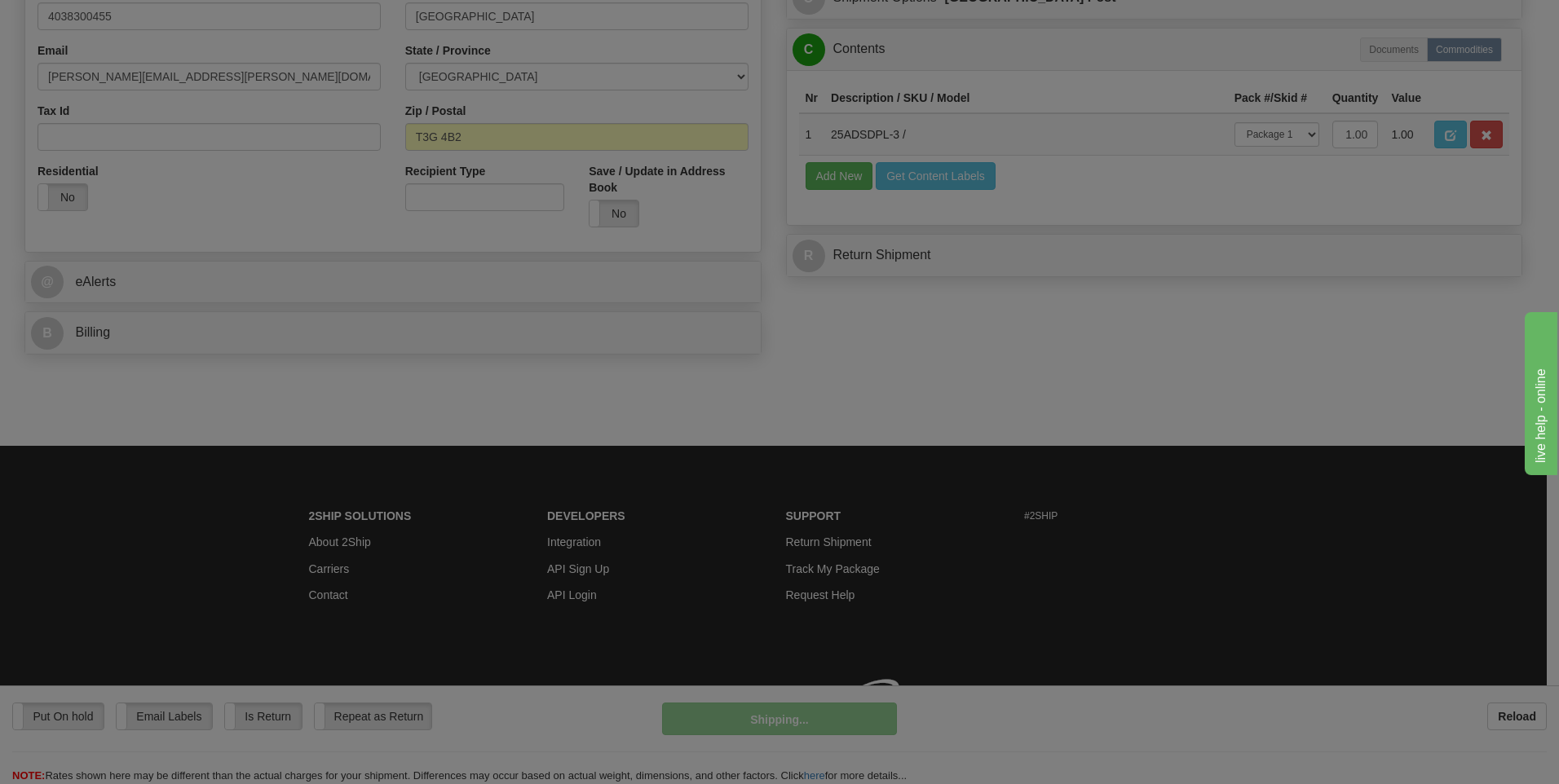
scroll to position [512, 0]
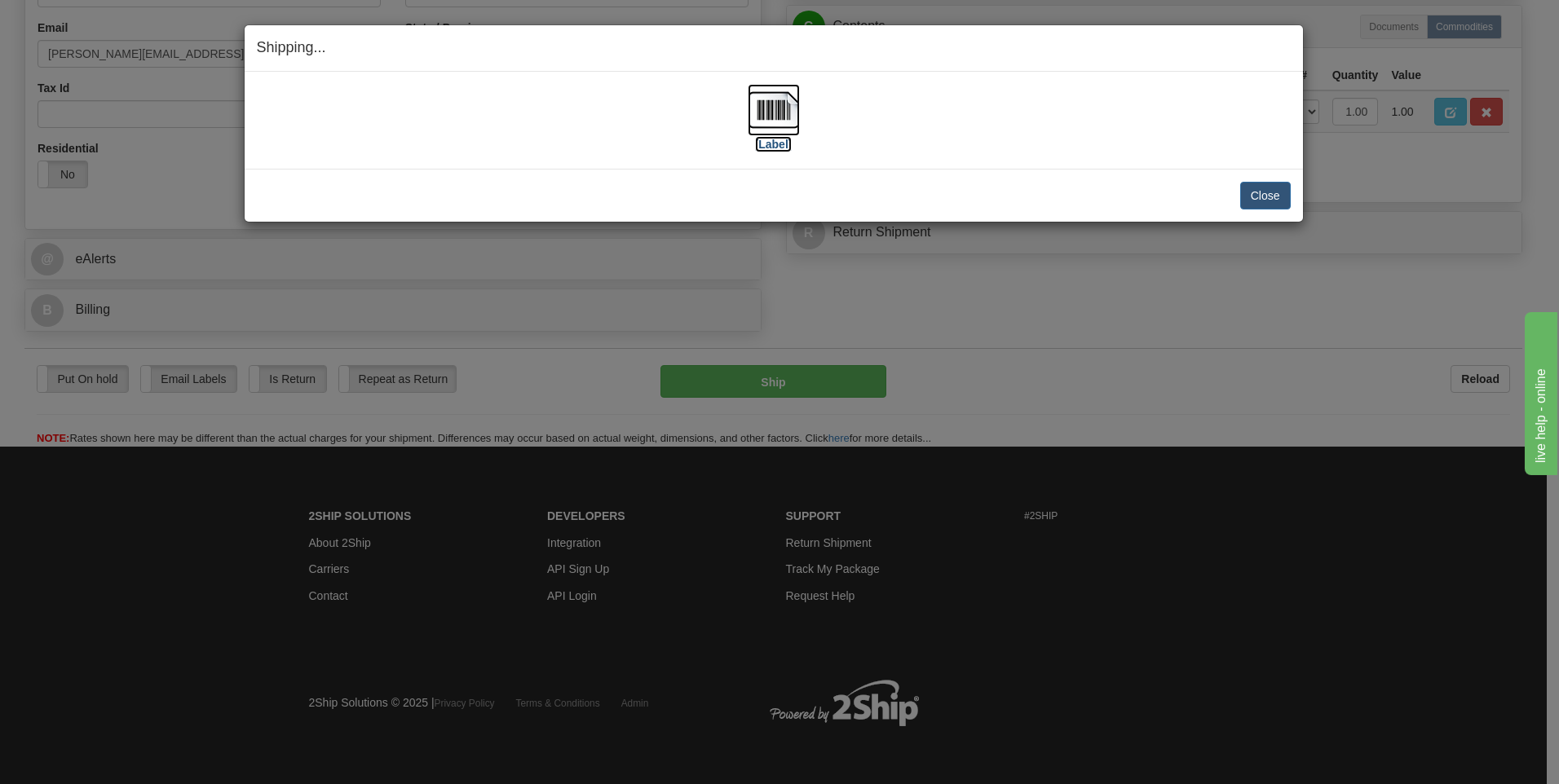
click at [775, 146] on label "[Label]" at bounding box center [774, 144] width 37 height 16
click at [1259, 197] on button "Close" at bounding box center [1266, 196] width 51 height 28
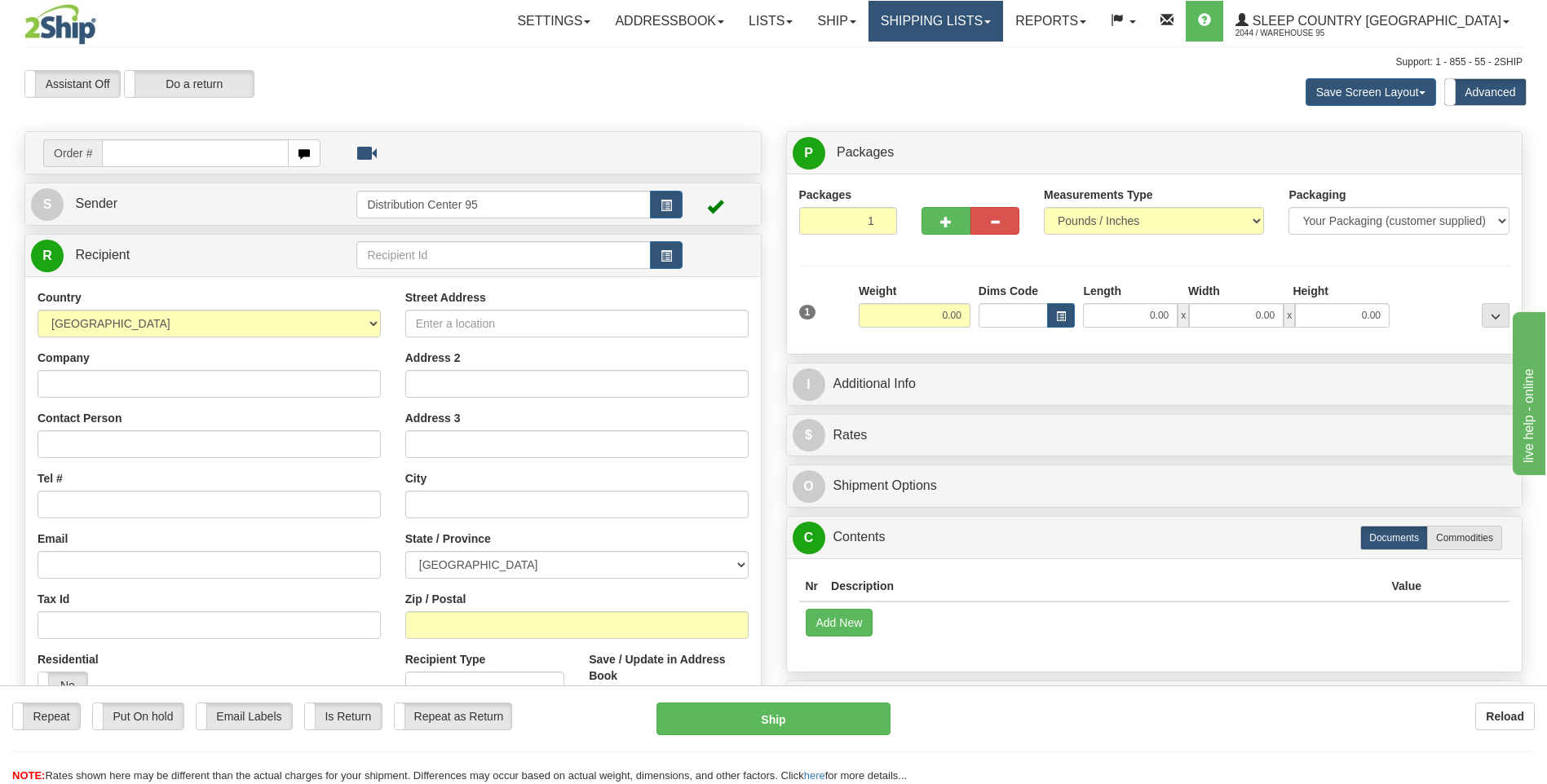
click at [1003, 22] on link "Shipping lists" at bounding box center [936, 21] width 134 height 41
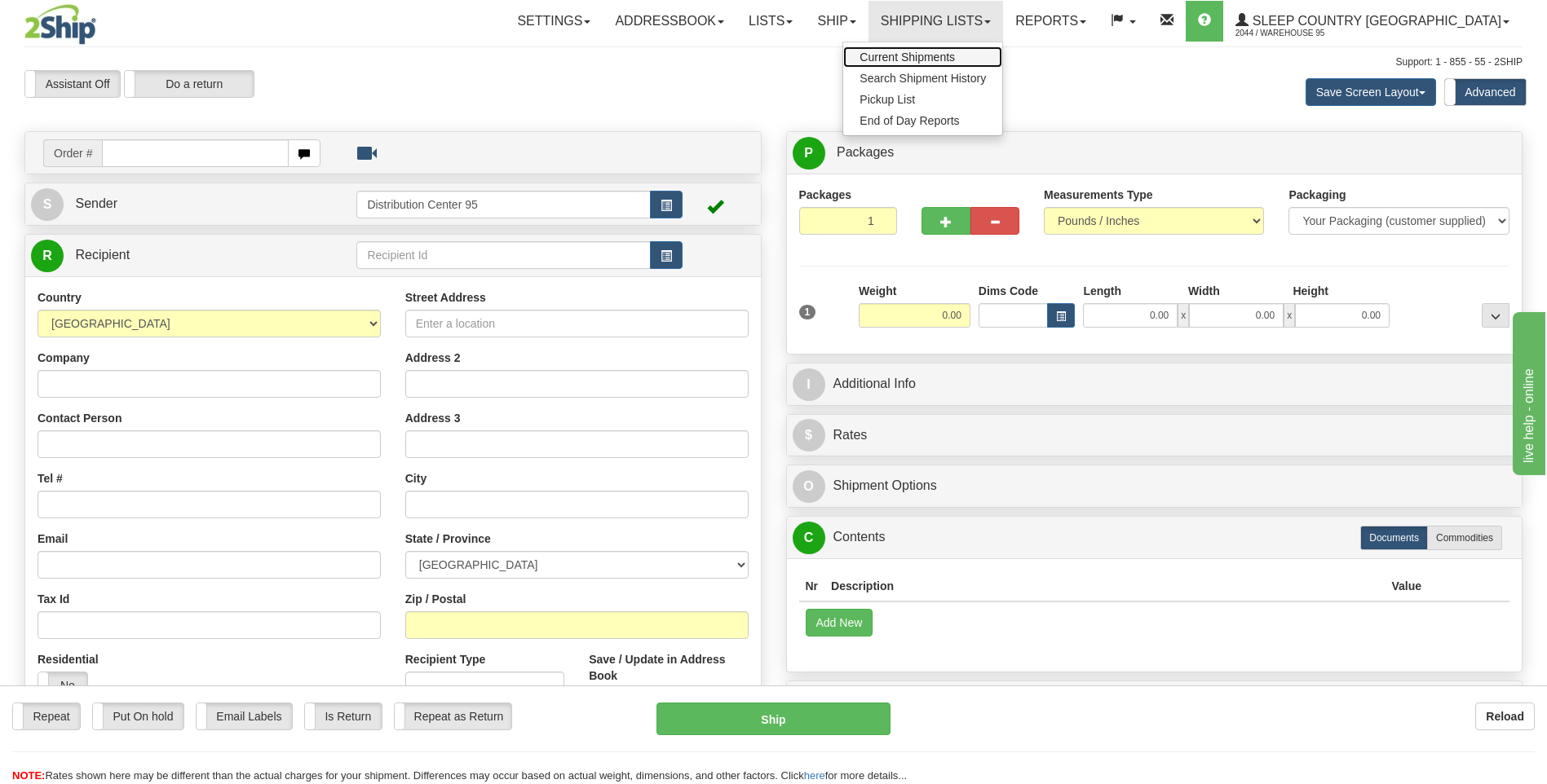
click at [955, 52] on span "Current Shipments" at bounding box center [907, 57] width 95 height 13
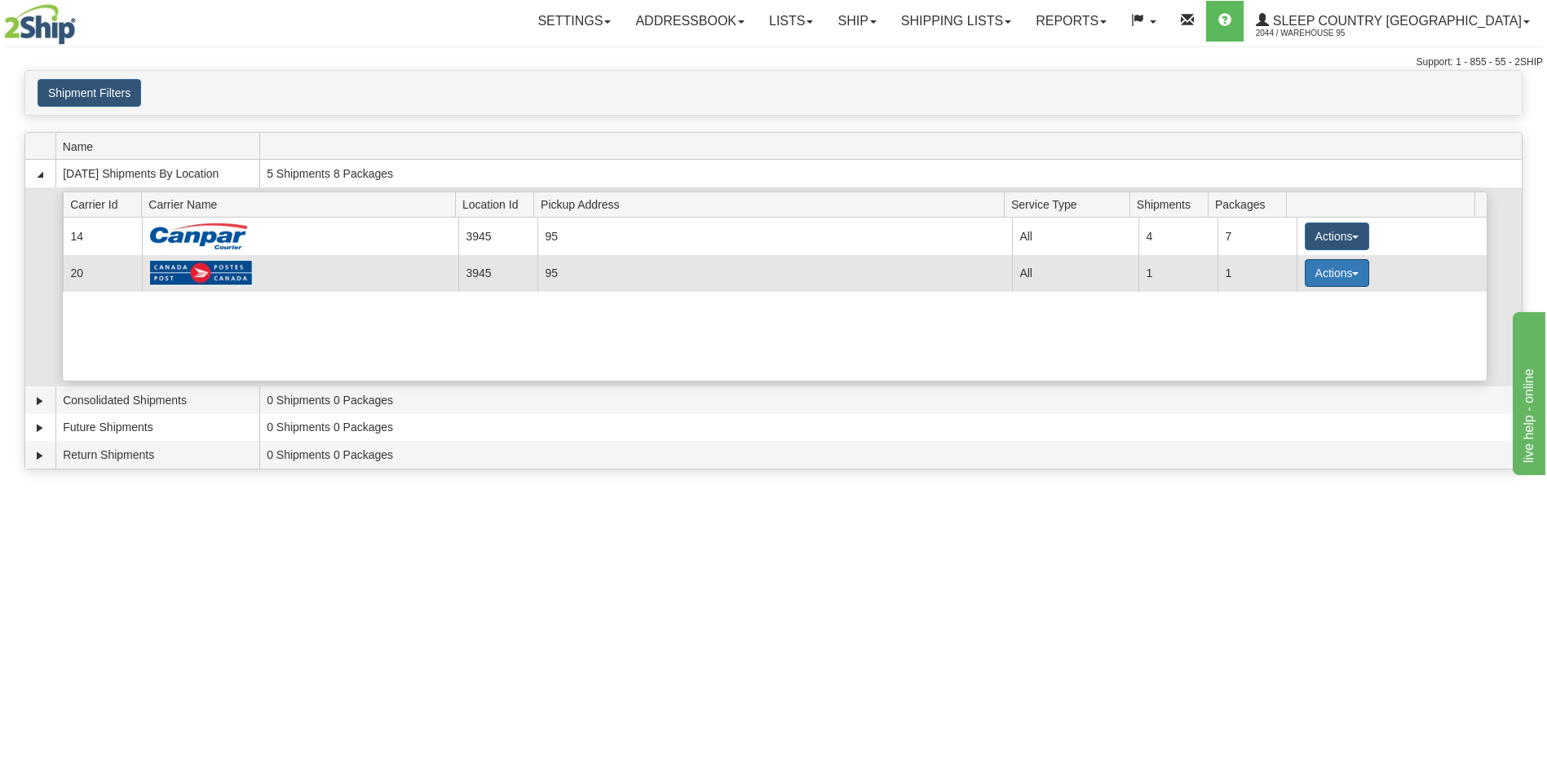
click at [1326, 263] on button "Actions" at bounding box center [1338, 273] width 65 height 28
click at [1285, 304] on span "Details" at bounding box center [1276, 303] width 44 height 12
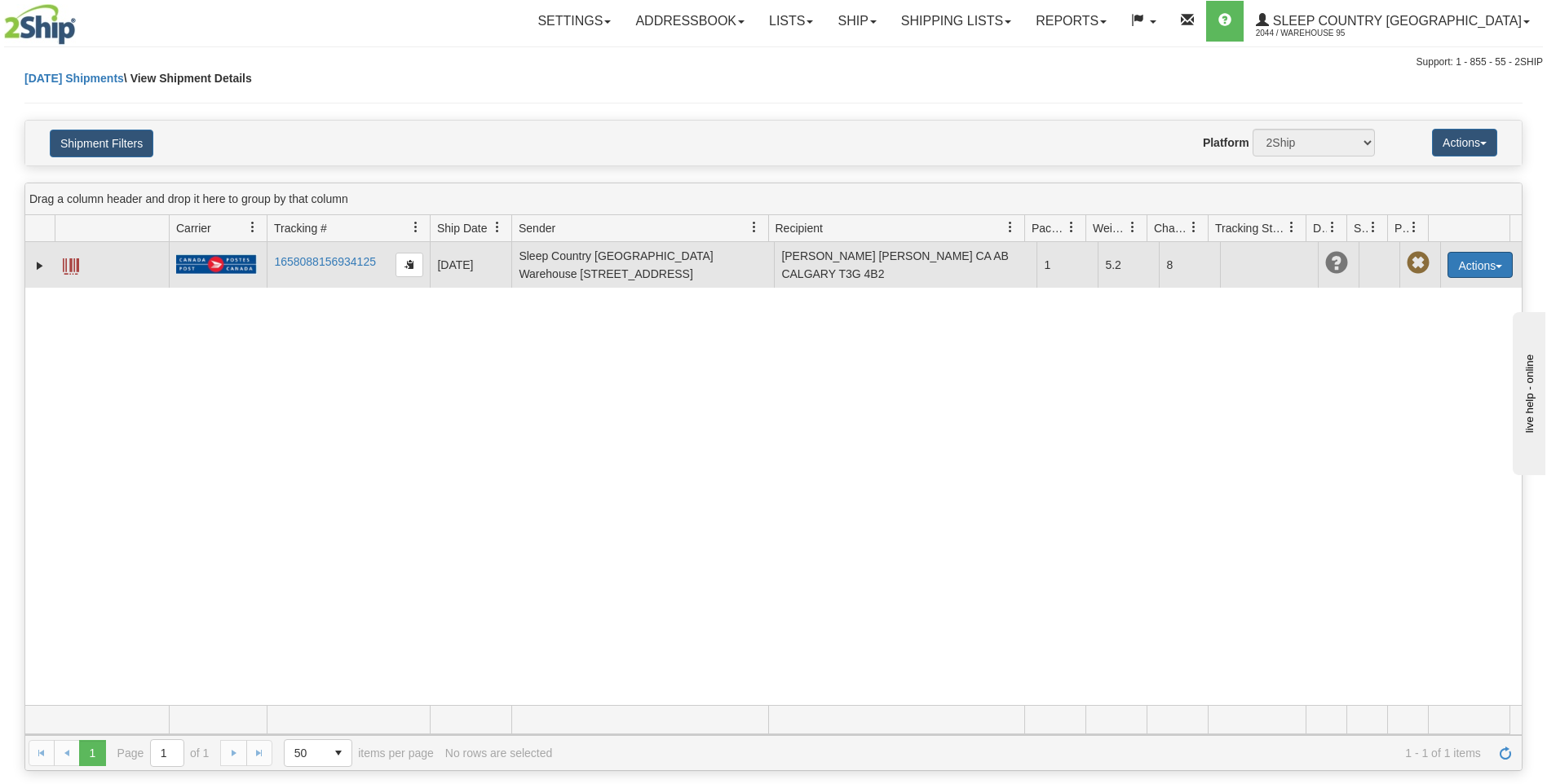
click at [1479, 271] on button "Actions" at bounding box center [1480, 265] width 65 height 26
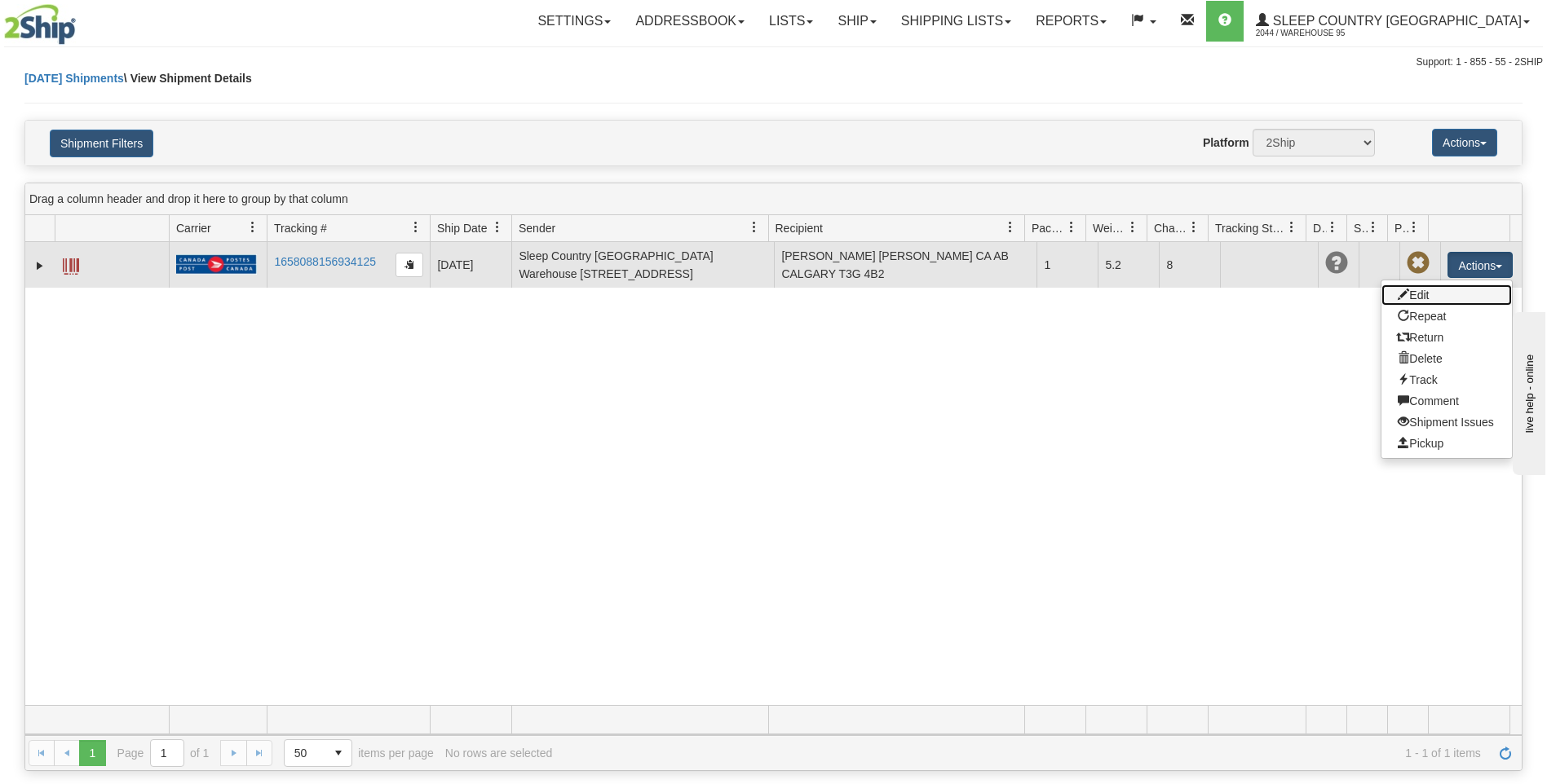
click at [1449, 289] on link "Edit" at bounding box center [1446, 295] width 131 height 21
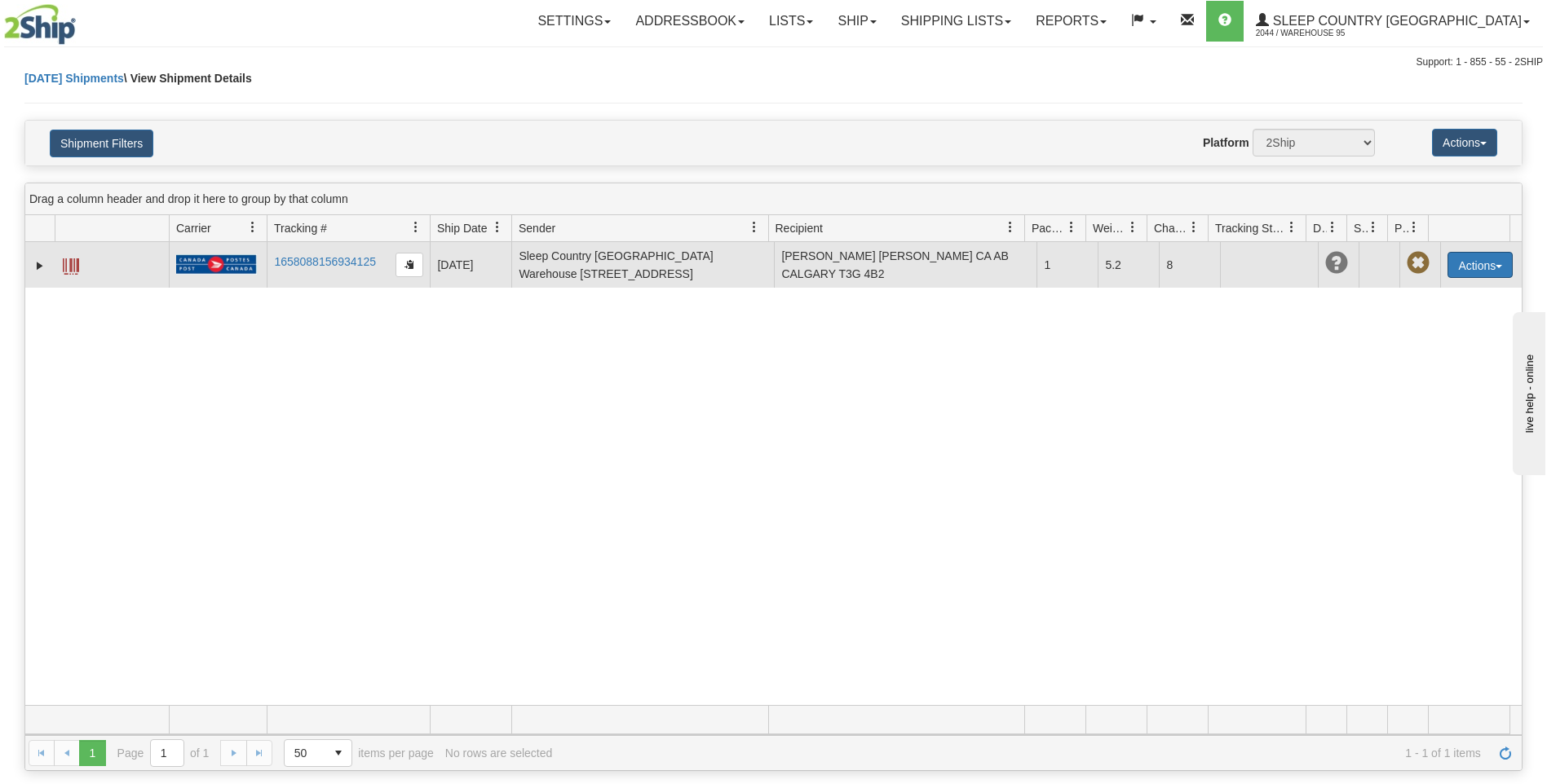
click at [1462, 263] on button "Actions" at bounding box center [1480, 265] width 65 height 26
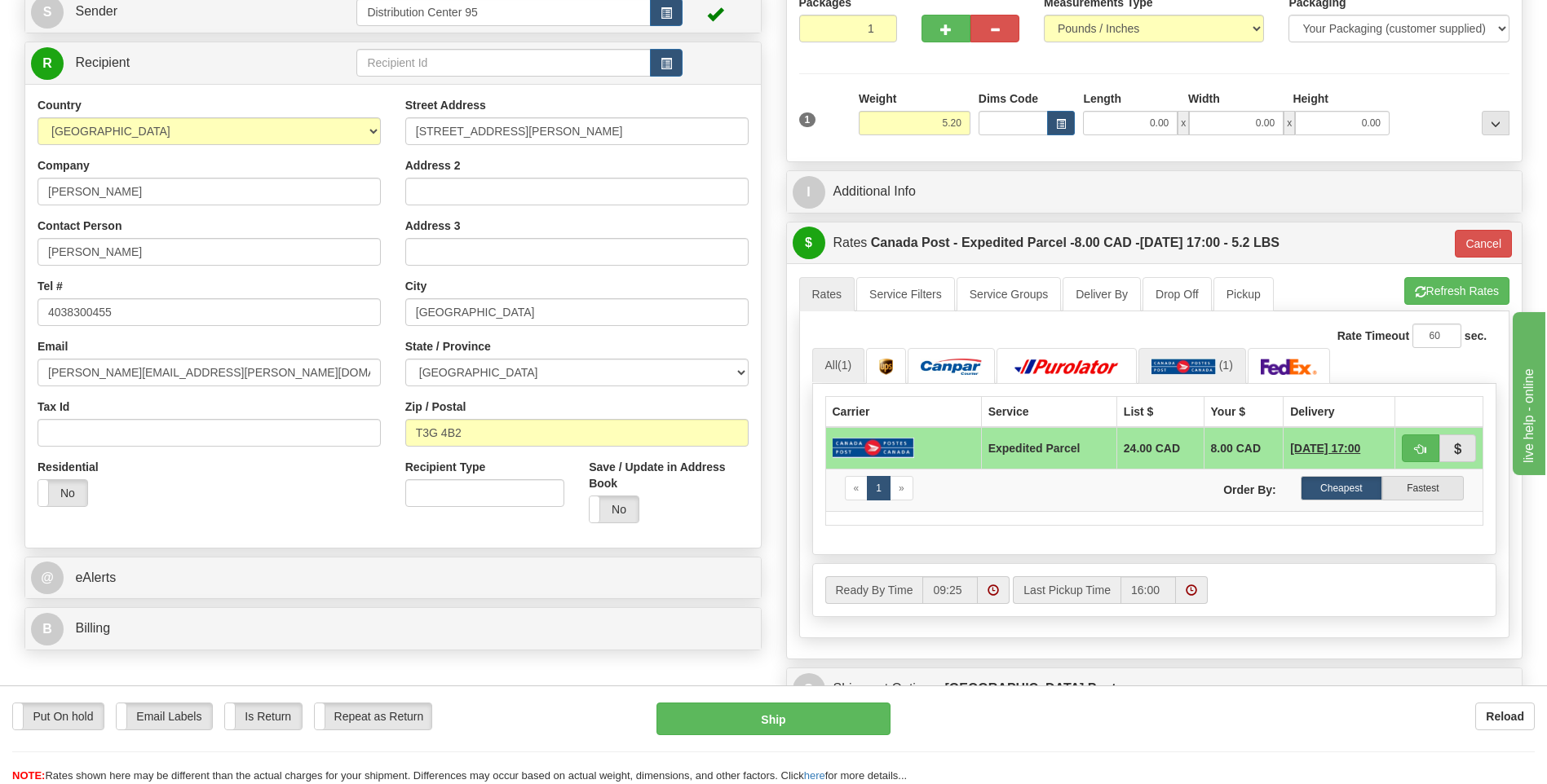
scroll to position [245, 0]
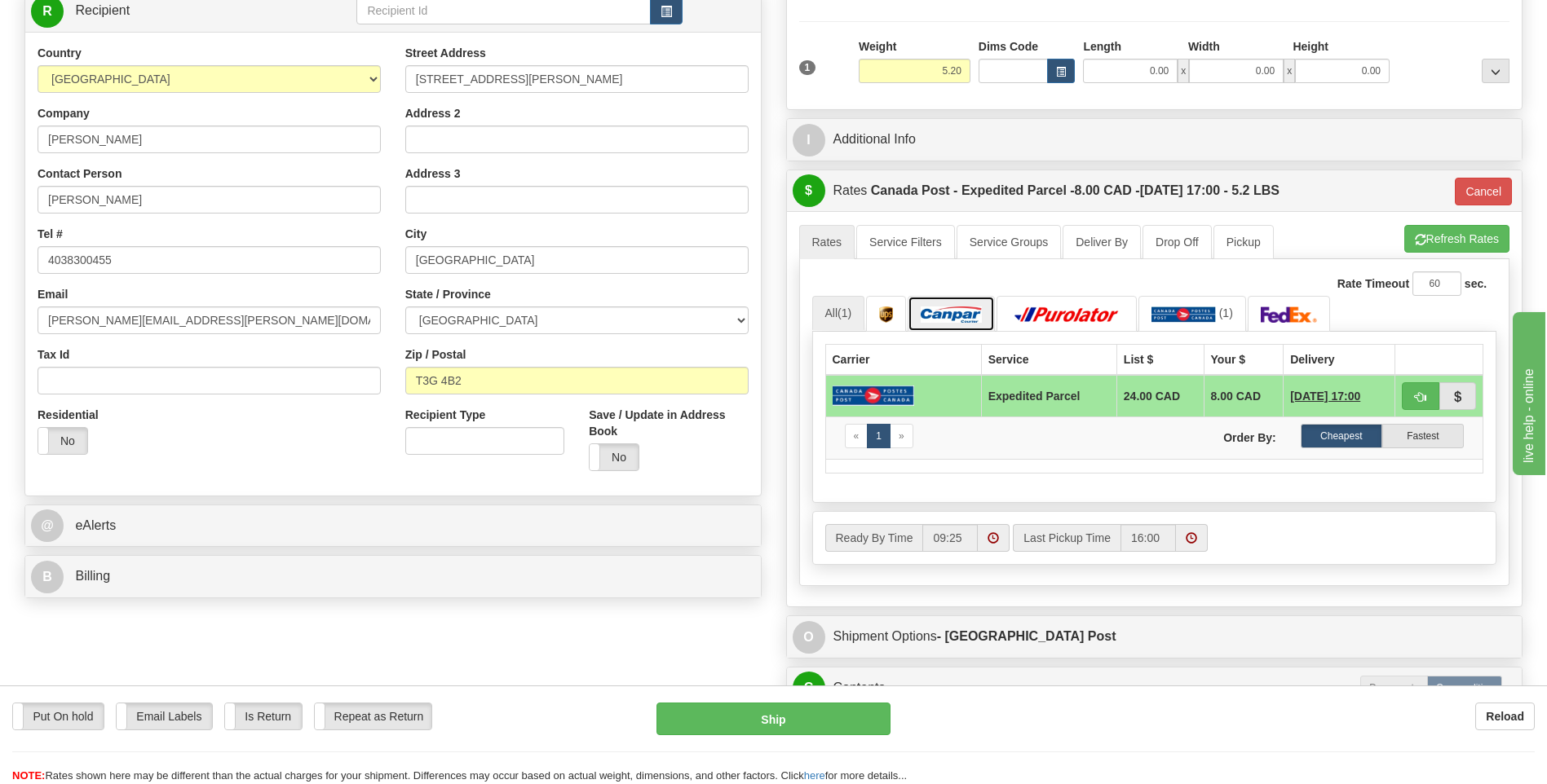
click at [972, 310] on img at bounding box center [950, 315] width 61 height 16
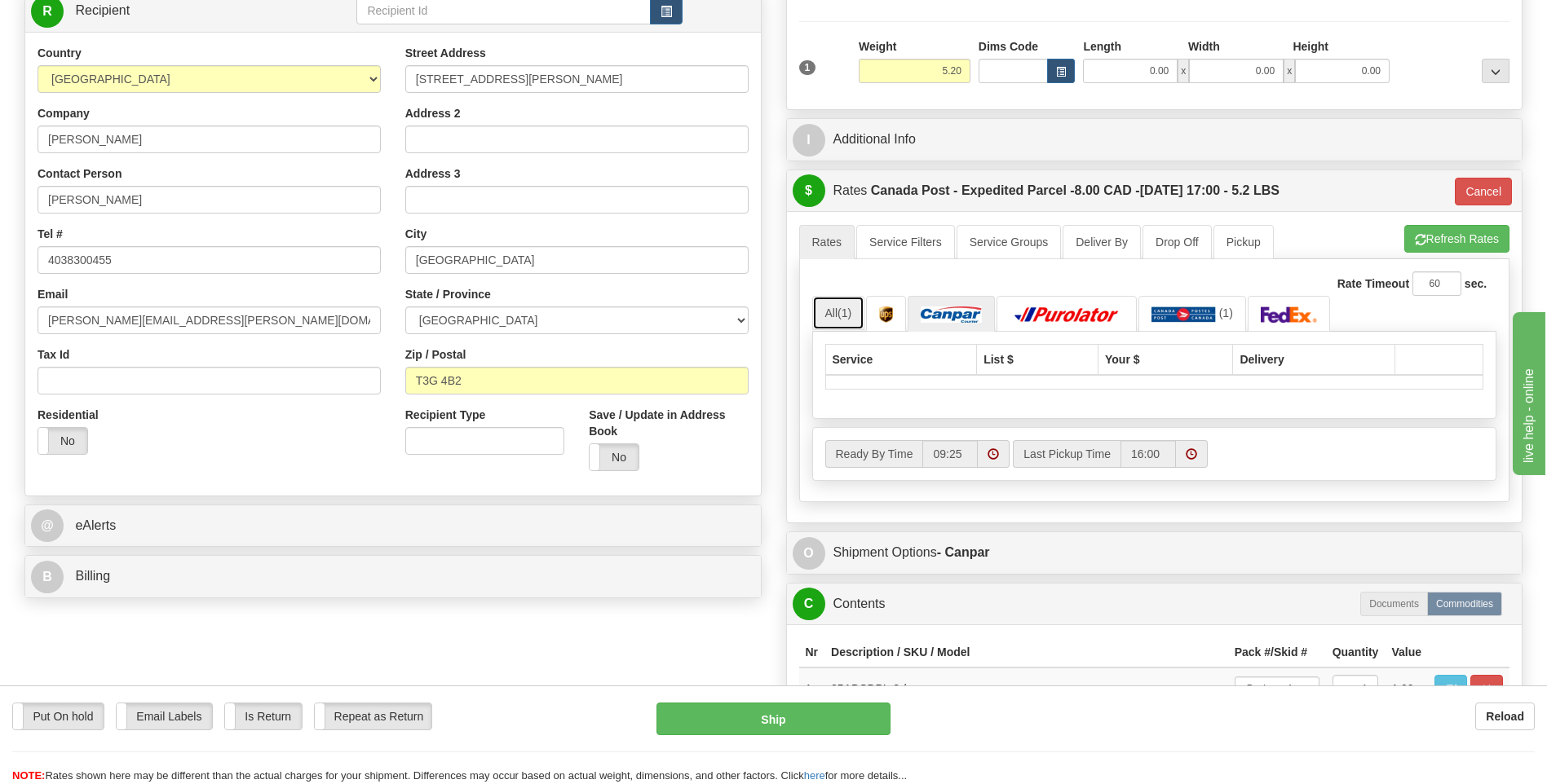
click at [857, 312] on link "All (1)" at bounding box center [839, 313] width 53 height 34
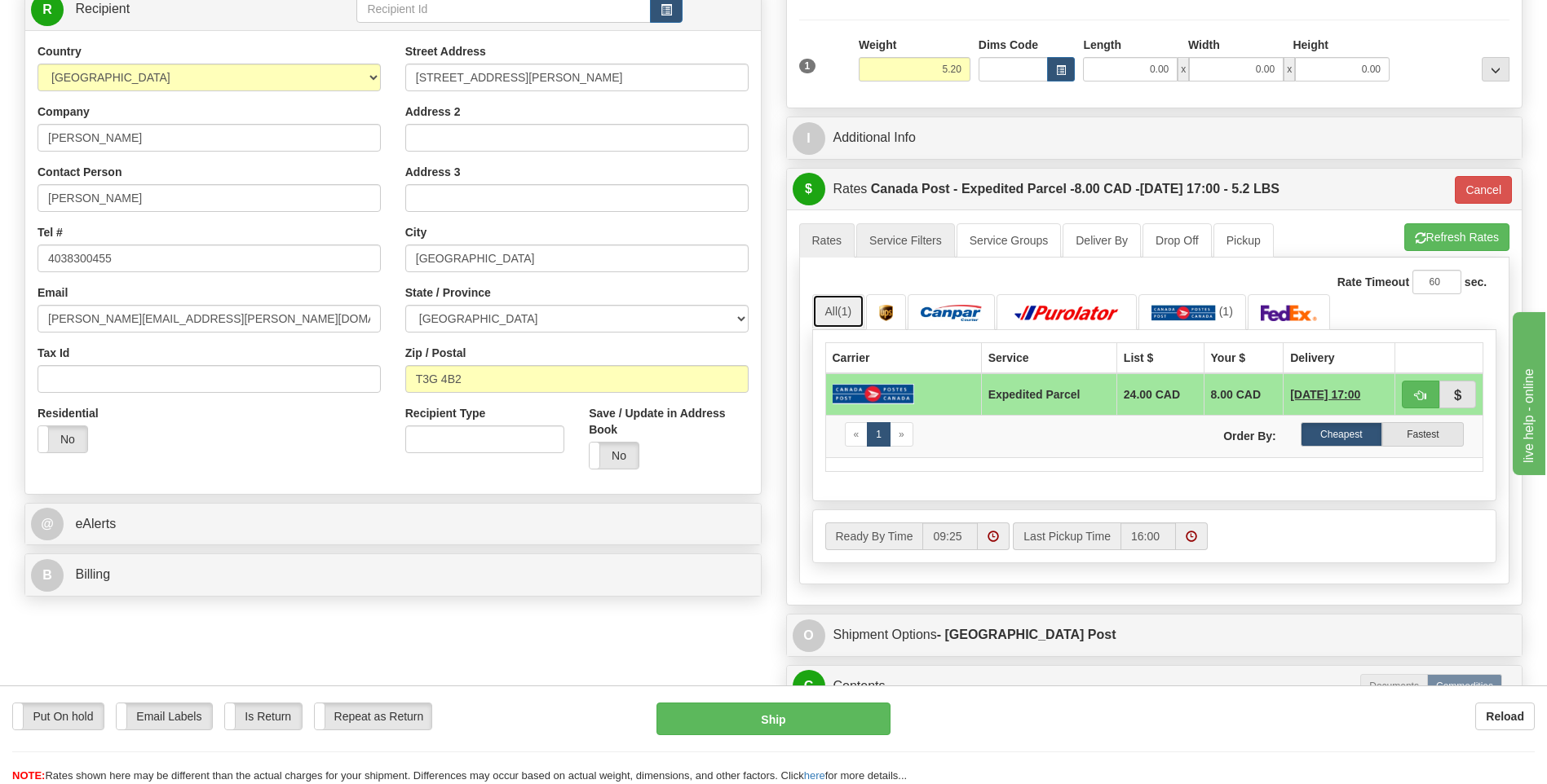
scroll to position [163, 0]
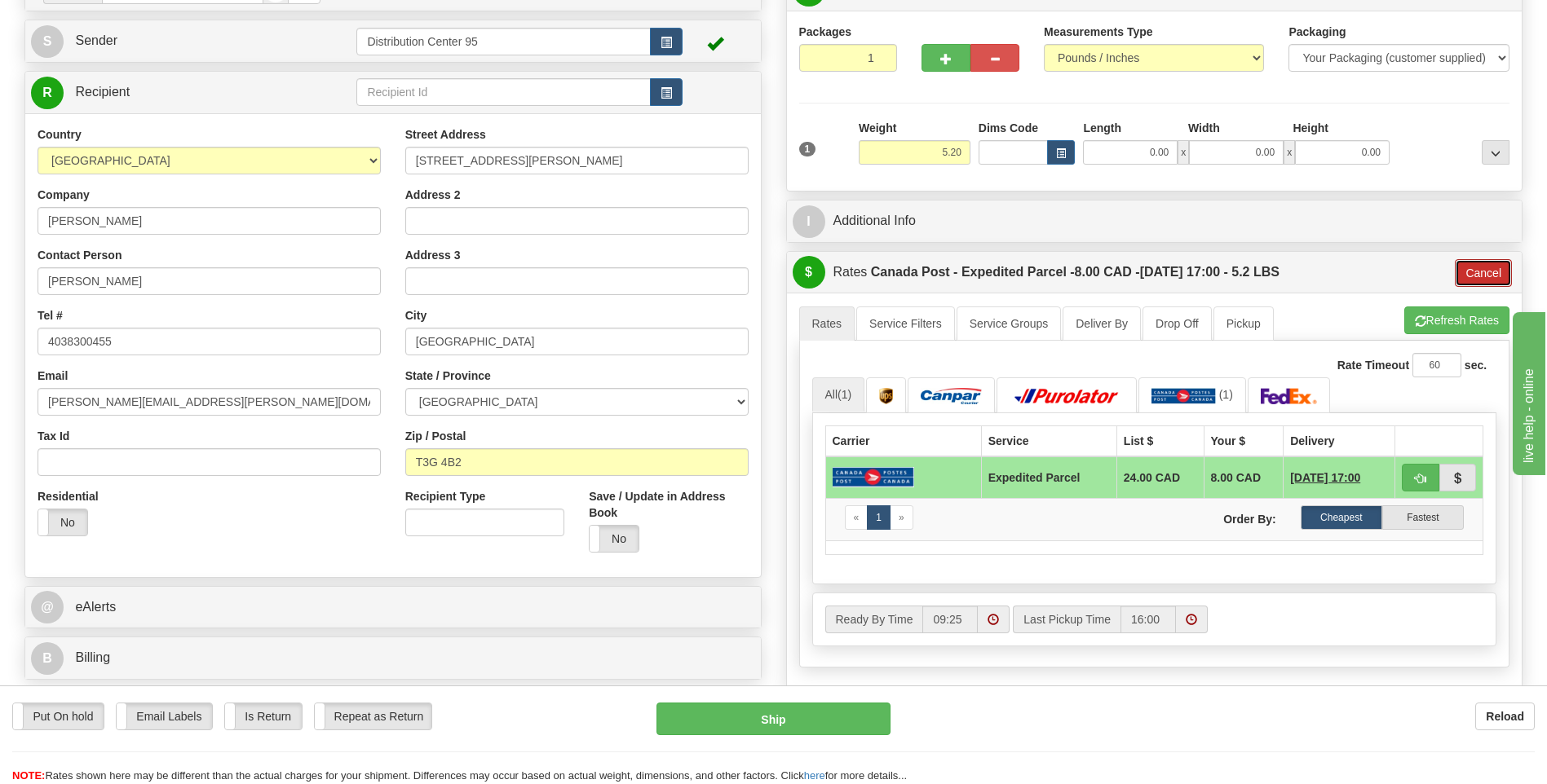
click at [1468, 272] on button "Cancel" at bounding box center [1483, 273] width 57 height 28
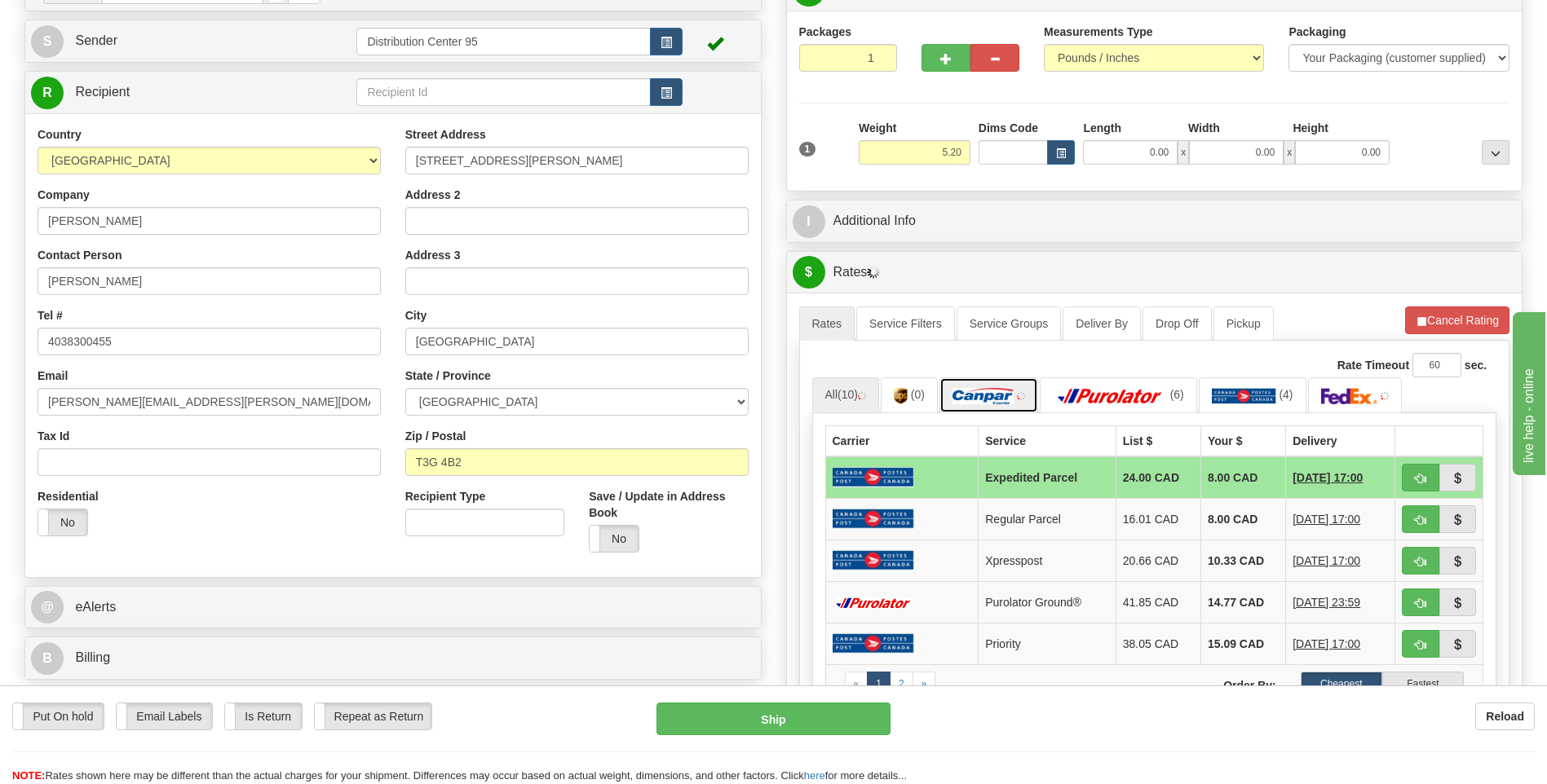
click at [991, 401] on img at bounding box center [982, 396] width 61 height 16
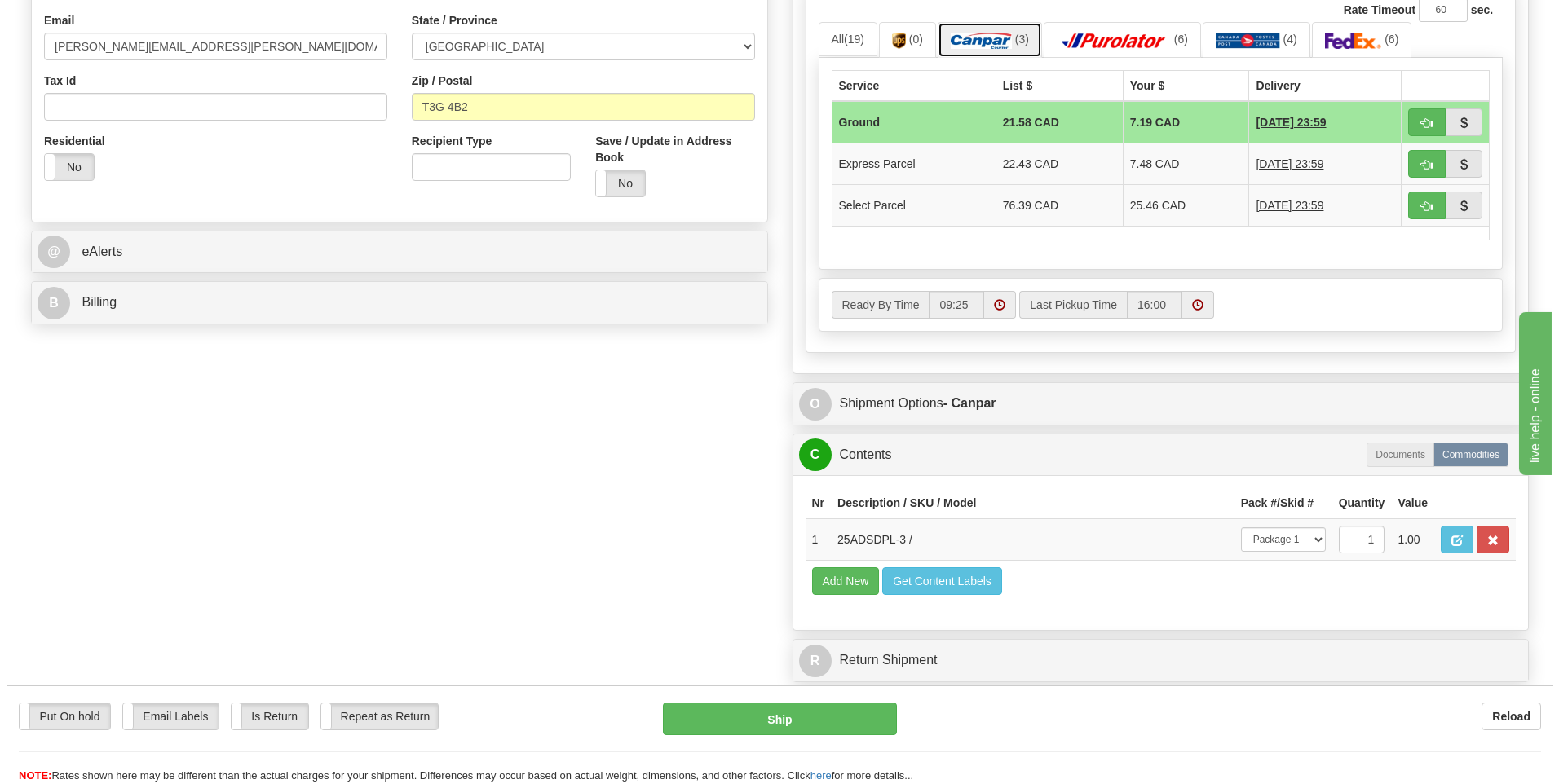
scroll to position [570, 0]
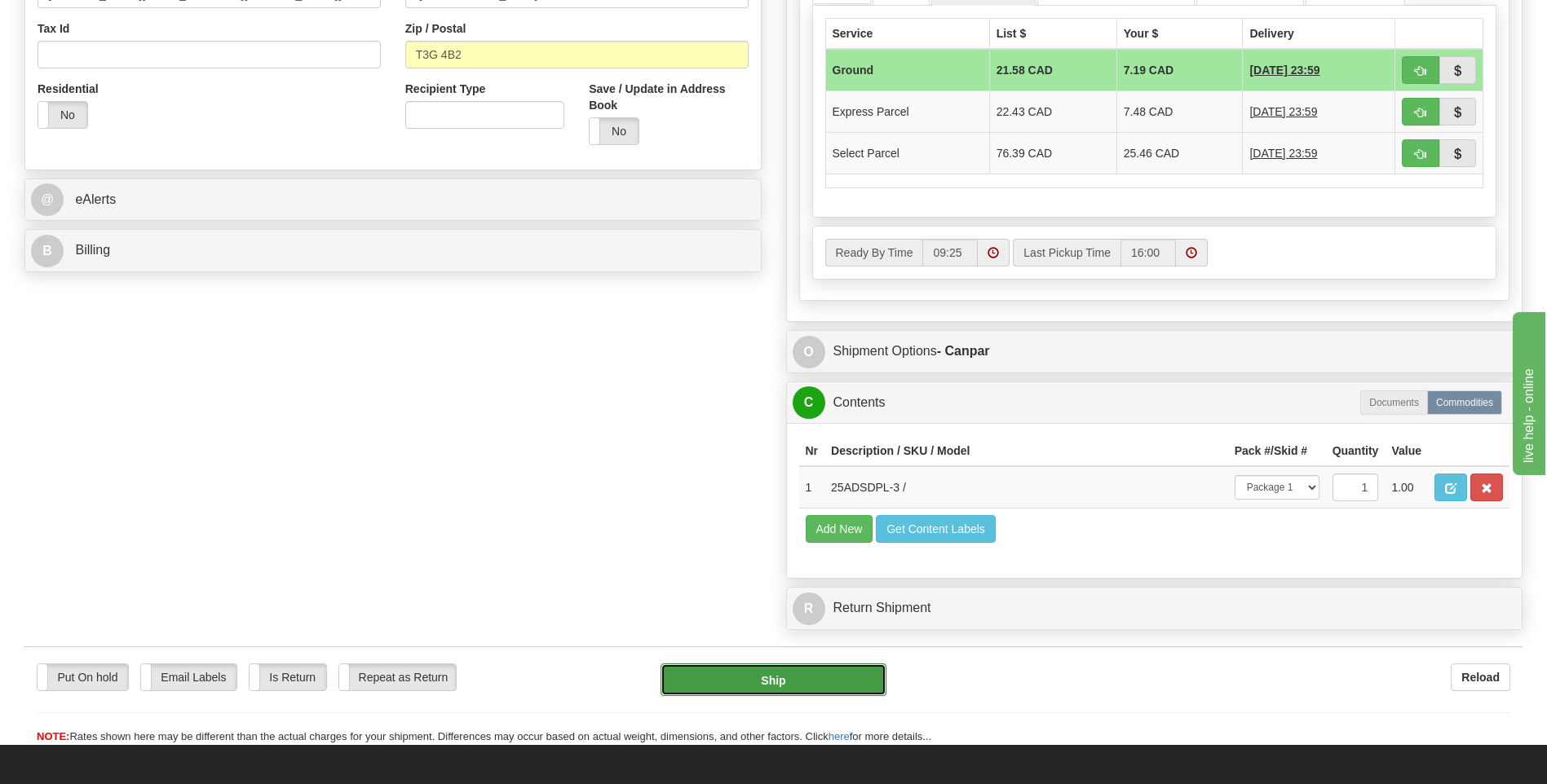
click at [837, 670] on button "Ship" at bounding box center [773, 680] width 225 height 33
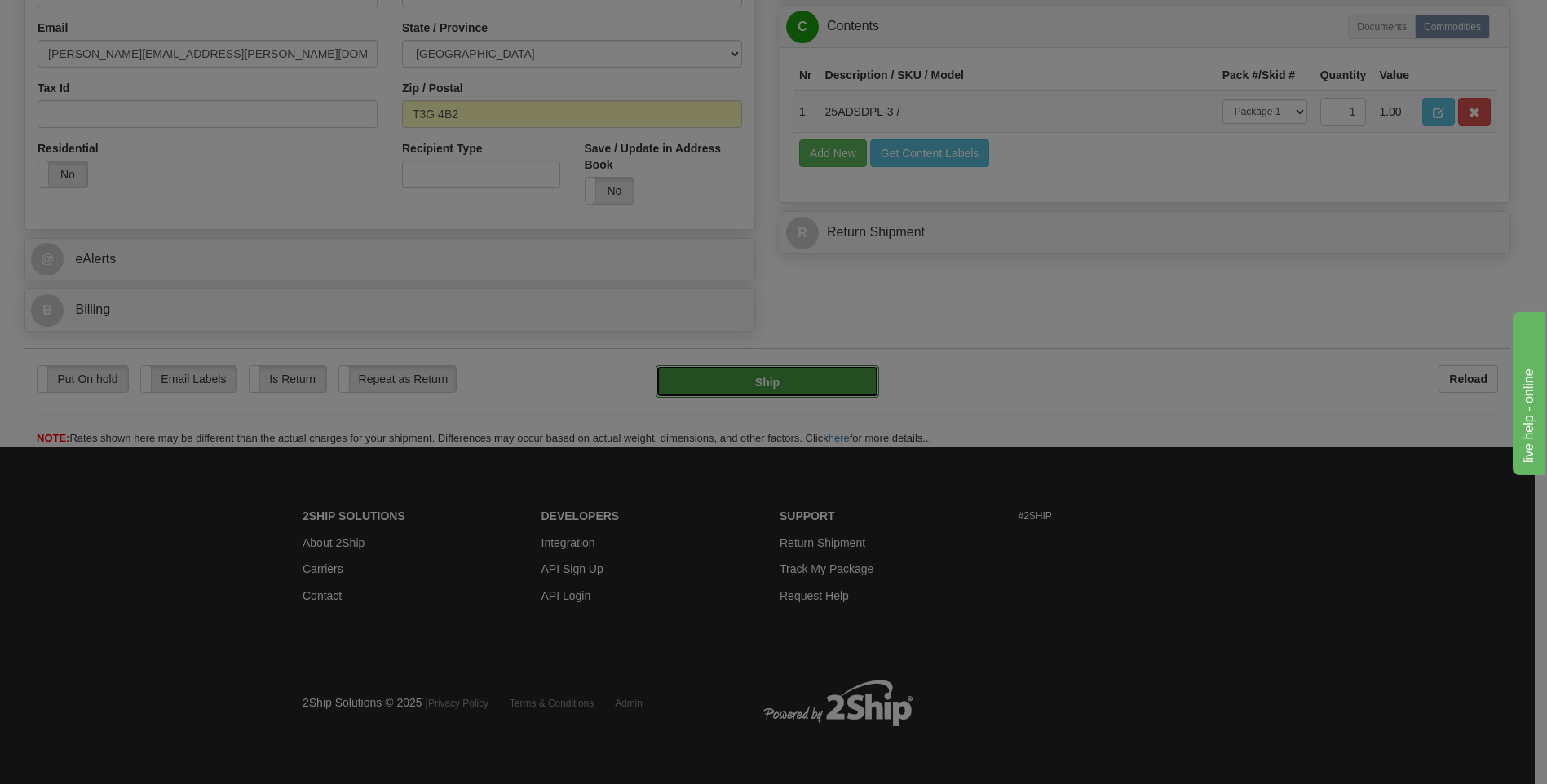
type input "1"
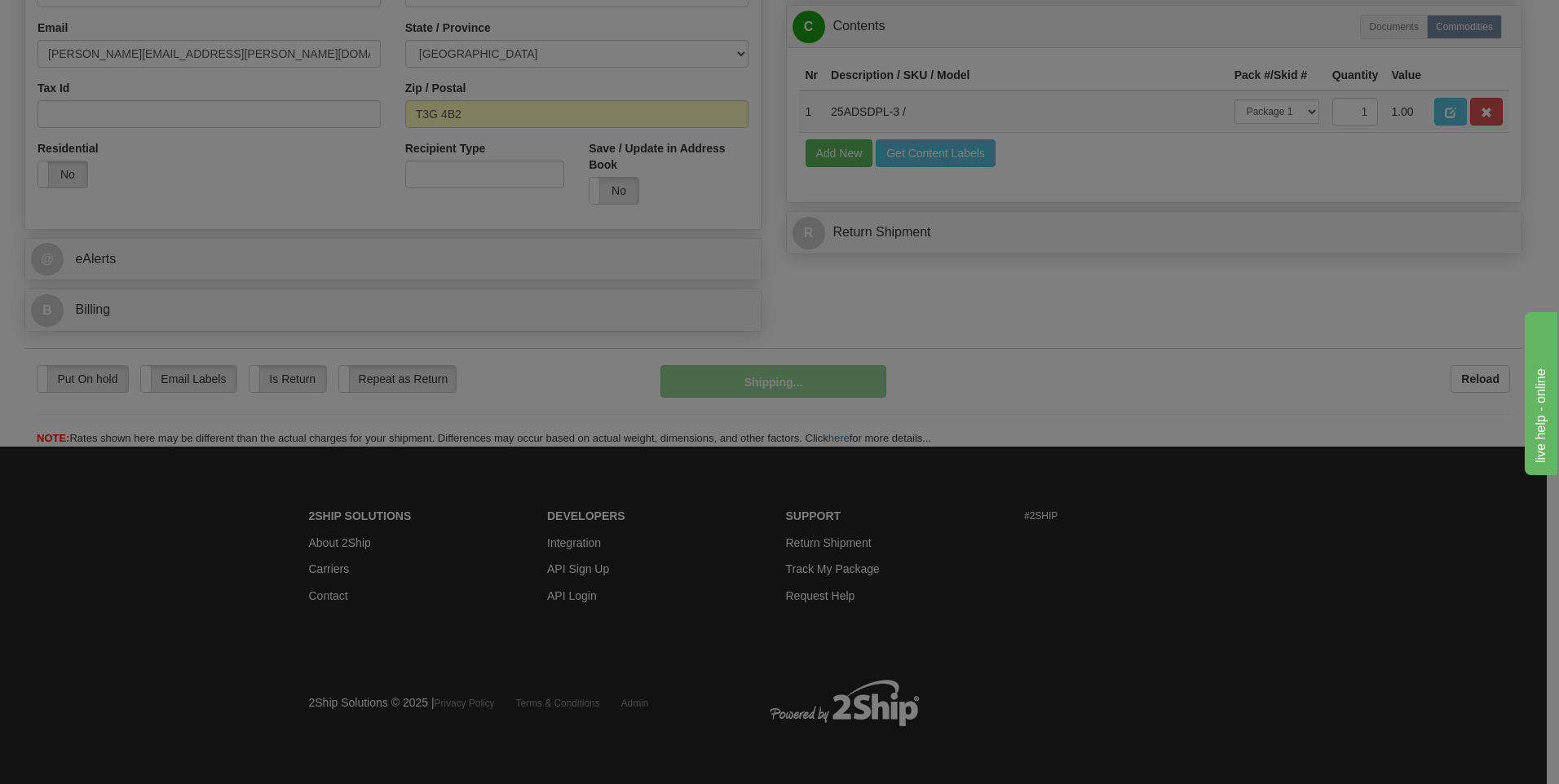
scroll to position [512, 0]
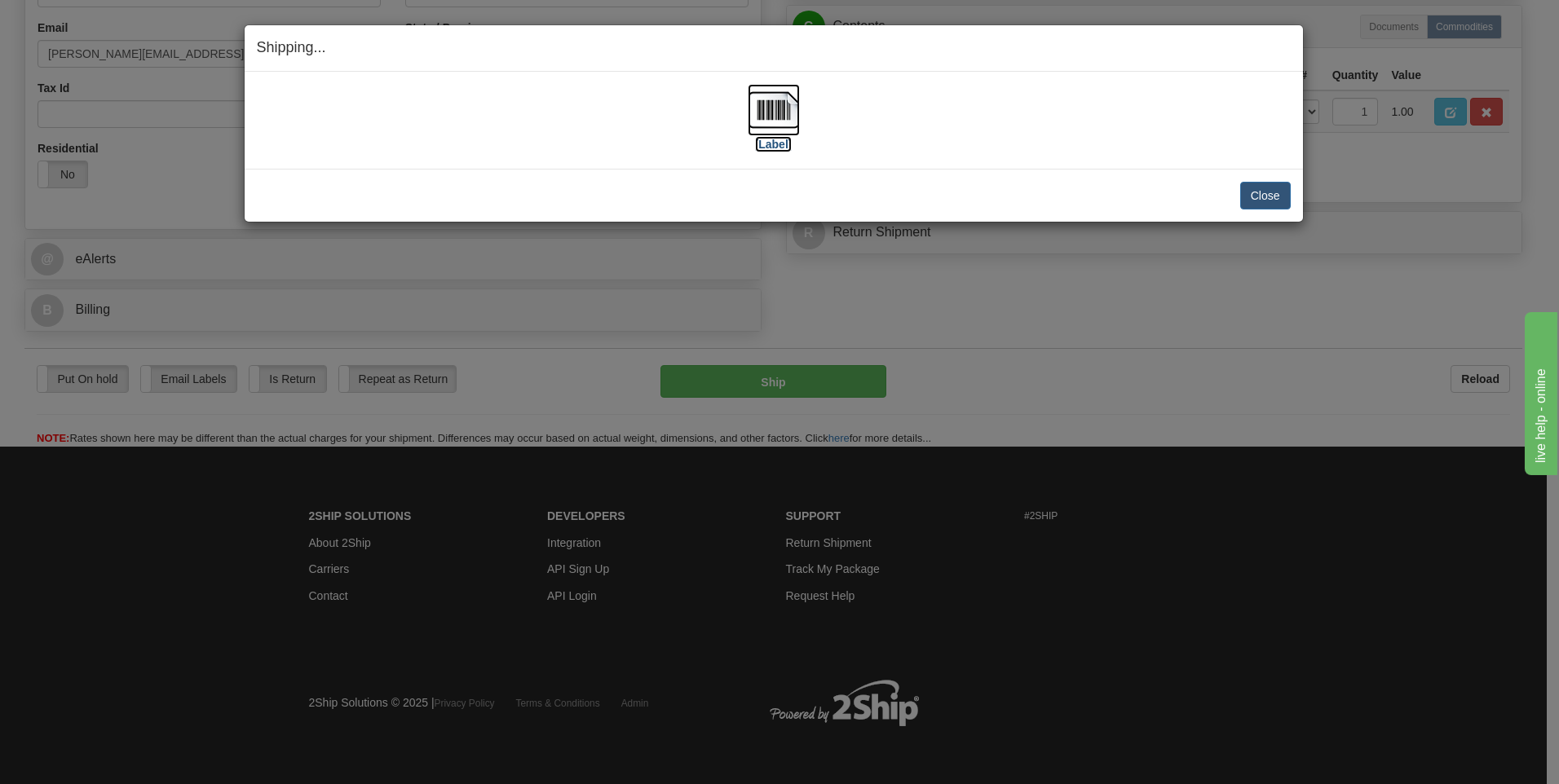
click at [775, 141] on label "[Label]" at bounding box center [774, 144] width 37 height 16
click at [1262, 198] on button "Close" at bounding box center [1266, 196] width 51 height 28
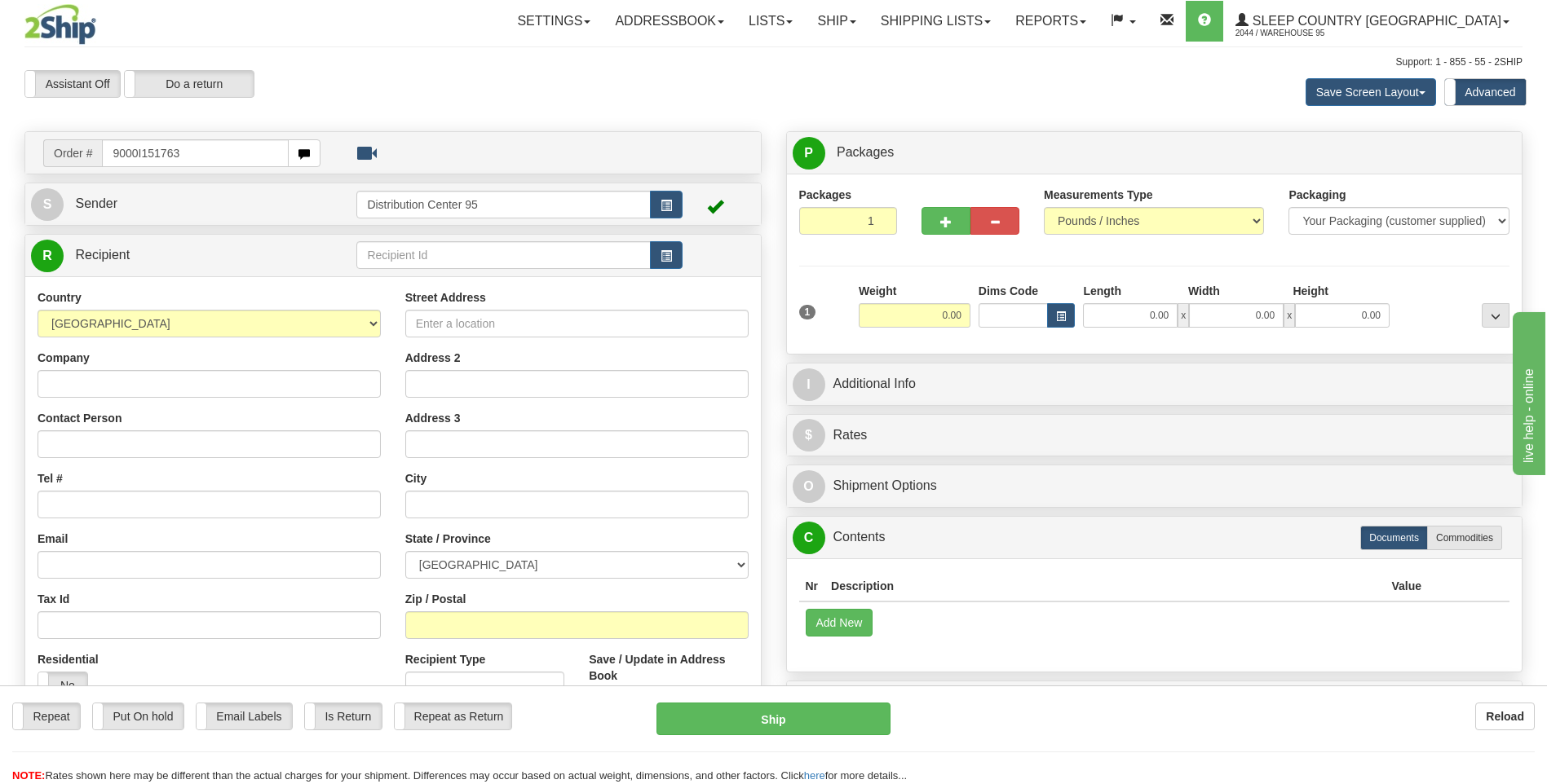
type input "9000I151763"
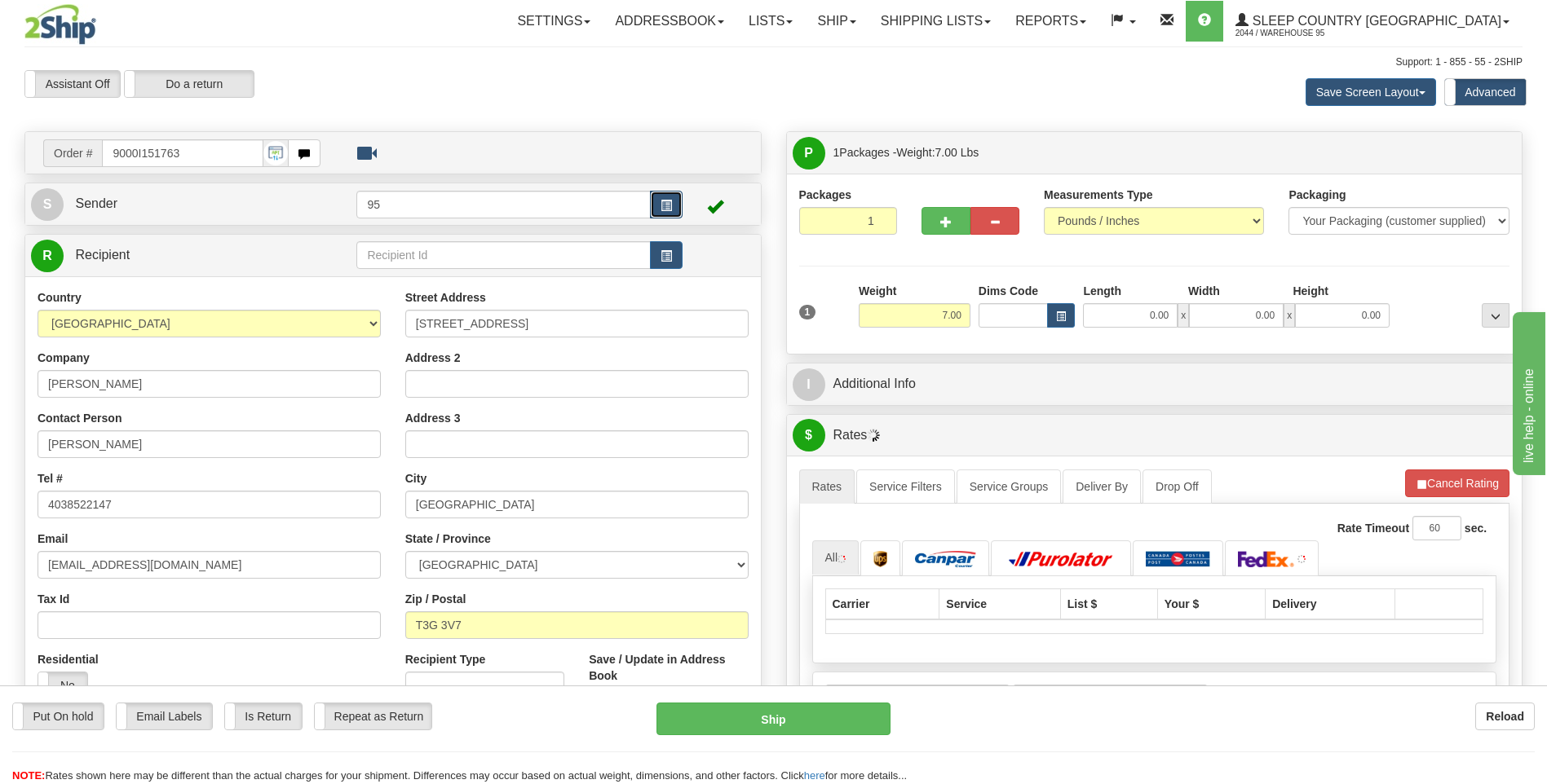
click at [676, 200] on button "button" at bounding box center [666, 204] width 33 height 28
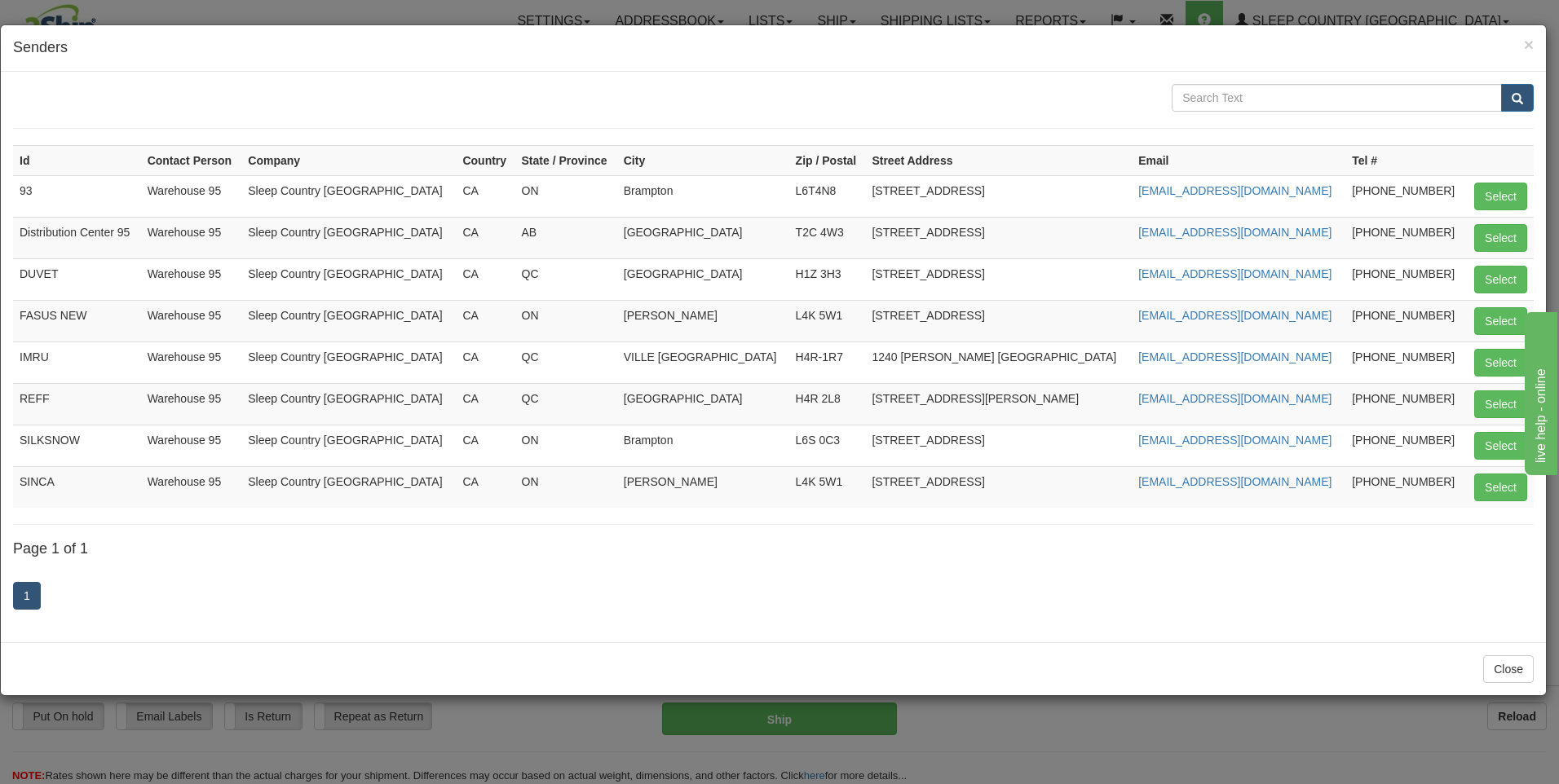
click at [1499, 221] on td "Select" at bounding box center [1500, 237] width 69 height 42
click at [1499, 227] on button "Select" at bounding box center [1501, 237] width 53 height 28
type input "Distribution Center 95"
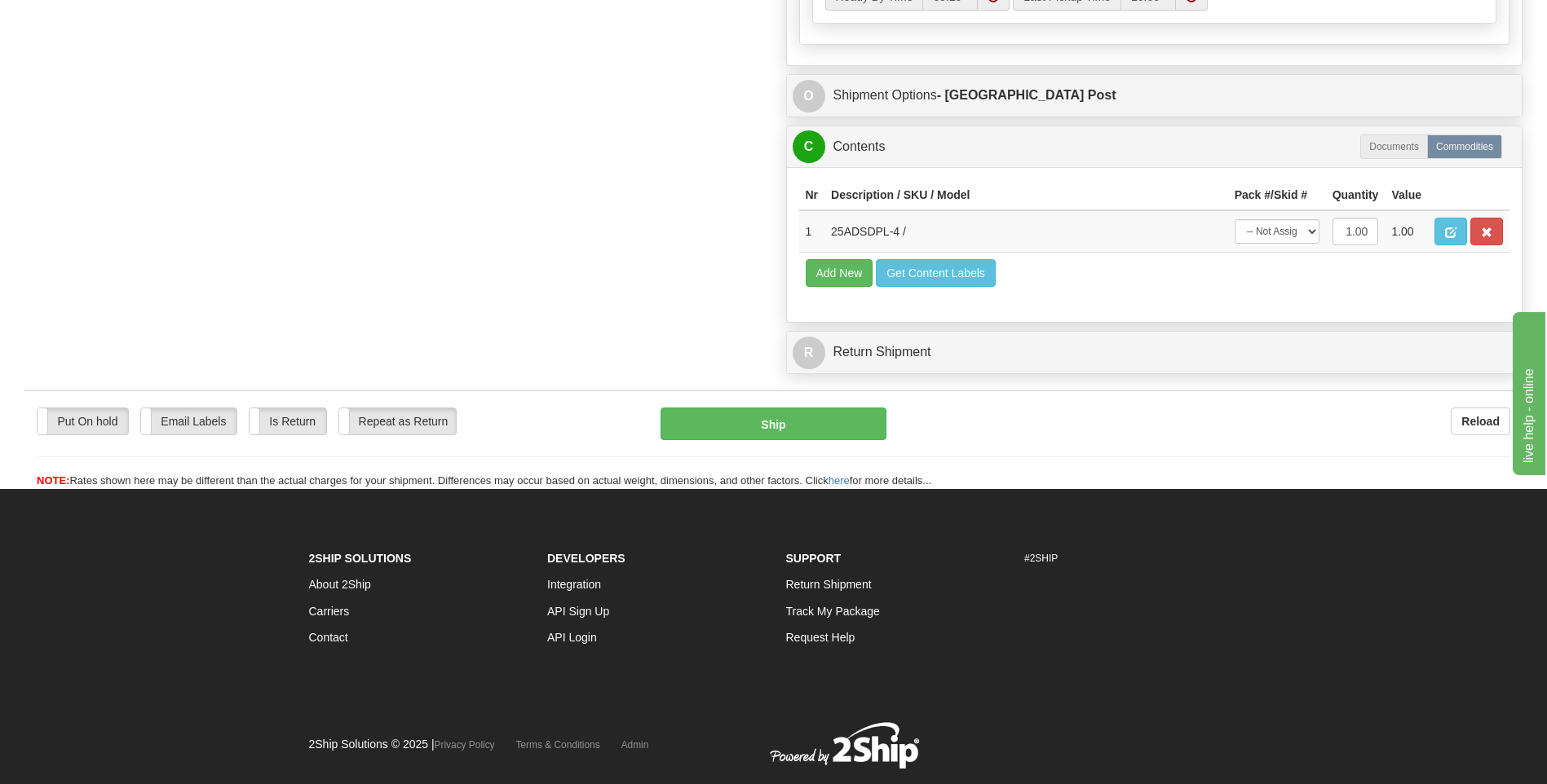
scroll to position [978, 0]
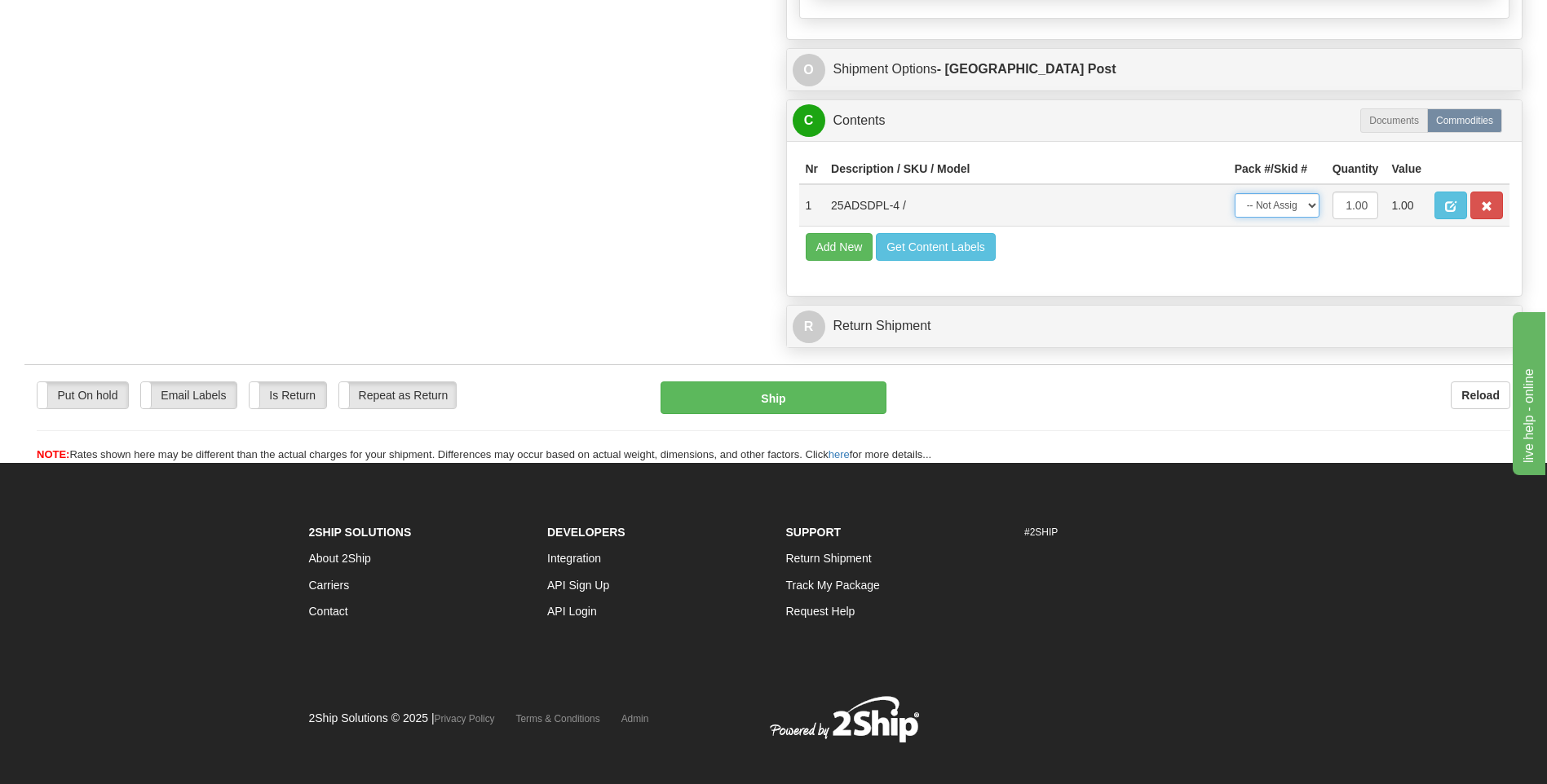
drag, startPoint x: 1289, startPoint y: 207, endPoint x: 1287, endPoint y: 215, distance: 8.2
click at [1289, 207] on select "-- Not Assigned -- Package 1" at bounding box center [1277, 205] width 85 height 24
select select "0"
click at [1234, 193] on select "-- Not Assigned -- Package 1" at bounding box center [1277, 205] width 85 height 24
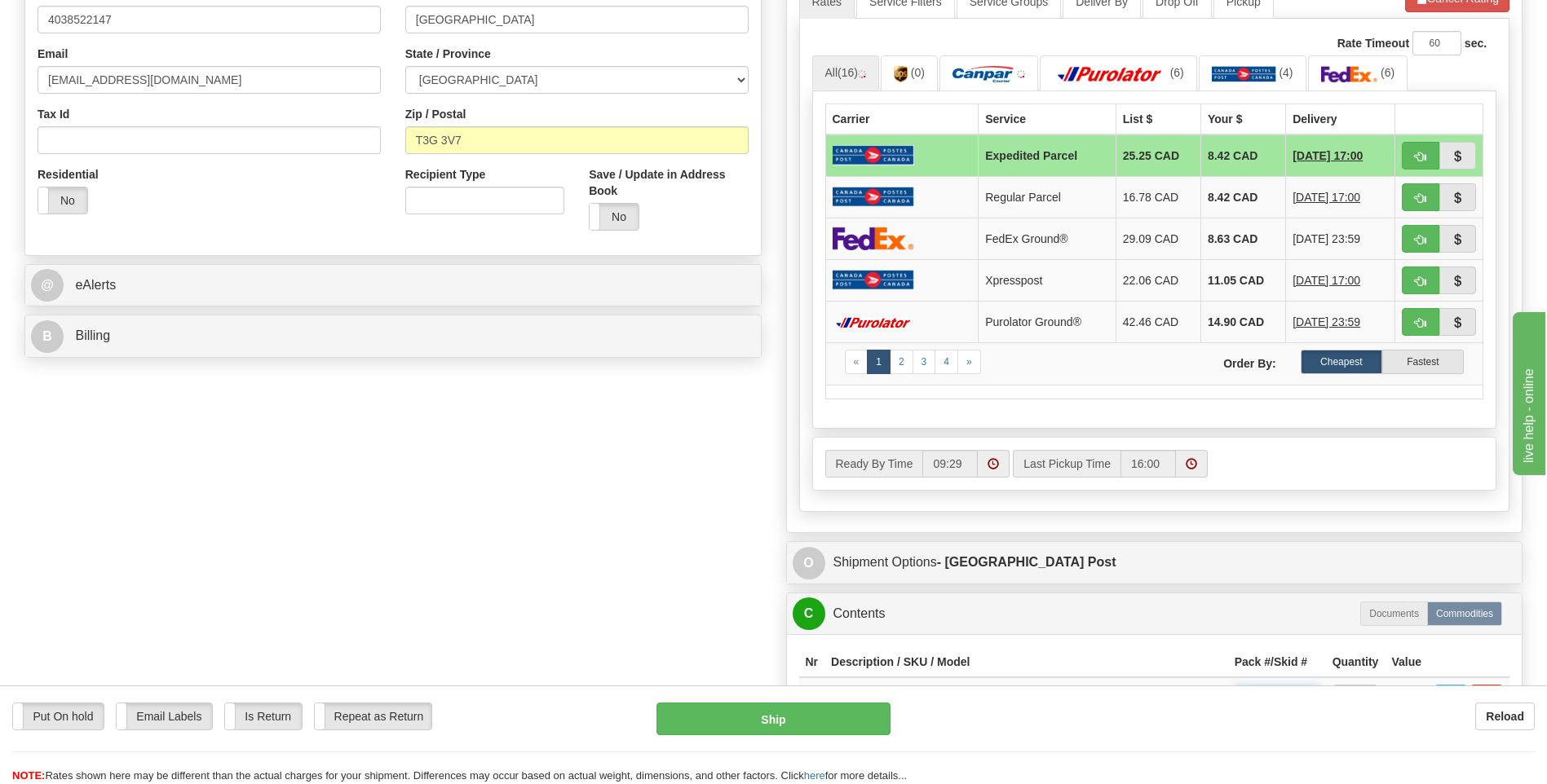
scroll to position [326, 0]
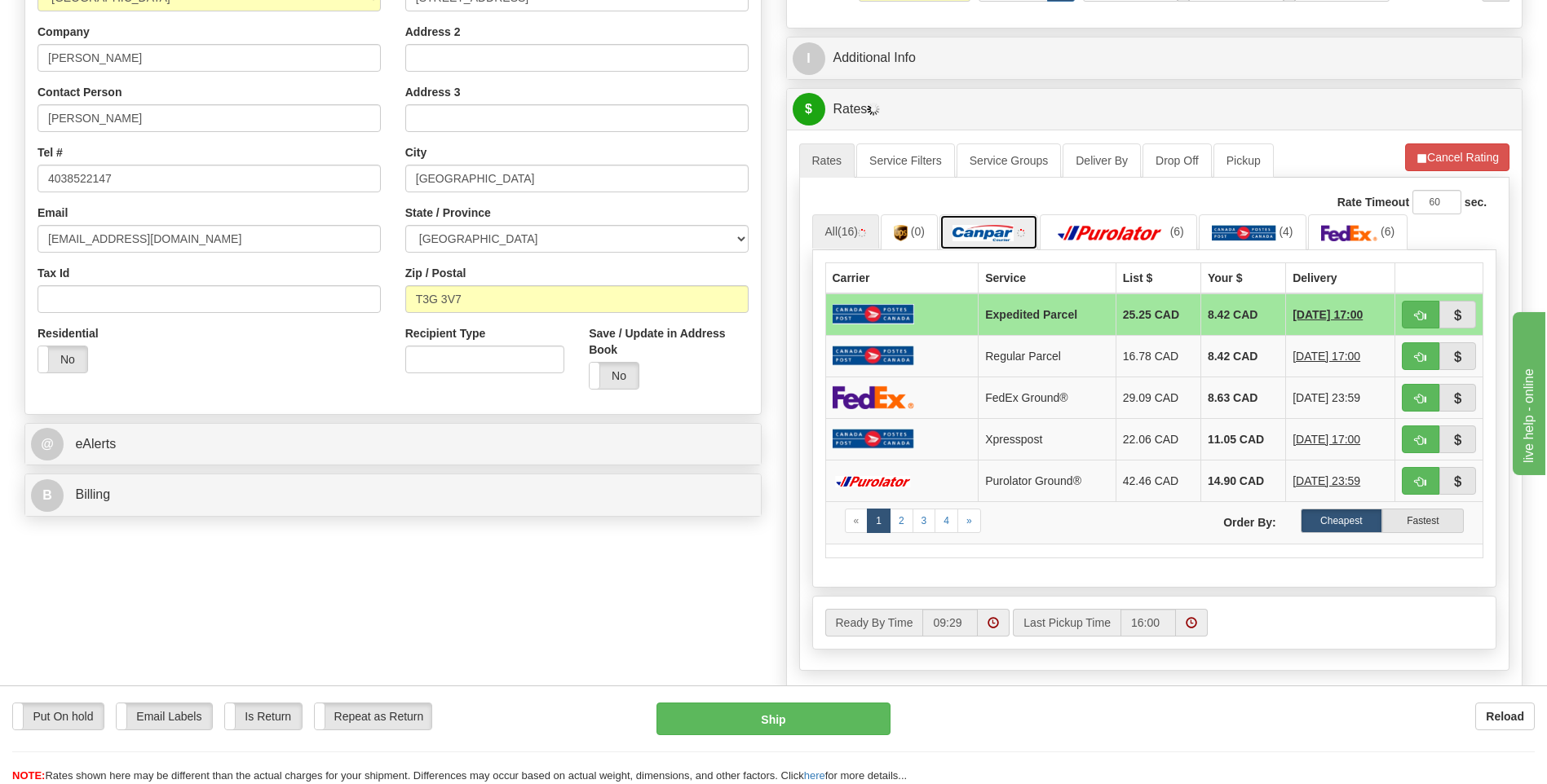
click at [984, 227] on img at bounding box center [982, 233] width 61 height 16
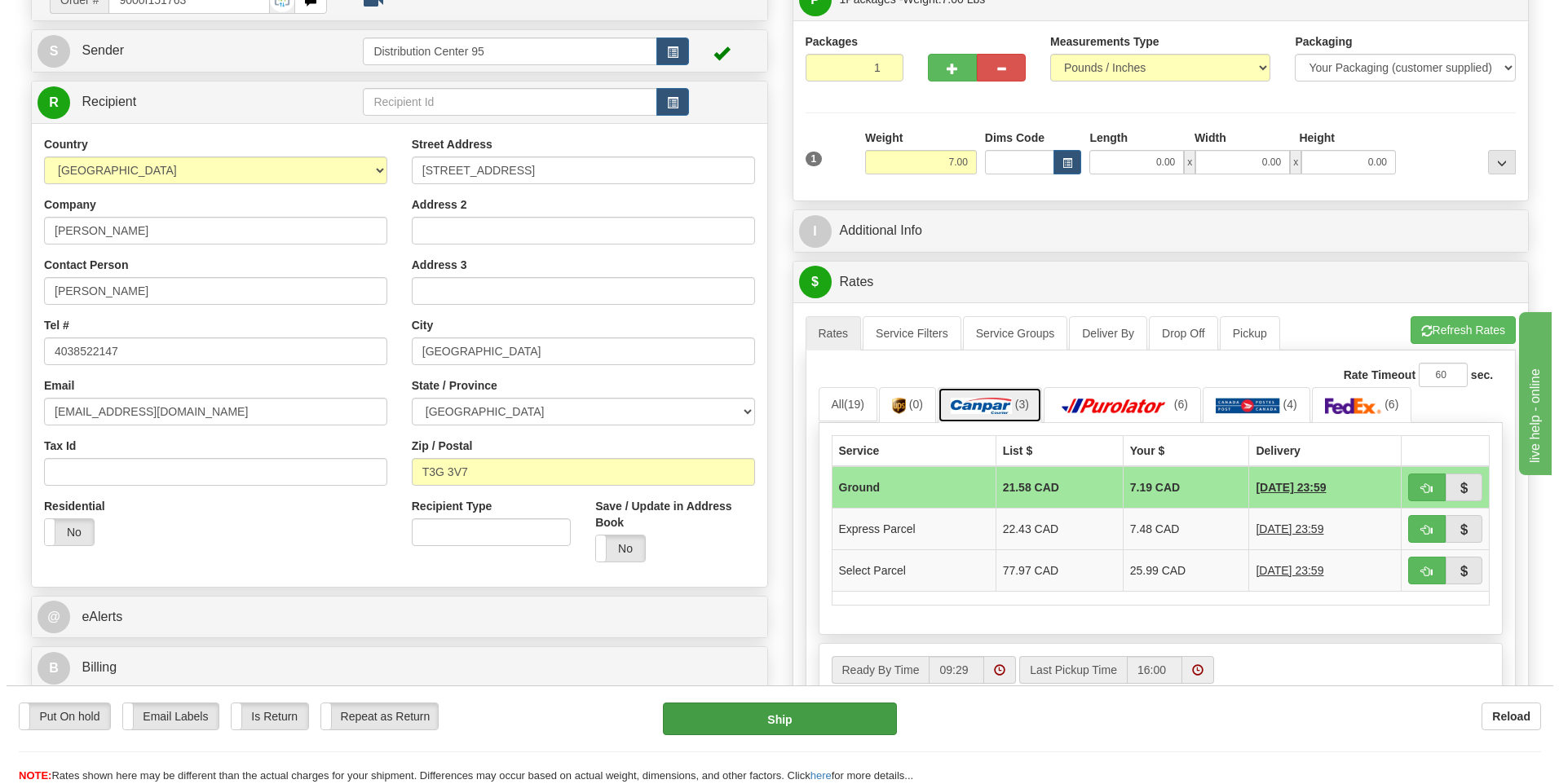
scroll to position [489, 0]
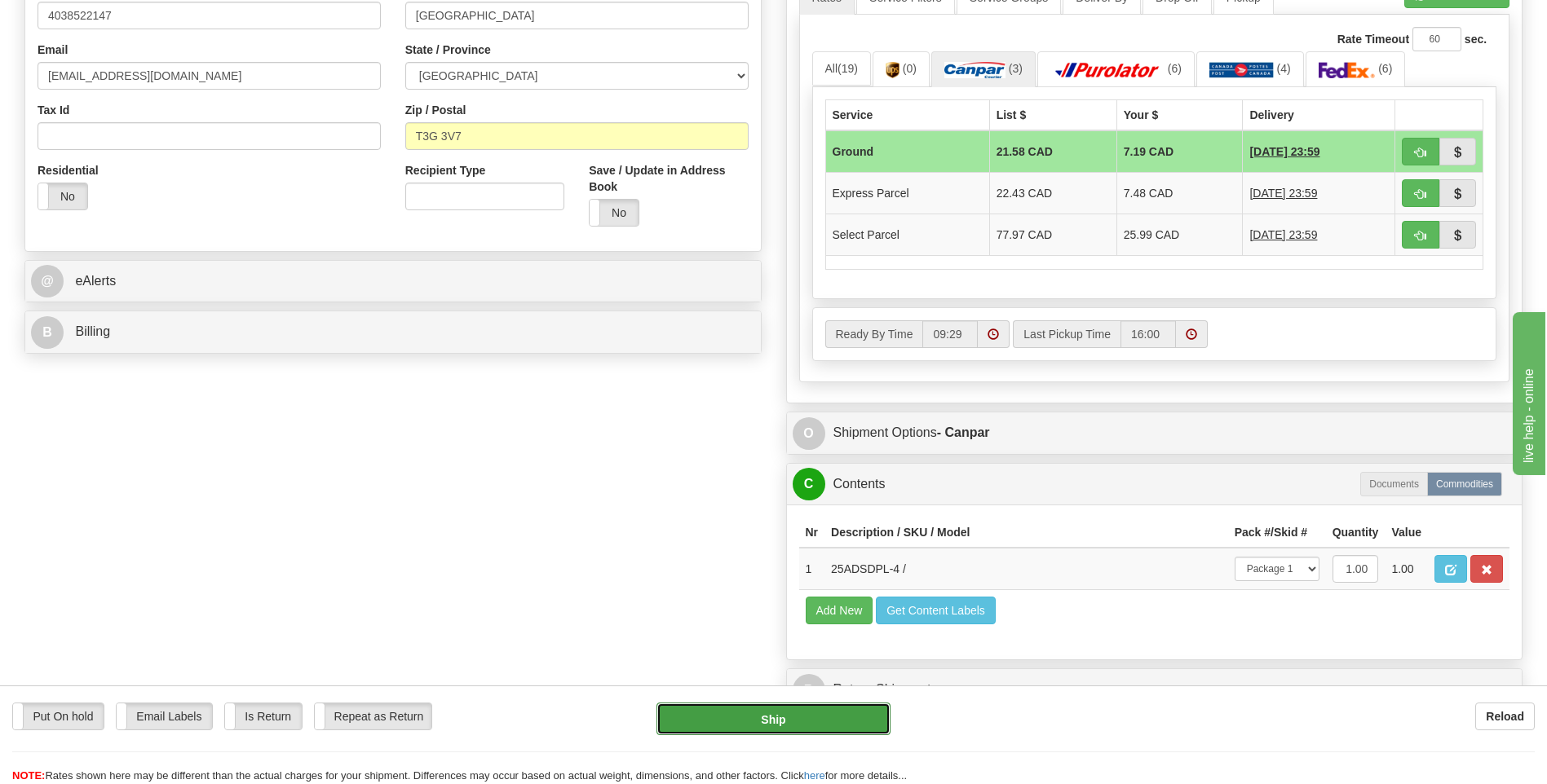
click at [702, 714] on button "Ship" at bounding box center [773, 719] width 233 height 33
type input "1"
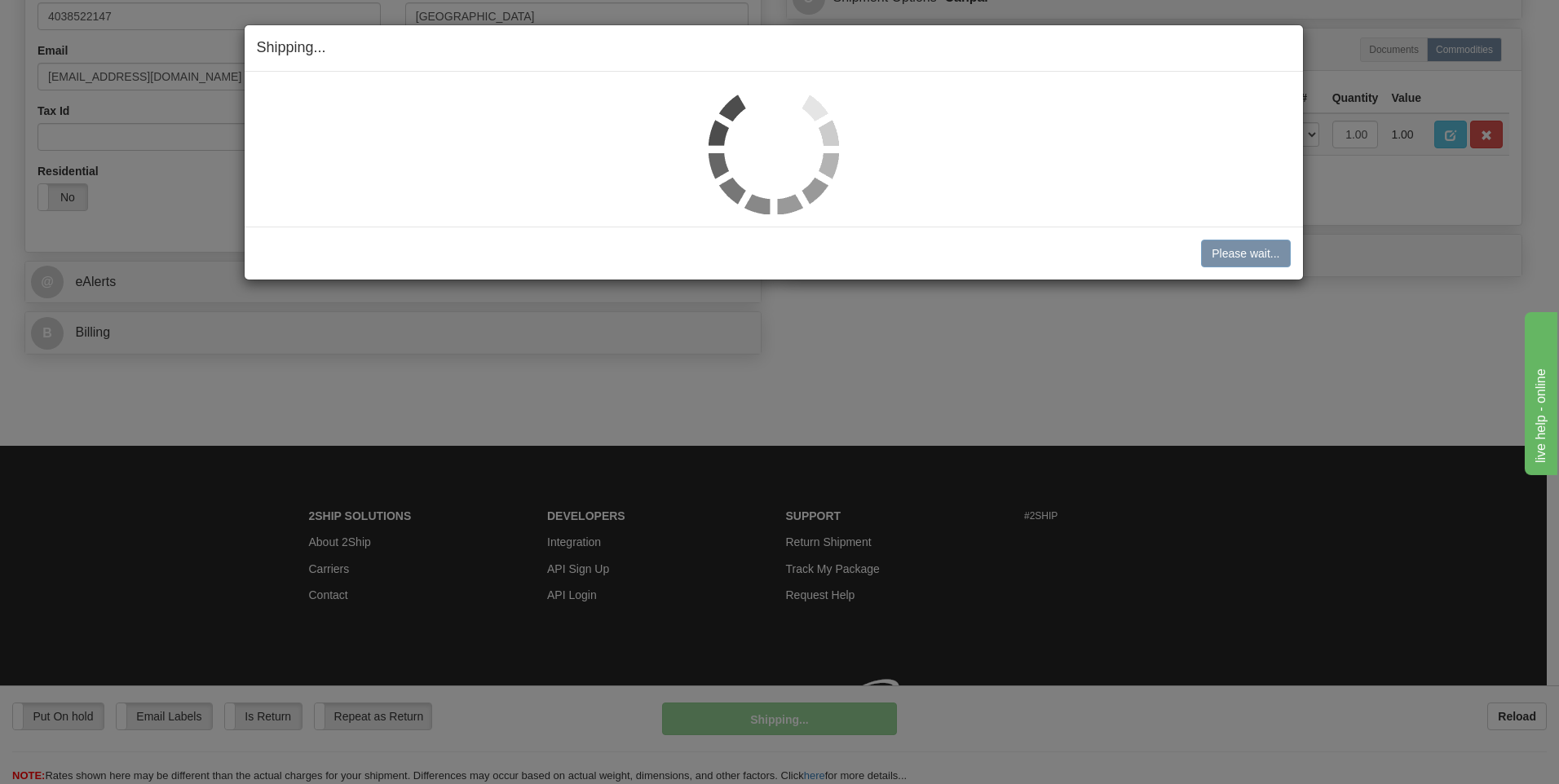
scroll to position [489, 0]
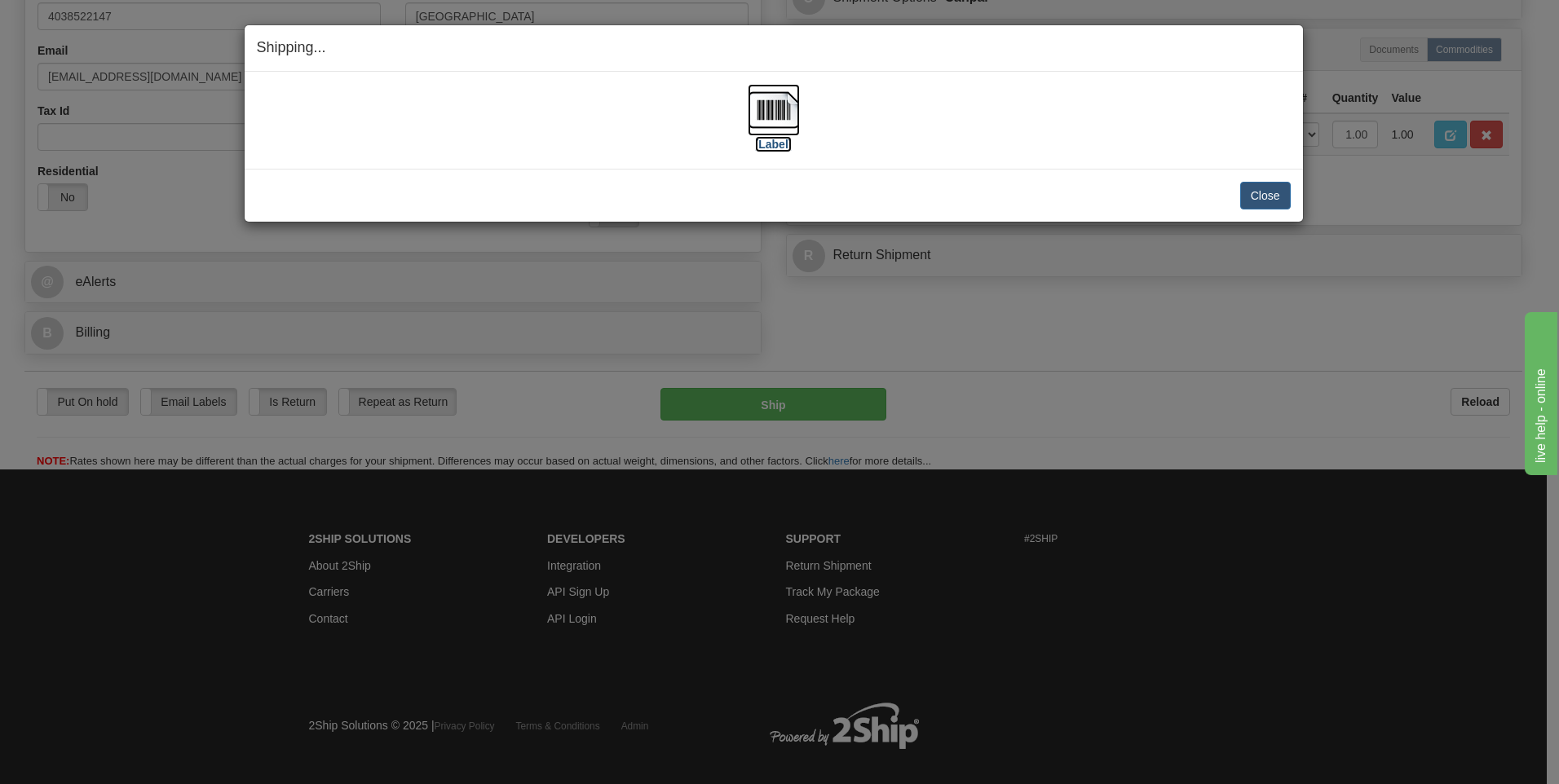
click at [768, 140] on label "[Label]" at bounding box center [774, 144] width 37 height 16
click at [1257, 188] on button "Close" at bounding box center [1266, 196] width 51 height 28
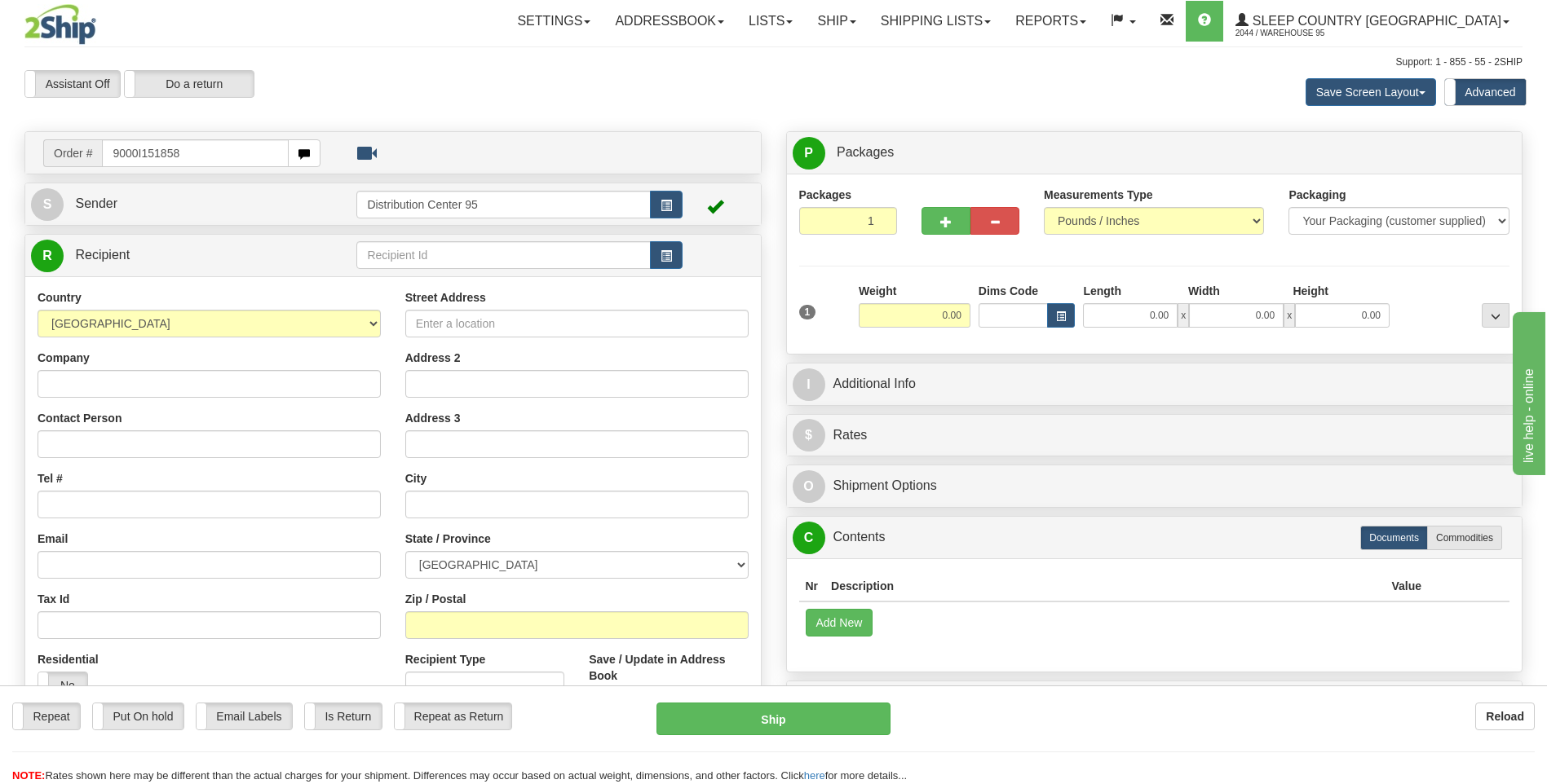
type input "9000I151858"
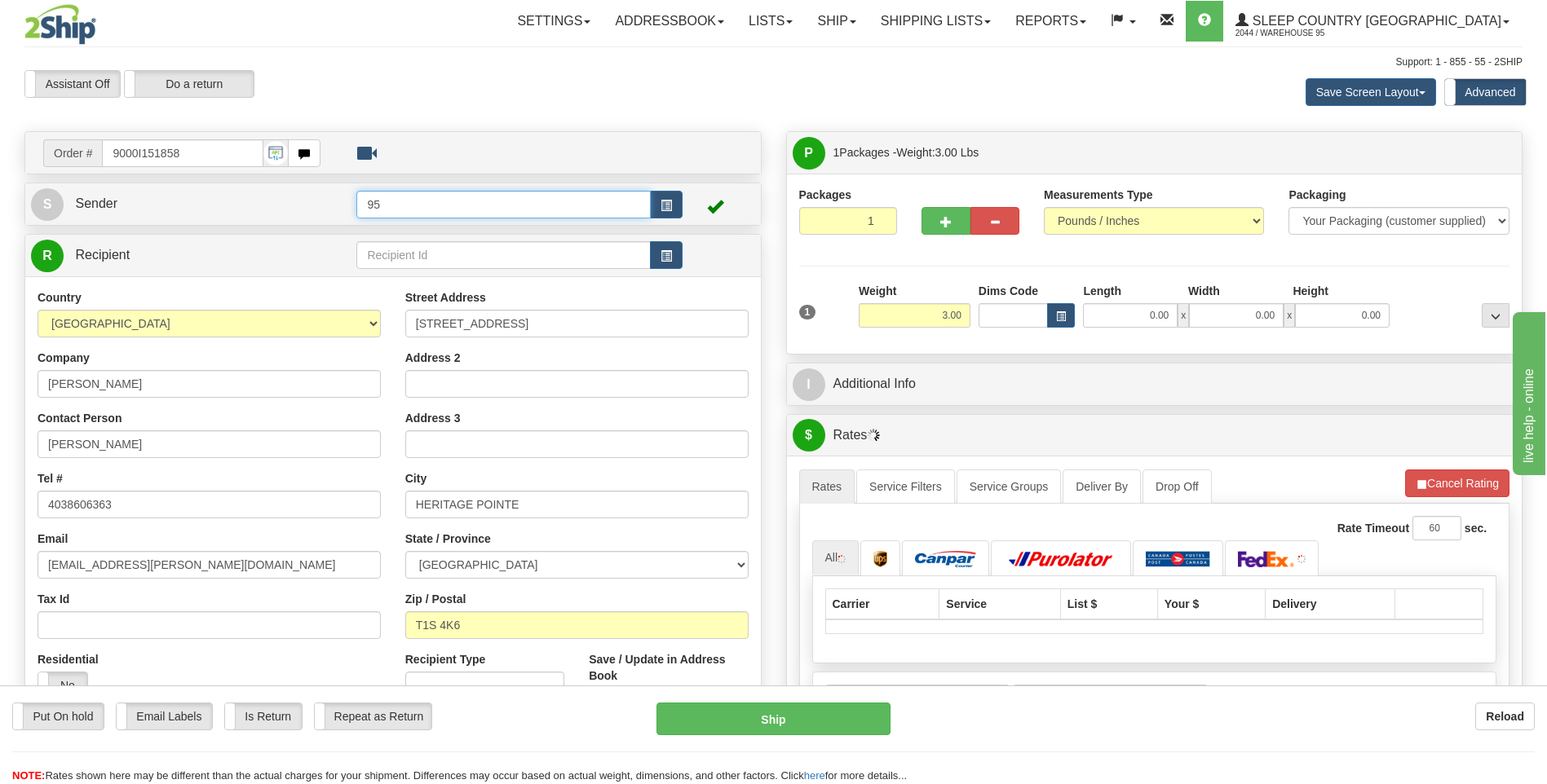
click at [648, 205] on input "95" at bounding box center [503, 204] width 294 height 28
click at [657, 205] on button "button" at bounding box center [666, 204] width 33 height 28
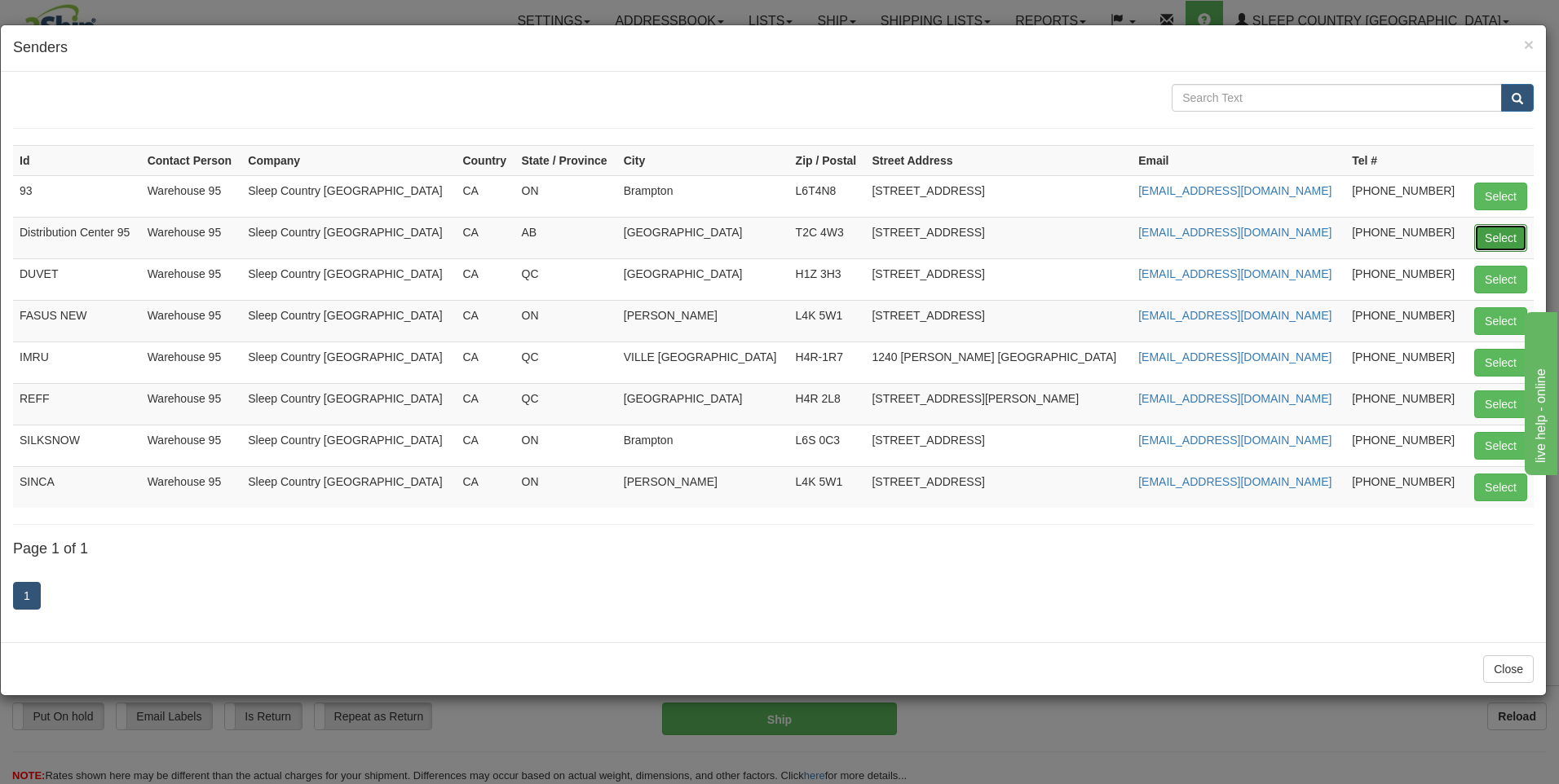
click at [1517, 240] on button "Select" at bounding box center [1501, 237] width 53 height 28
type input "Distribution Center 95"
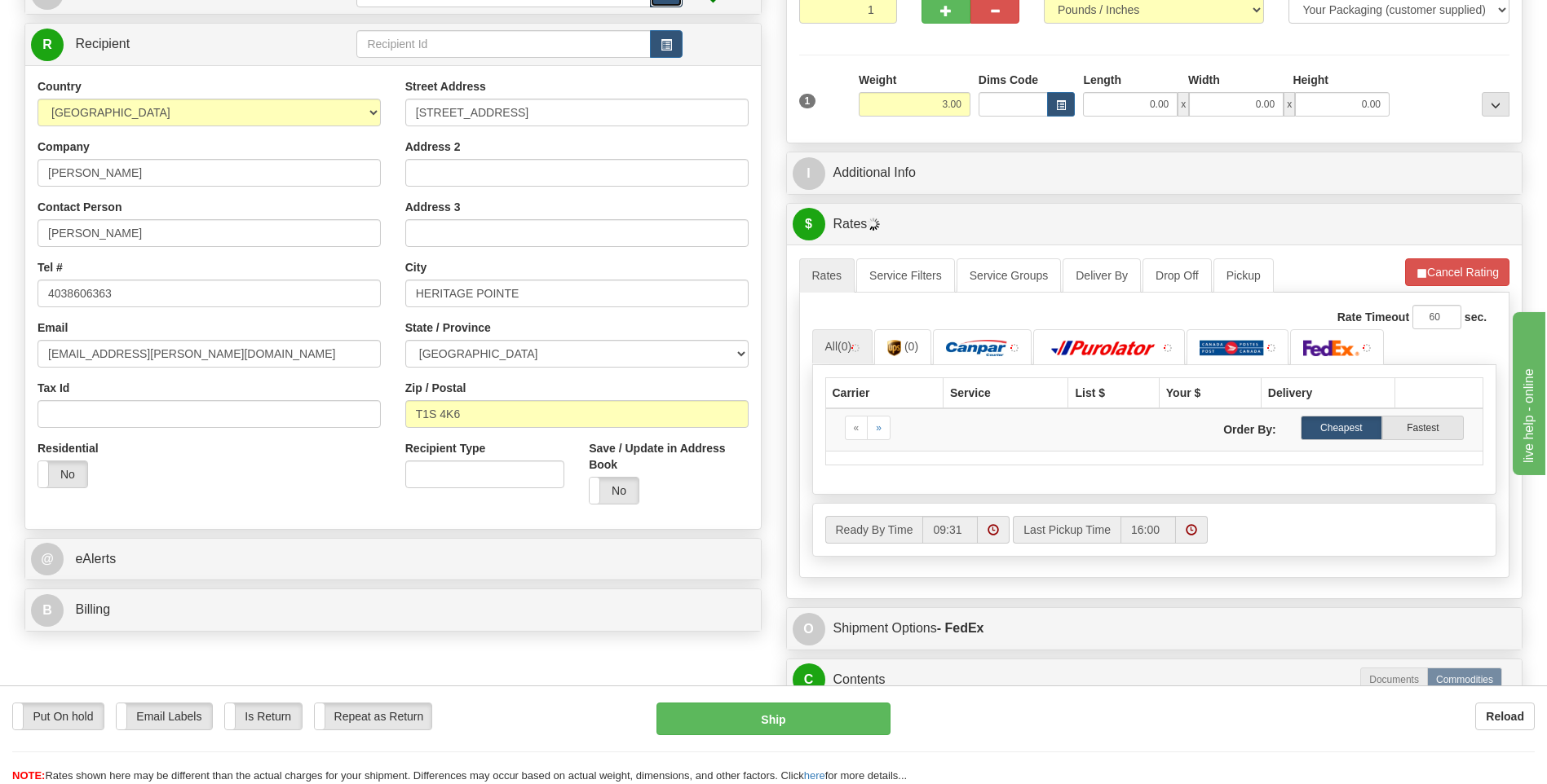
scroll to position [764, 0]
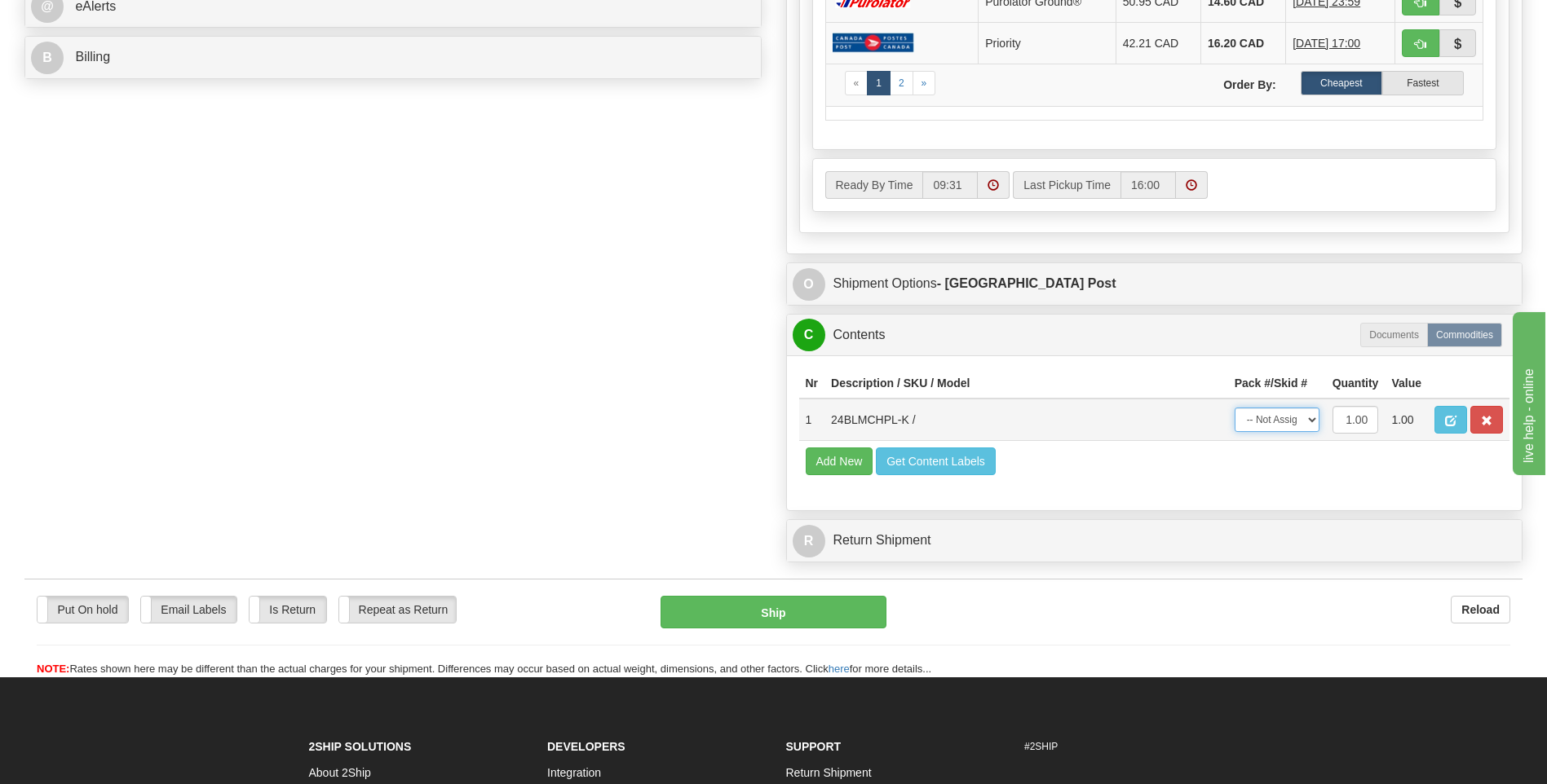
click at [1303, 411] on select "-- Not Assigned -- Package 1" at bounding box center [1277, 420] width 85 height 24
select select "0"
click at [1234, 408] on select "-- Not Assigned -- Package 1" at bounding box center [1277, 420] width 85 height 24
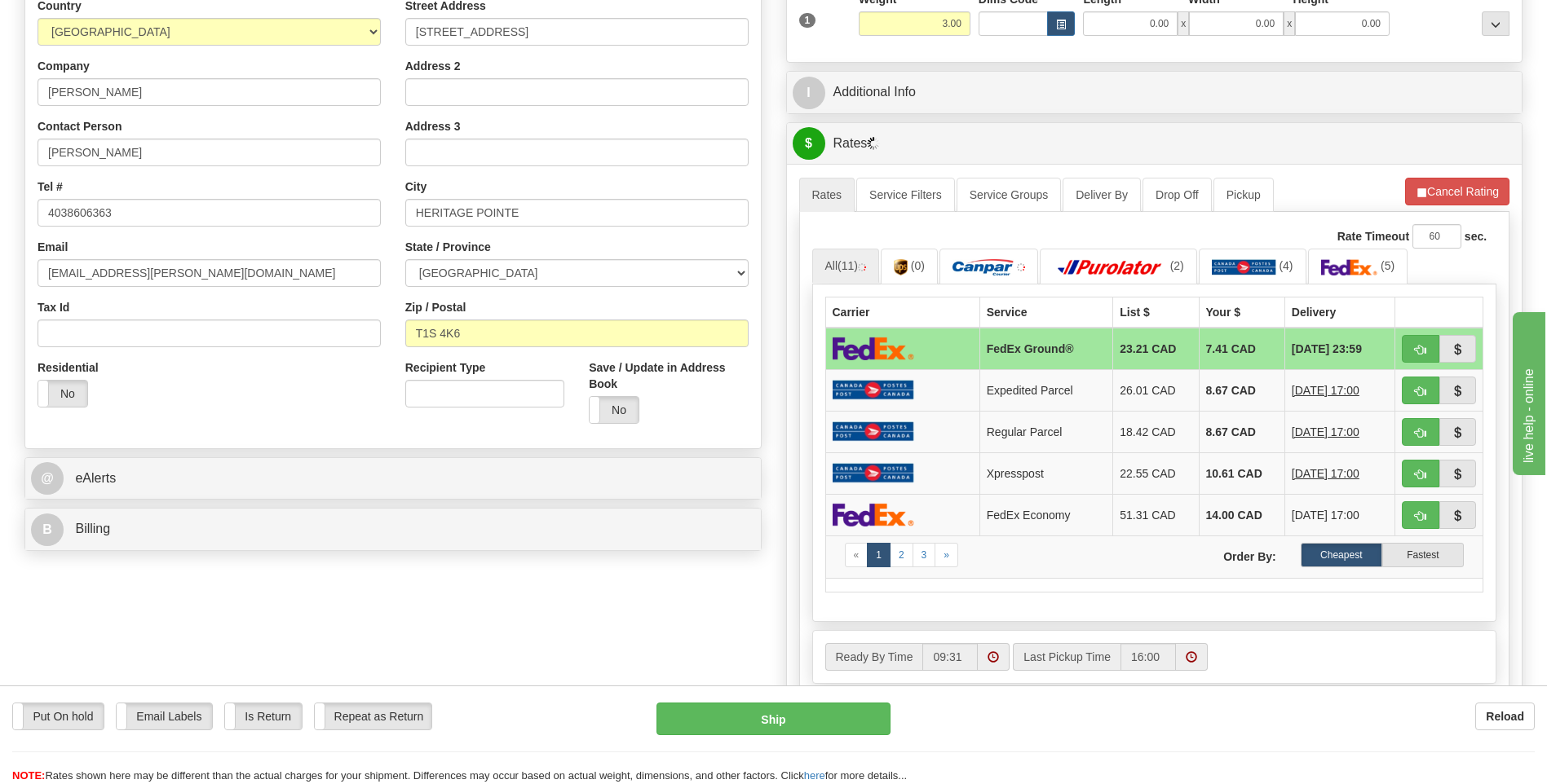
scroll to position [111, 0]
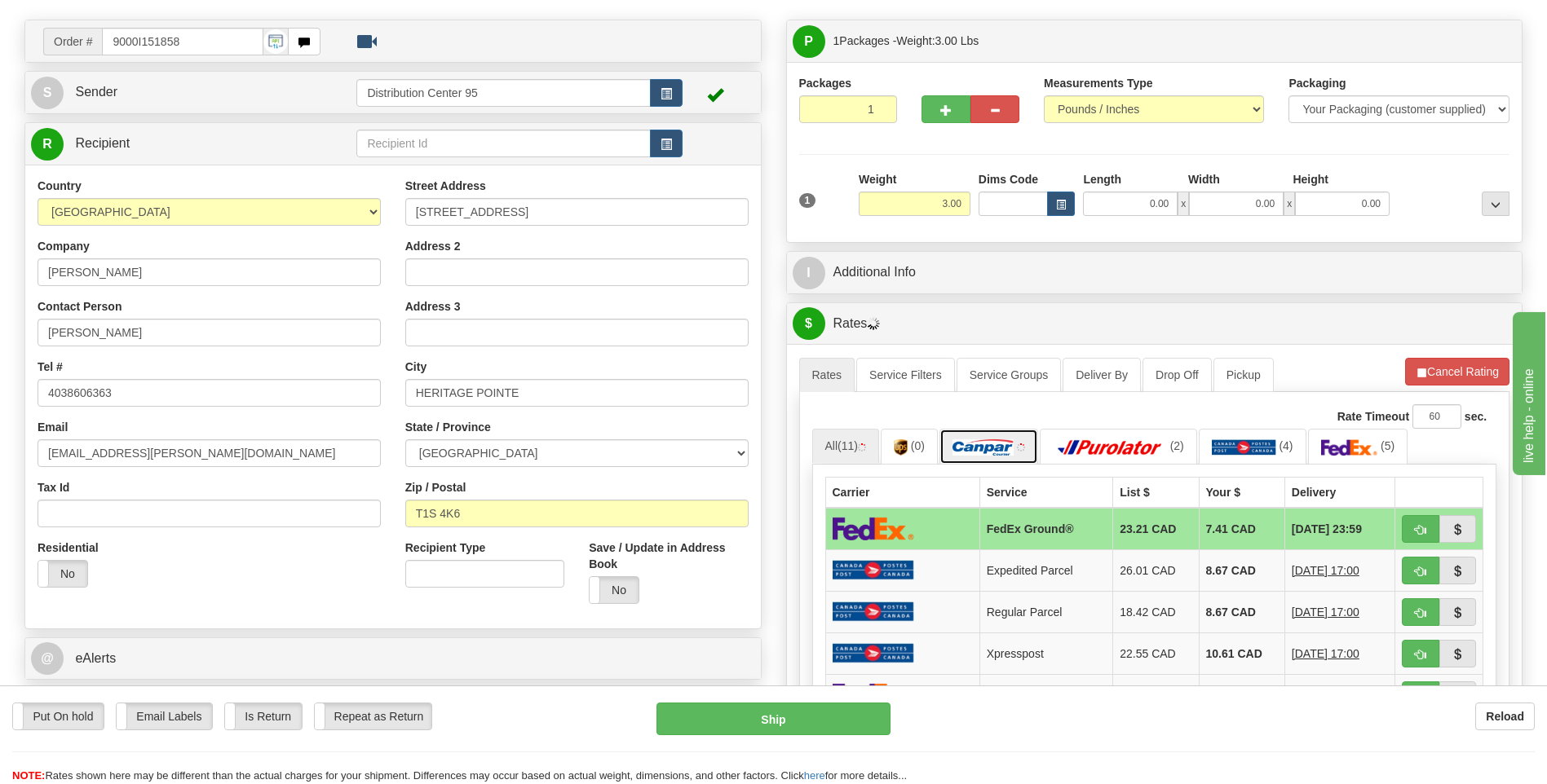
click at [998, 449] on img at bounding box center [982, 448] width 61 height 16
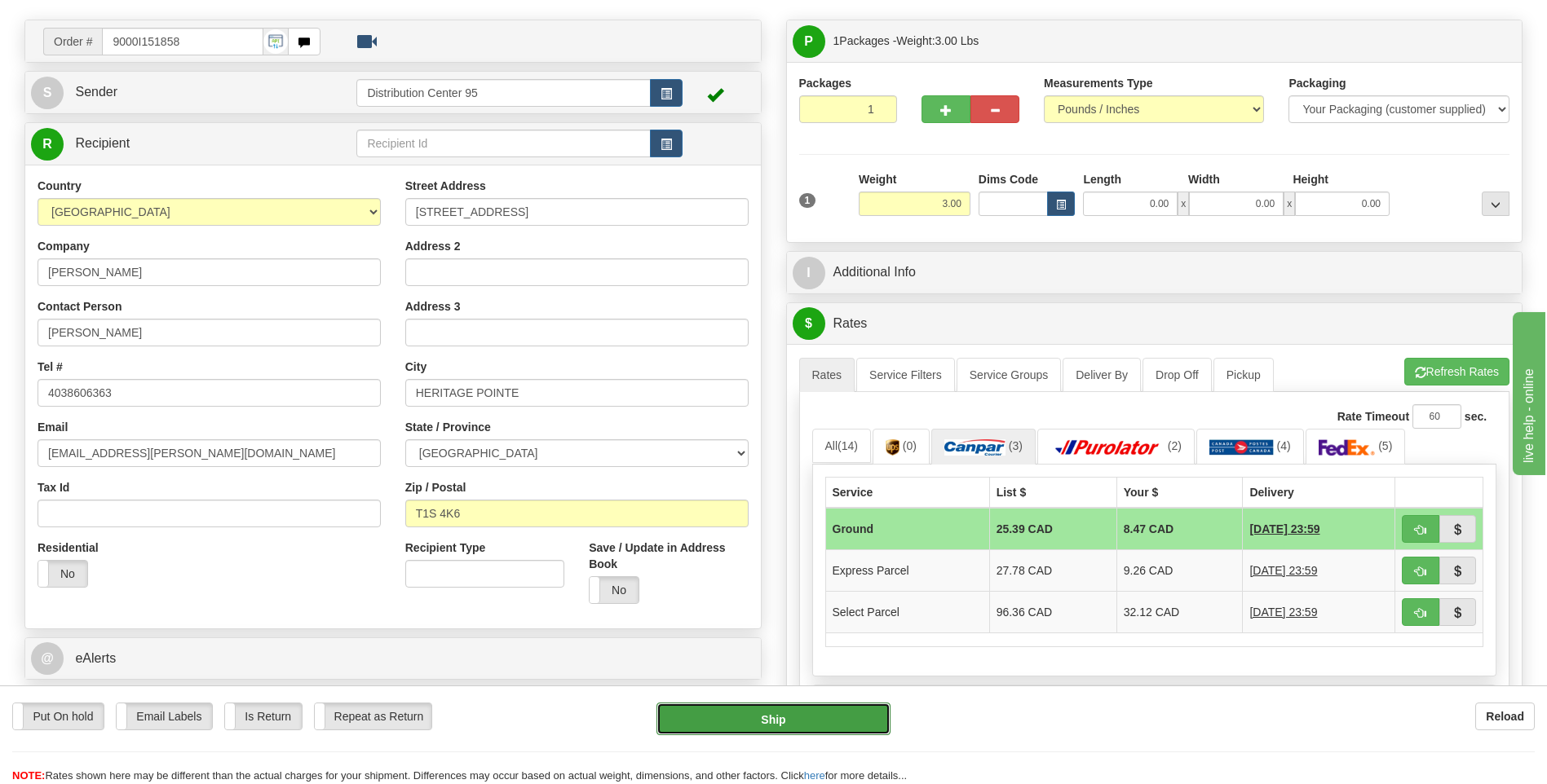
click at [754, 710] on button "Ship" at bounding box center [773, 719] width 233 height 33
type input "1"
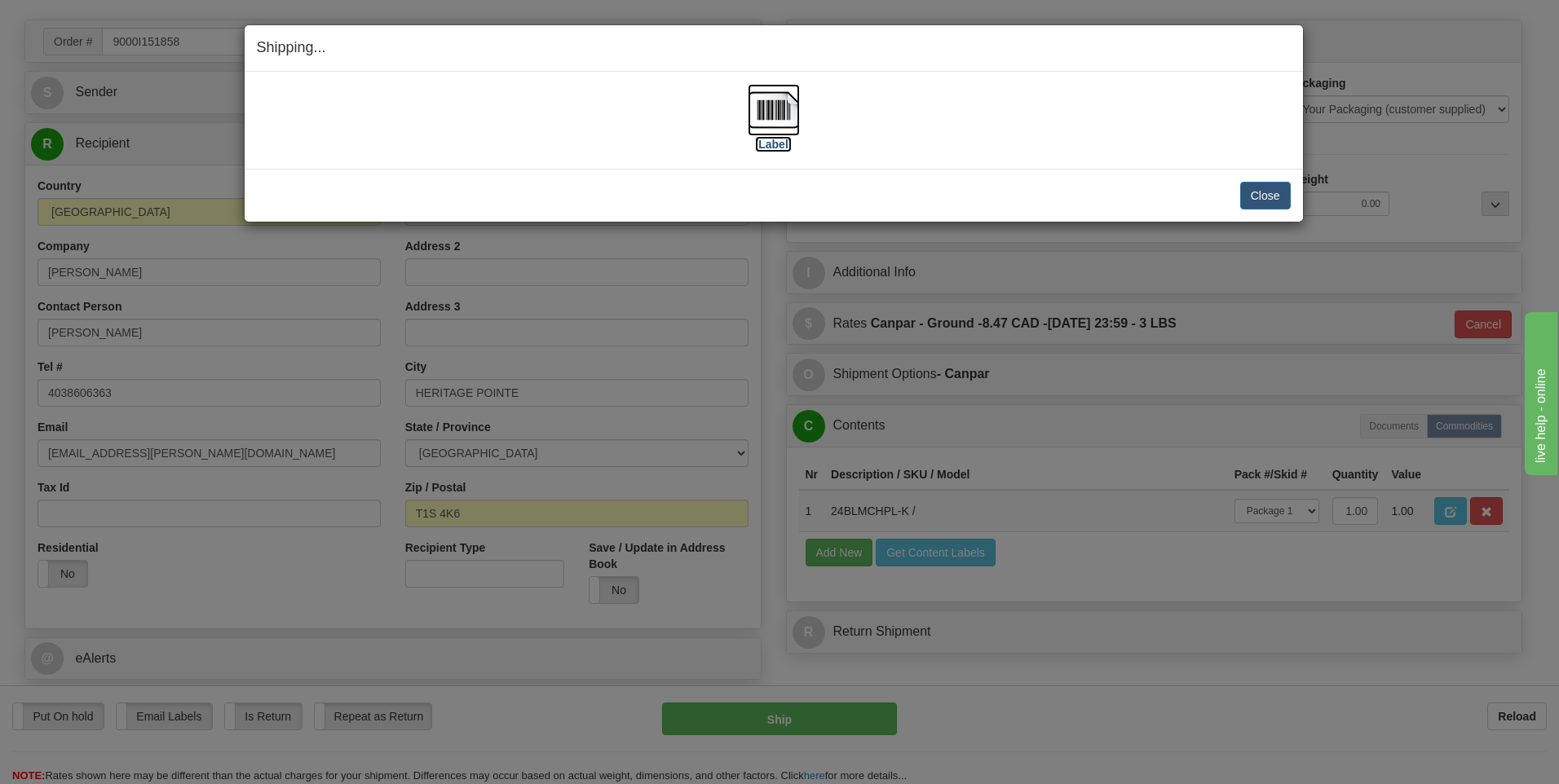
click at [774, 144] on label "[Label]" at bounding box center [774, 144] width 37 height 16
click at [1281, 196] on button "Close" at bounding box center [1266, 196] width 51 height 28
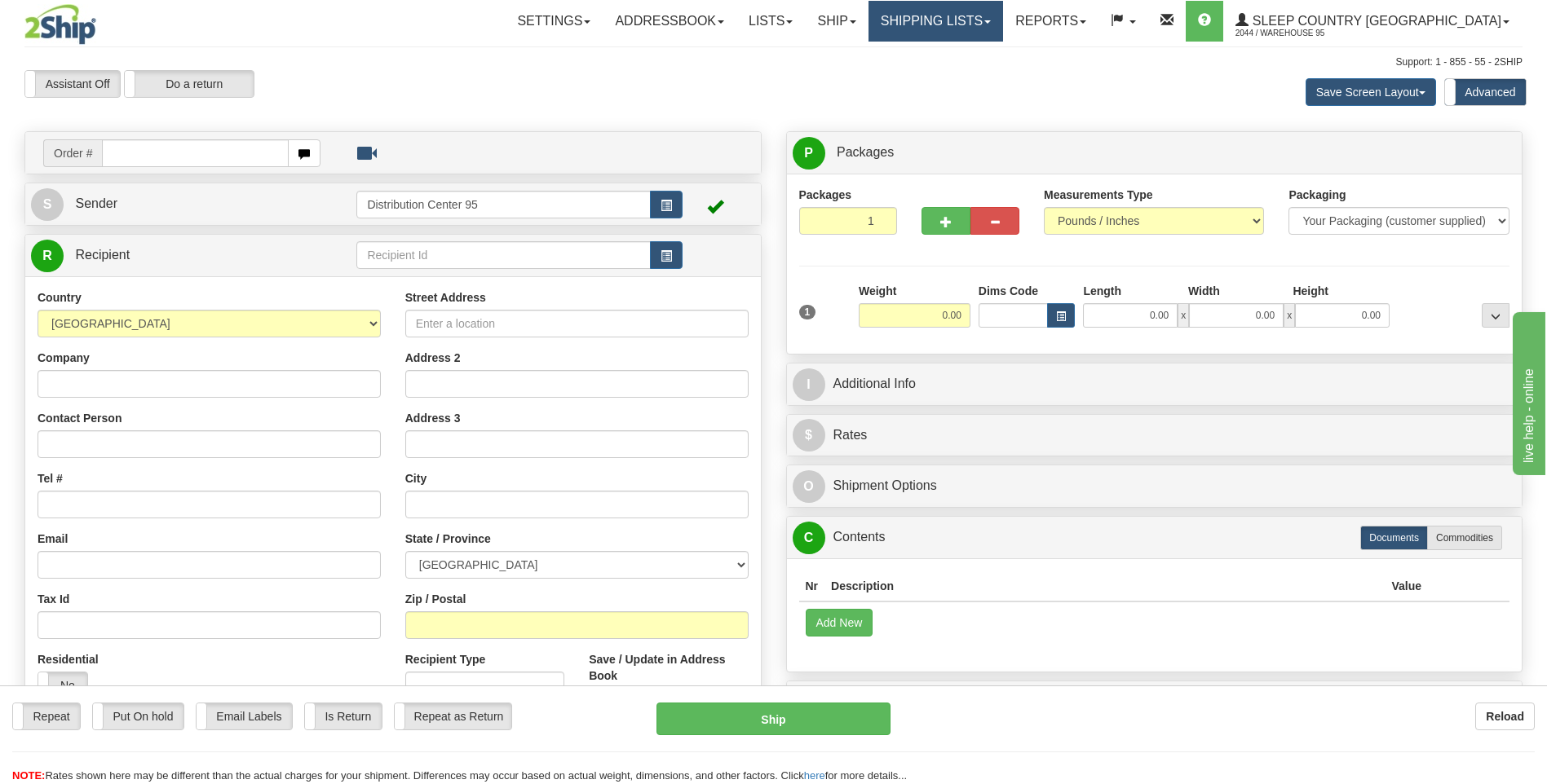
click at [1003, 19] on link "Shipping lists" at bounding box center [936, 21] width 134 height 41
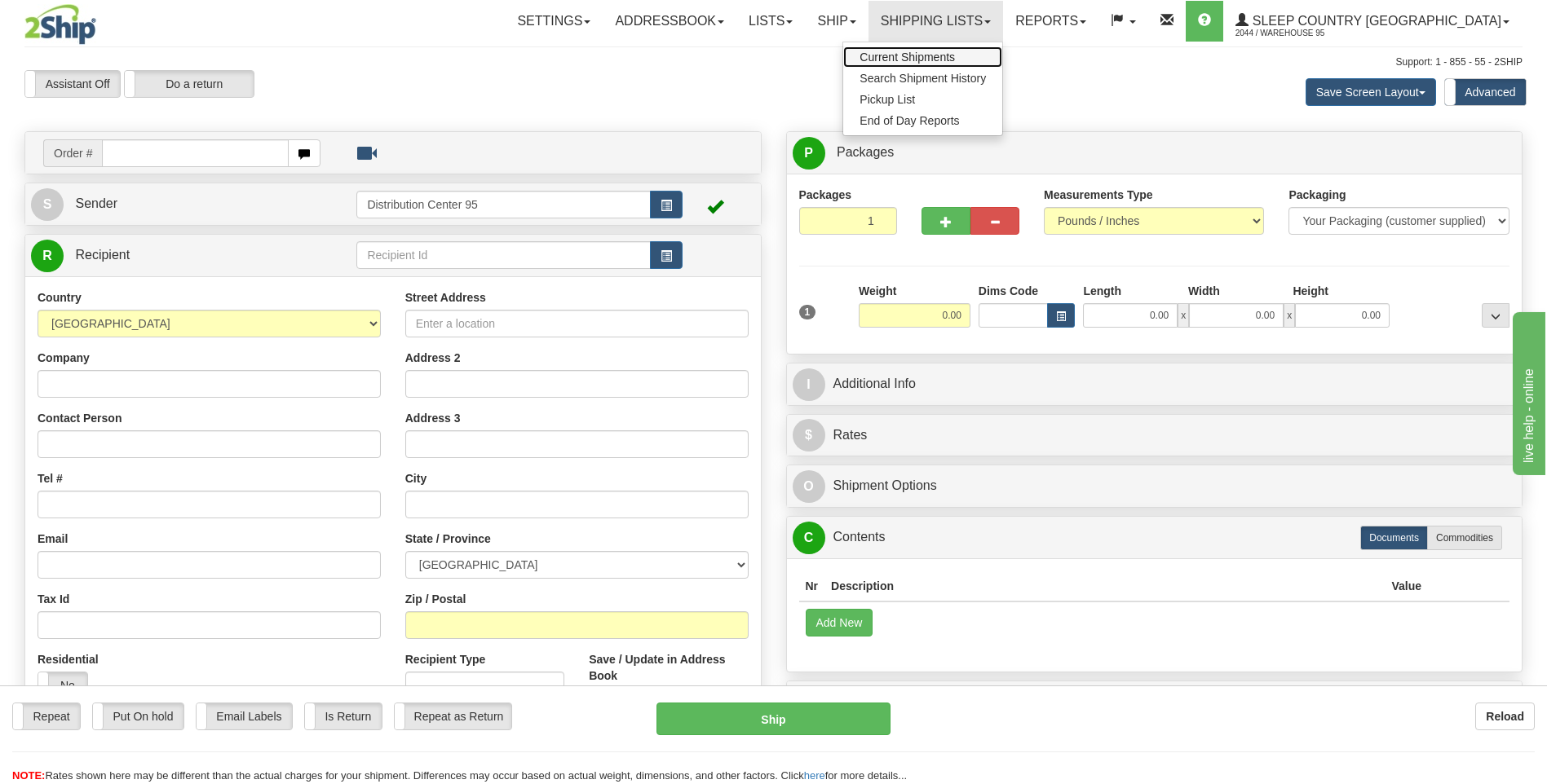
click at [955, 53] on span "Current Shipments" at bounding box center [907, 57] width 95 height 13
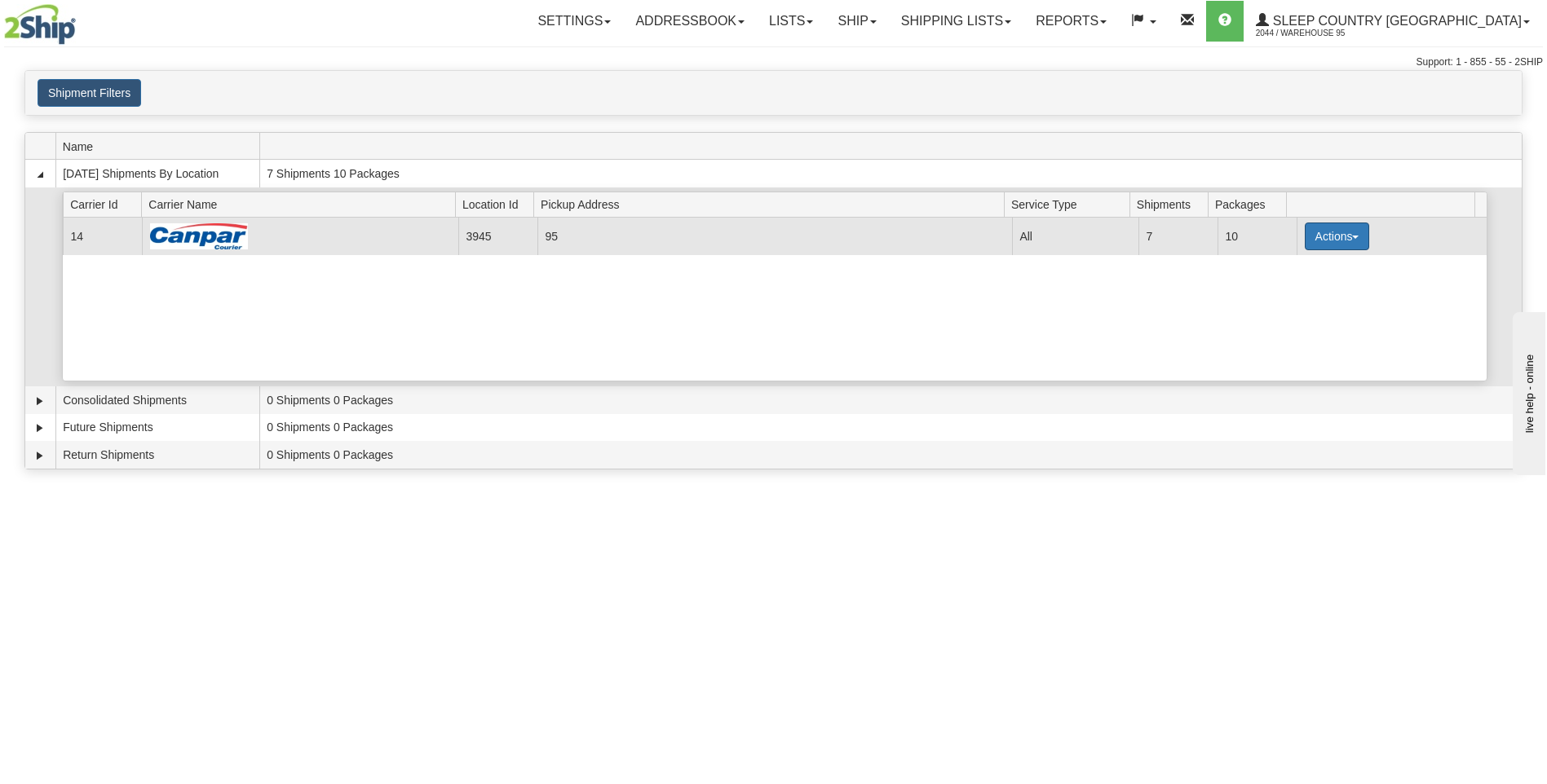
click at [1333, 222] on button "Actions" at bounding box center [1338, 236] width 65 height 28
click at [1291, 284] on span "Close" at bounding box center [1272, 287] width 37 height 12
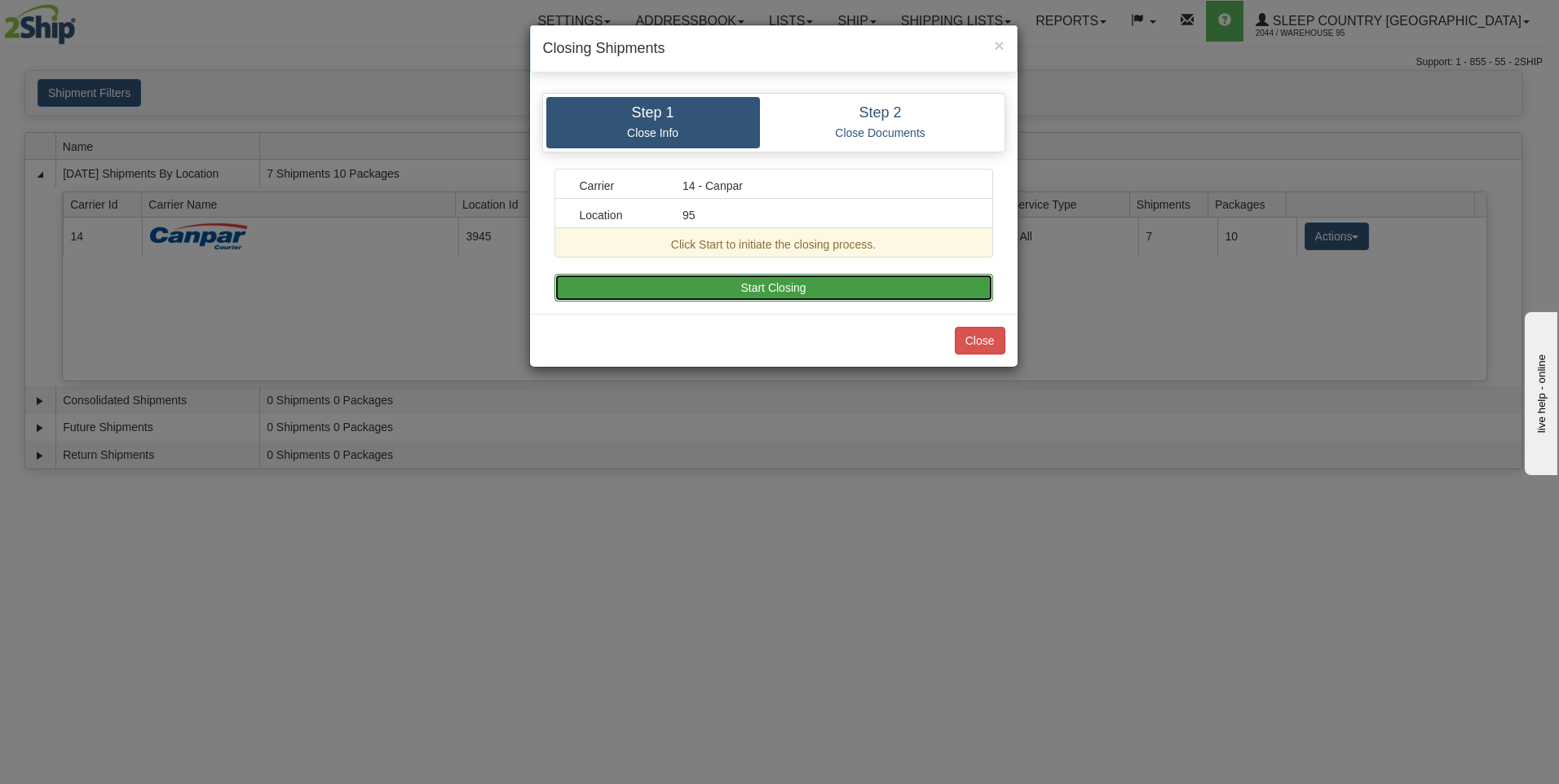
click at [686, 282] on button "Start Closing" at bounding box center [774, 287] width 439 height 28
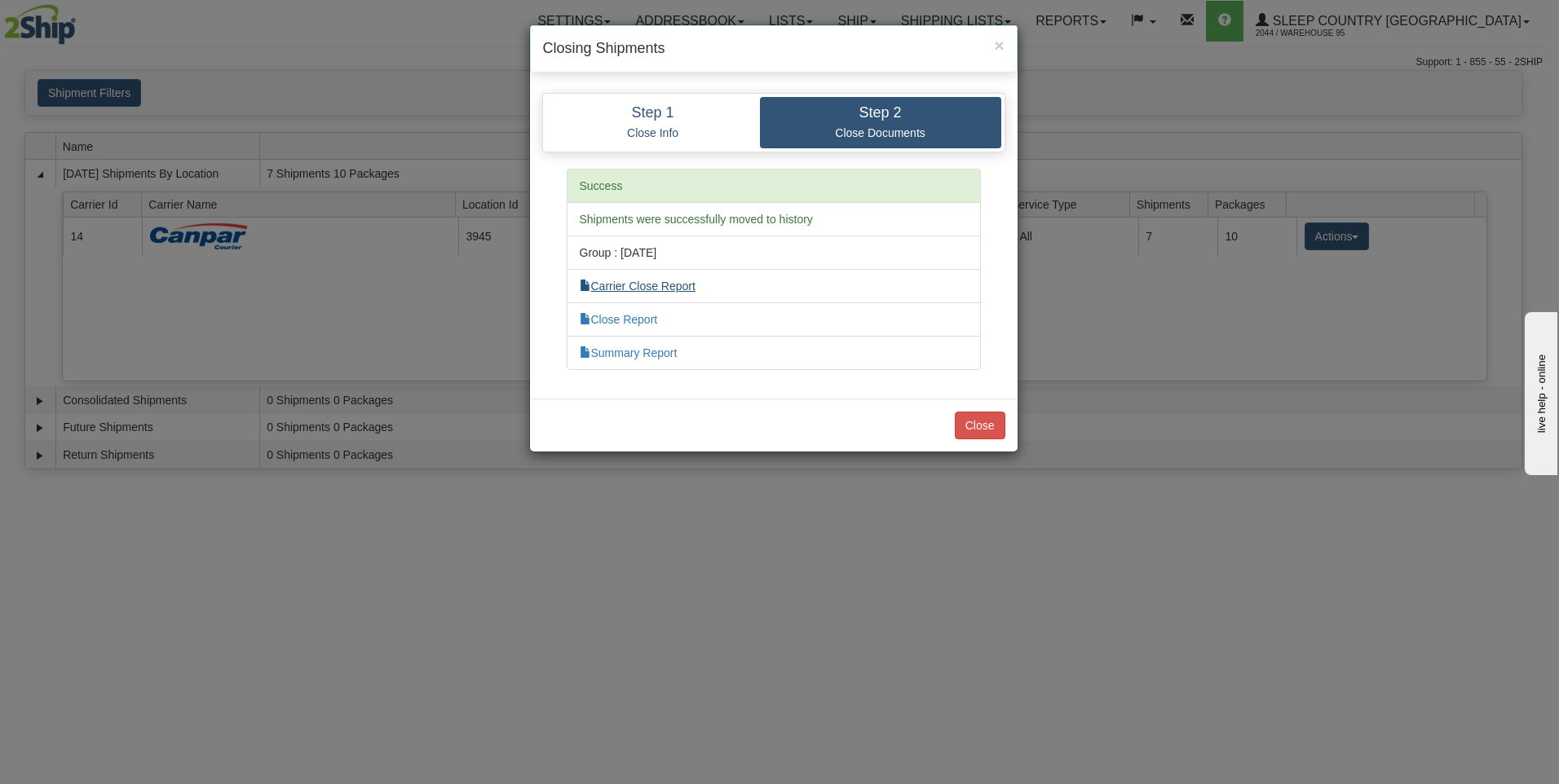
drag, startPoint x: 671, startPoint y: 277, endPoint x: 670, endPoint y: 286, distance: 9.1
click at [671, 279] on li "Carrier Close Report" at bounding box center [774, 286] width 414 height 34
click at [670, 286] on link "Carrier Close Report" at bounding box center [638, 286] width 116 height 13
click at [652, 352] on link "Summary Report" at bounding box center [628, 353] width 98 height 13
